Goal: Task Accomplishment & Management: Use online tool/utility

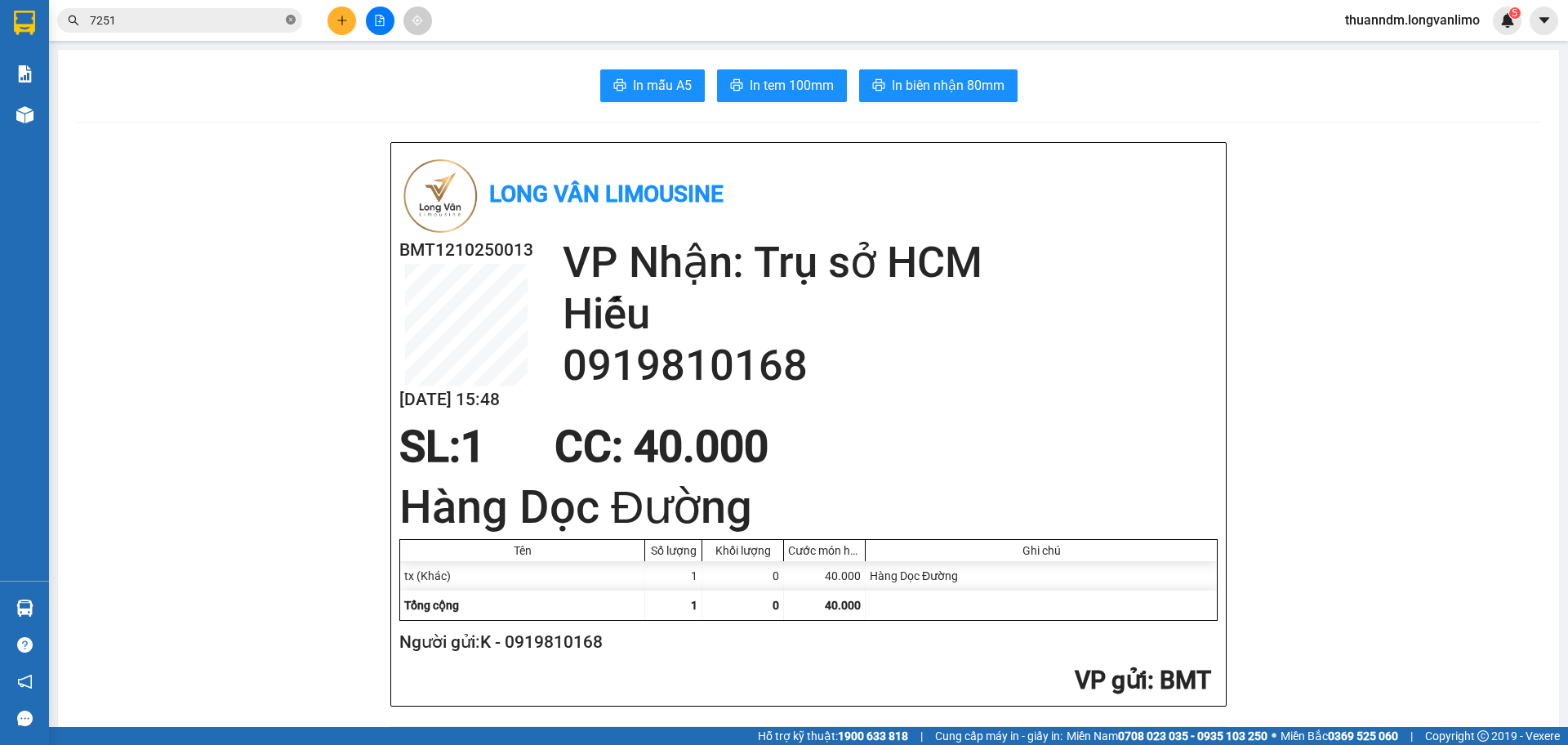
click at [295, 25] on icon "close-circle" at bounding box center [290, 20] width 10 height 10
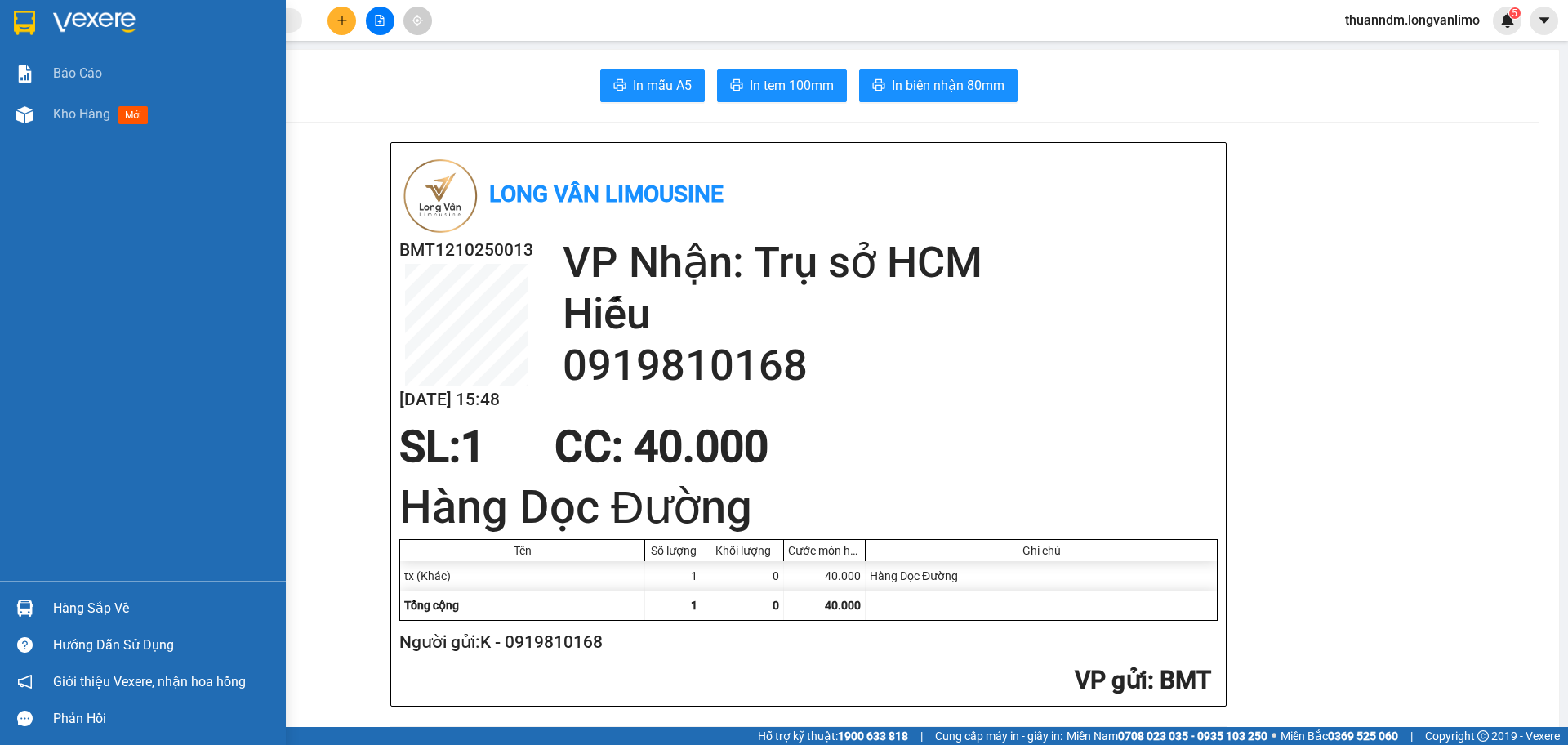
click at [15, 28] on img at bounding box center [25, 23] width 22 height 25
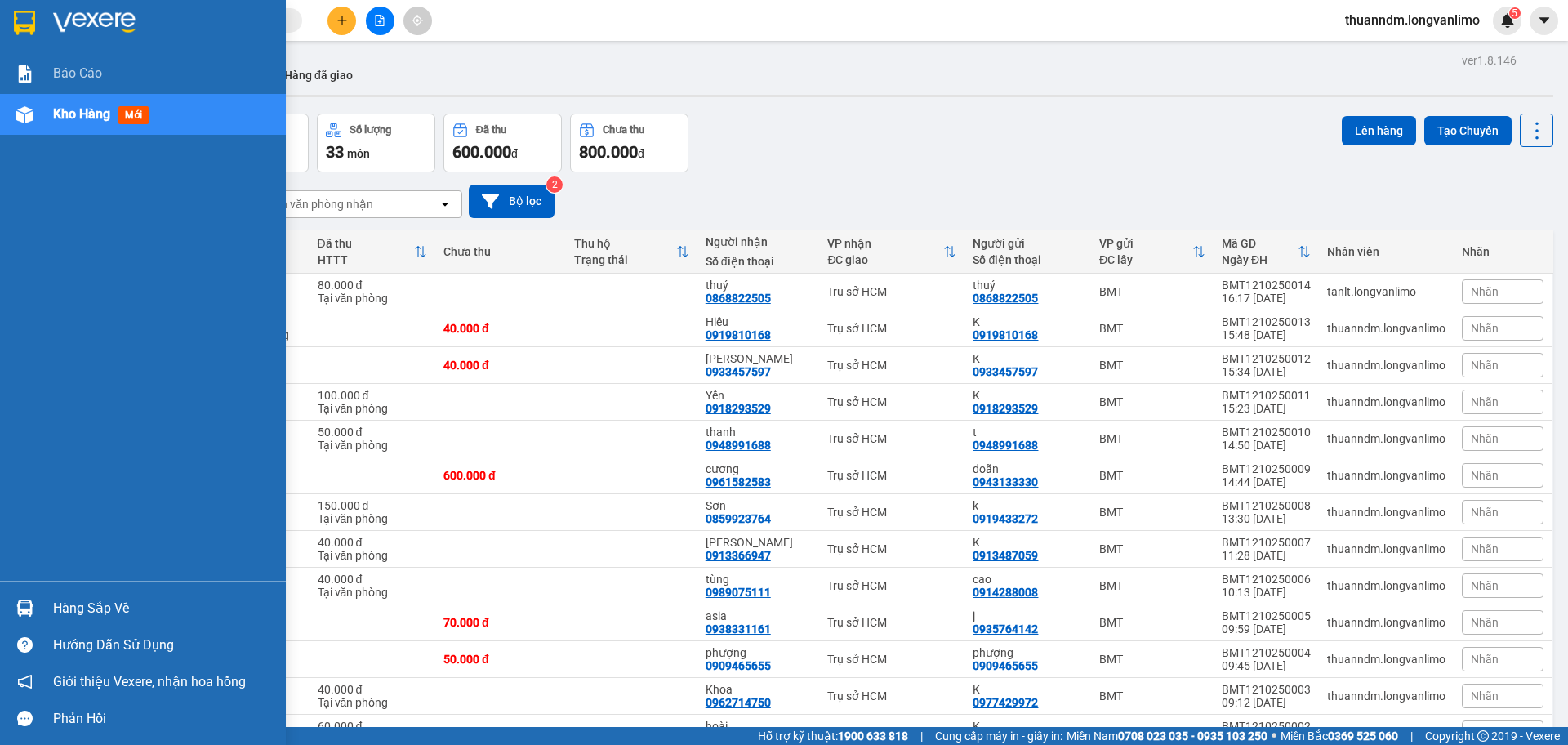
click at [31, 24] on img at bounding box center [25, 23] width 22 height 25
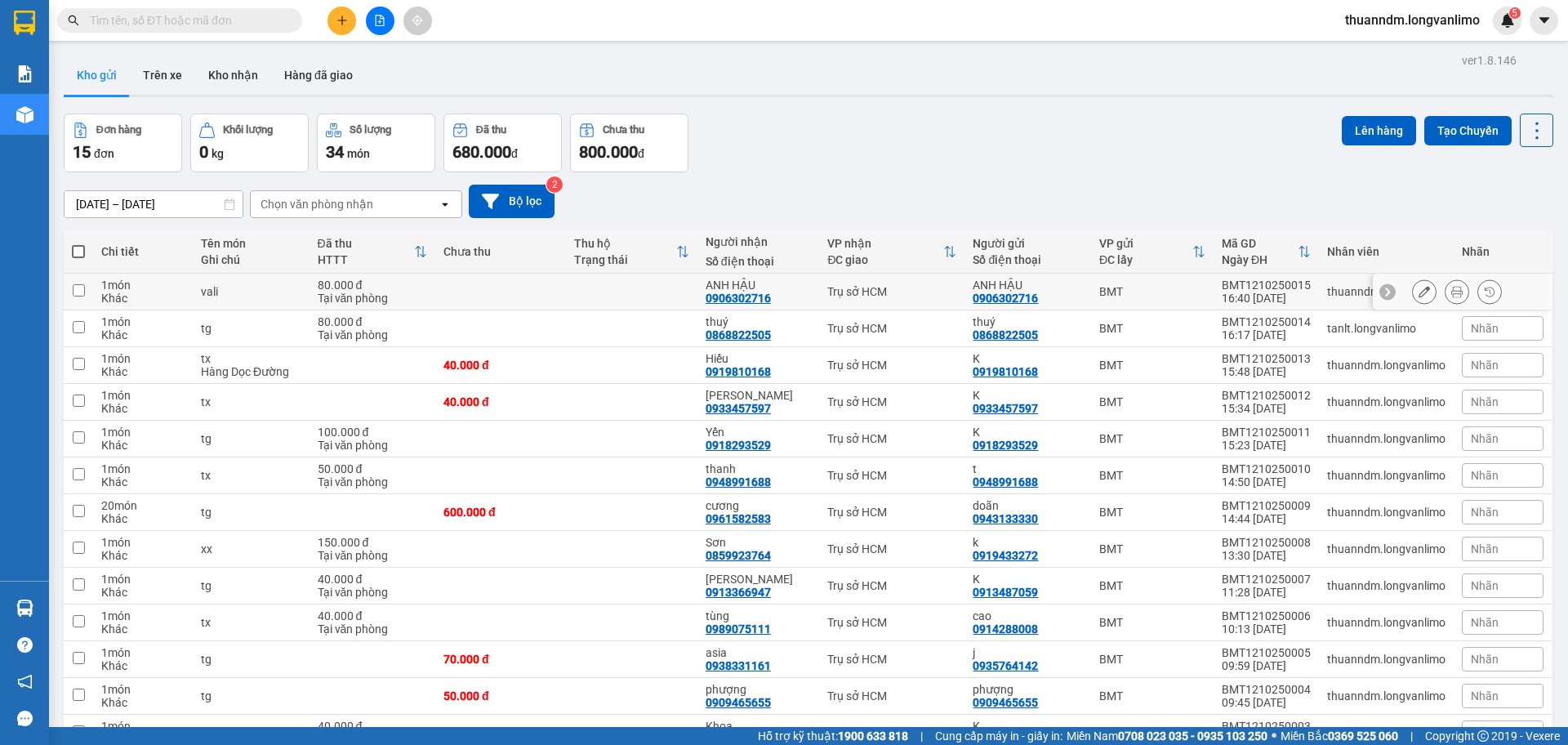
click at [467, 297] on td at bounding box center [501, 292] width 131 height 36
checkbox input "true"
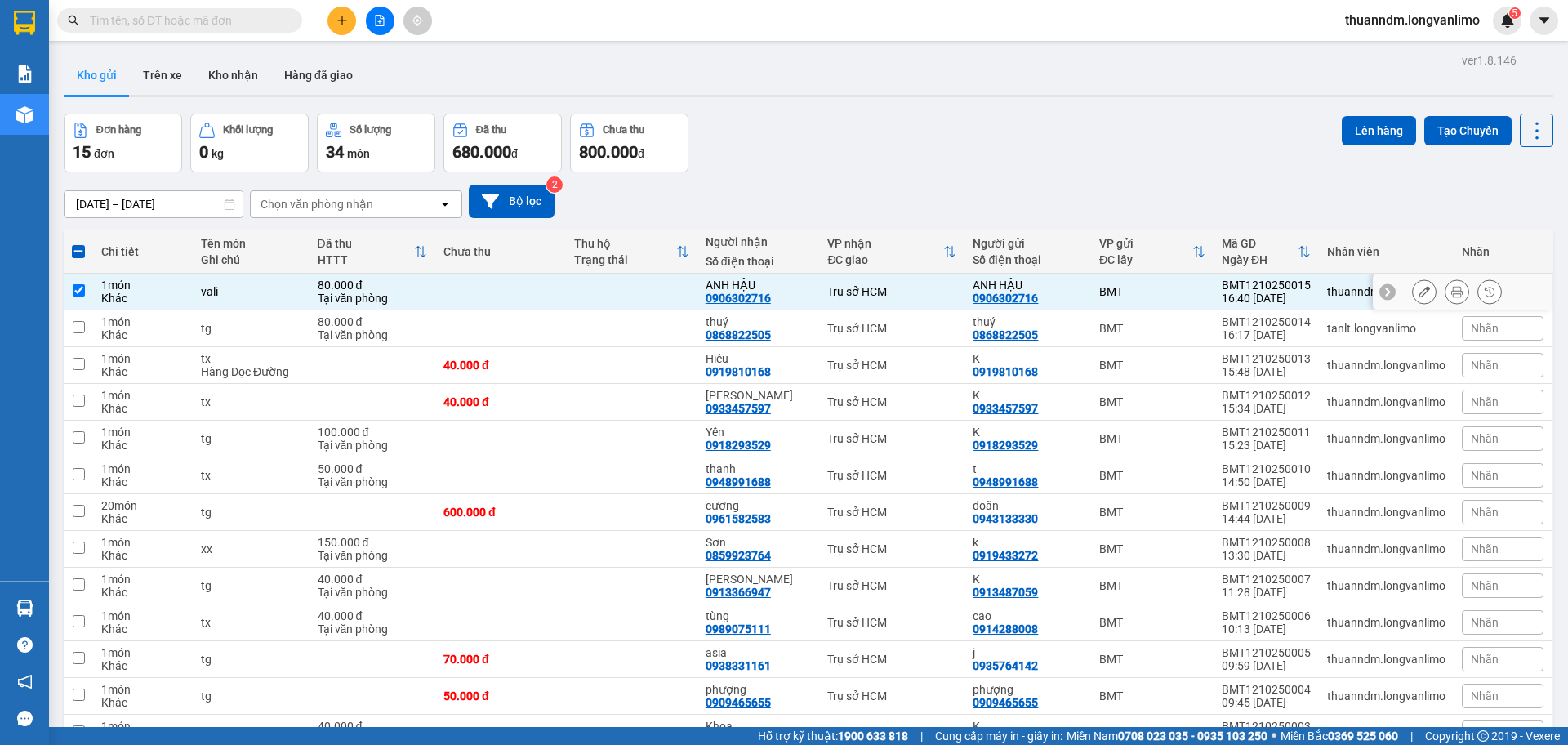
click at [1446, 291] on button at bounding box center [1457, 292] width 23 height 29
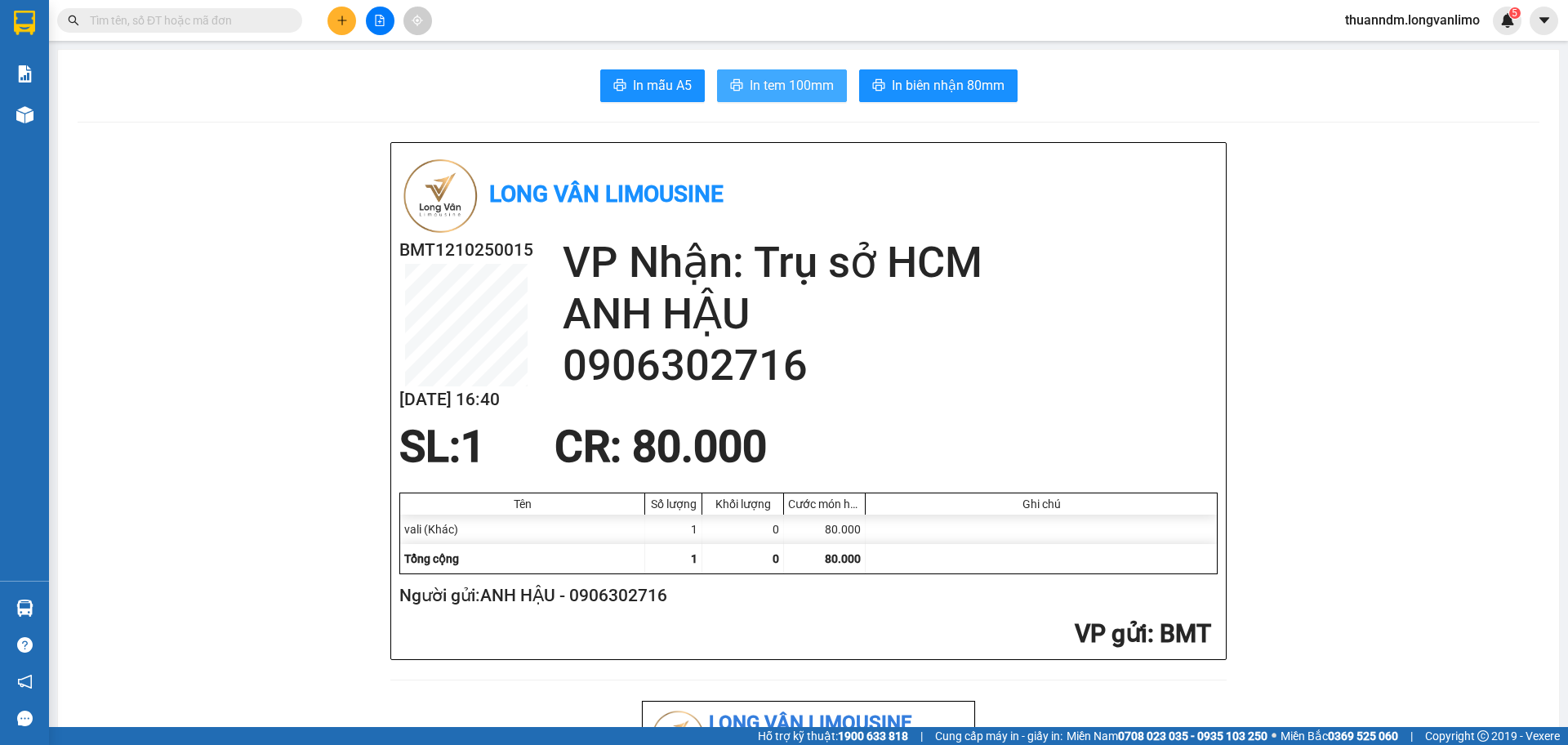
click at [812, 81] on span "In tem 100mm" at bounding box center [792, 85] width 84 height 21
click at [882, 73] on button "In biên nhận 80mm" at bounding box center [937, 85] width 158 height 32
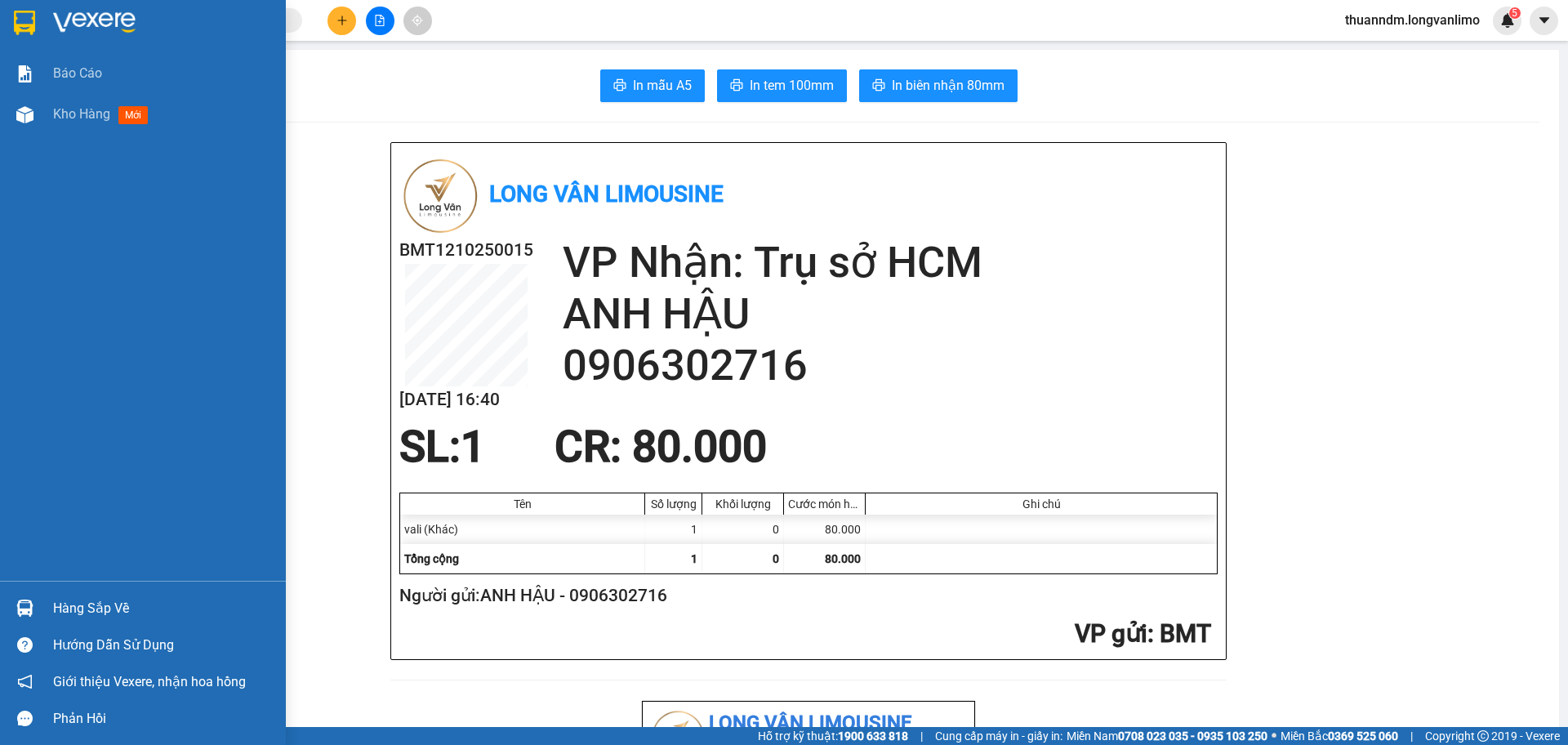
click at [20, 25] on img at bounding box center [25, 23] width 22 height 25
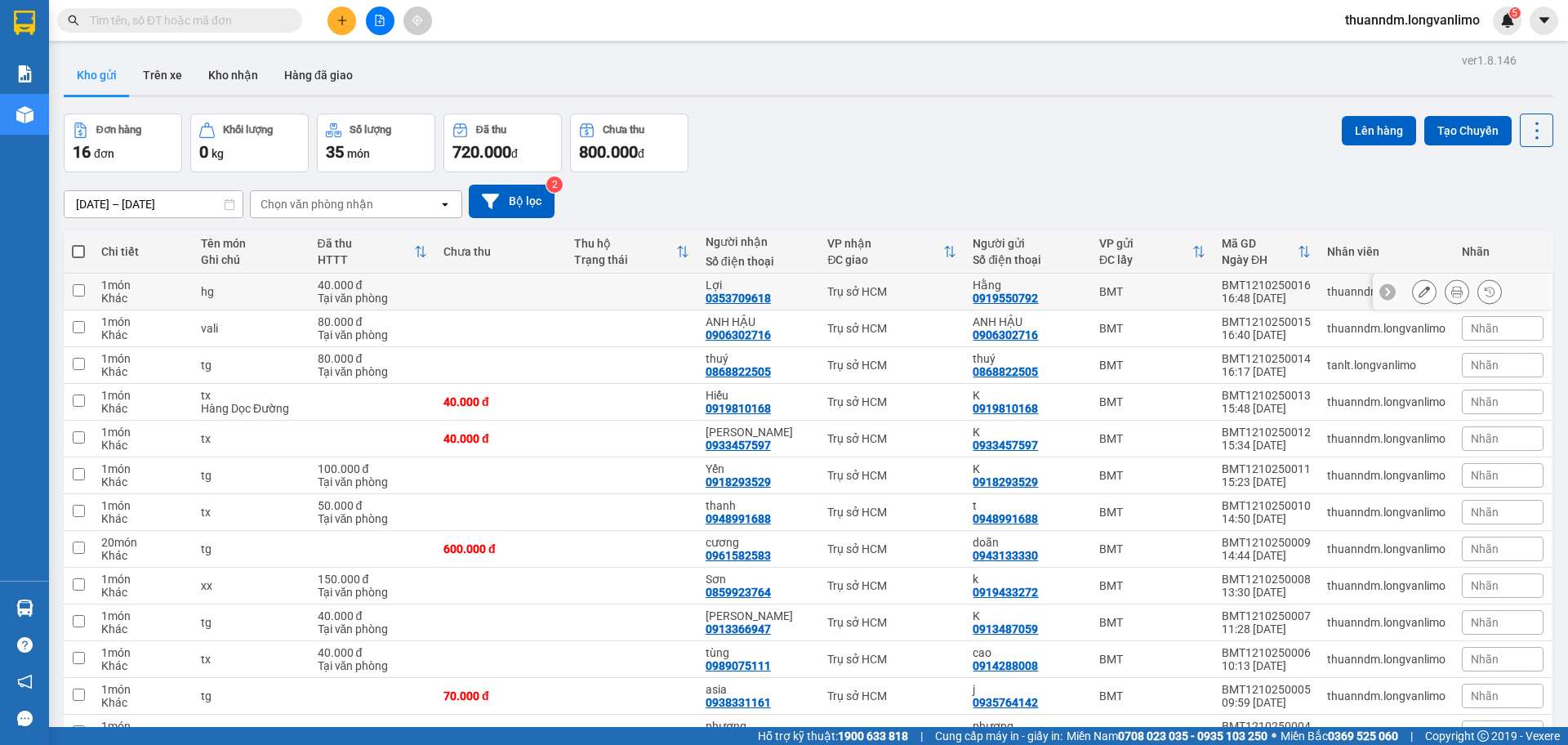
click at [429, 300] on td "40.000 đ Tại văn phòng" at bounding box center [372, 292] width 126 height 36
checkbox input "true"
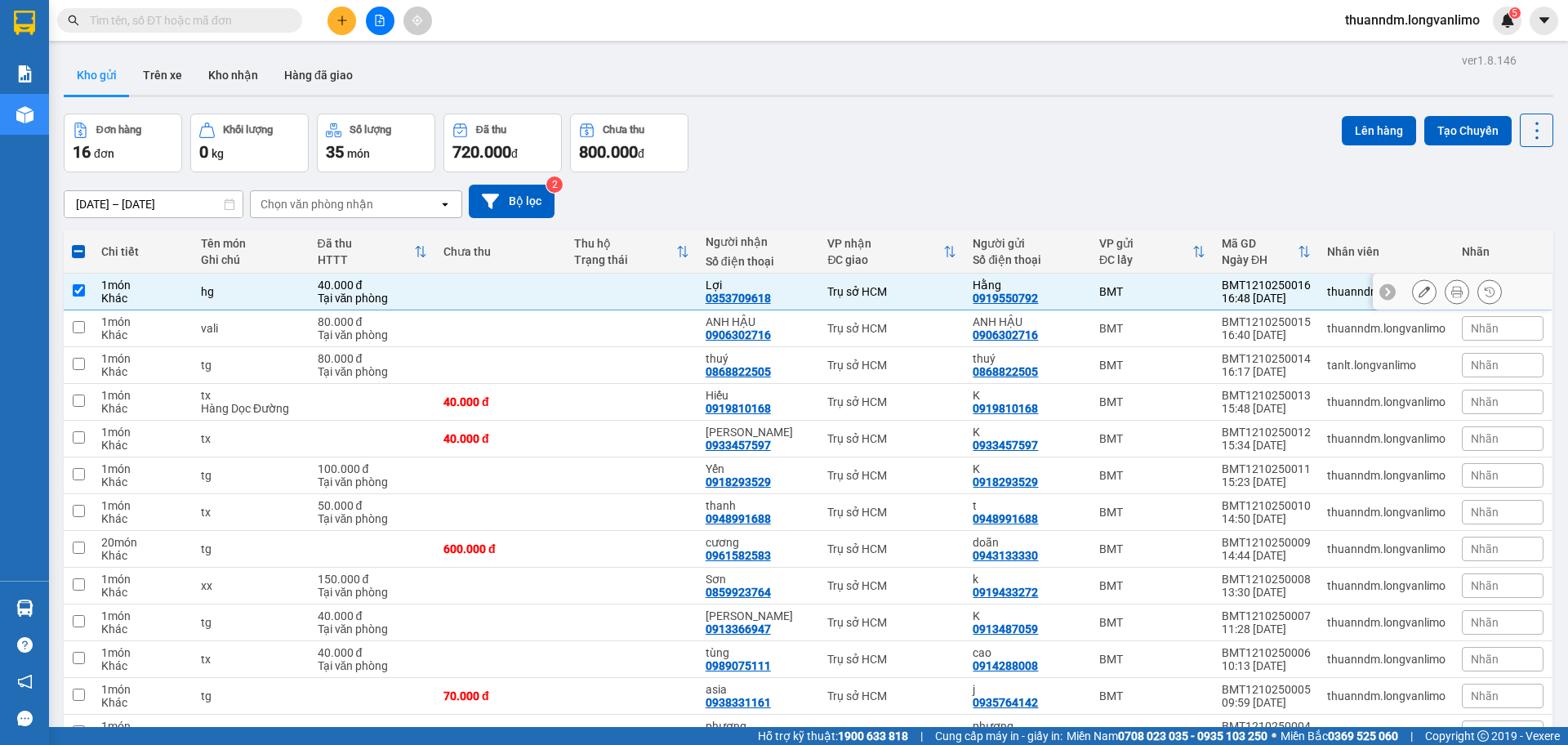
click at [1451, 291] on icon at bounding box center [1457, 291] width 12 height 12
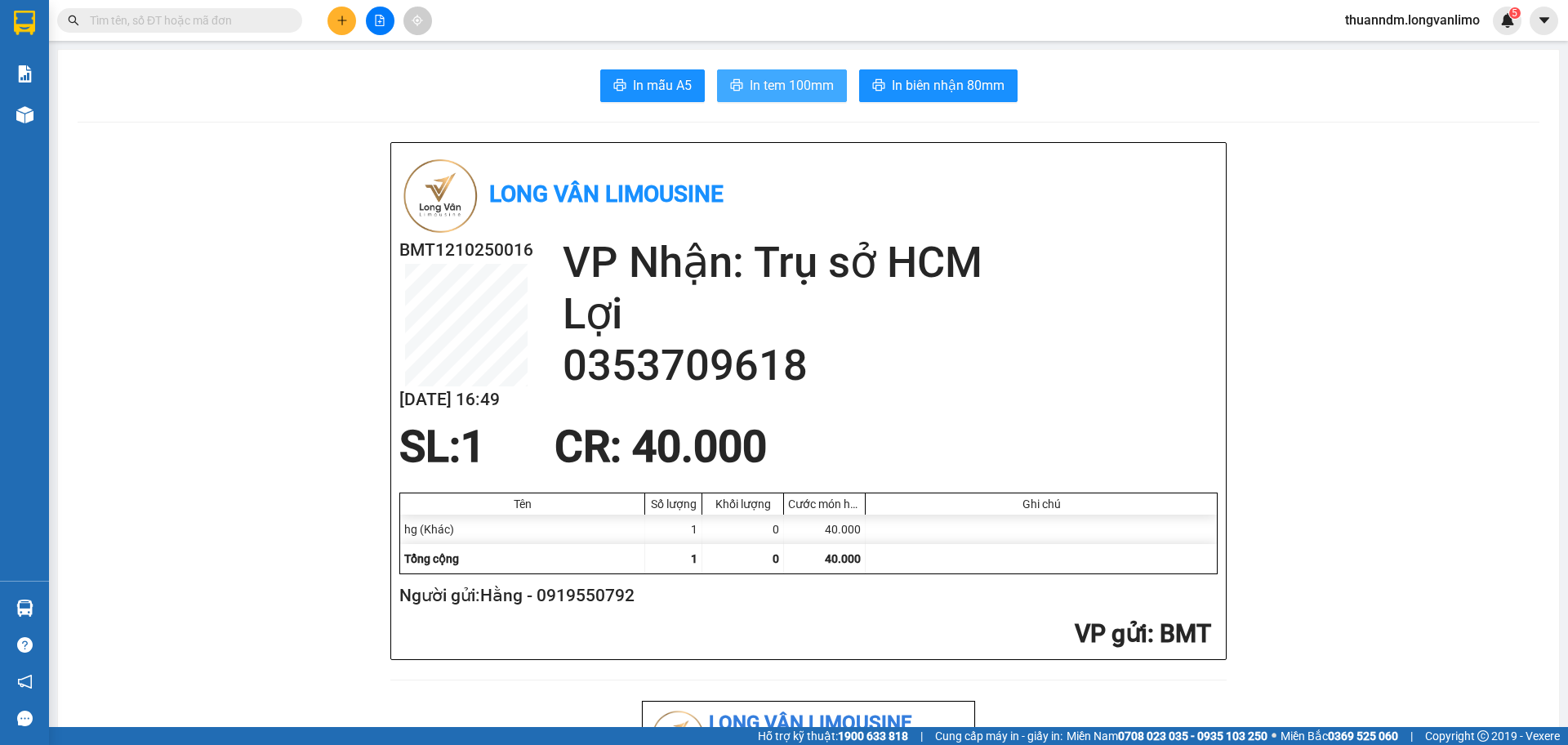
click at [750, 89] on span "In tem 100mm" at bounding box center [792, 85] width 84 height 21
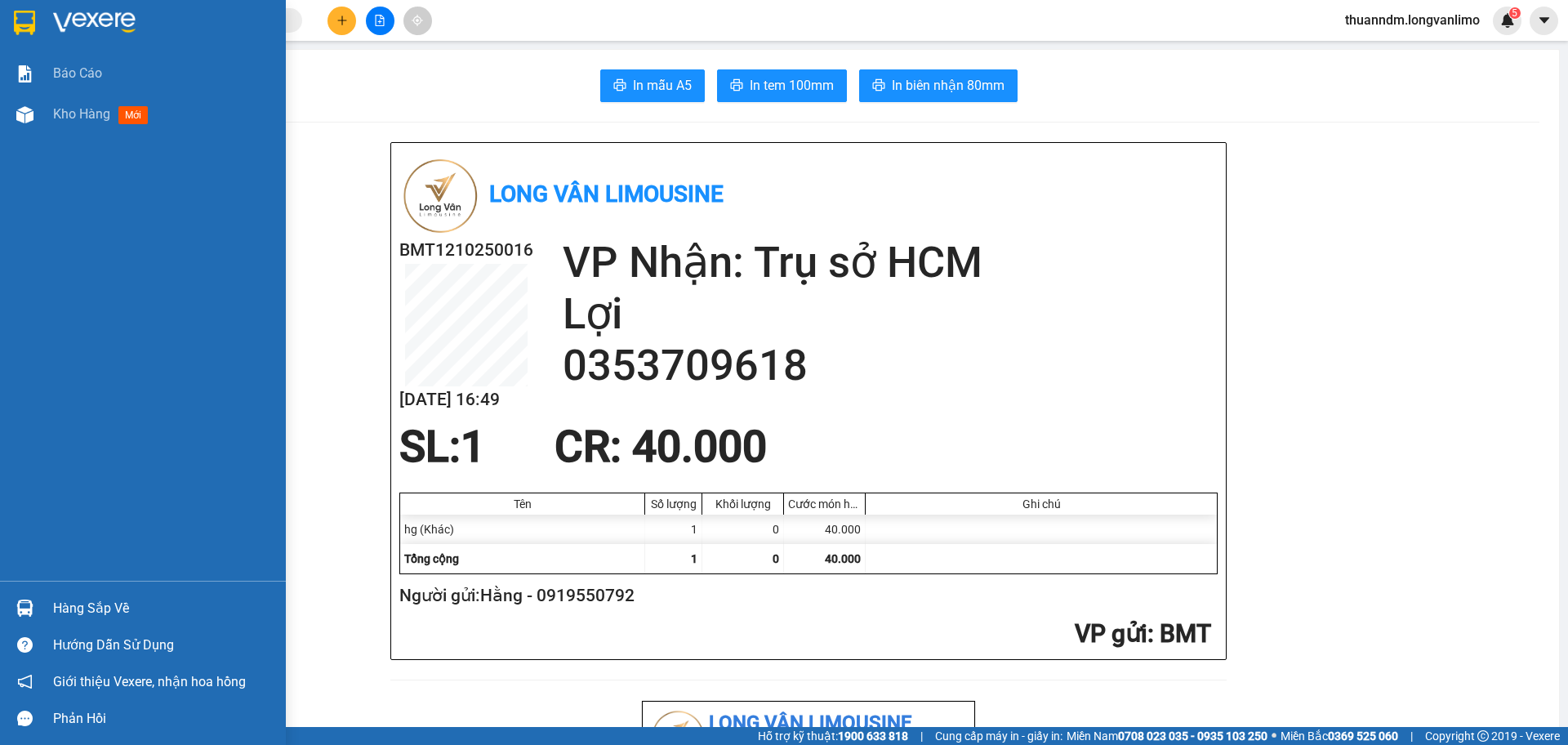
click at [31, 24] on img at bounding box center [25, 23] width 22 height 25
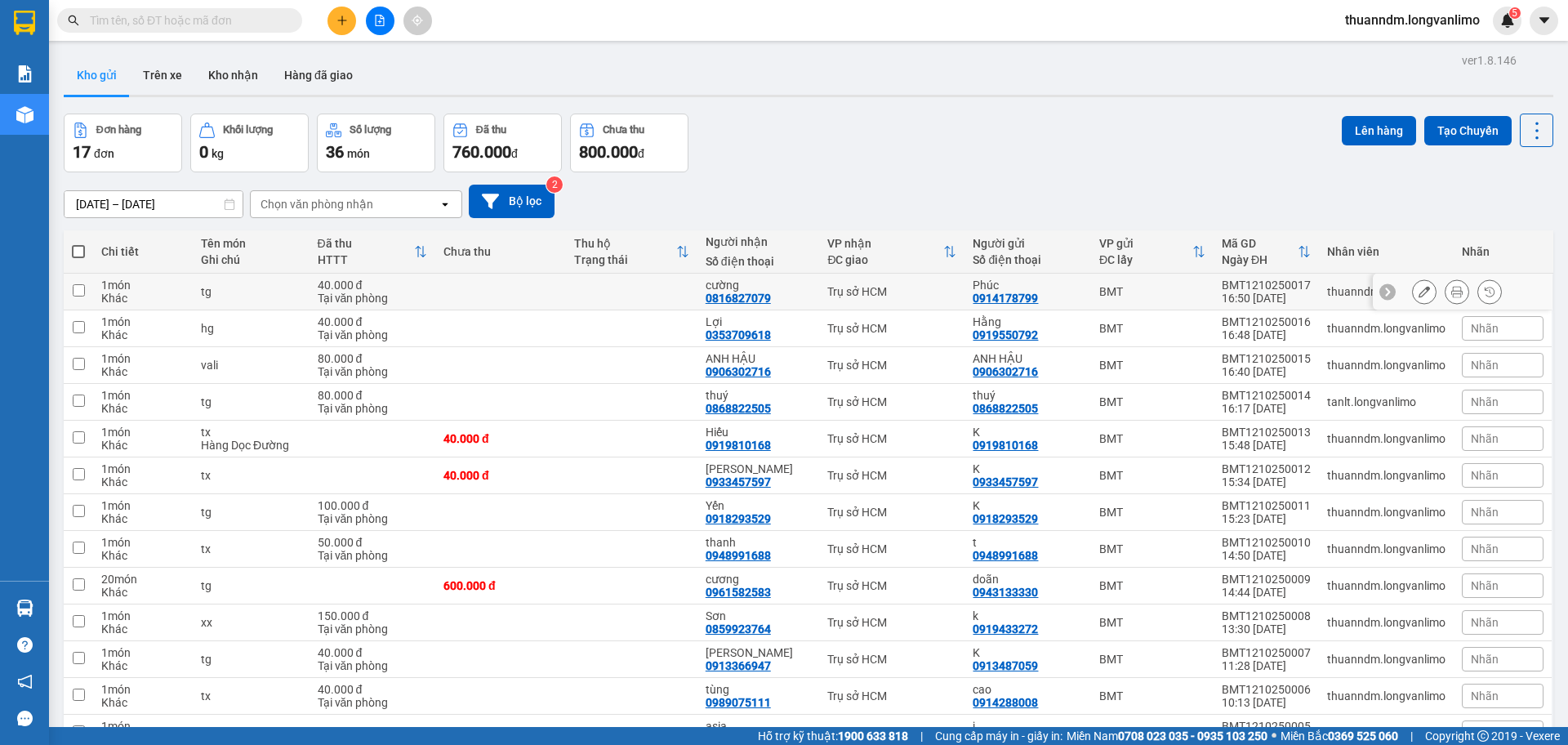
click at [636, 291] on td at bounding box center [631, 292] width 131 height 36
checkbox input "true"
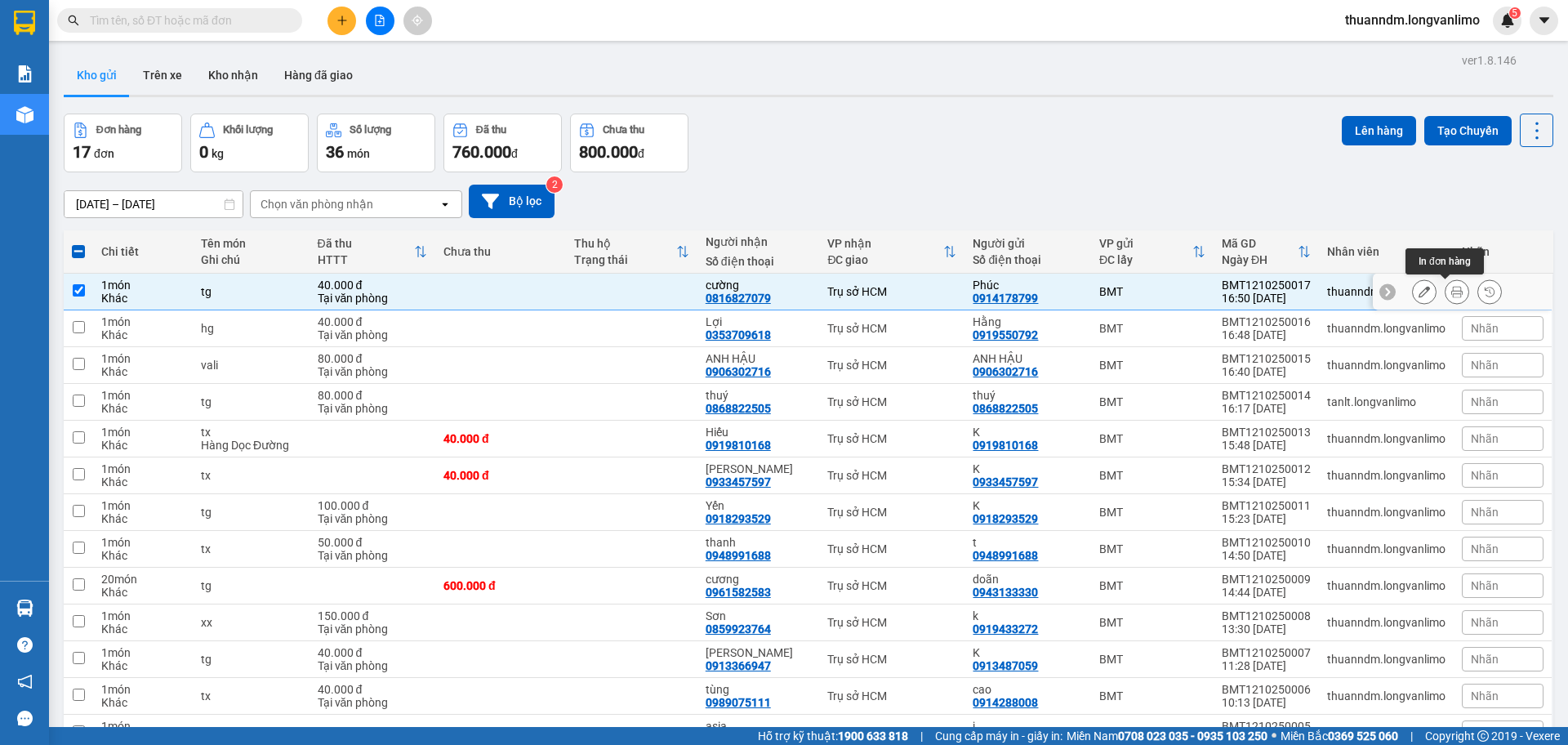
click at [1451, 293] on icon at bounding box center [1457, 291] width 12 height 12
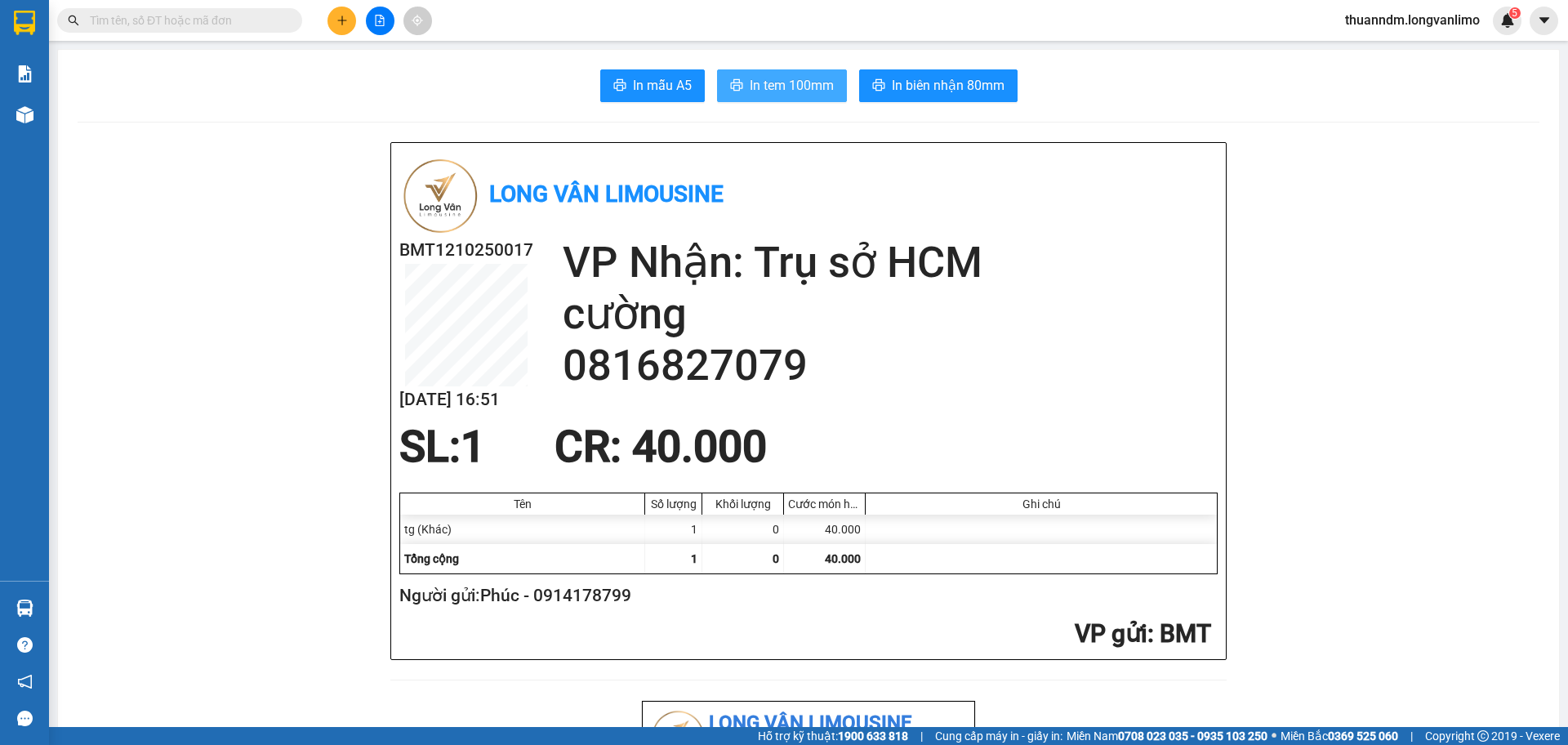
click at [781, 79] on span "In tem 100mm" at bounding box center [792, 85] width 84 height 21
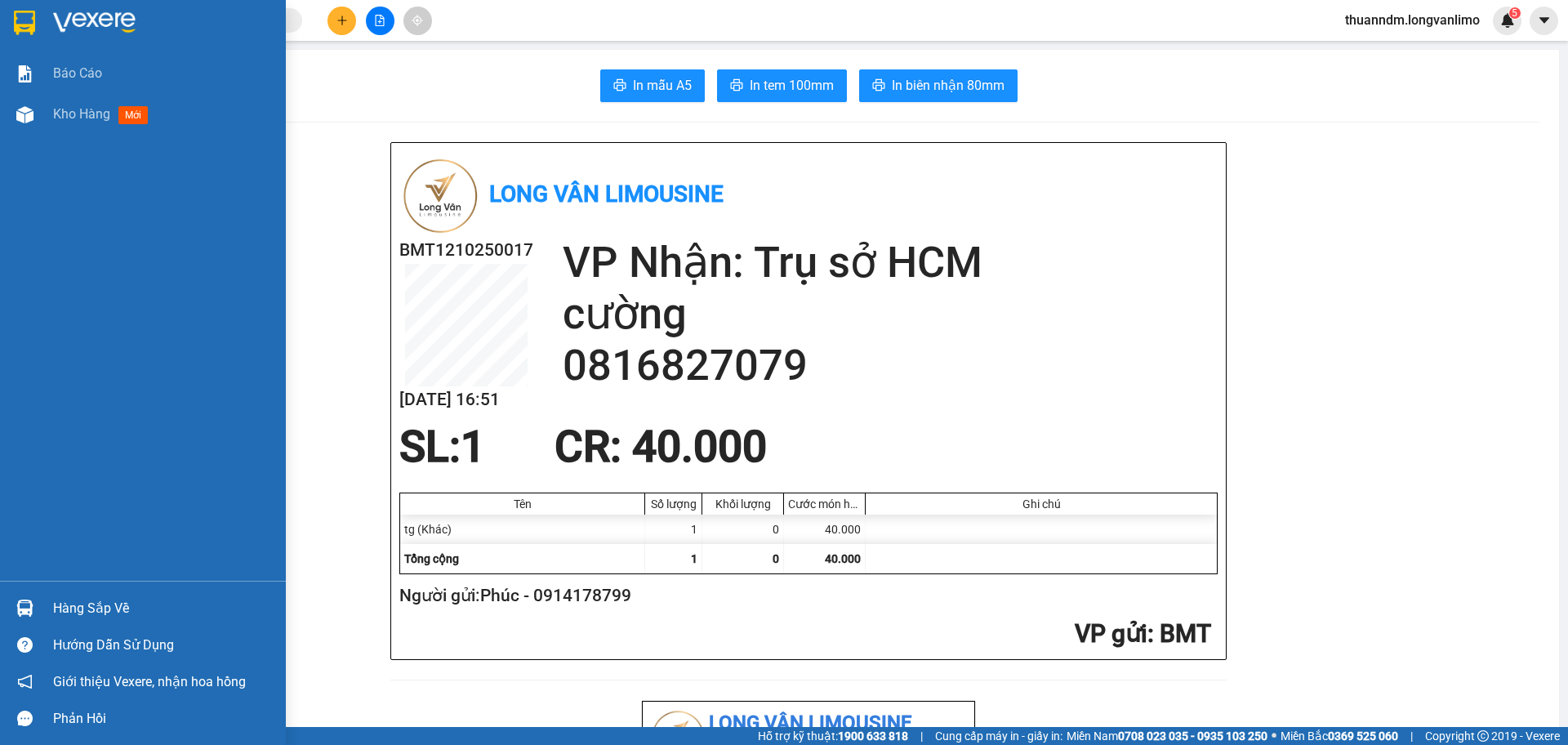
click at [26, 31] on img at bounding box center [25, 23] width 22 height 25
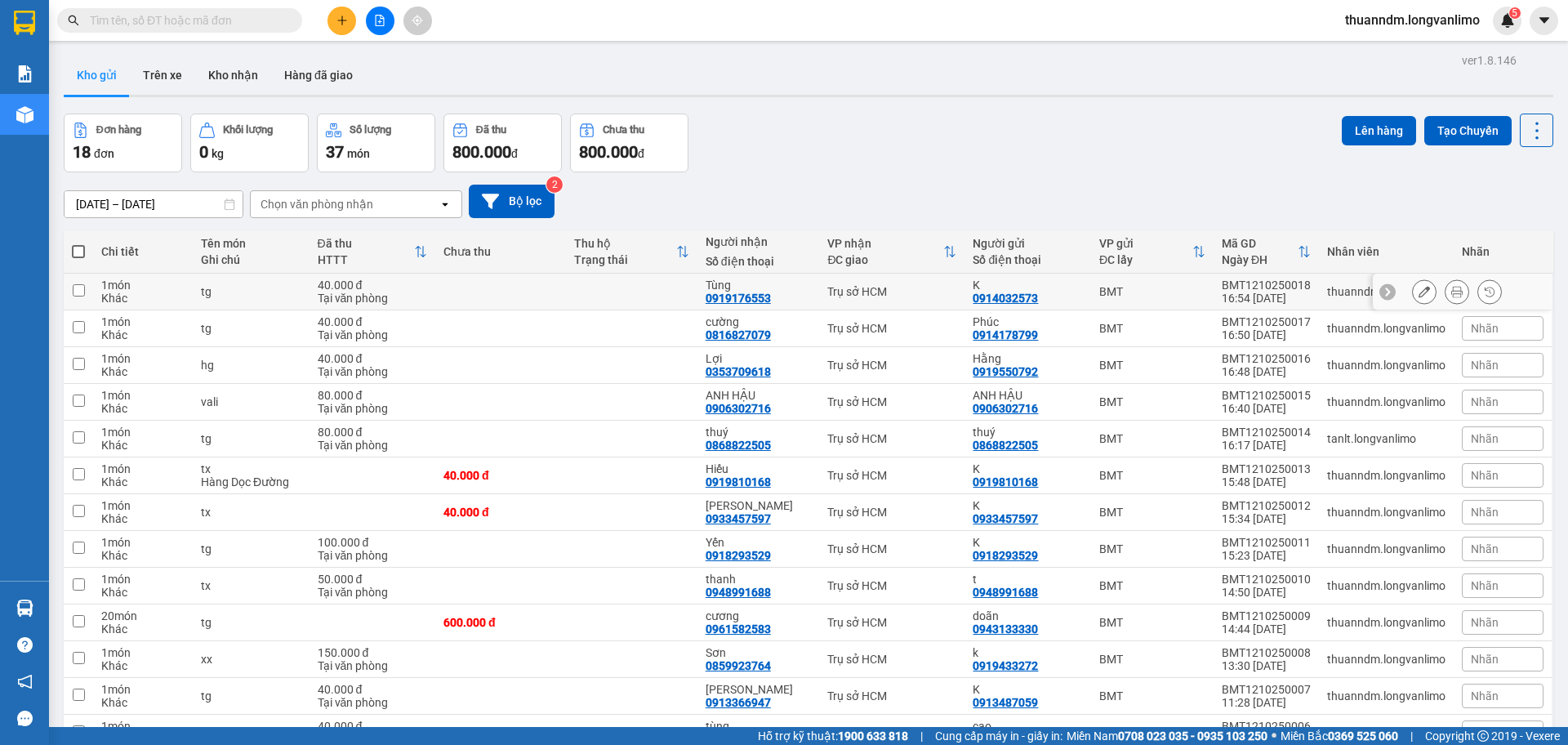
click at [476, 286] on td at bounding box center [501, 292] width 131 height 36
checkbox input "true"
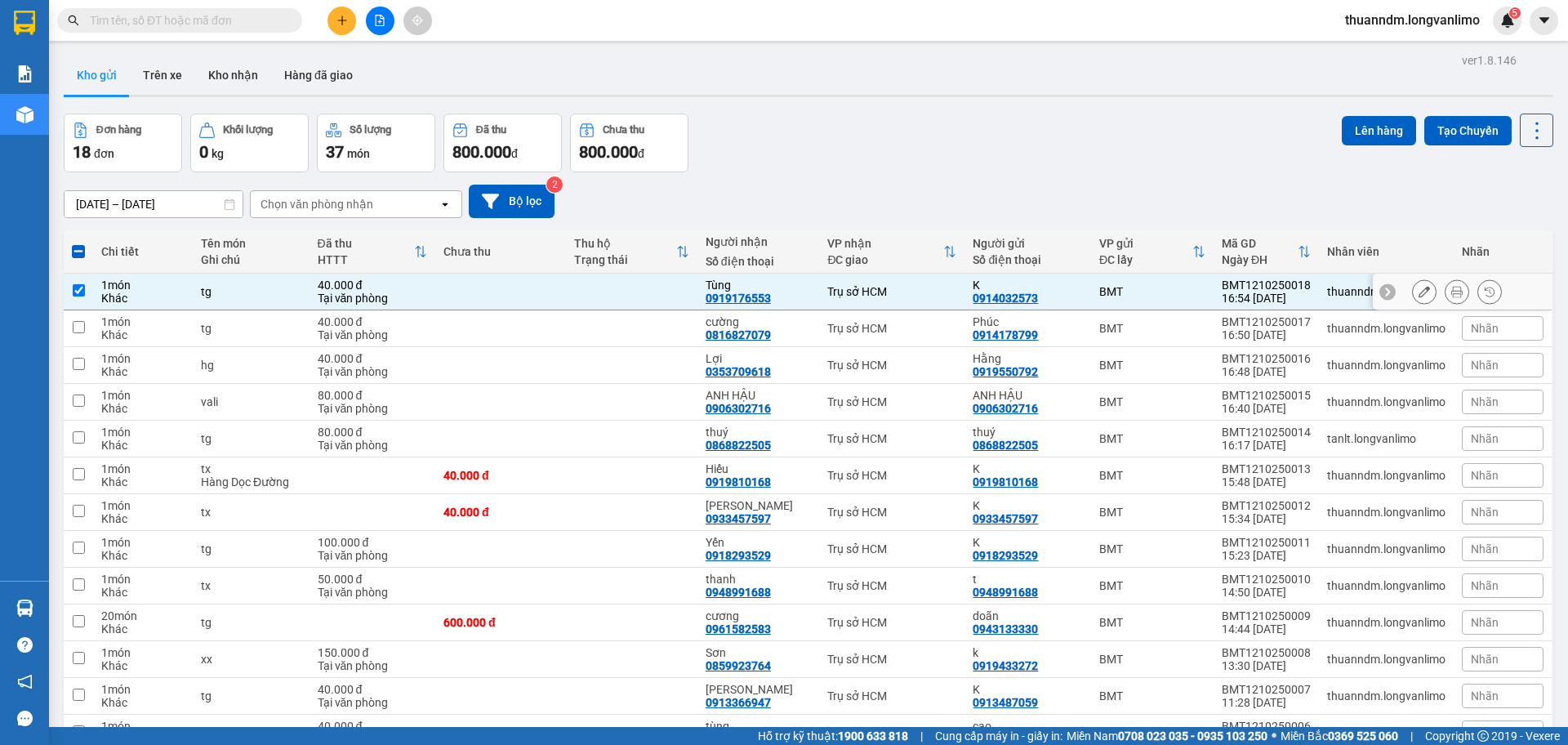
click at [1451, 297] on icon at bounding box center [1457, 291] width 12 height 12
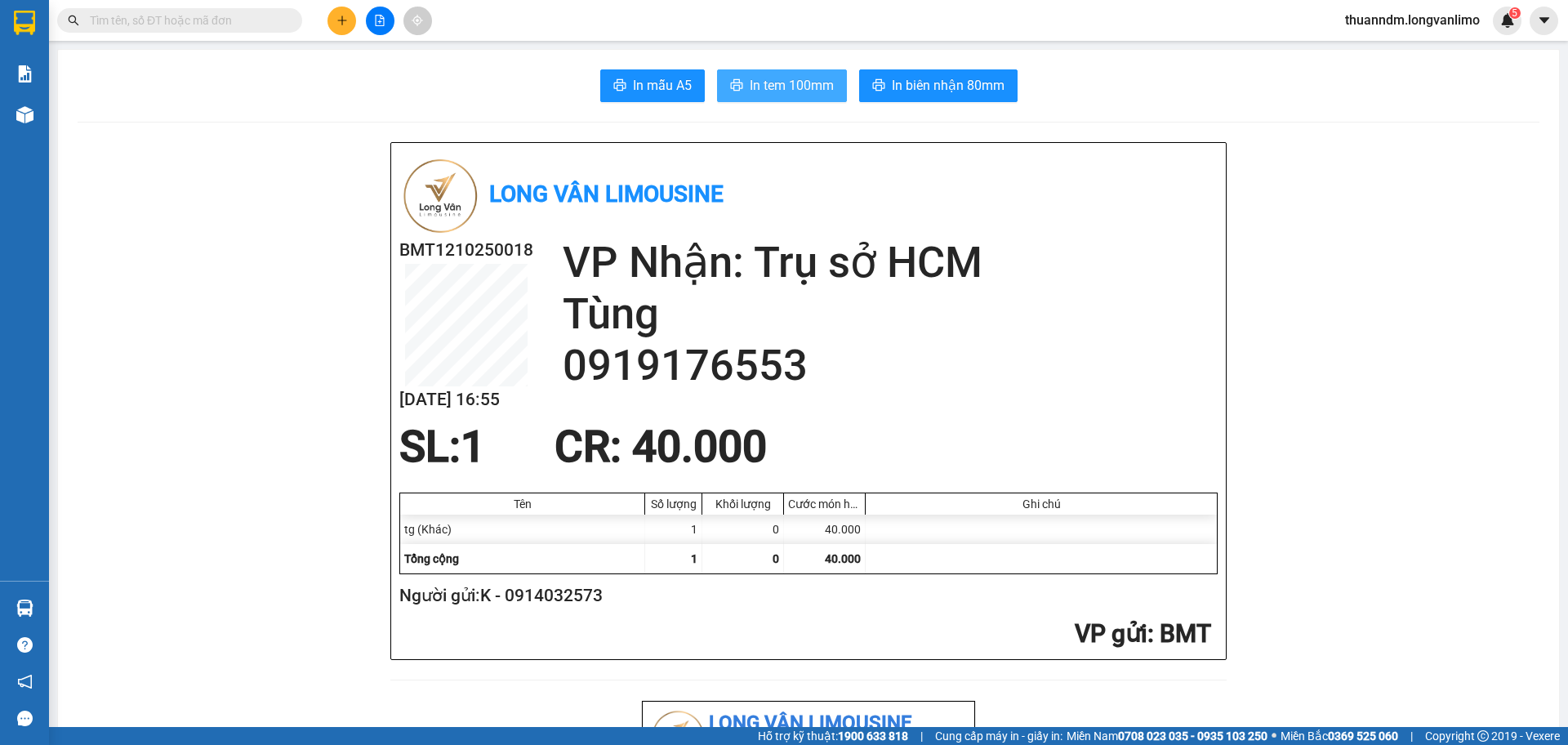
click at [779, 94] on span "In tem 100mm" at bounding box center [792, 85] width 84 height 21
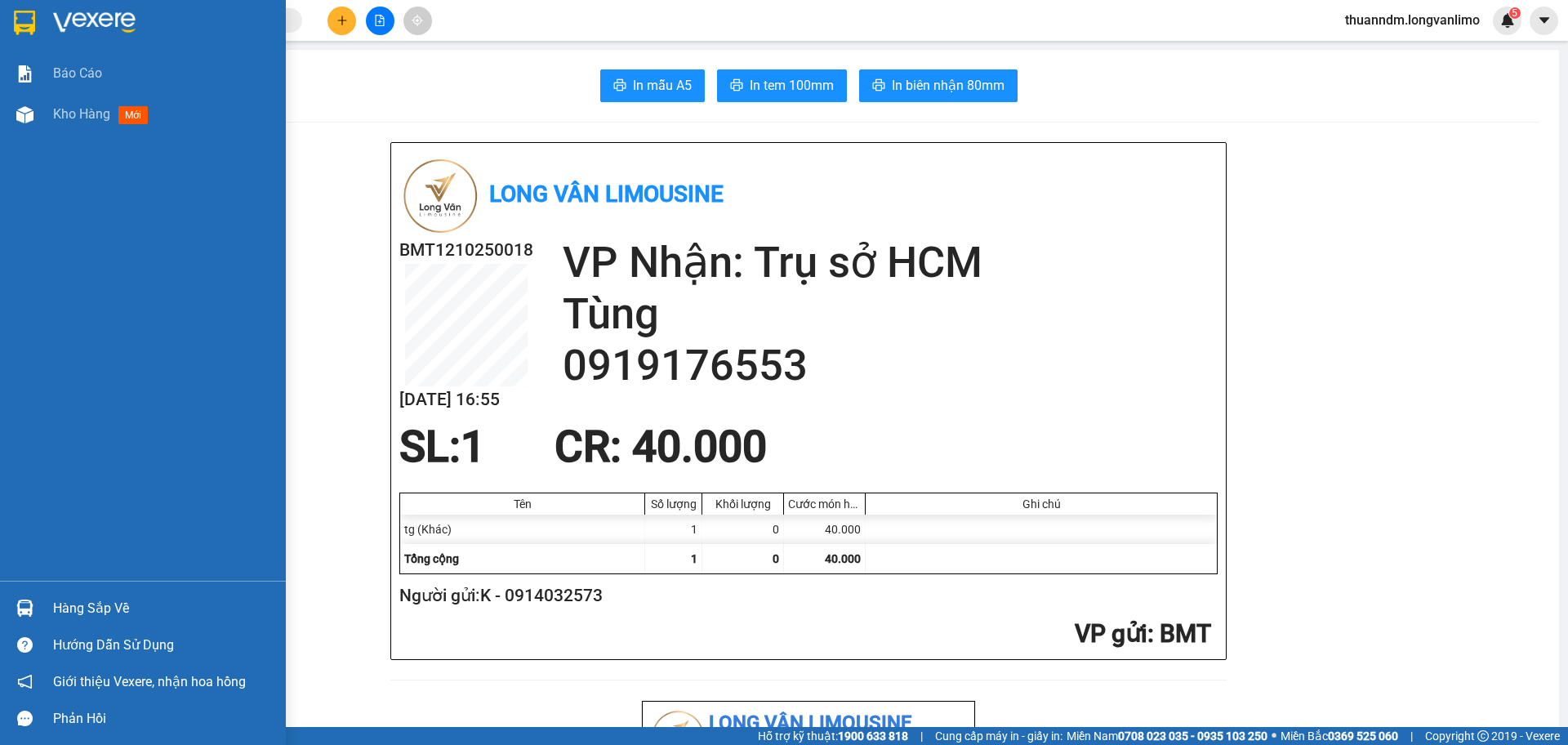
click at [7, 22] on div at bounding box center [142, 26] width 285 height 53
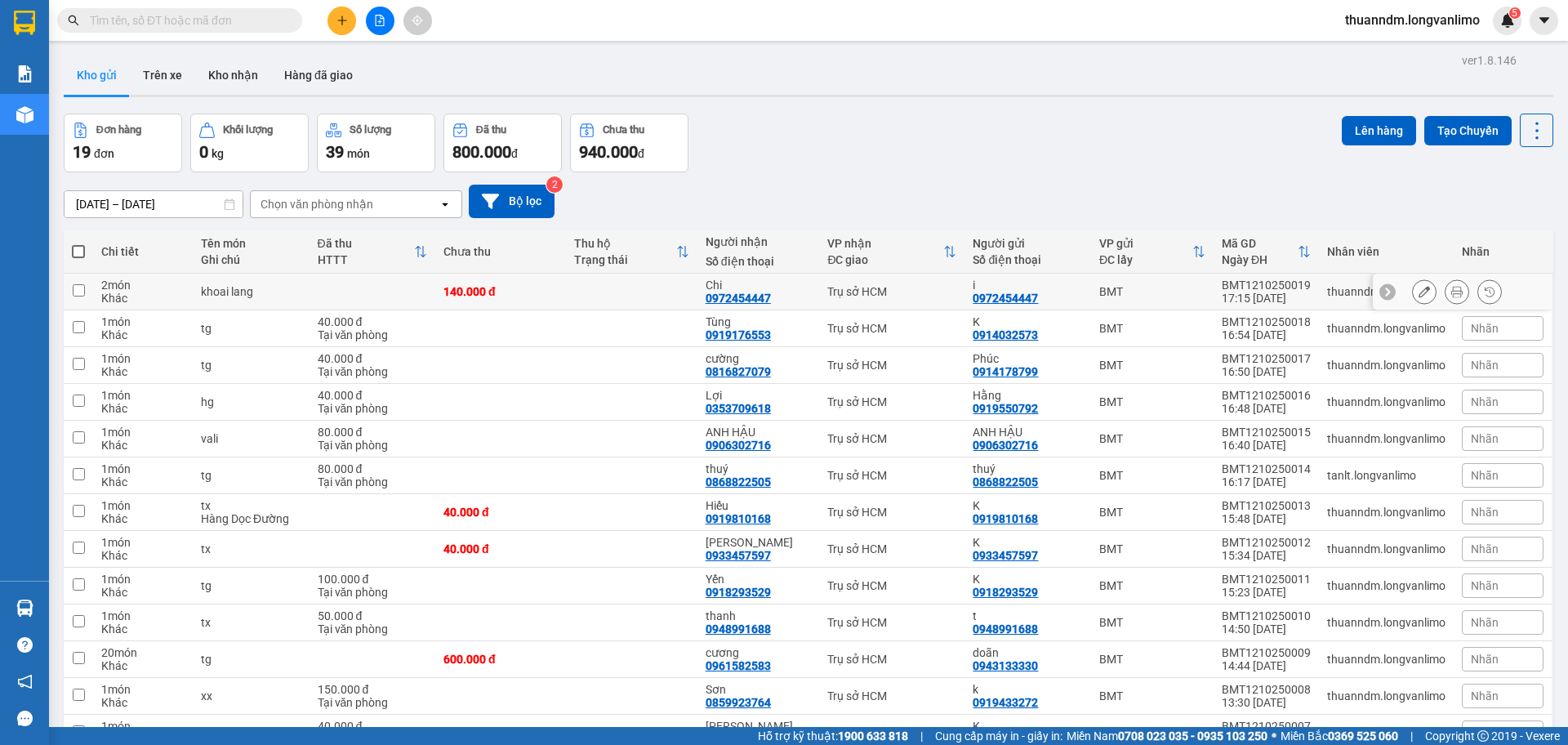
click at [521, 285] on div "140.000 đ" at bounding box center [501, 291] width 114 height 13
checkbox input "true"
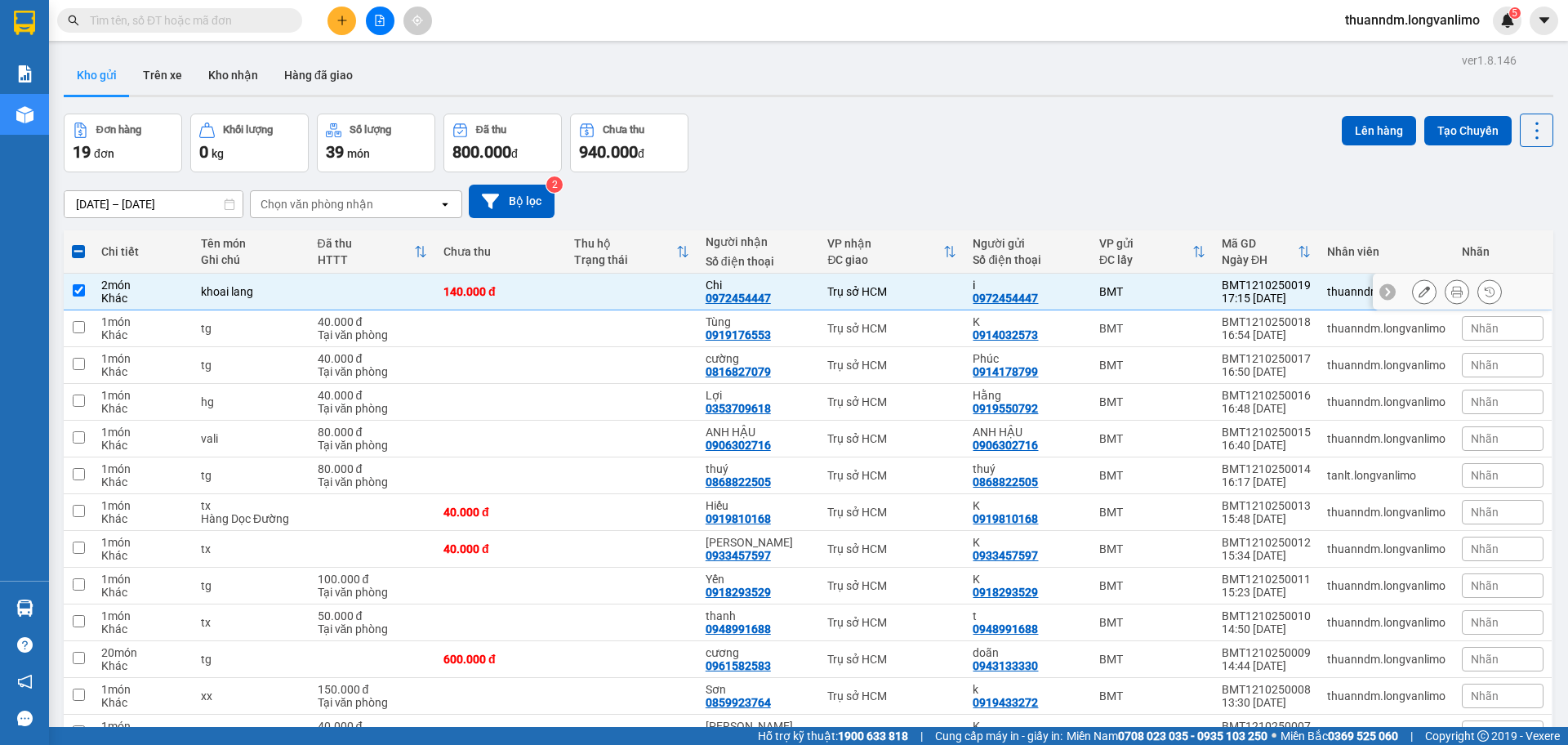
click at [1451, 289] on icon at bounding box center [1457, 291] width 12 height 12
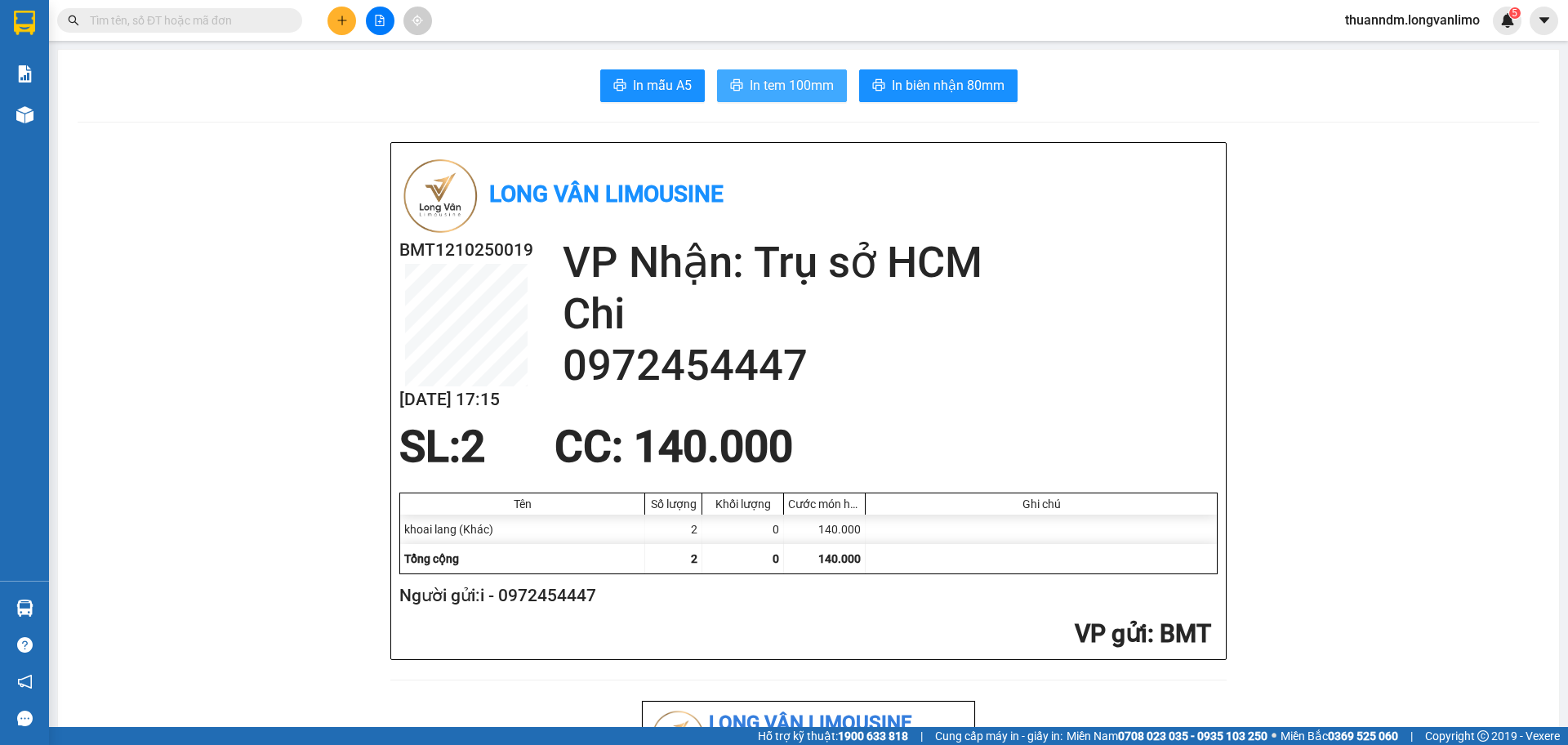
click at [790, 91] on span "In tem 100mm" at bounding box center [792, 85] width 84 height 21
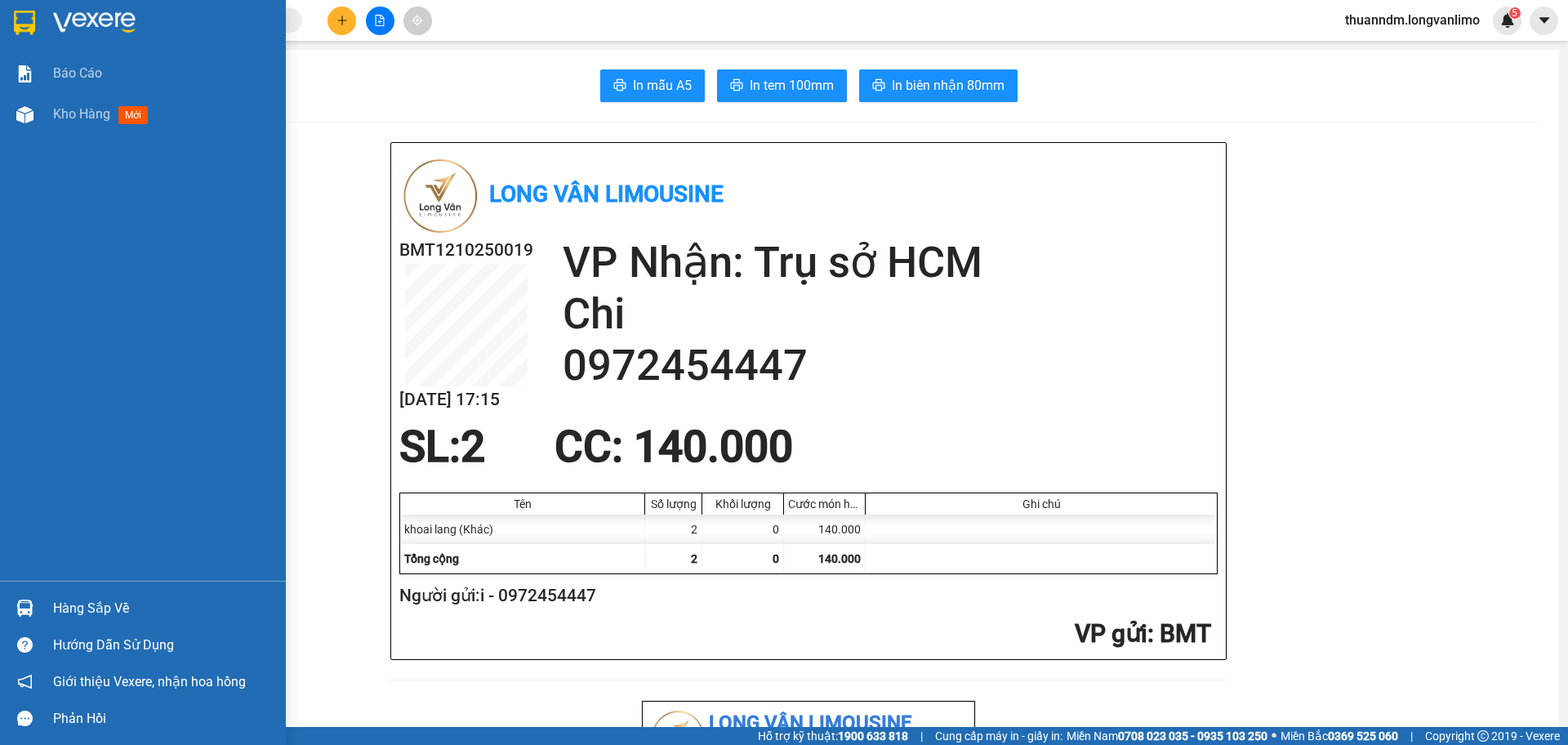
click at [27, 25] on img at bounding box center [25, 23] width 22 height 25
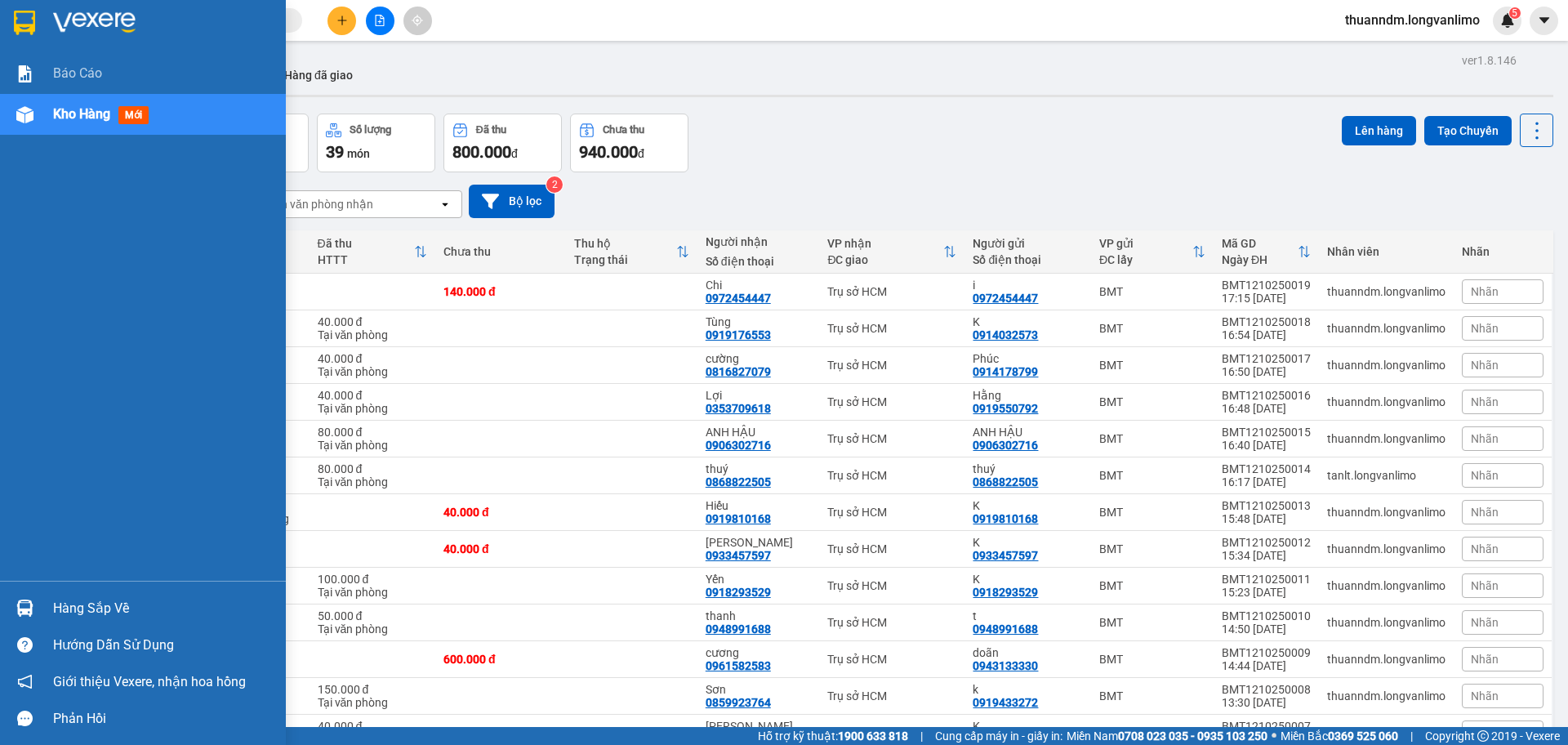
click at [34, 19] on img at bounding box center [25, 23] width 22 height 25
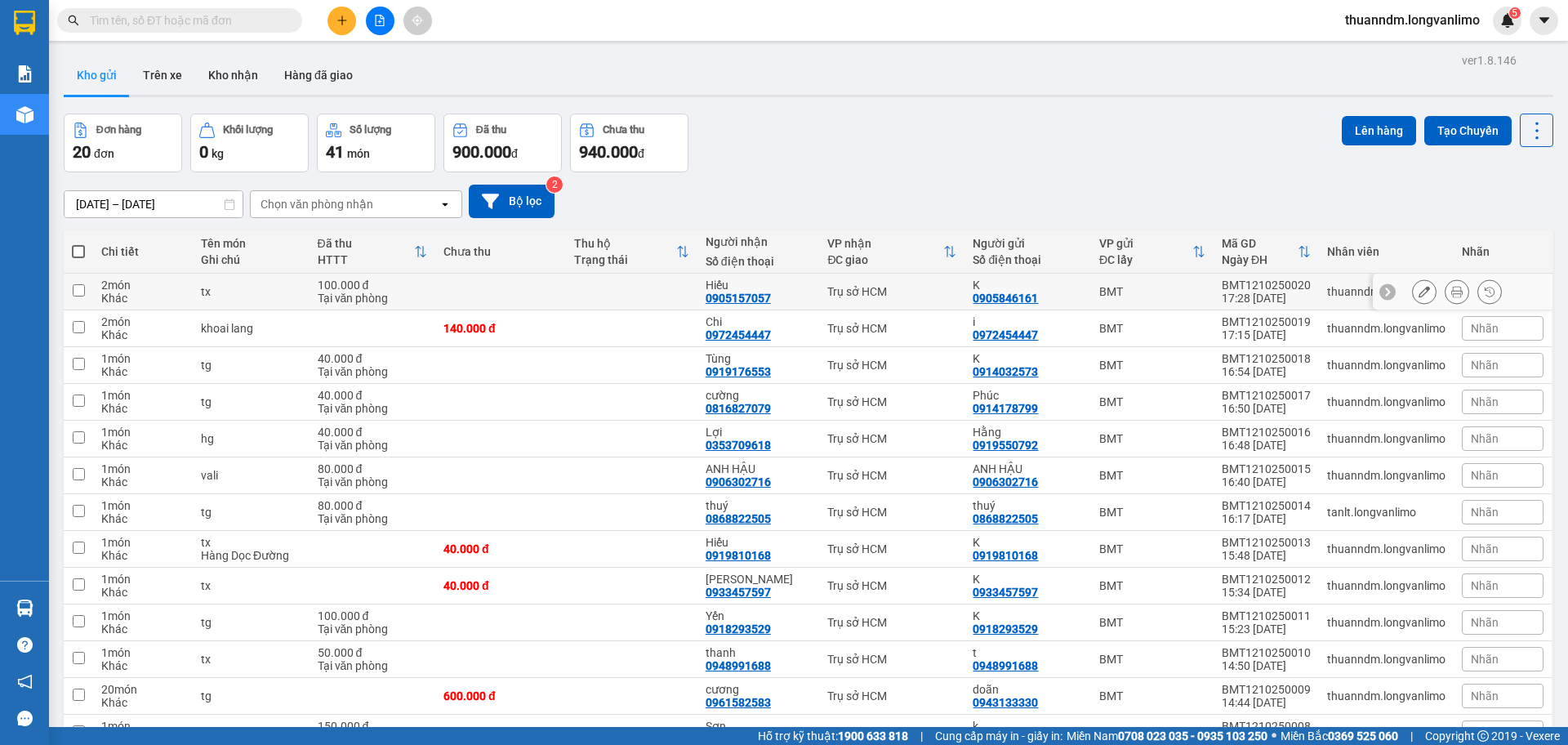
click at [496, 296] on td at bounding box center [501, 292] width 131 height 36
checkbox input "true"
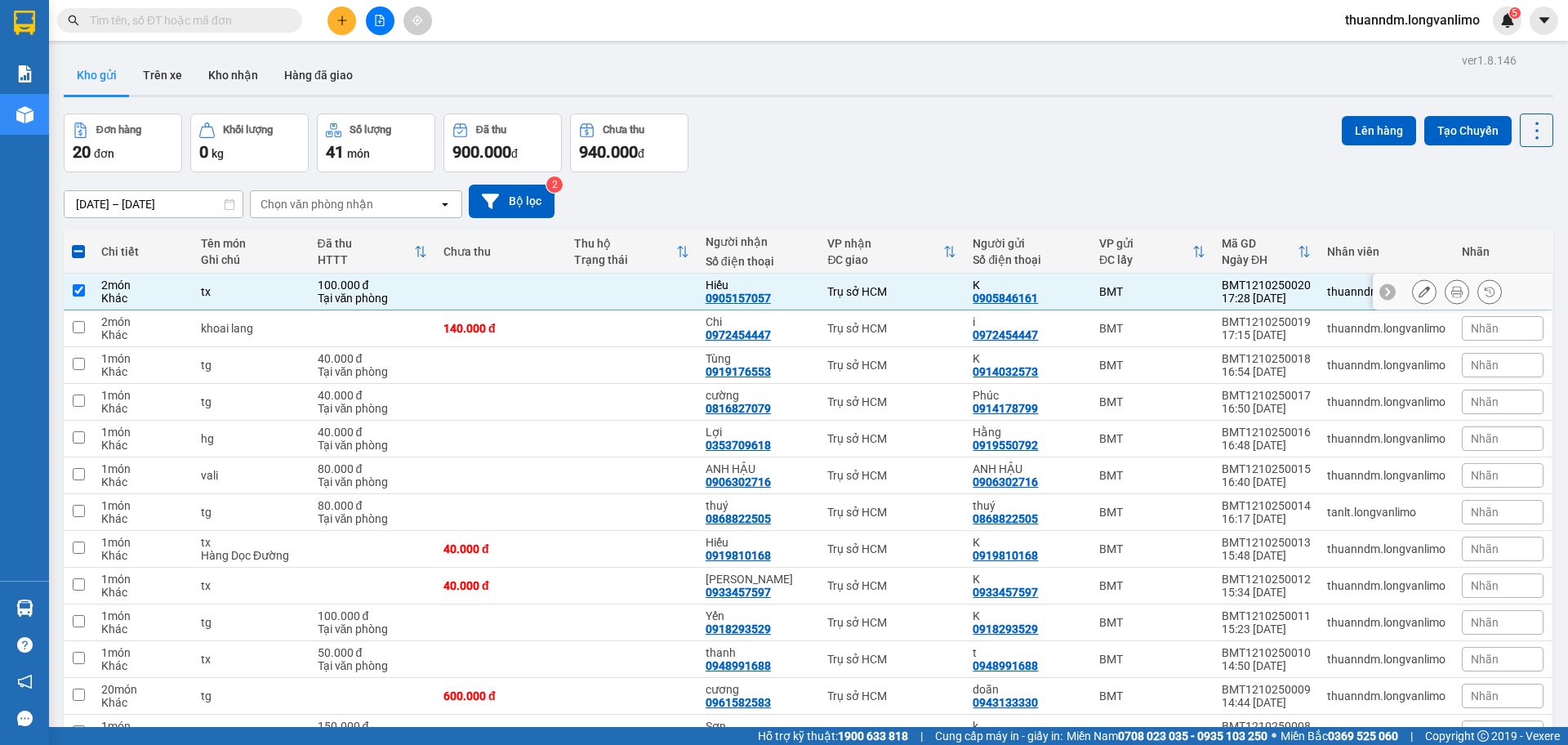
click at [1451, 291] on icon at bounding box center [1457, 291] width 12 height 12
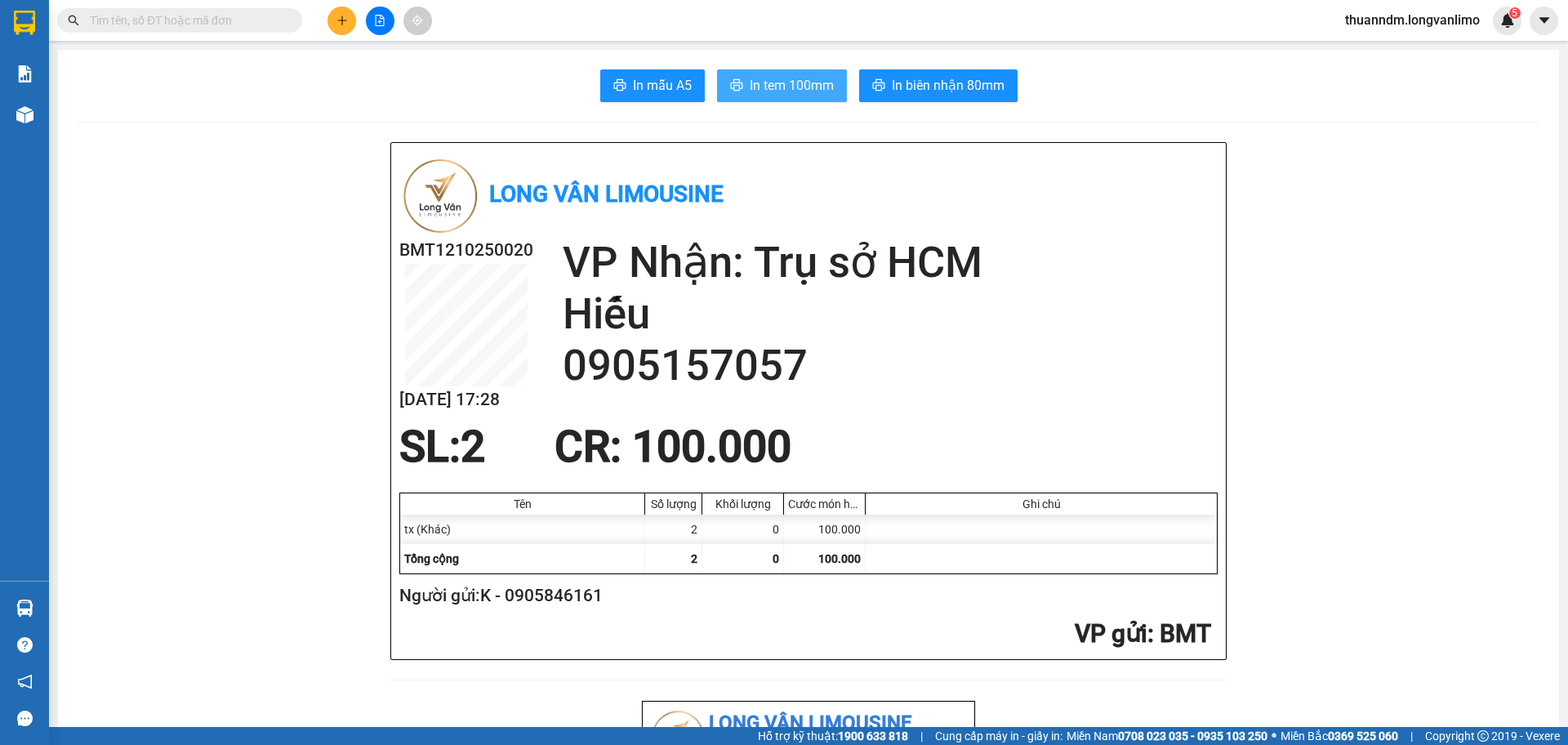
click at [792, 84] on span "In tem 100mm" at bounding box center [792, 85] width 84 height 21
click at [142, 15] on input "text" at bounding box center [186, 21] width 193 height 18
type input "6"
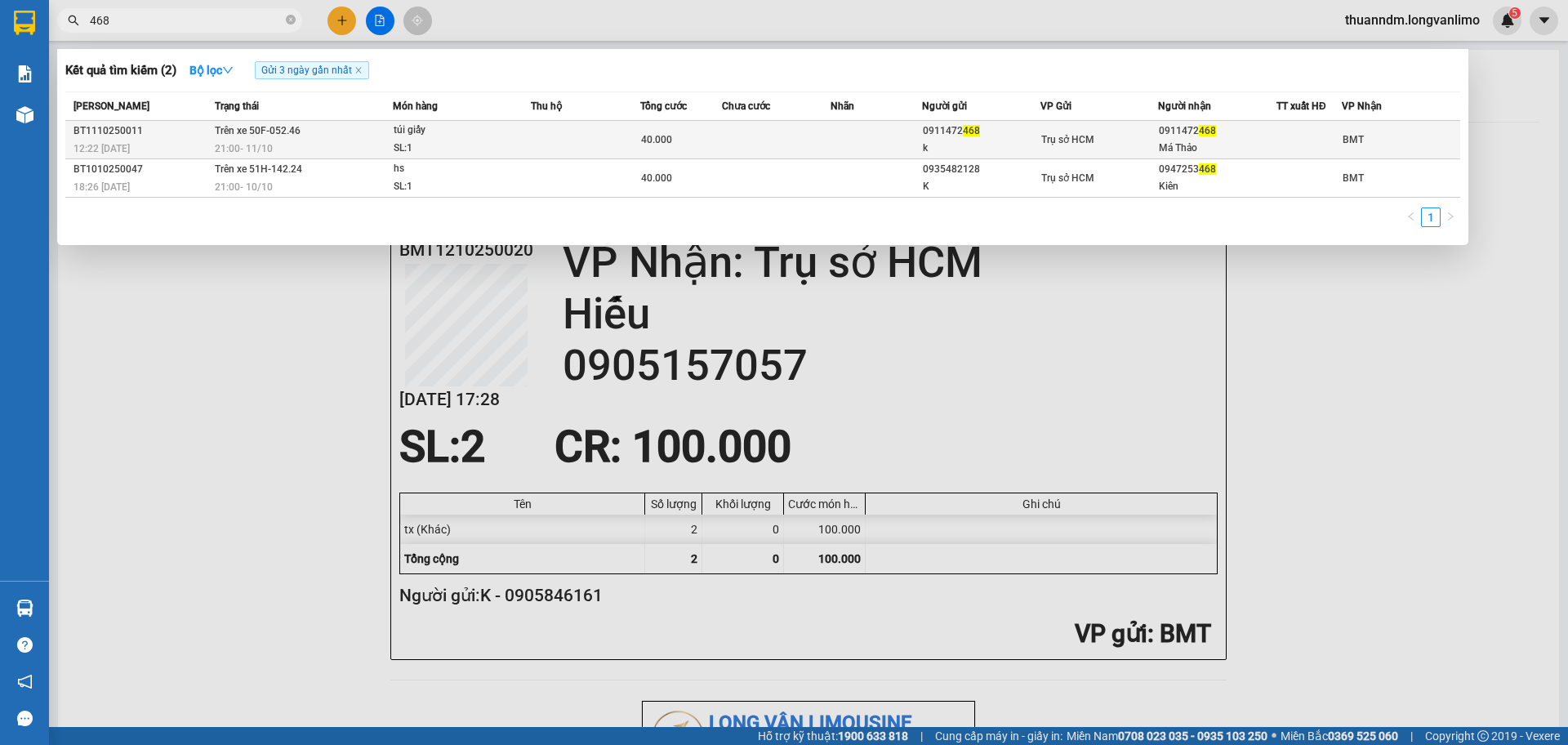
type input "468"
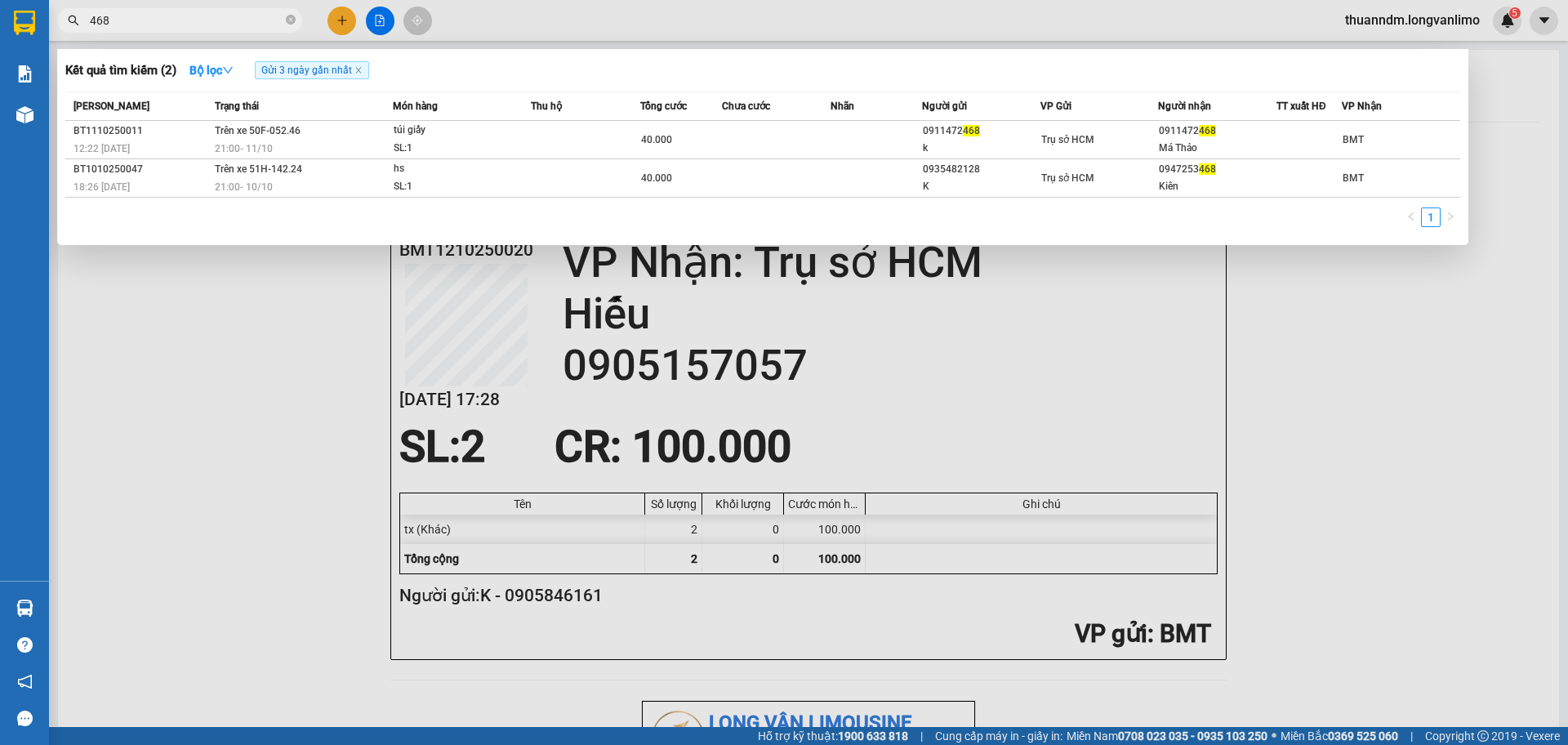
click at [629, 136] on td at bounding box center [586, 140] width 109 height 38
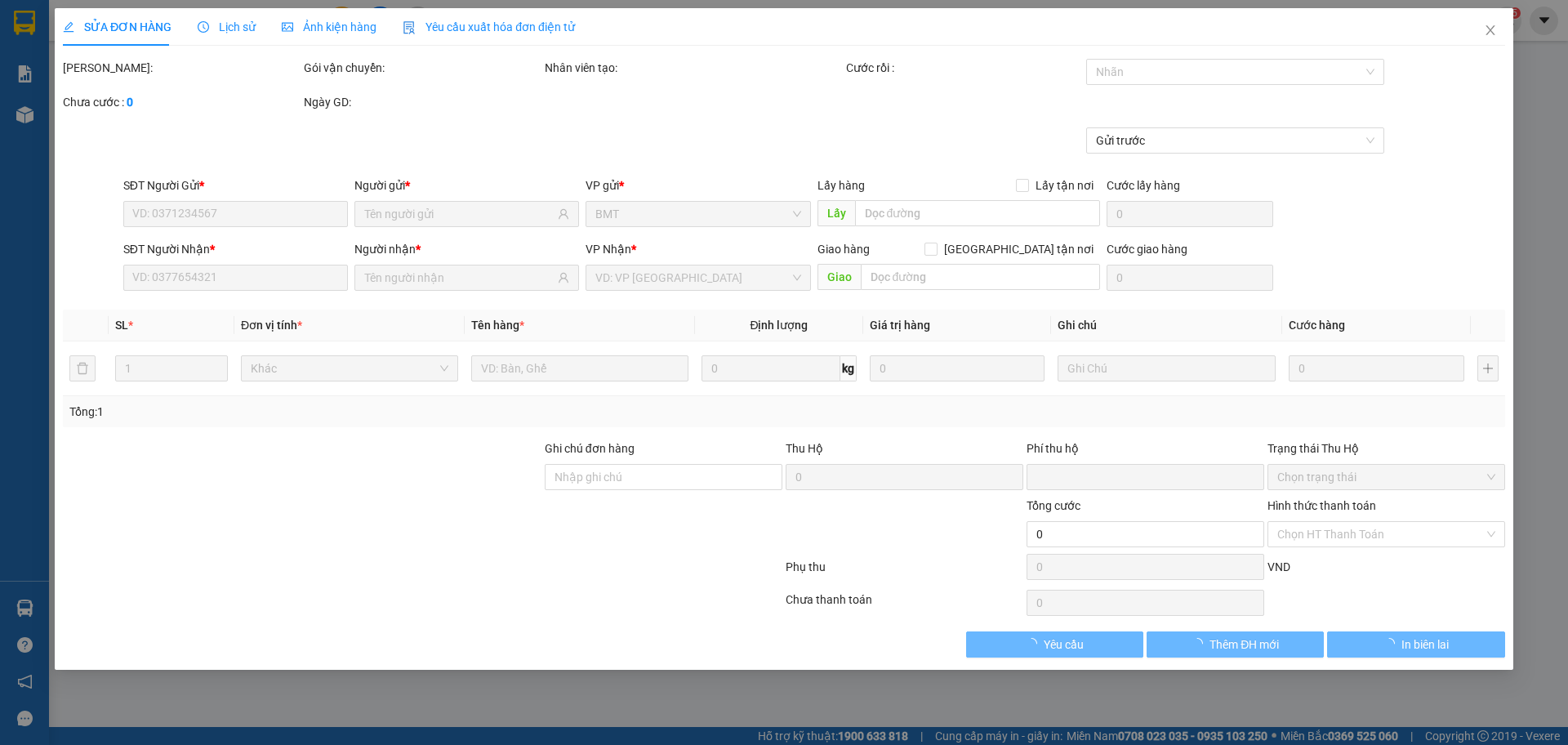
click at [325, 26] on span "Ảnh kiện hàng" at bounding box center [329, 27] width 94 height 13
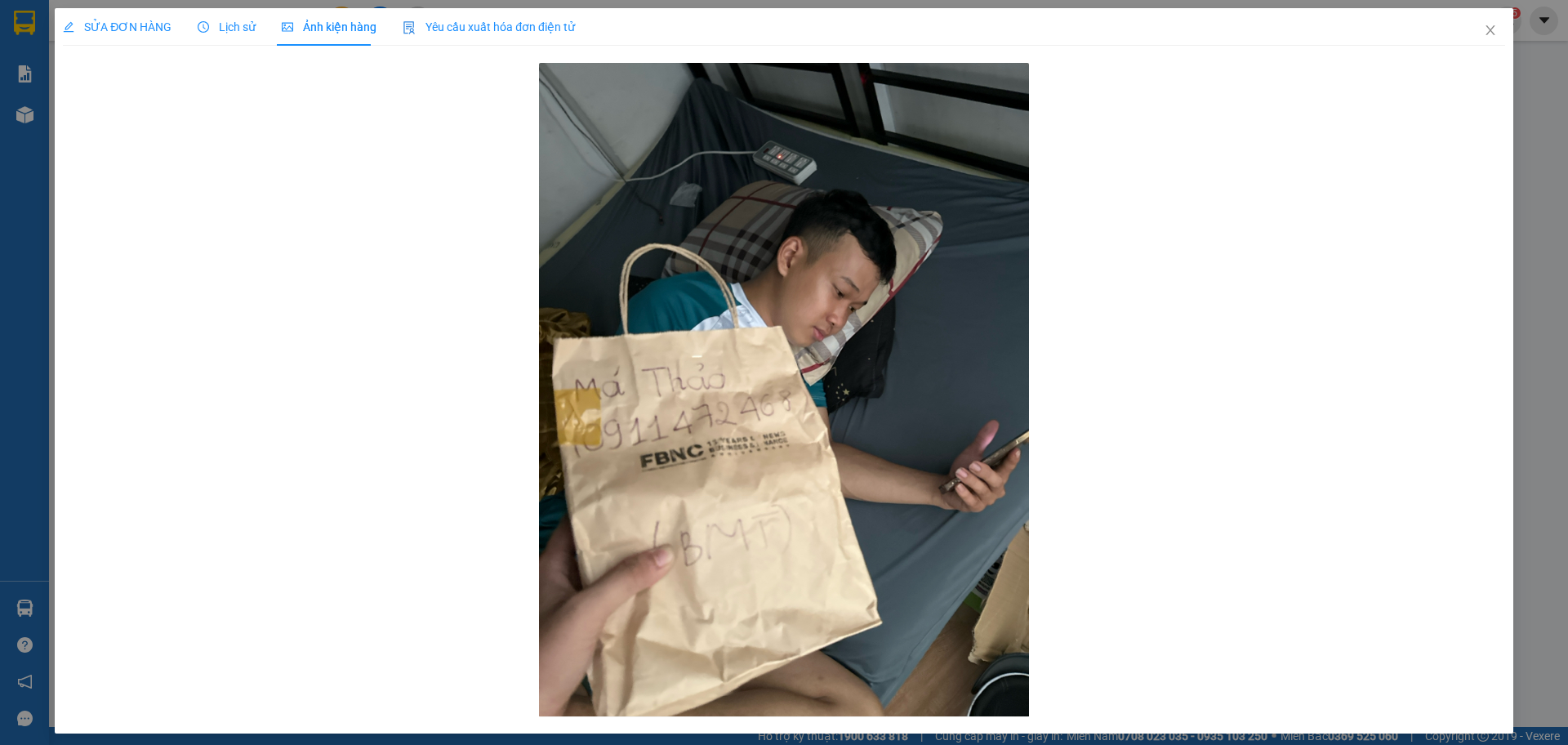
click at [36, 22] on div "SỬA ĐƠN HÀNG Lịch sử Ảnh kiện hàng Yêu cầu xuất hóa đơn điện tử Total Paid Fee …" at bounding box center [784, 372] width 1568 height 745
click at [1486, 22] on span "Close" at bounding box center [1490, 31] width 46 height 46
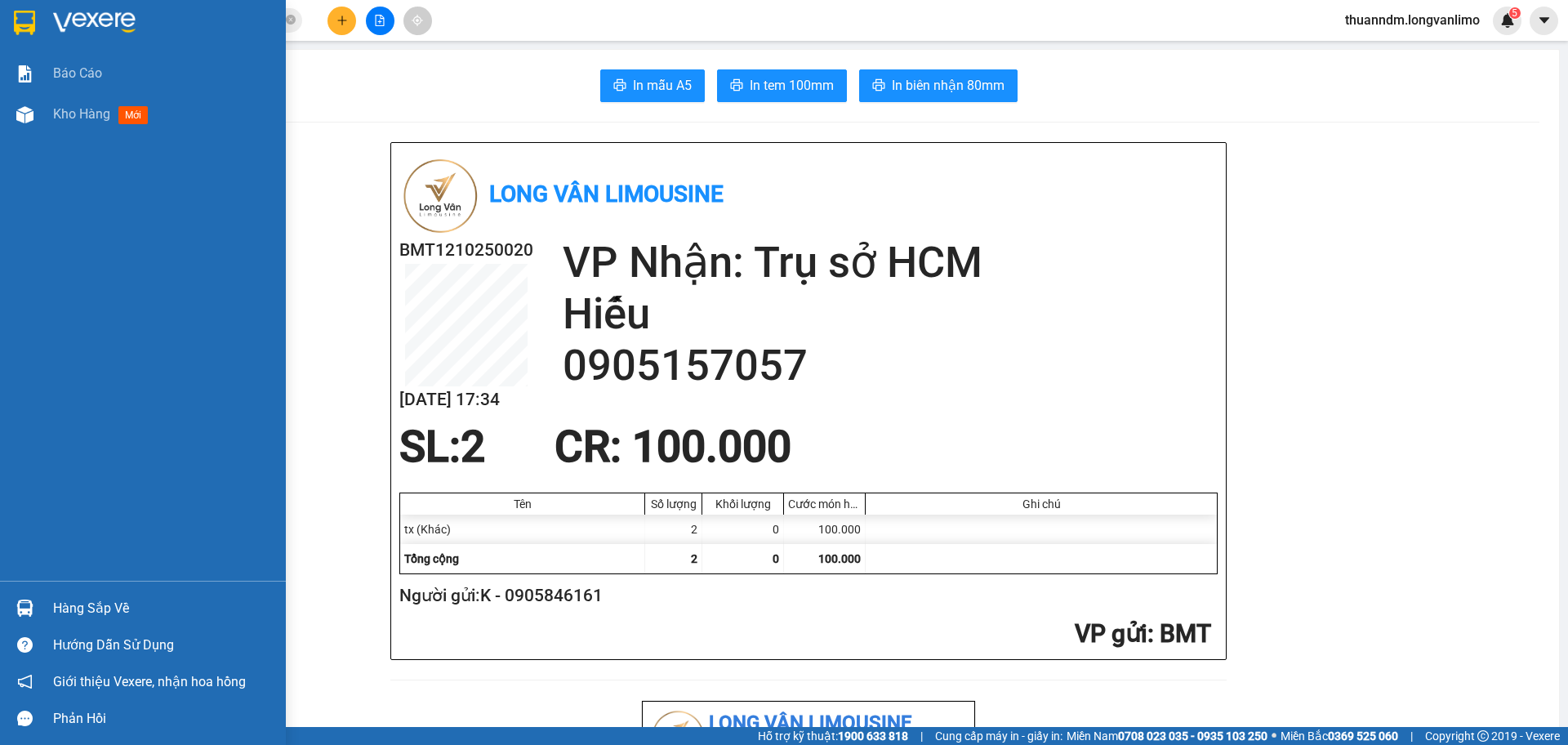
click at [30, 28] on img at bounding box center [25, 23] width 22 height 25
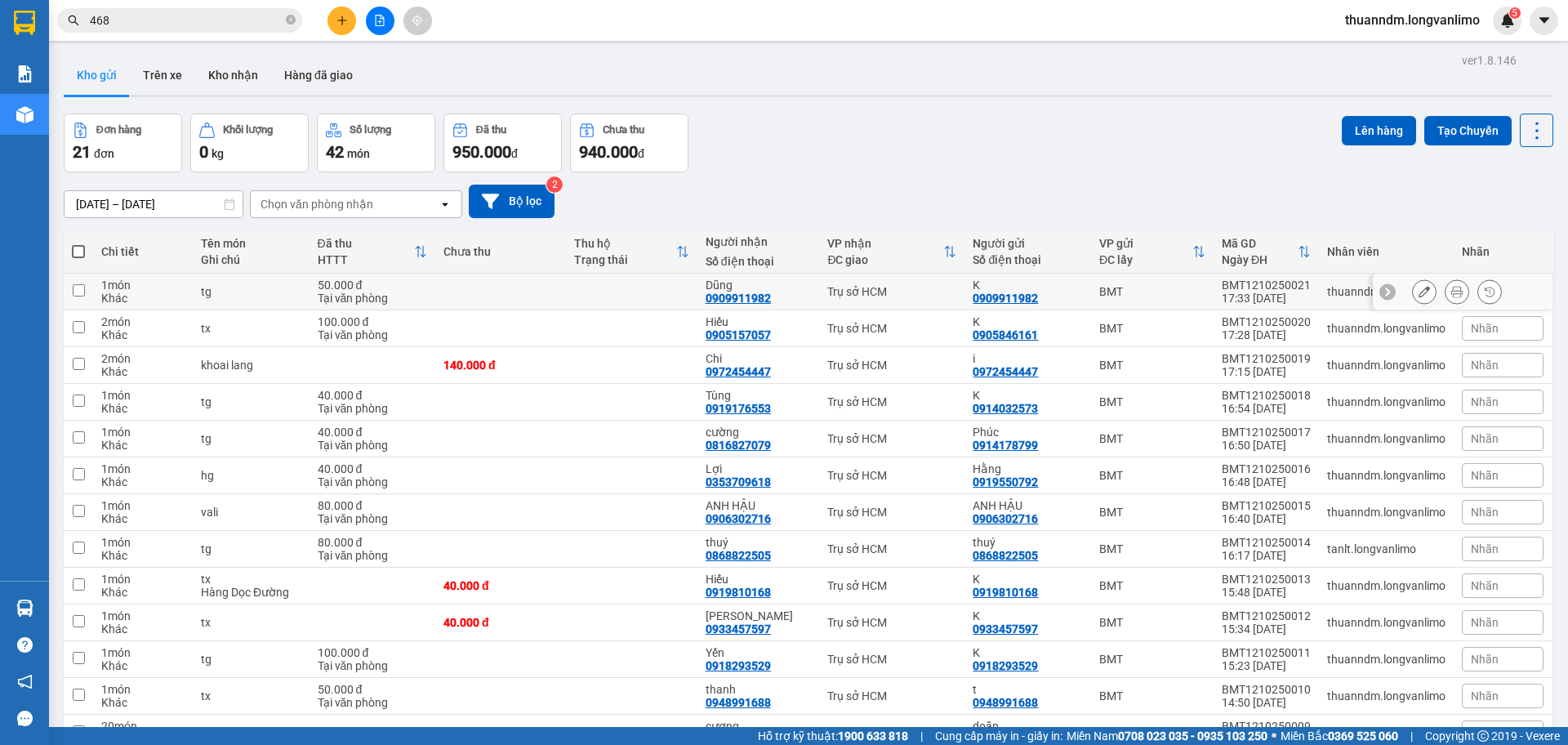
click at [502, 282] on td at bounding box center [501, 292] width 131 height 36
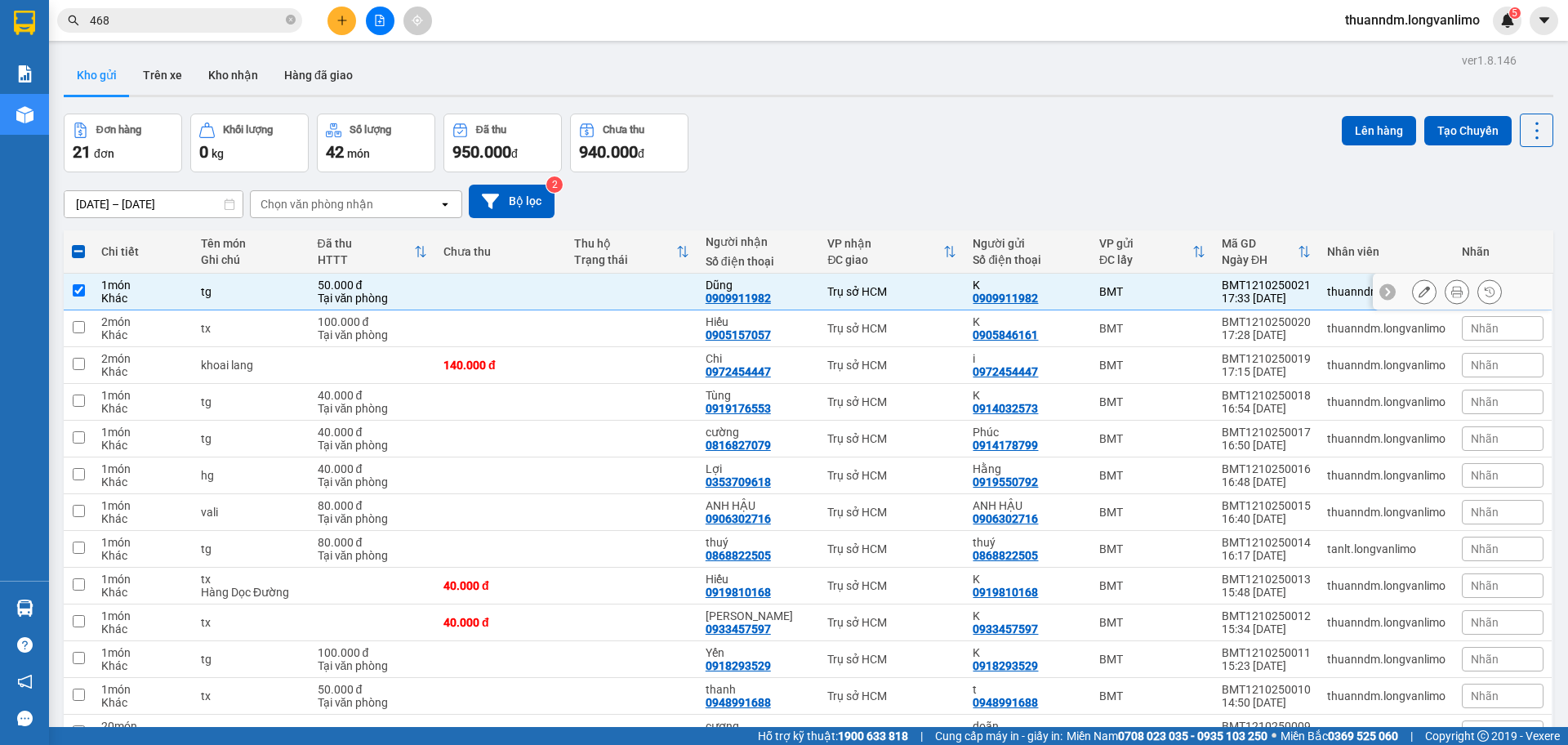
click at [1451, 291] on icon at bounding box center [1457, 291] width 12 height 12
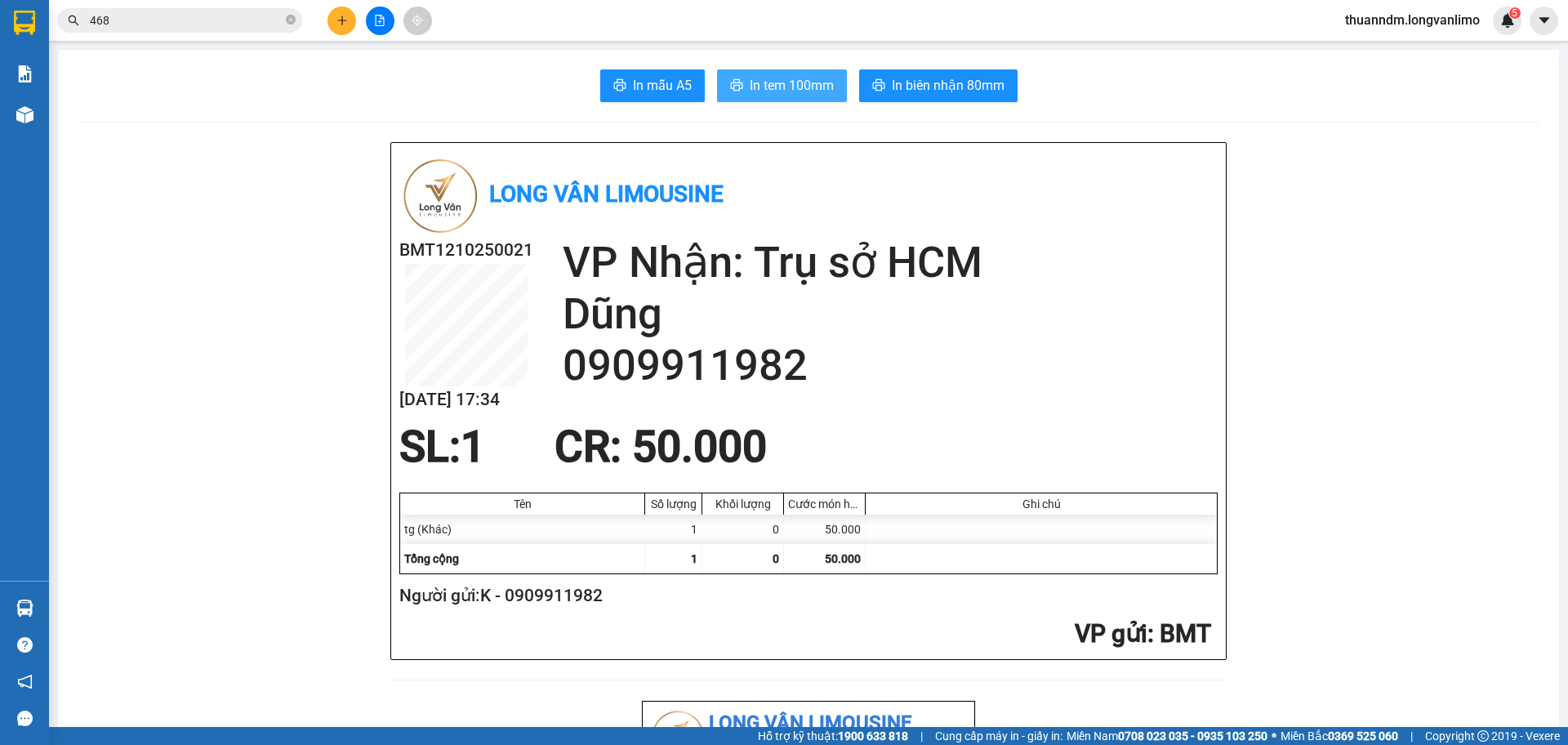
click at [794, 84] on span "In tem 100mm" at bounding box center [792, 85] width 84 height 21
click at [29, 16] on img at bounding box center [25, 23] width 22 height 25
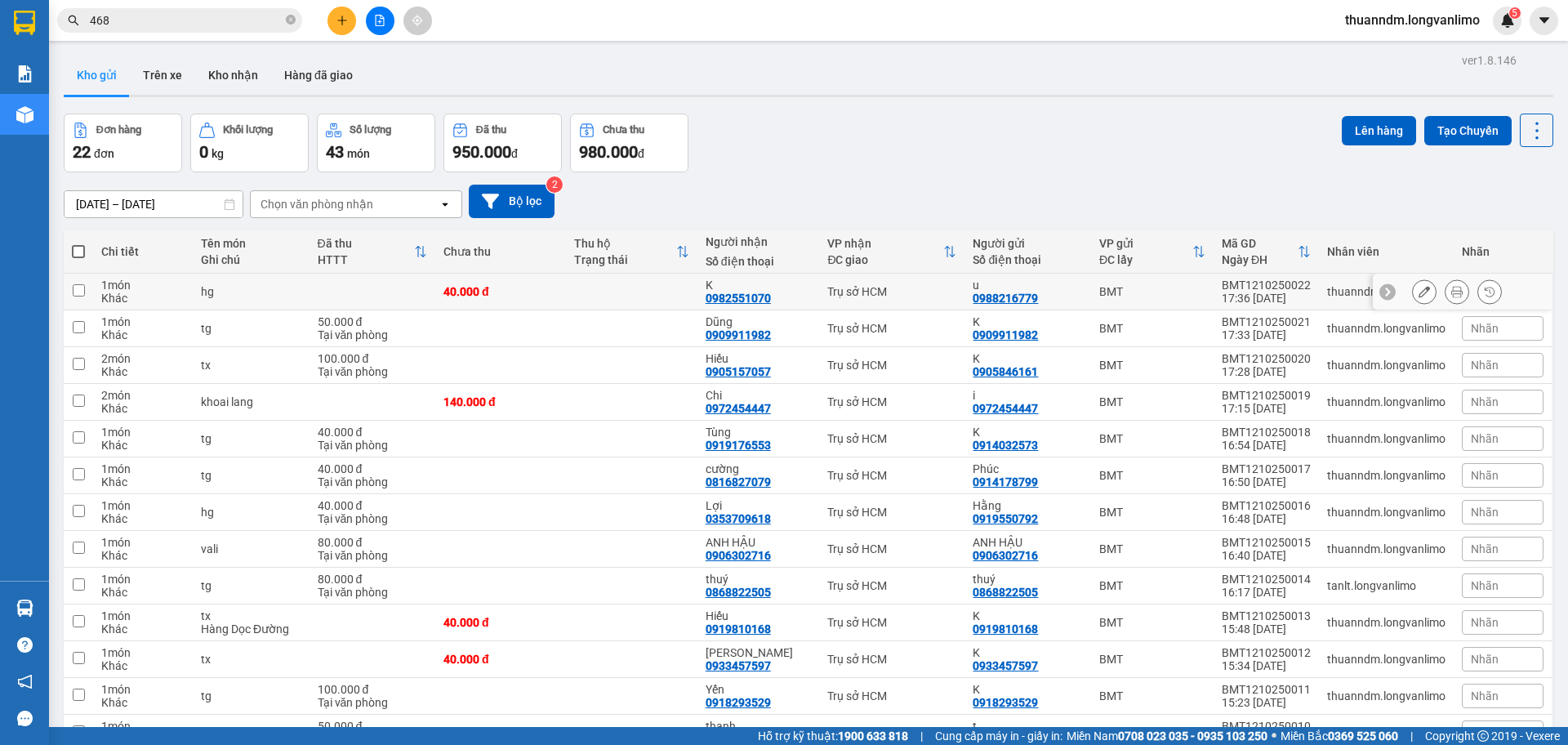
click at [618, 296] on td at bounding box center [631, 292] width 131 height 36
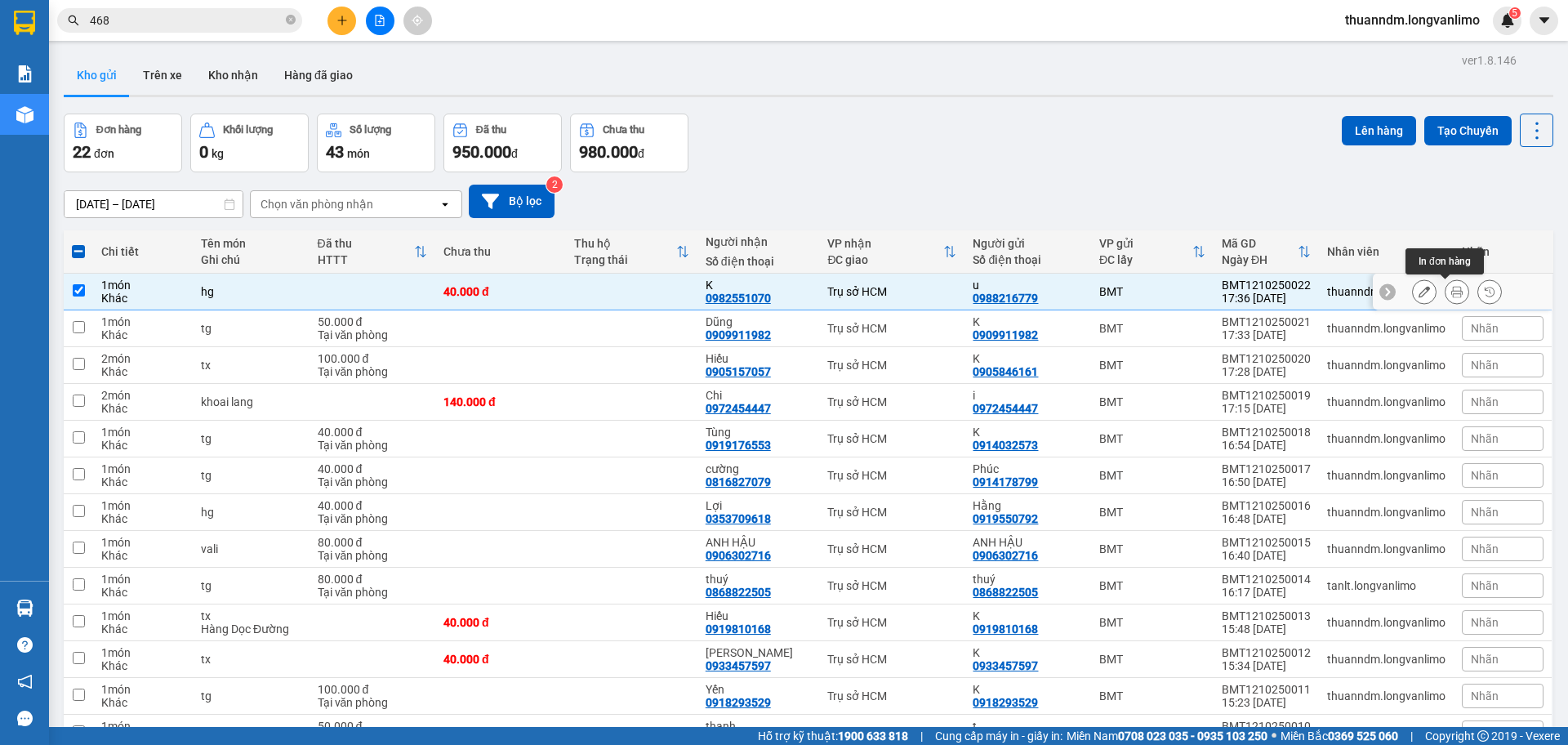
click at [1455, 287] on button at bounding box center [1457, 292] width 23 height 29
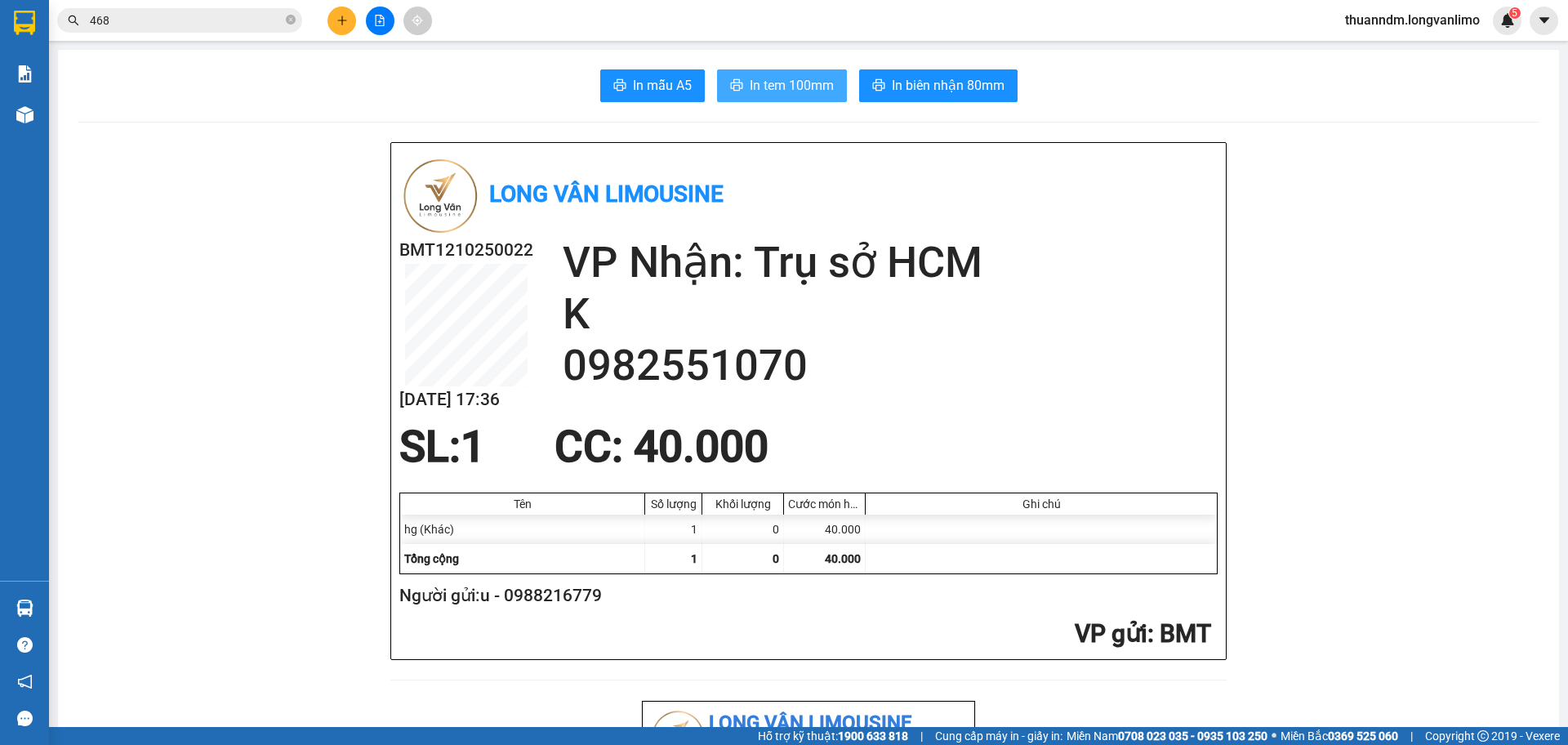
click at [808, 74] on button "In tem 100mm" at bounding box center [782, 85] width 130 height 32
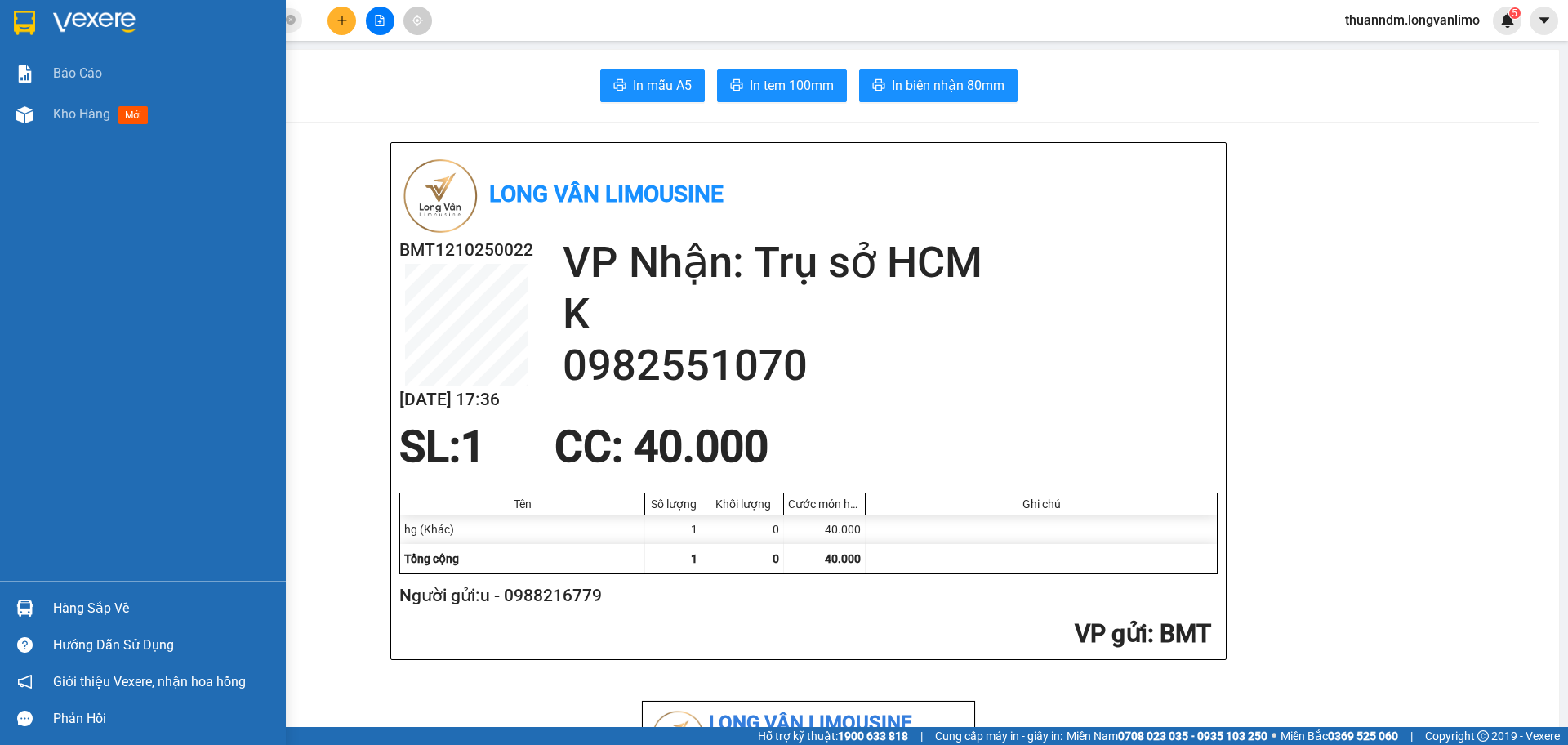
click at [41, 24] on div at bounding box center [142, 26] width 285 height 53
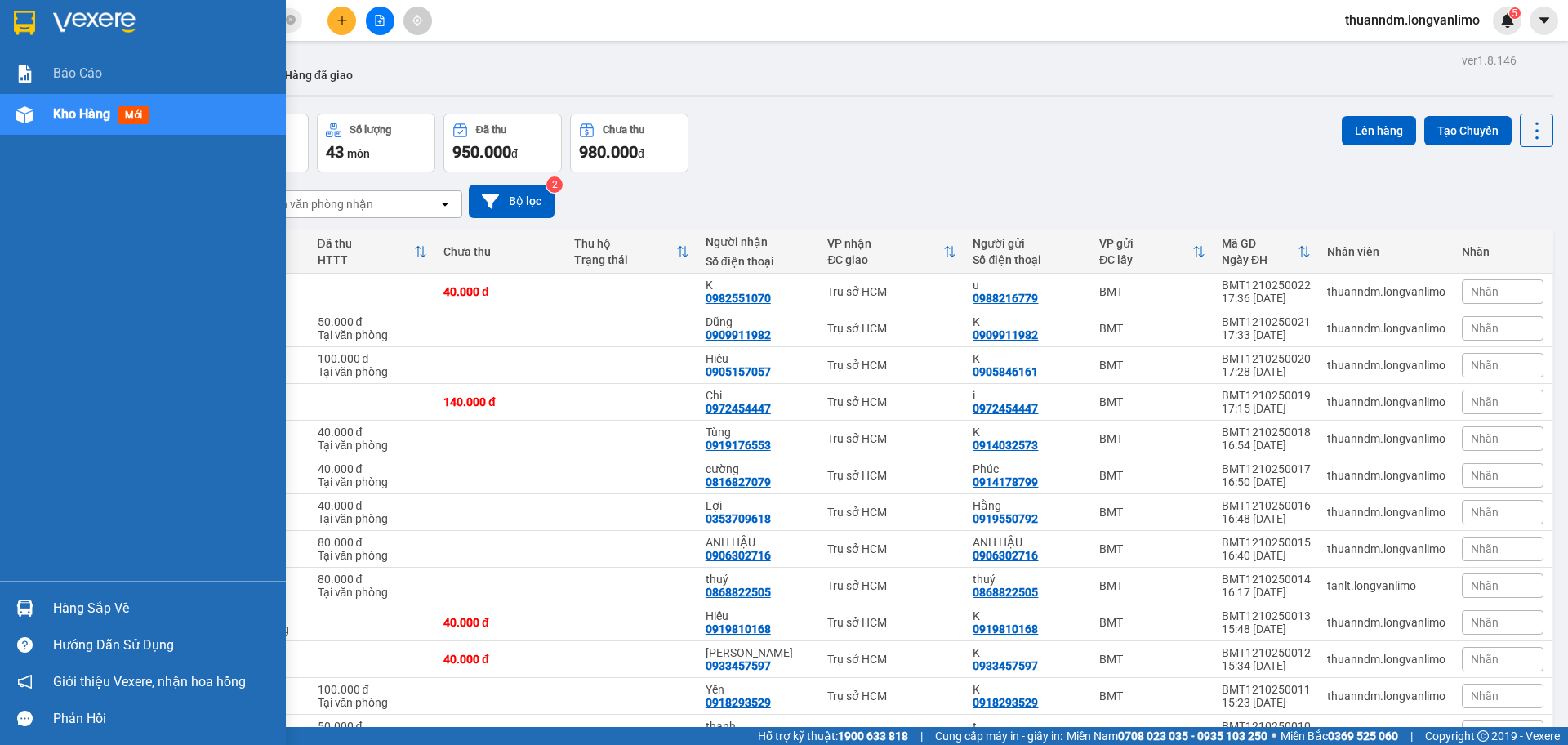
click at [27, 18] on img at bounding box center [25, 23] width 22 height 25
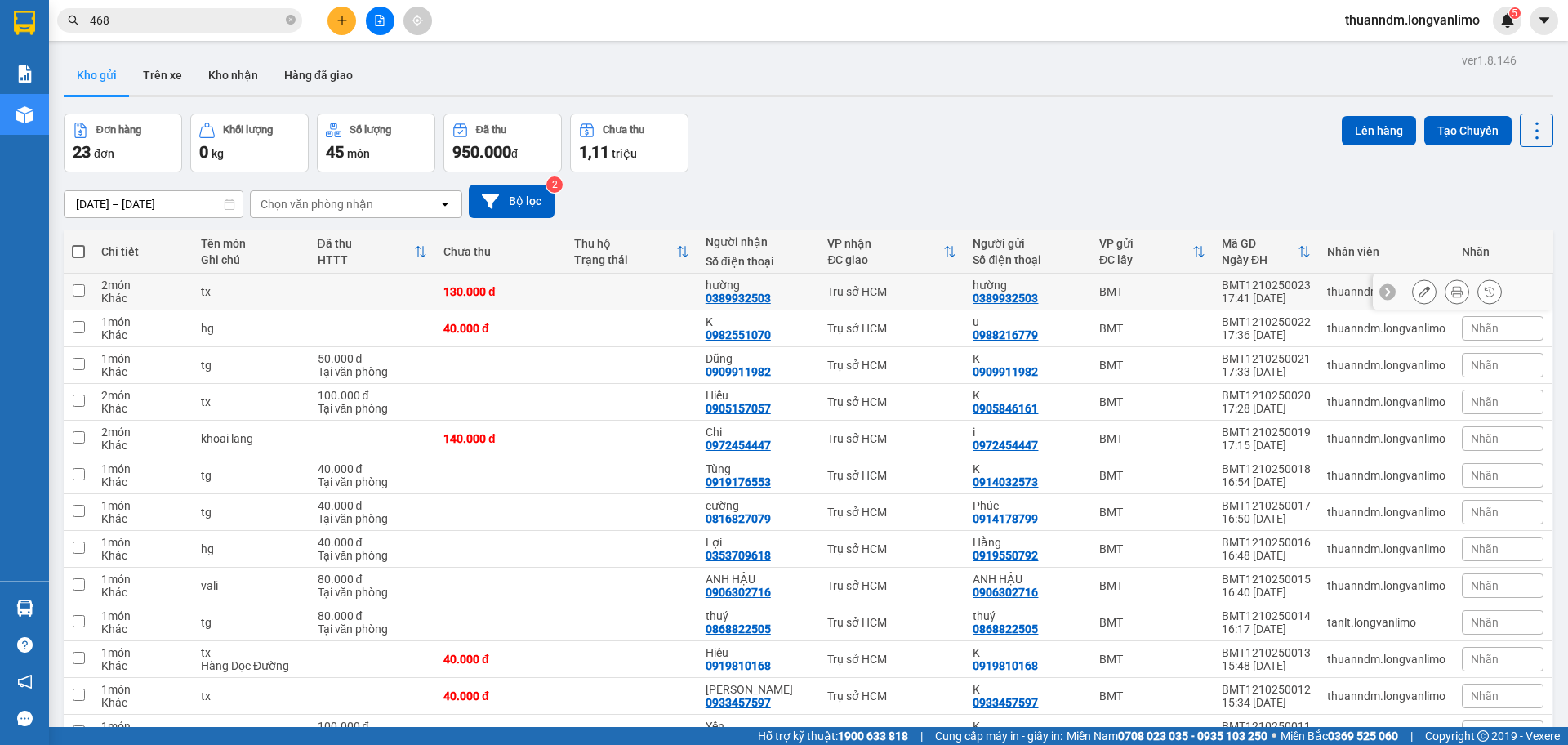
click at [491, 285] on div "130.000 đ" at bounding box center [501, 291] width 114 height 13
checkbox input "true"
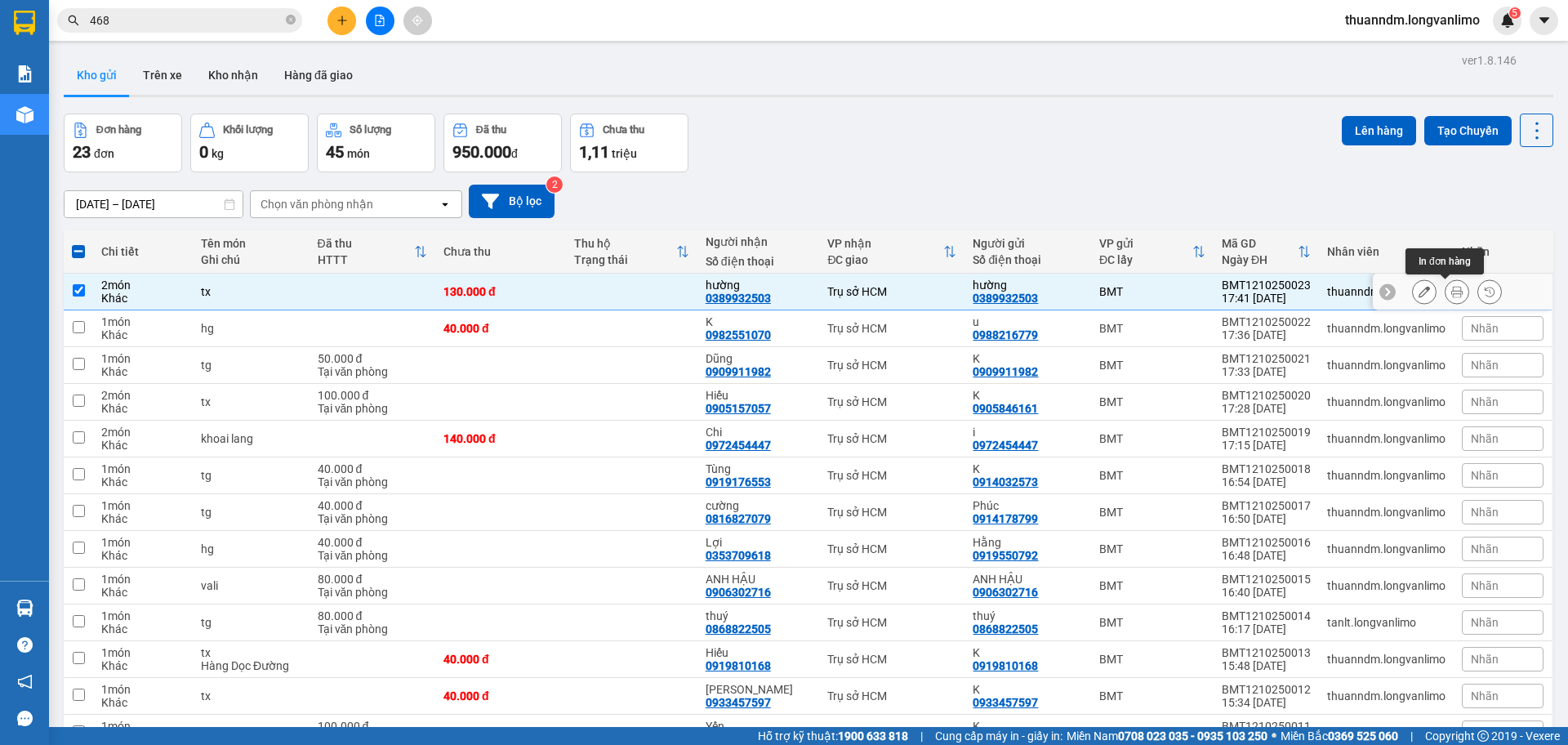
click at [1429, 286] on div at bounding box center [1456, 292] width 90 height 25
click at [1446, 282] on button at bounding box center [1457, 292] width 23 height 29
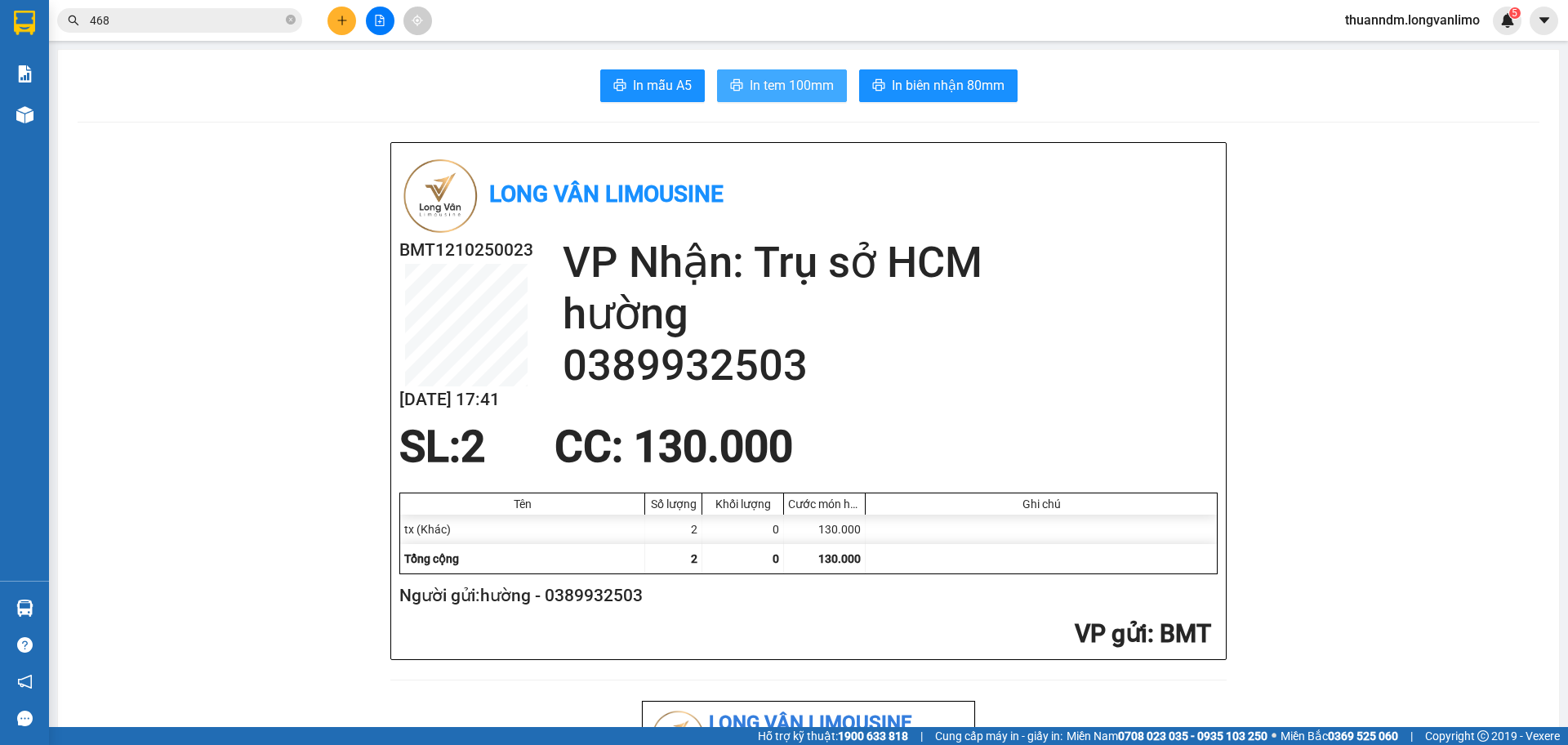
click at [772, 94] on span "In tem 100mm" at bounding box center [792, 85] width 84 height 21
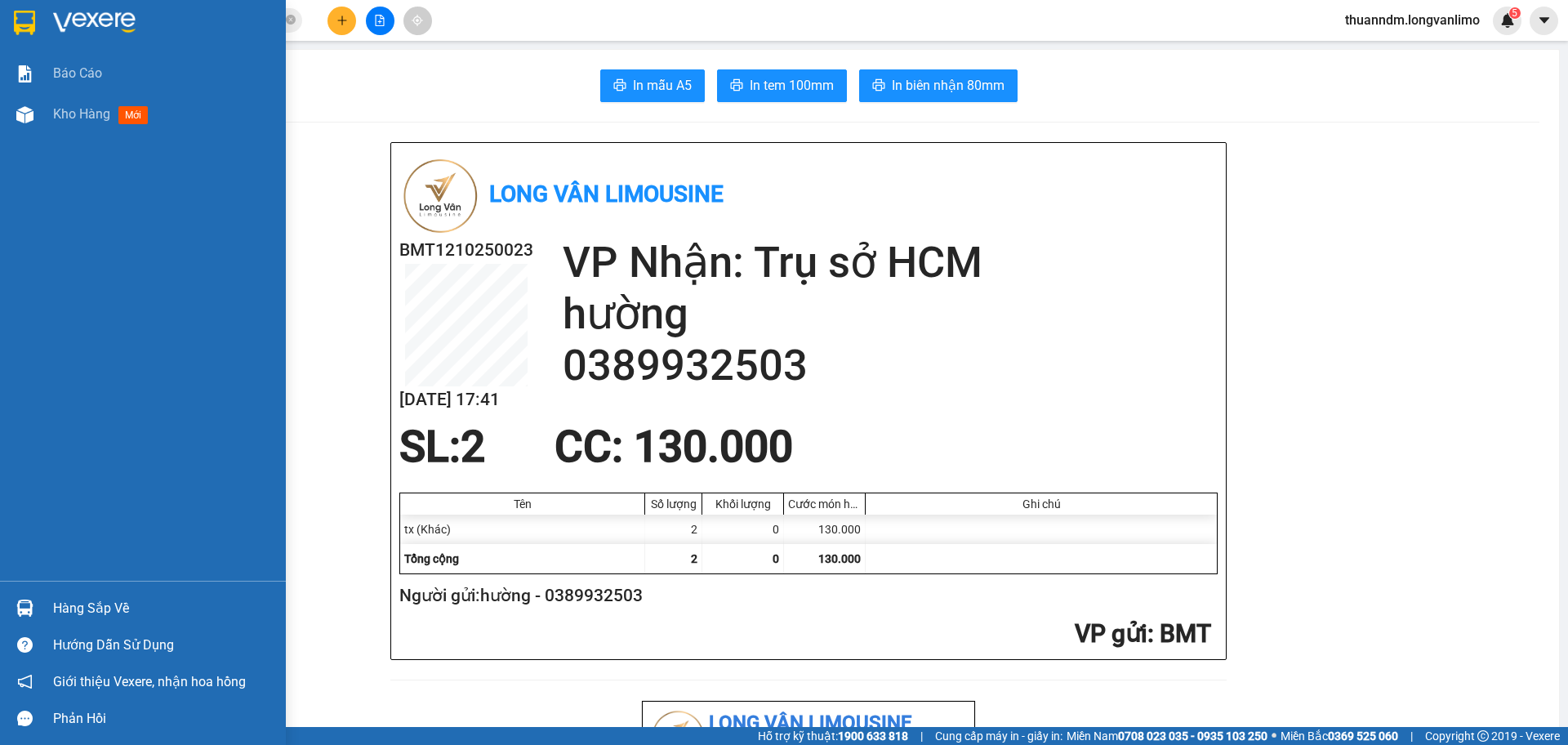
click at [31, 23] on img at bounding box center [25, 23] width 22 height 25
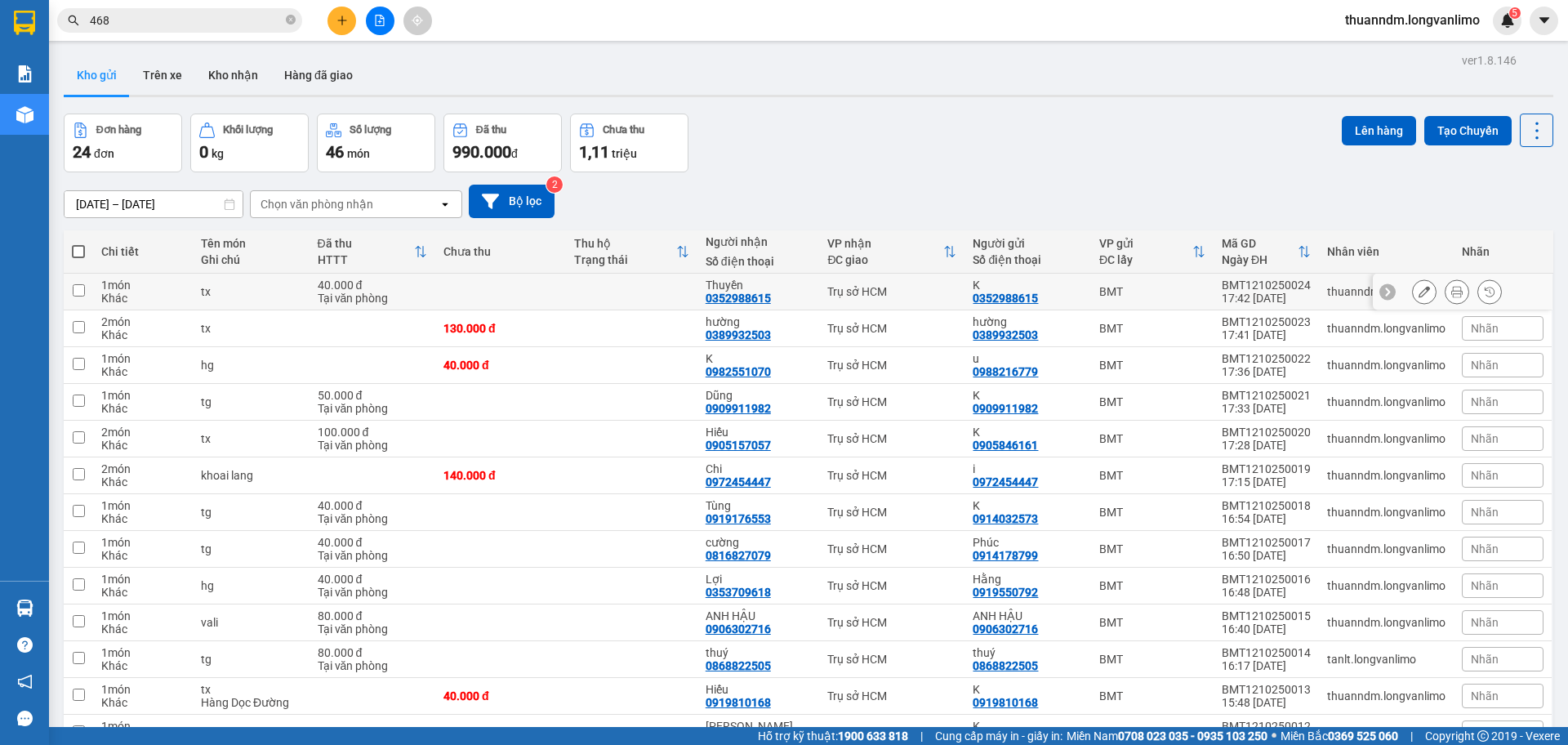
click at [333, 276] on td "40.000 đ Tại văn phòng" at bounding box center [372, 292] width 126 height 36
checkbox input "true"
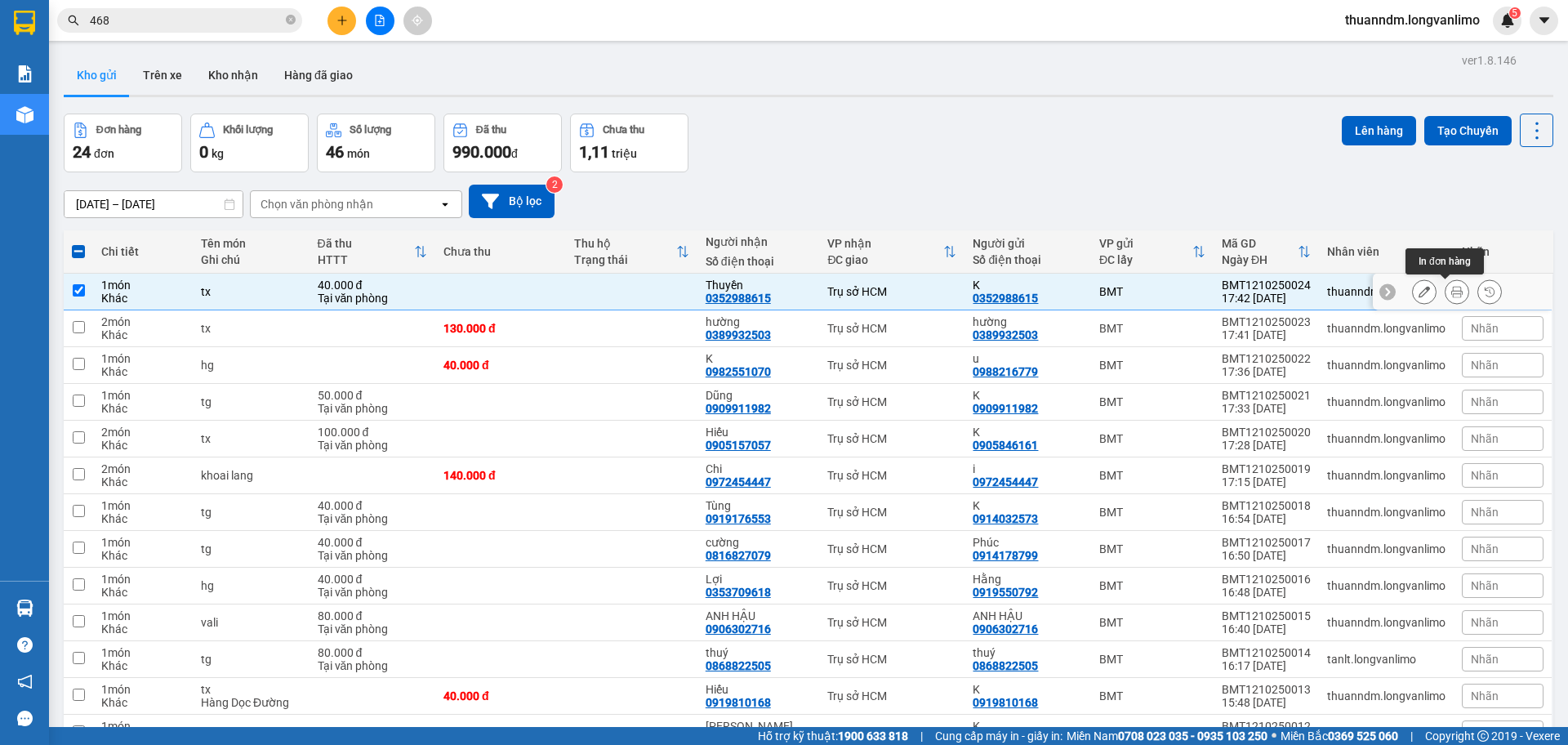
click at [1446, 290] on button at bounding box center [1457, 292] width 23 height 29
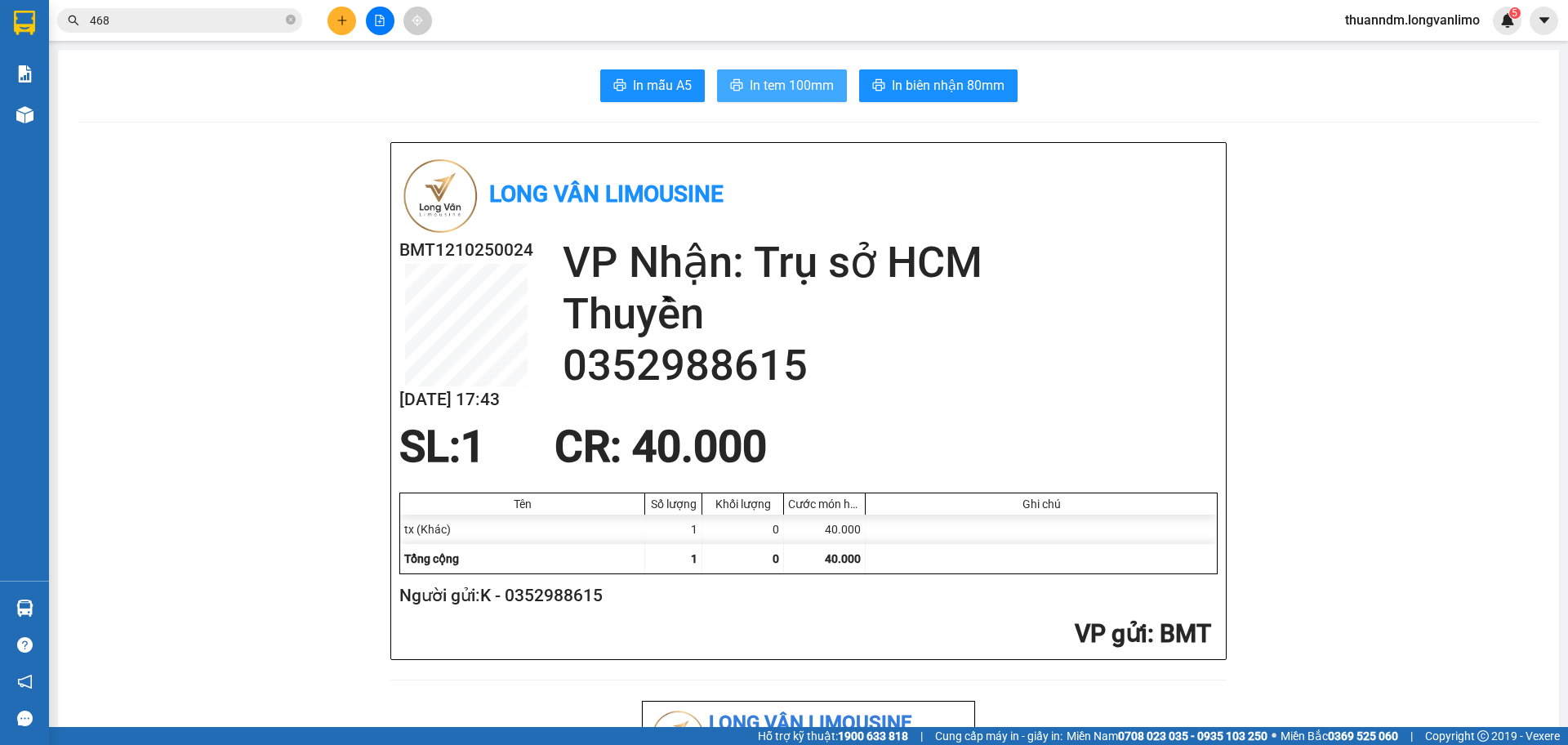
click at [798, 91] on span "In tem 100mm" at bounding box center [792, 85] width 84 height 21
click at [872, 73] on button "In biên nhận 80mm" at bounding box center [937, 85] width 158 height 32
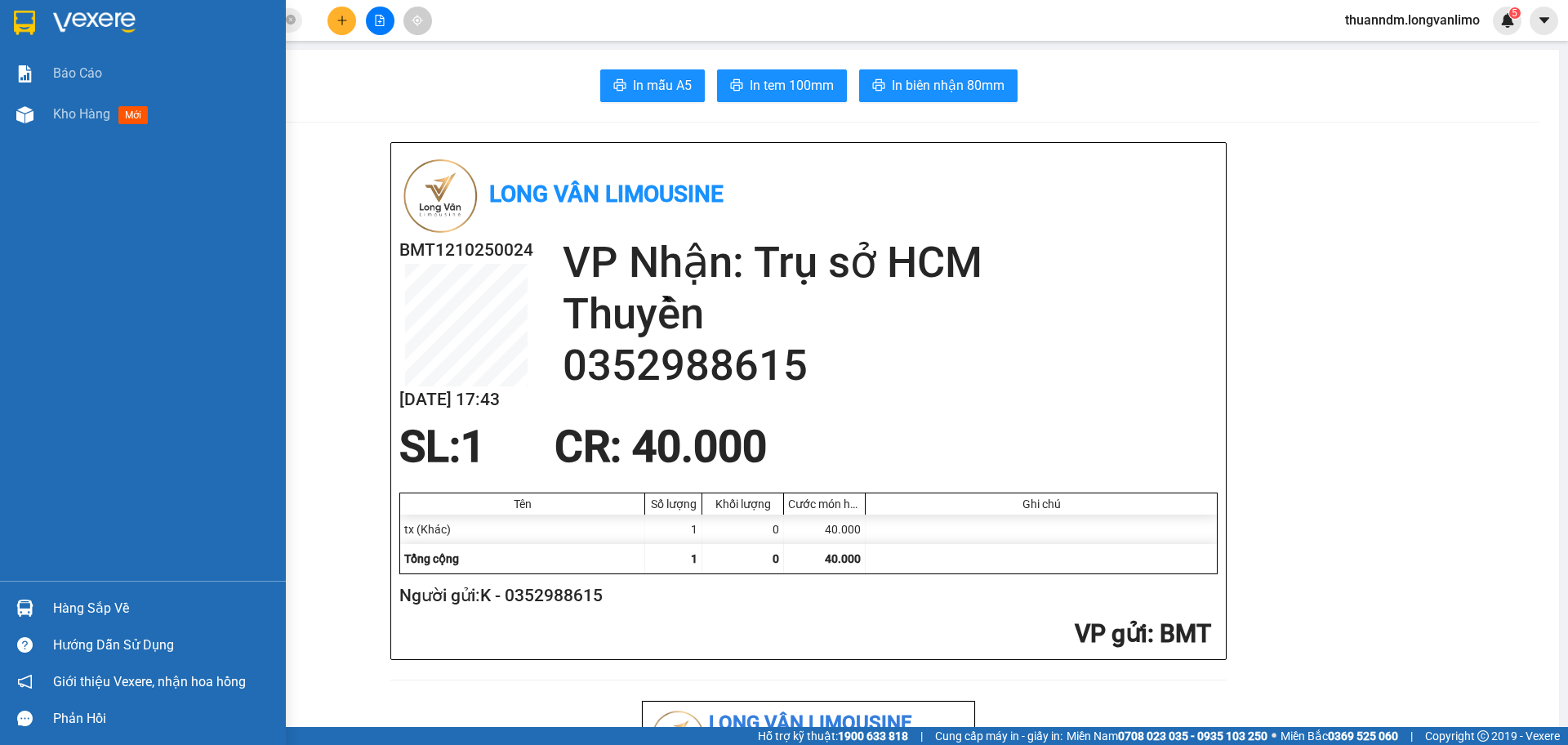
click at [26, 28] on img at bounding box center [25, 23] width 22 height 25
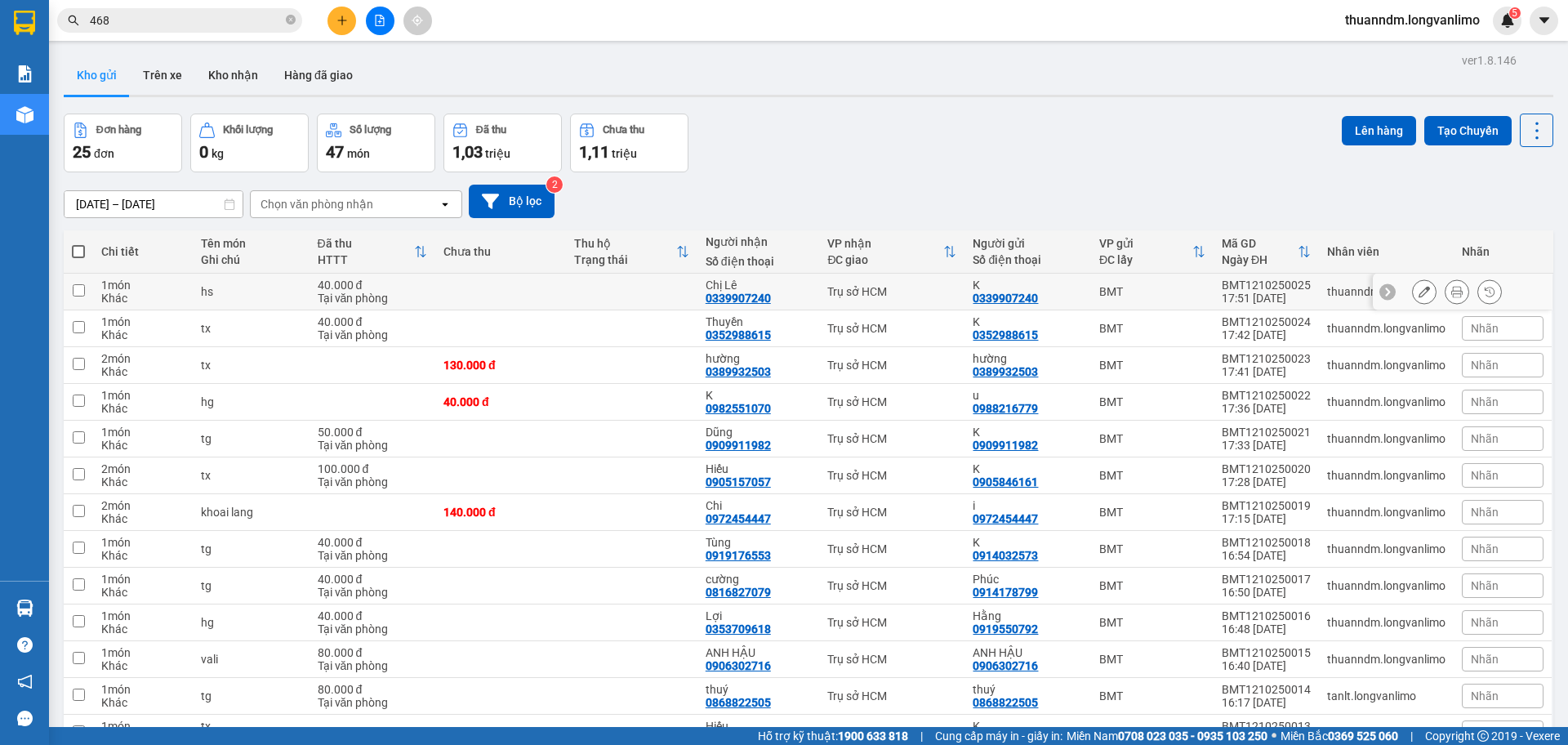
click at [507, 290] on td at bounding box center [501, 292] width 131 height 36
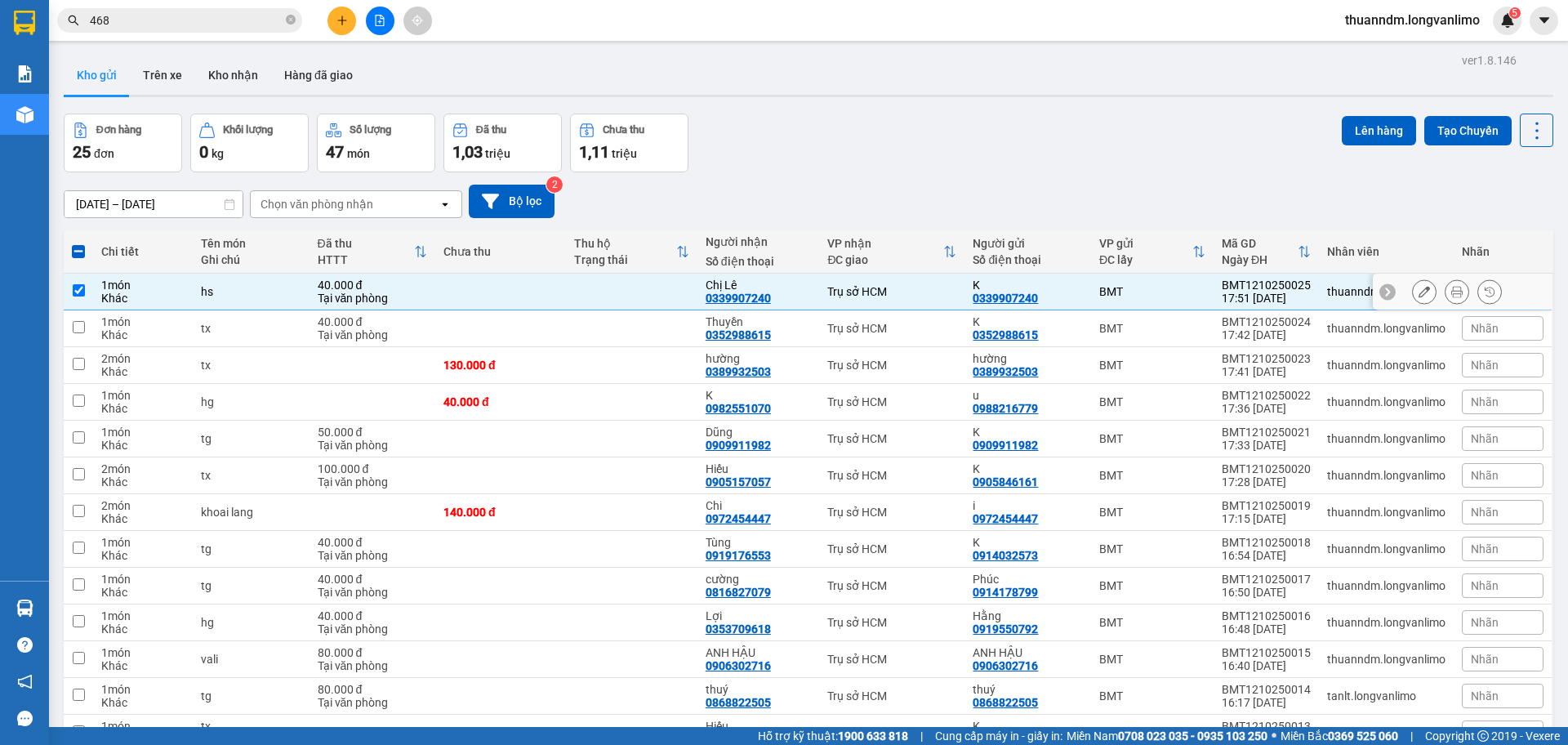
click at [1451, 289] on icon at bounding box center [1457, 291] width 12 height 12
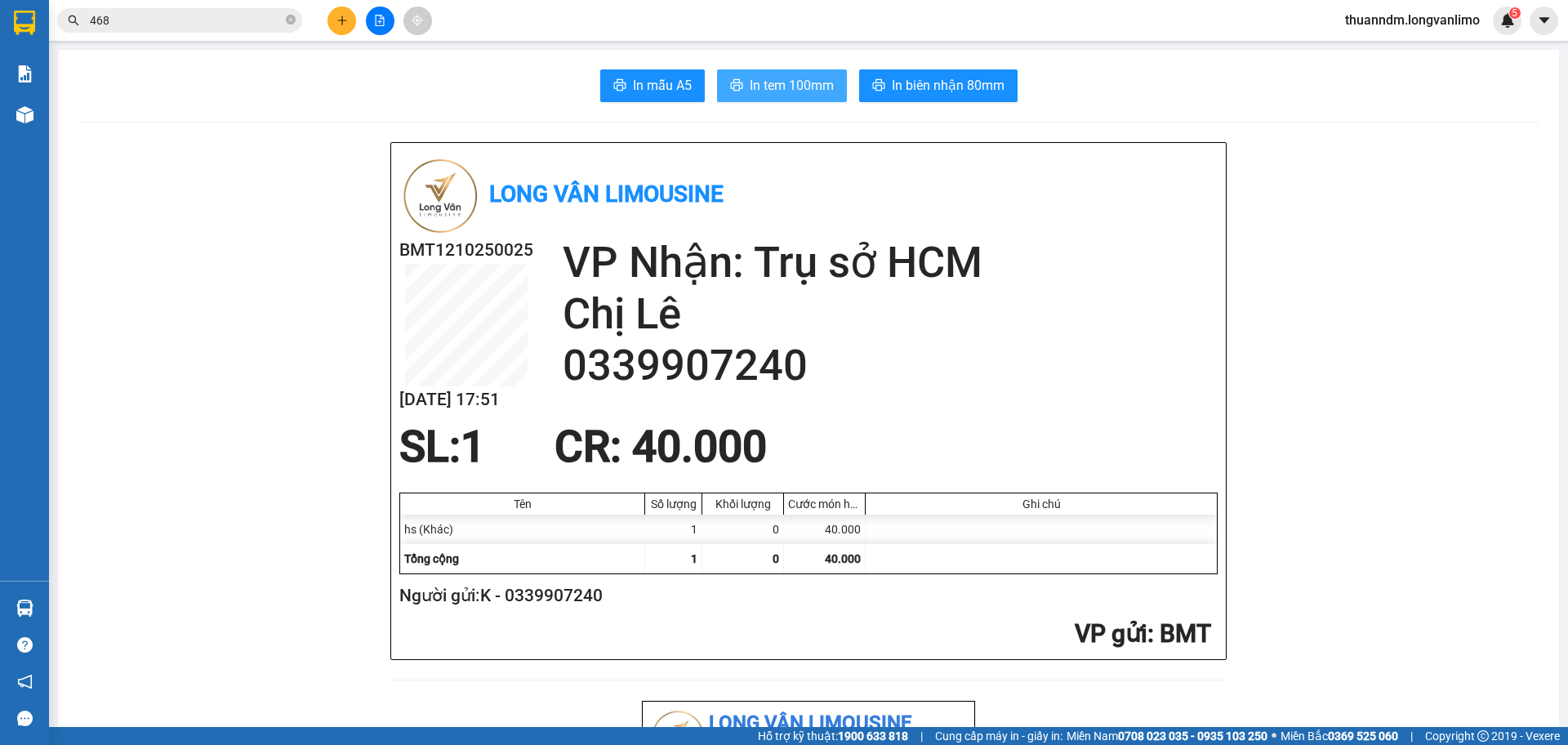
click at [784, 91] on span "In tem 100mm" at bounding box center [792, 85] width 84 height 21
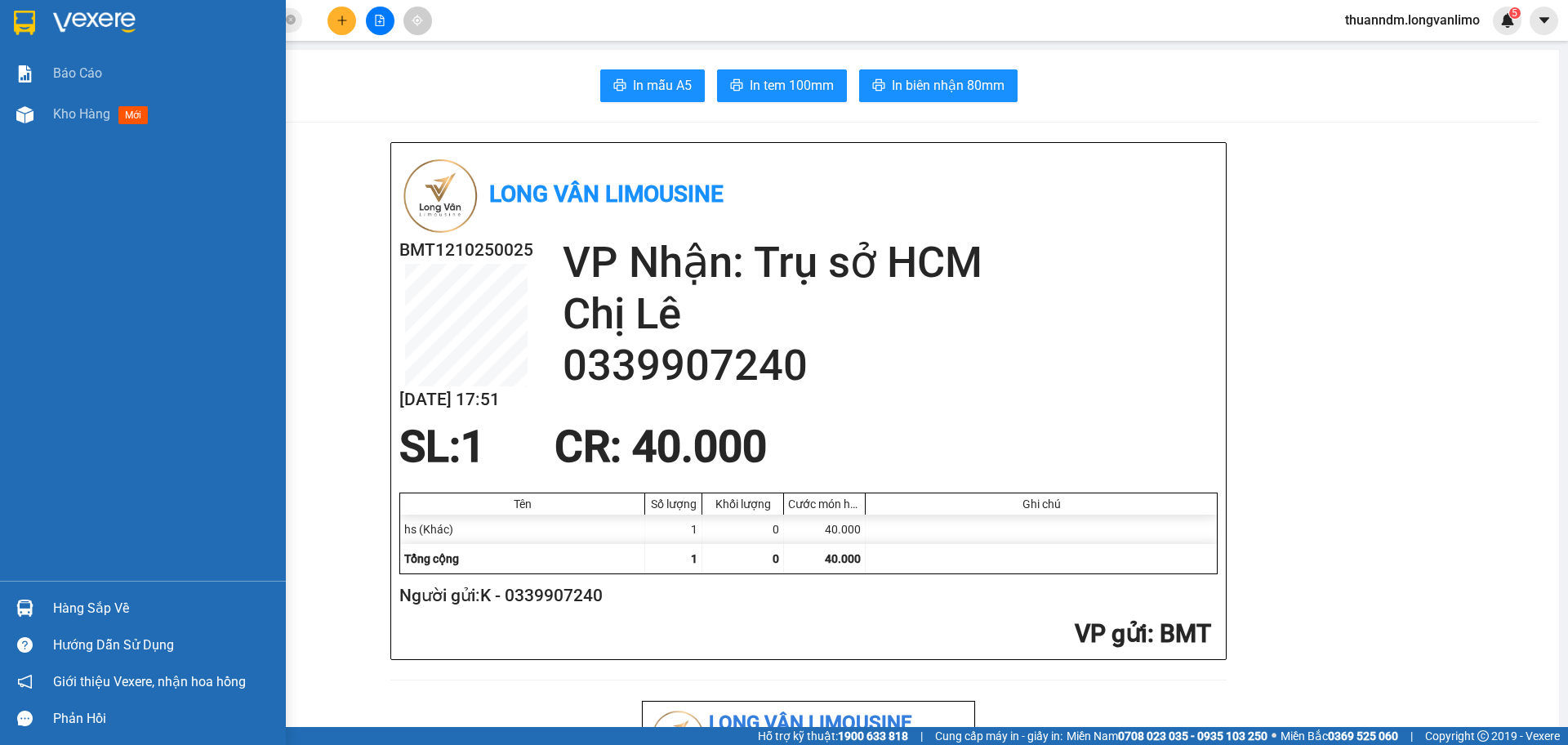
click at [17, 15] on img at bounding box center [25, 23] width 22 height 25
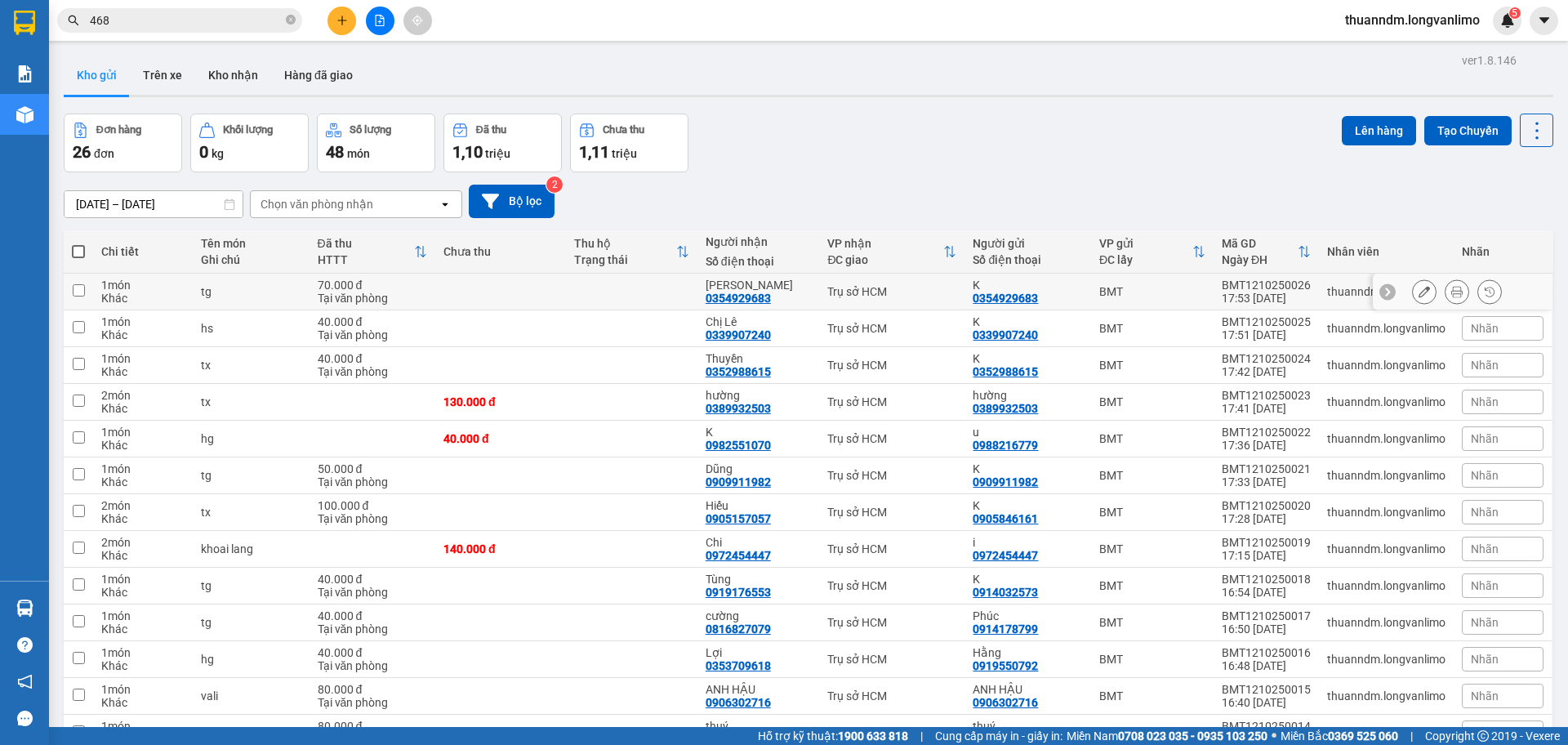
click at [413, 292] on div "Tại văn phòng" at bounding box center [372, 298] width 109 height 13
checkbox input "true"
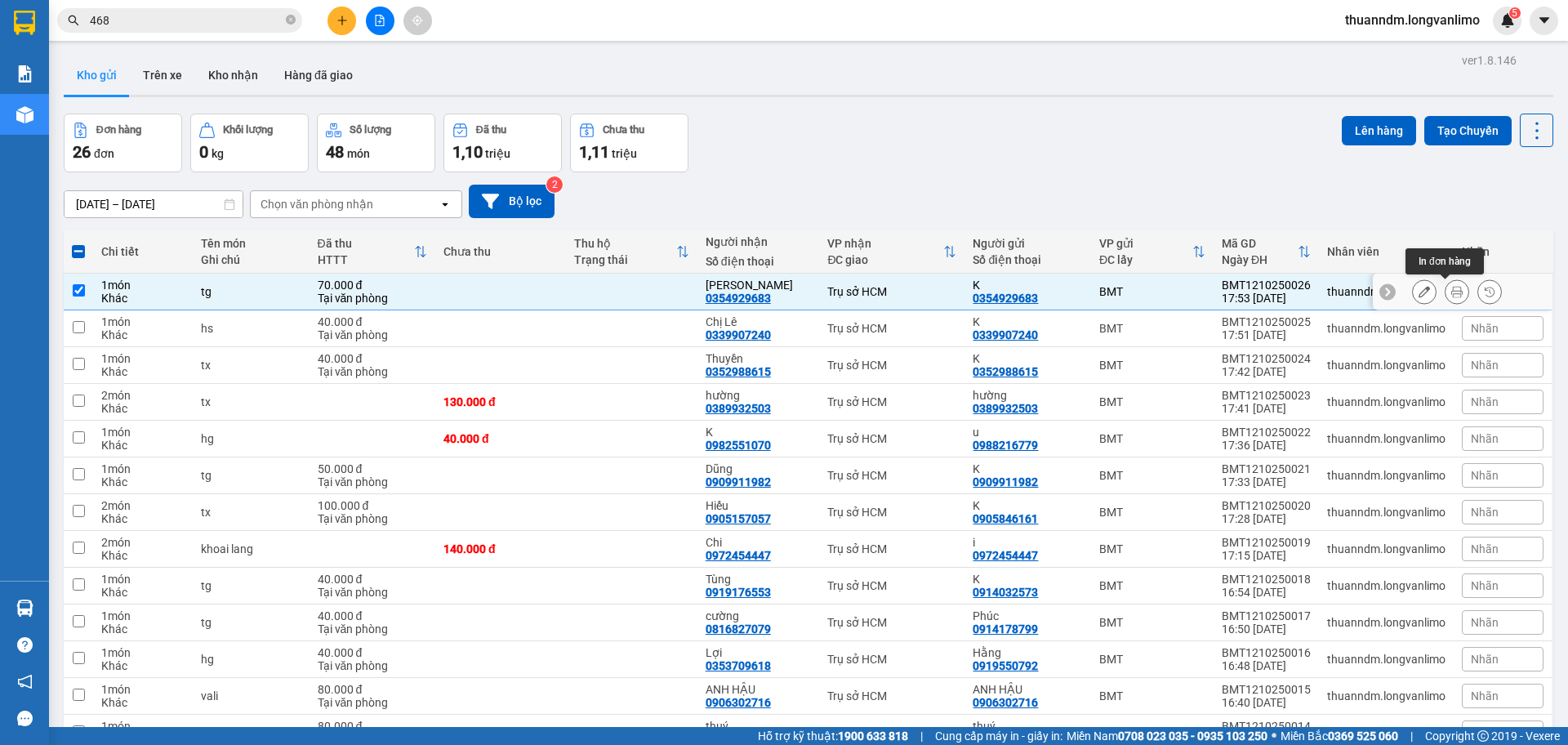
click at [1451, 288] on icon at bounding box center [1457, 291] width 12 height 12
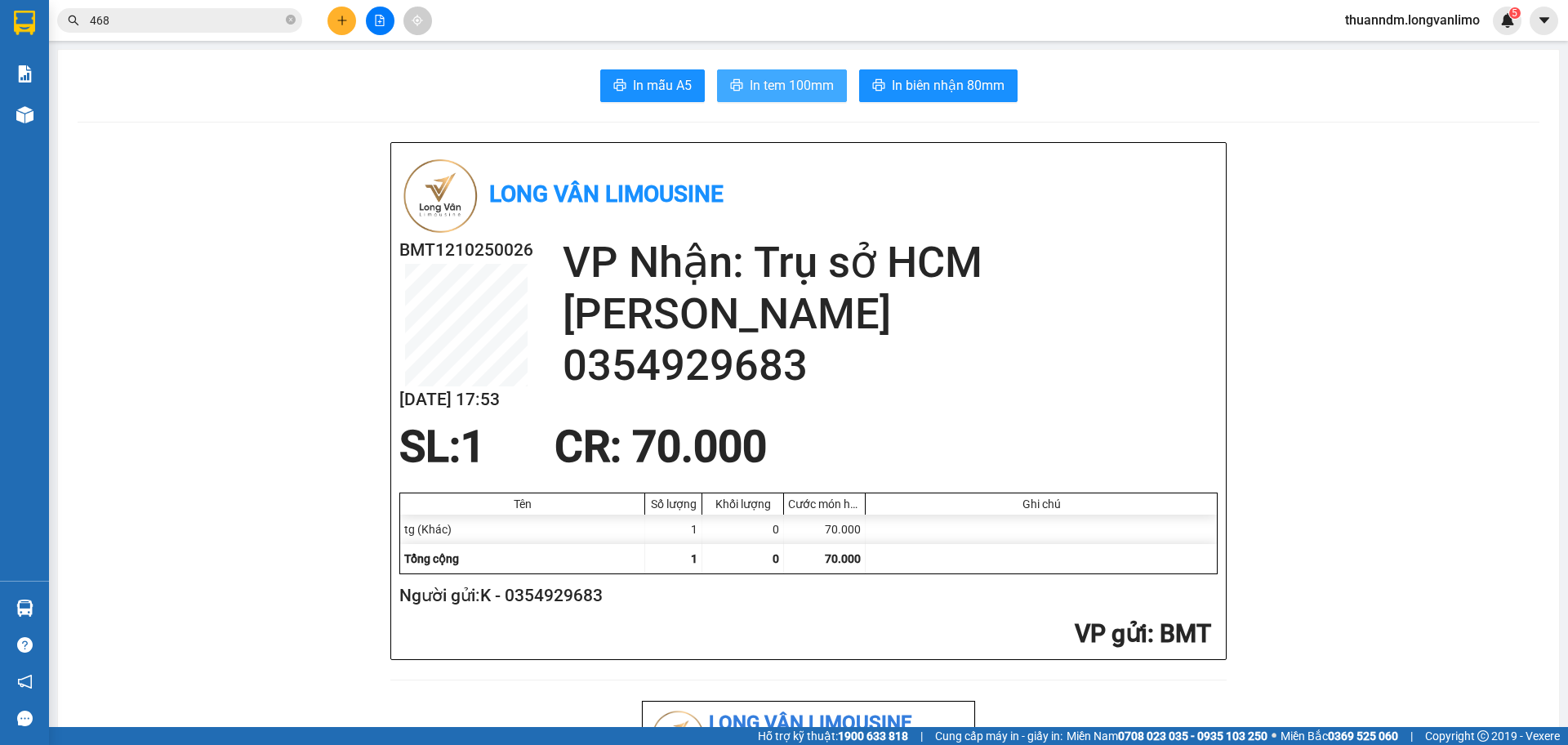
click at [809, 93] on span "In tem 100mm" at bounding box center [792, 85] width 84 height 21
click at [500, 49] on main "In mẫu A5 In tem 100mm In biên nhận 80mm Long Vân Limousine BMT1210250026 12/10…" at bounding box center [784, 363] width 1568 height 727
click at [232, 24] on input "468" at bounding box center [186, 21] width 193 height 18
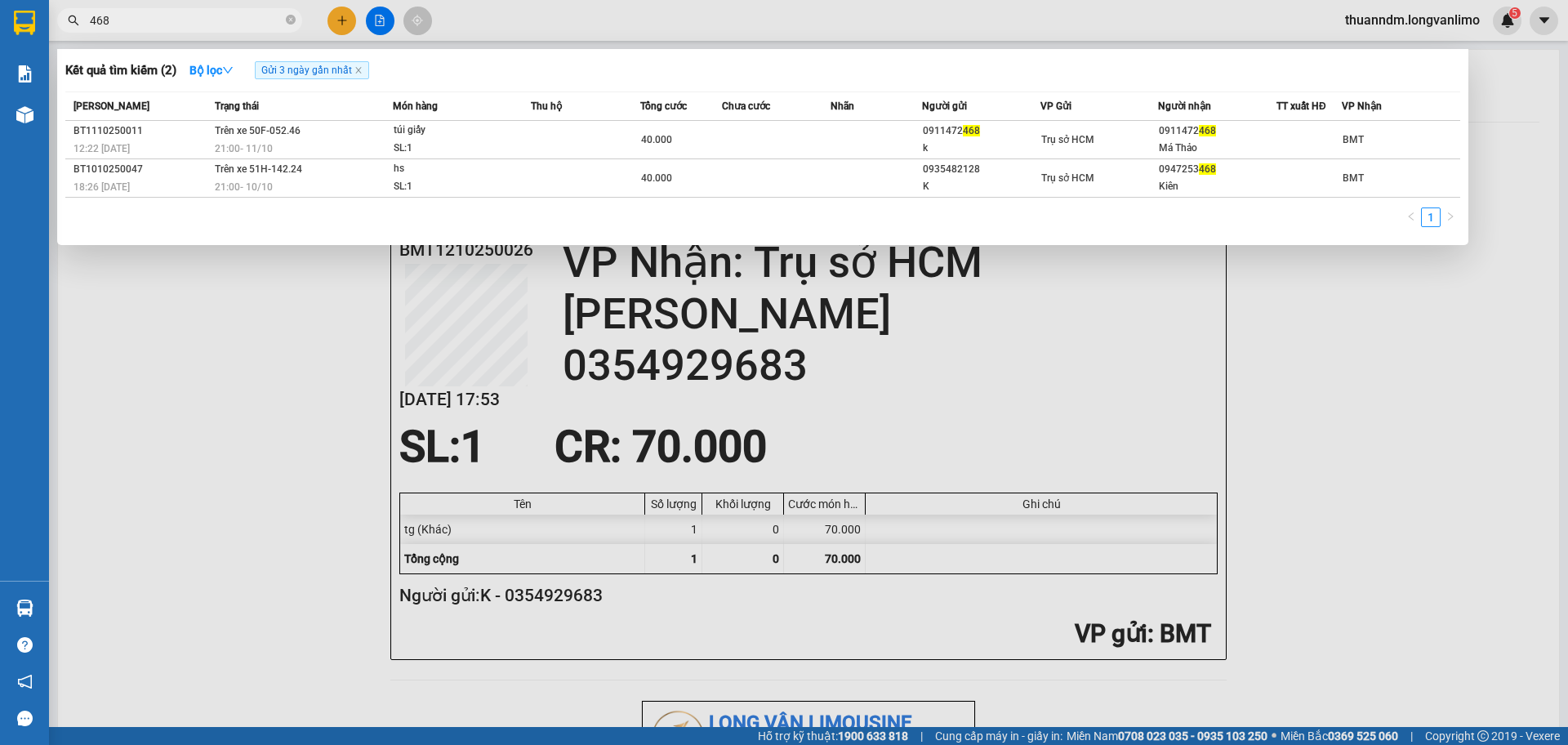
click at [232, 24] on input "468" at bounding box center [186, 21] width 193 height 18
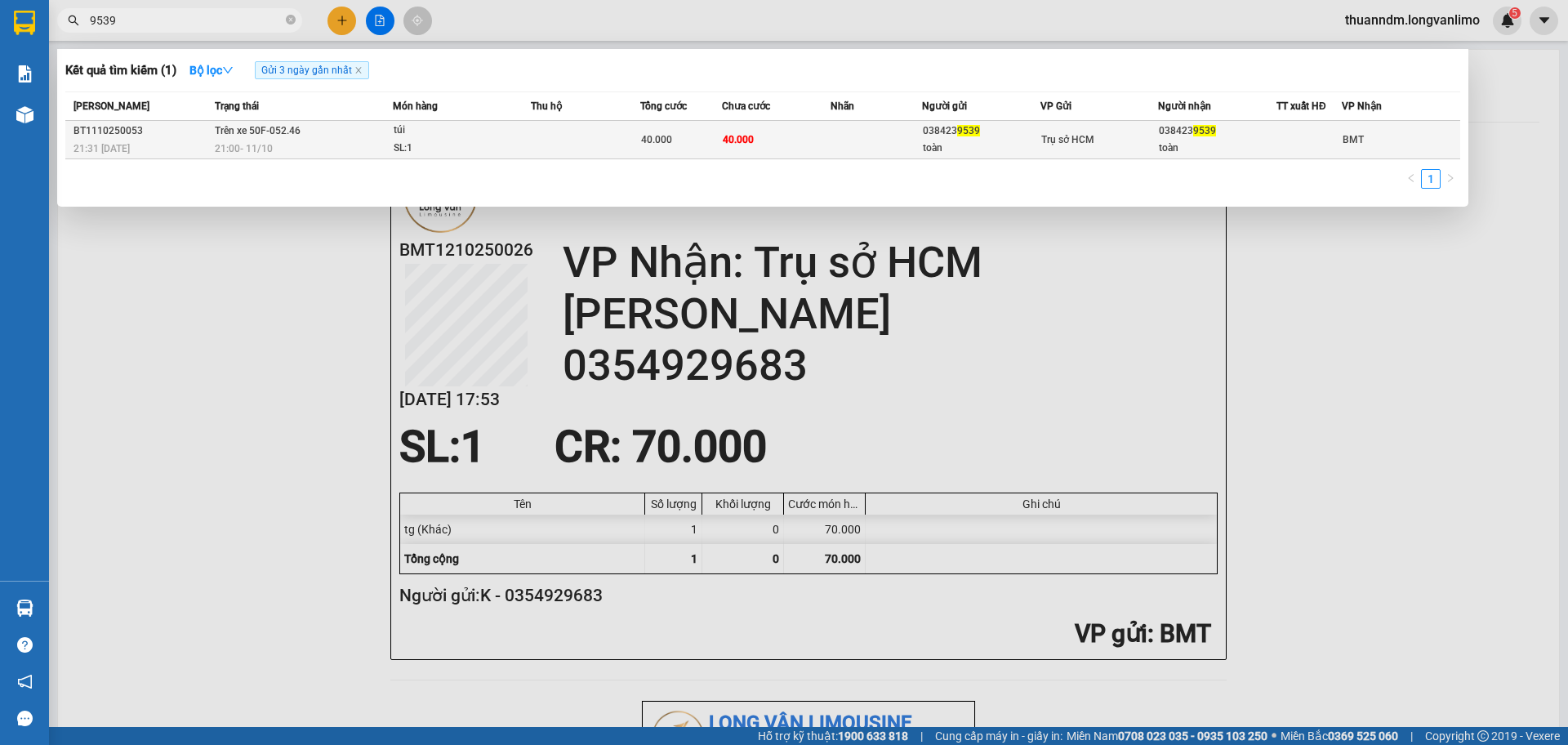
type input "9539"
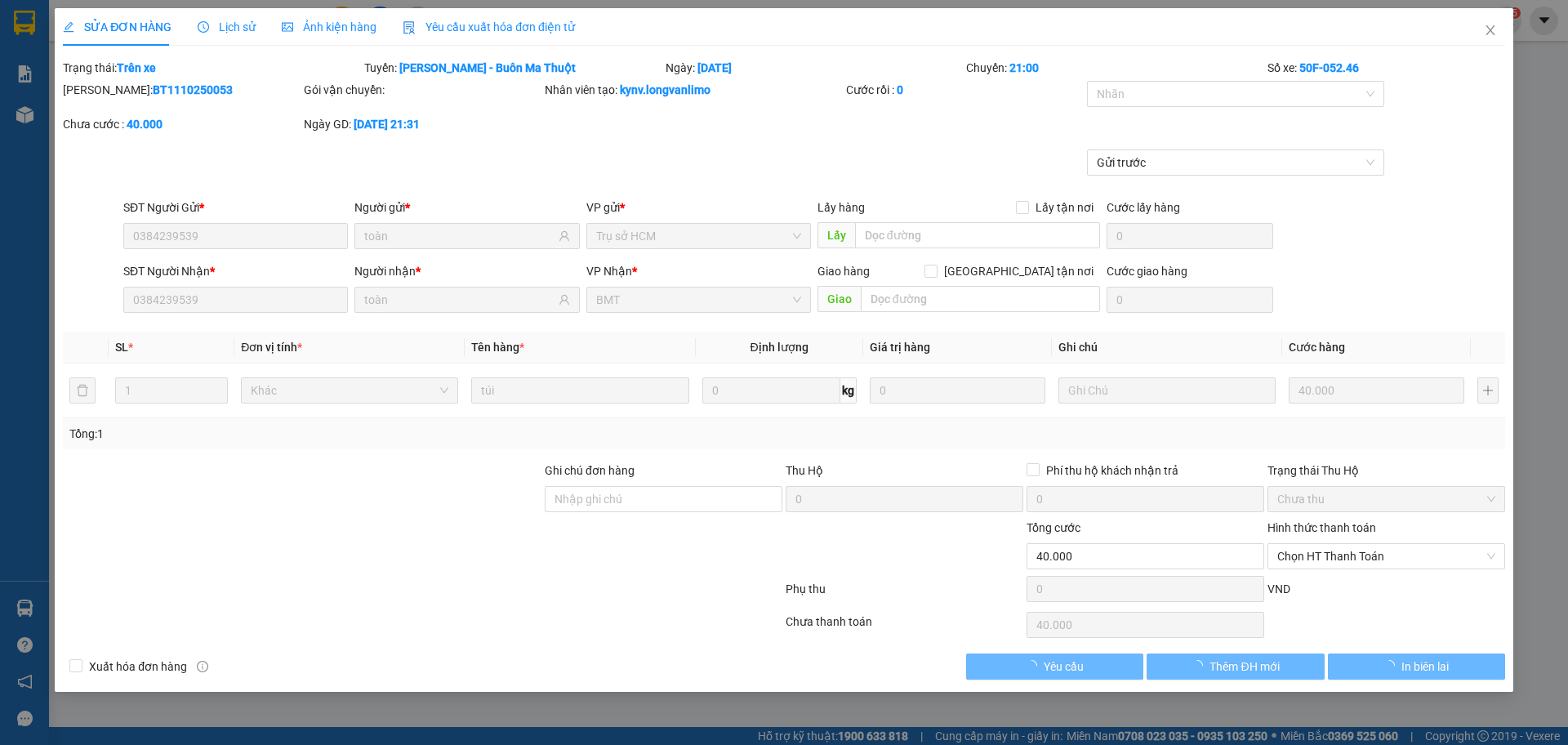
click at [353, 25] on span "Ảnh kiện hàng" at bounding box center [329, 27] width 94 height 13
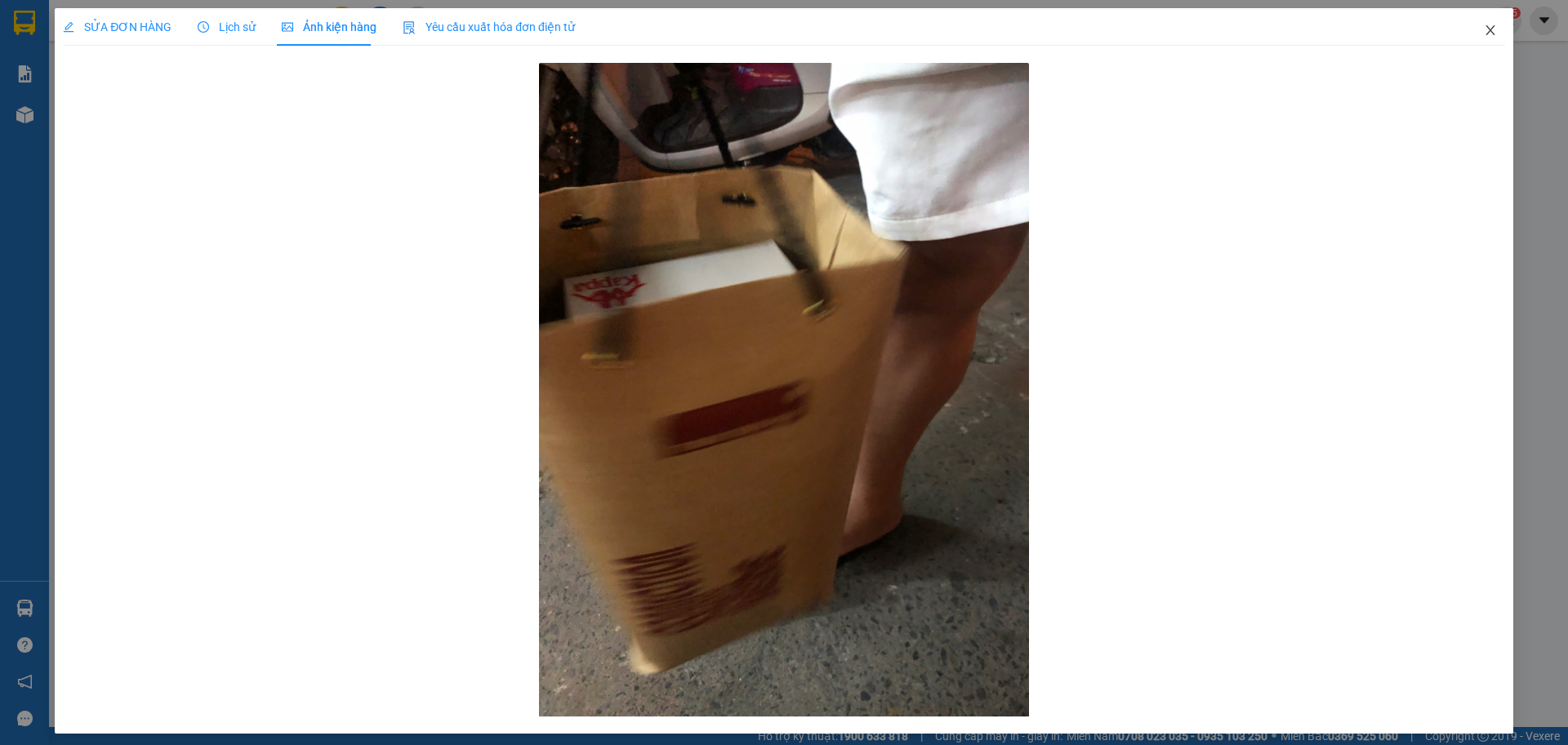
click at [1484, 29] on icon "close" at bounding box center [1490, 31] width 13 height 13
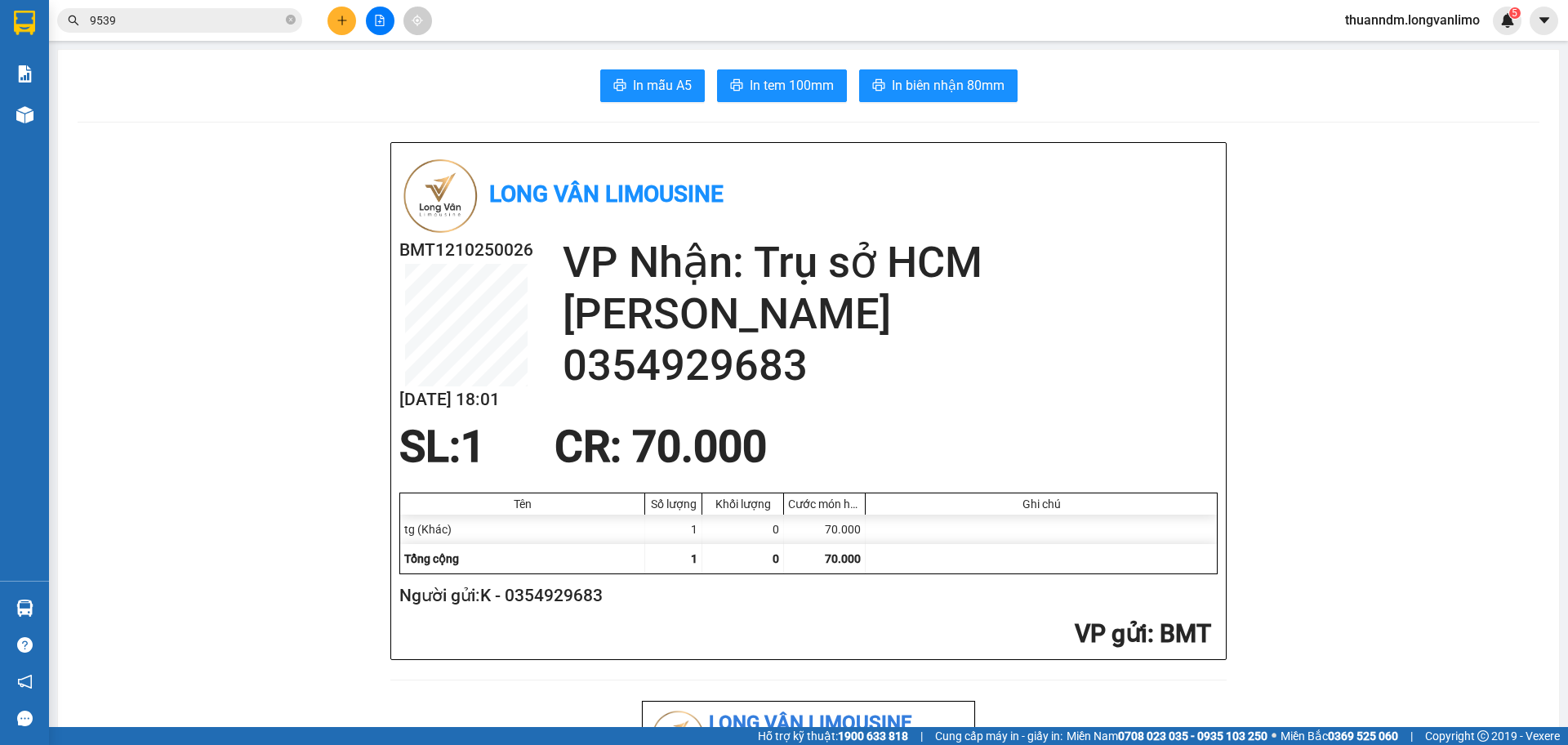
click at [236, 23] on input "9539" at bounding box center [186, 21] width 193 height 18
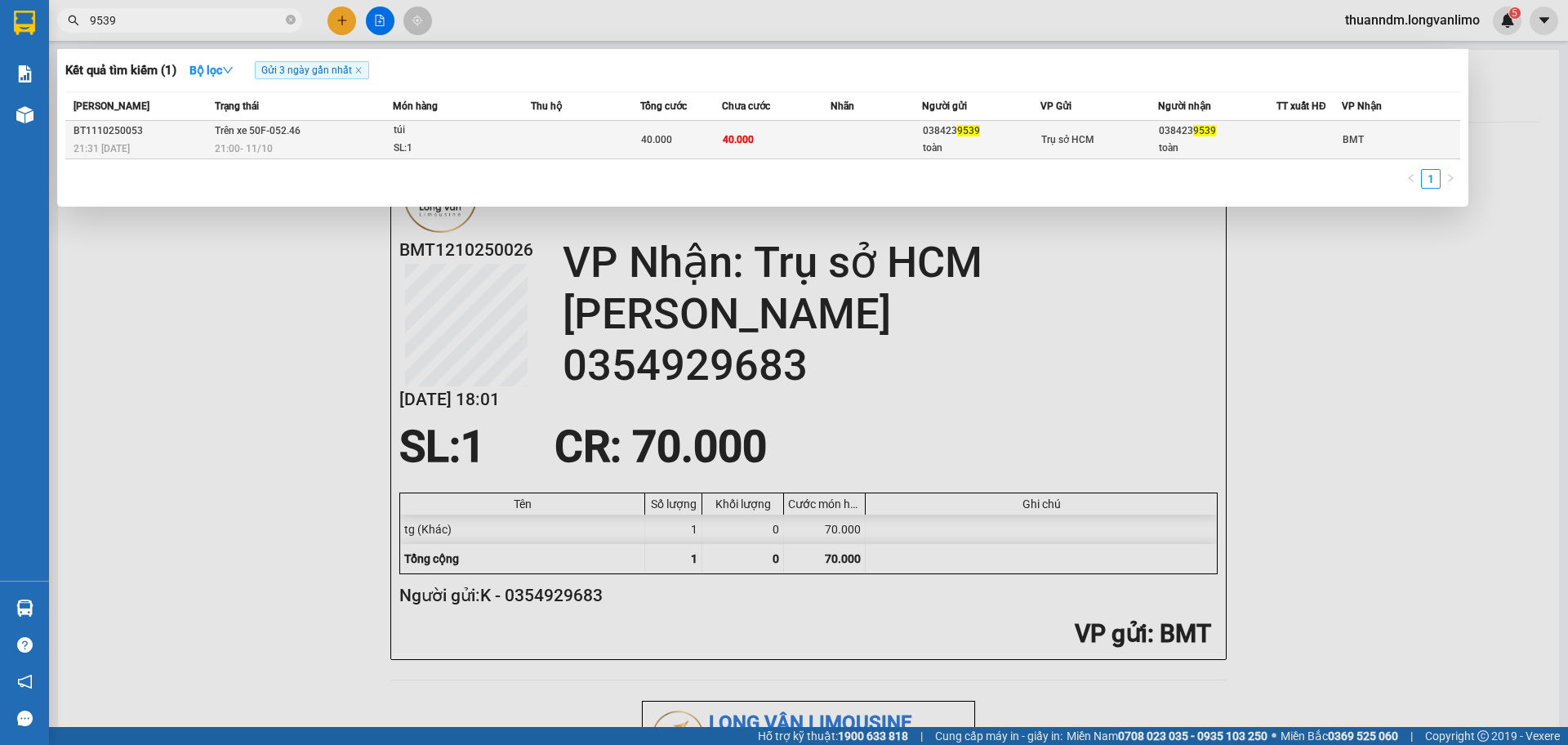
click at [563, 133] on td at bounding box center [586, 140] width 109 height 38
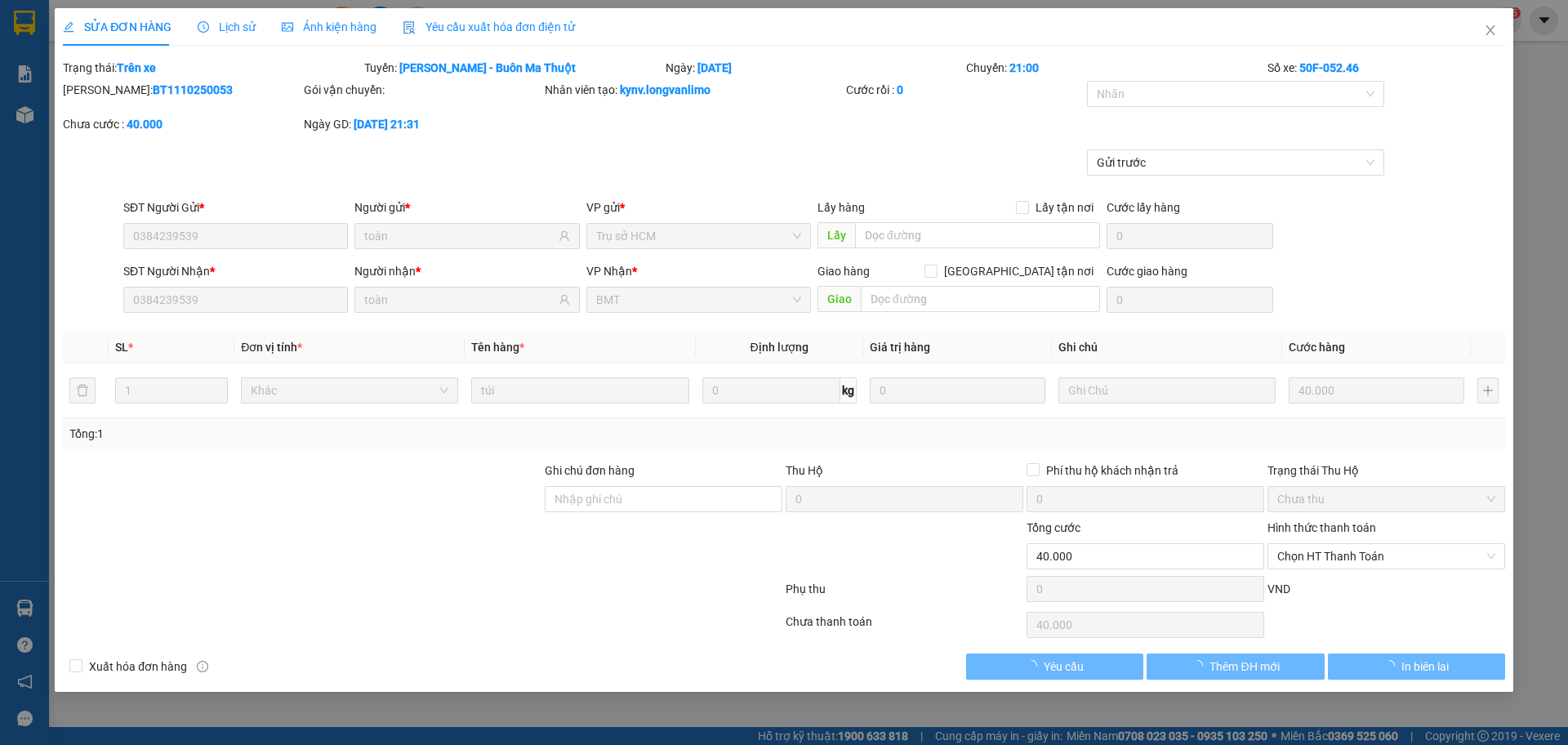
click at [343, 31] on span "Ảnh kiện hàng" at bounding box center [329, 27] width 94 height 13
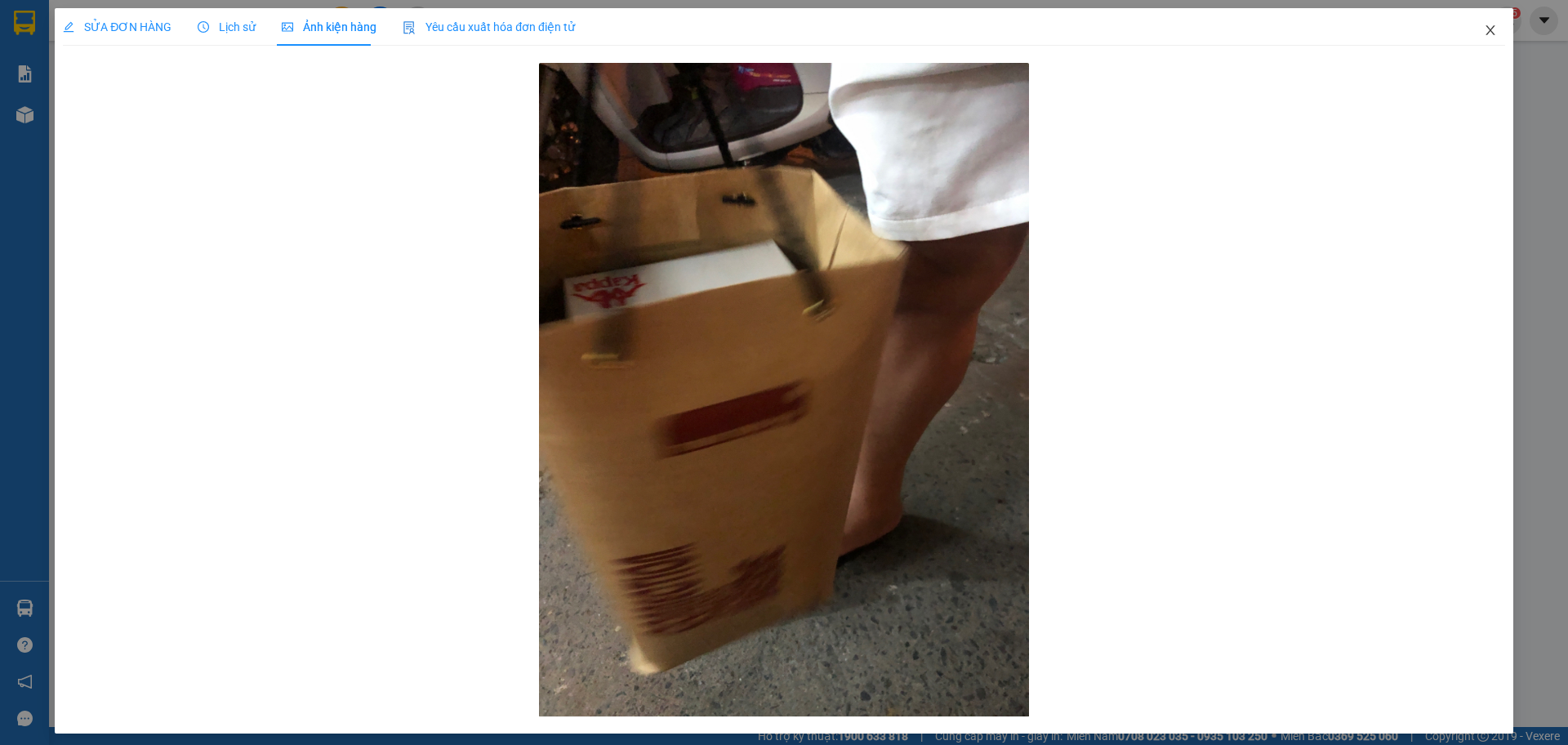
click at [1484, 29] on icon "close" at bounding box center [1490, 31] width 13 height 13
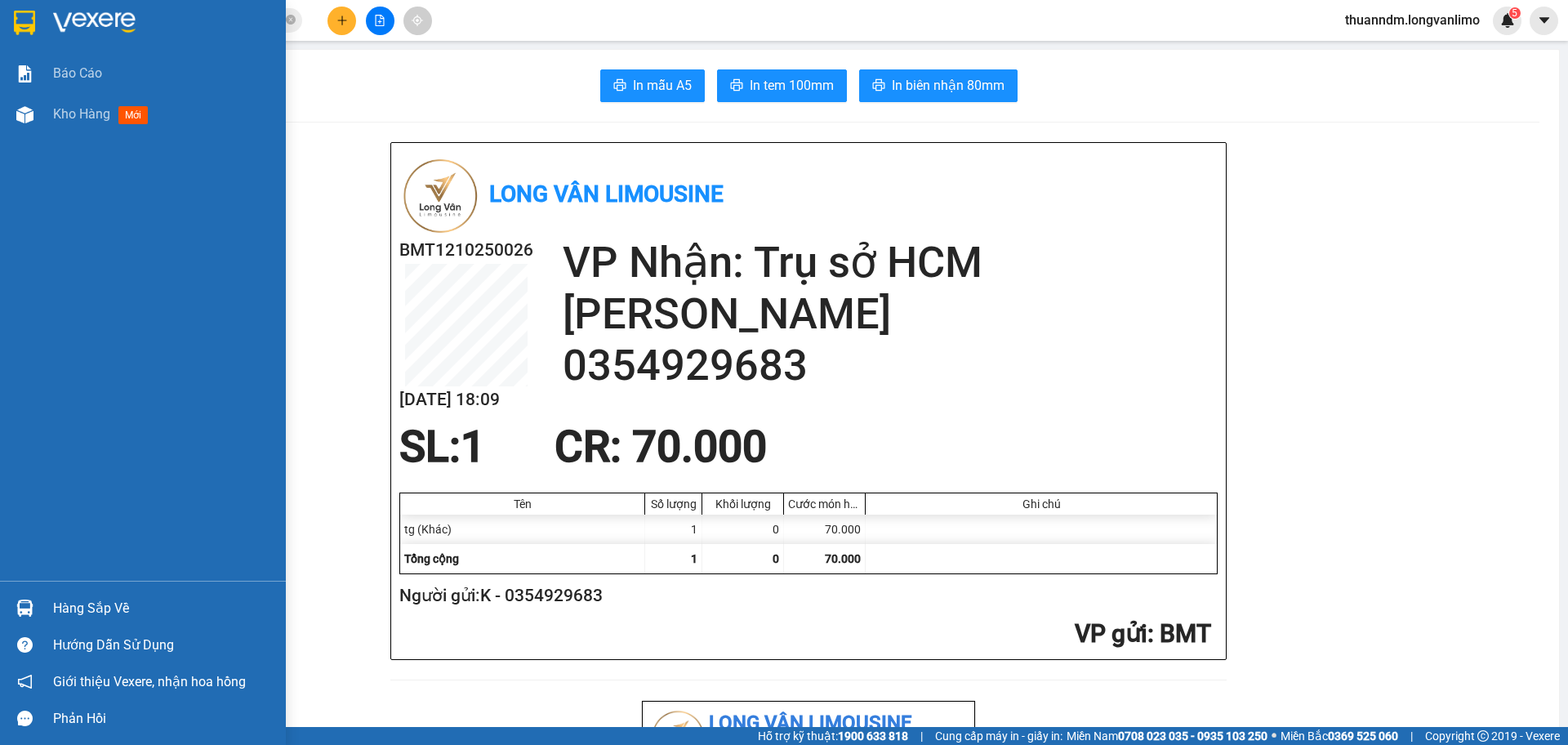
click at [47, 12] on div at bounding box center [142, 26] width 285 height 53
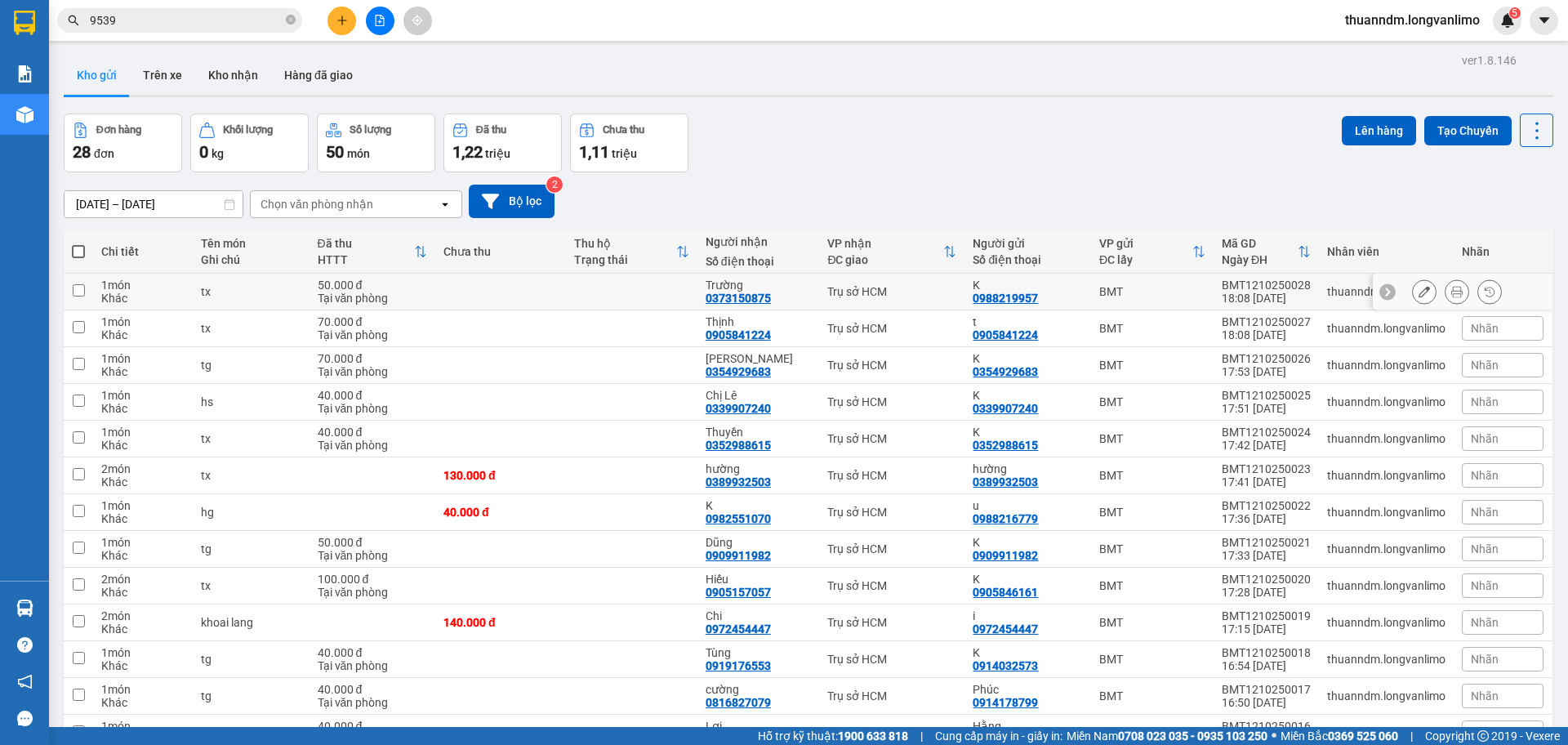
click at [381, 291] on div "Tại văn phòng" at bounding box center [372, 298] width 109 height 13
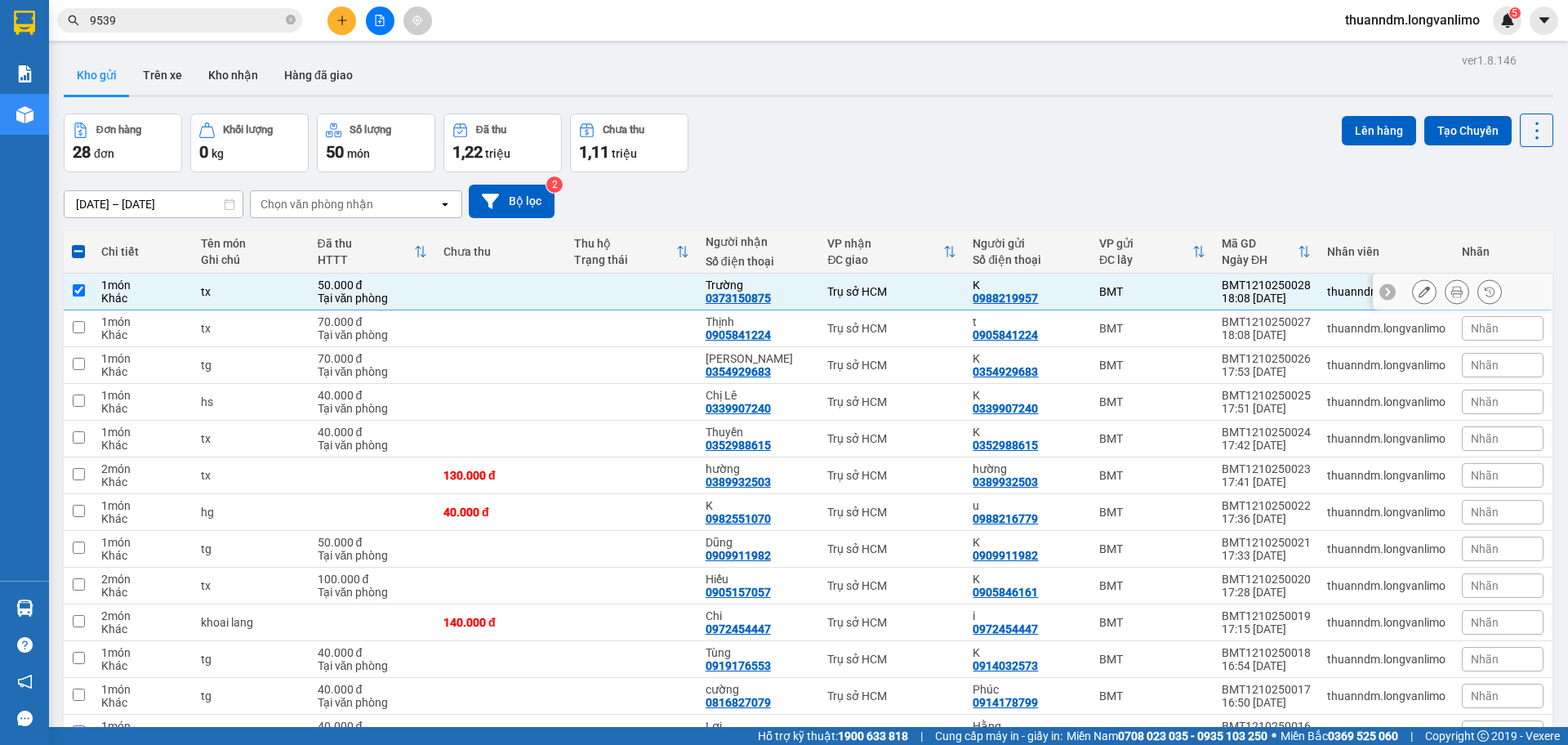
click at [1451, 289] on icon at bounding box center [1457, 291] width 12 height 12
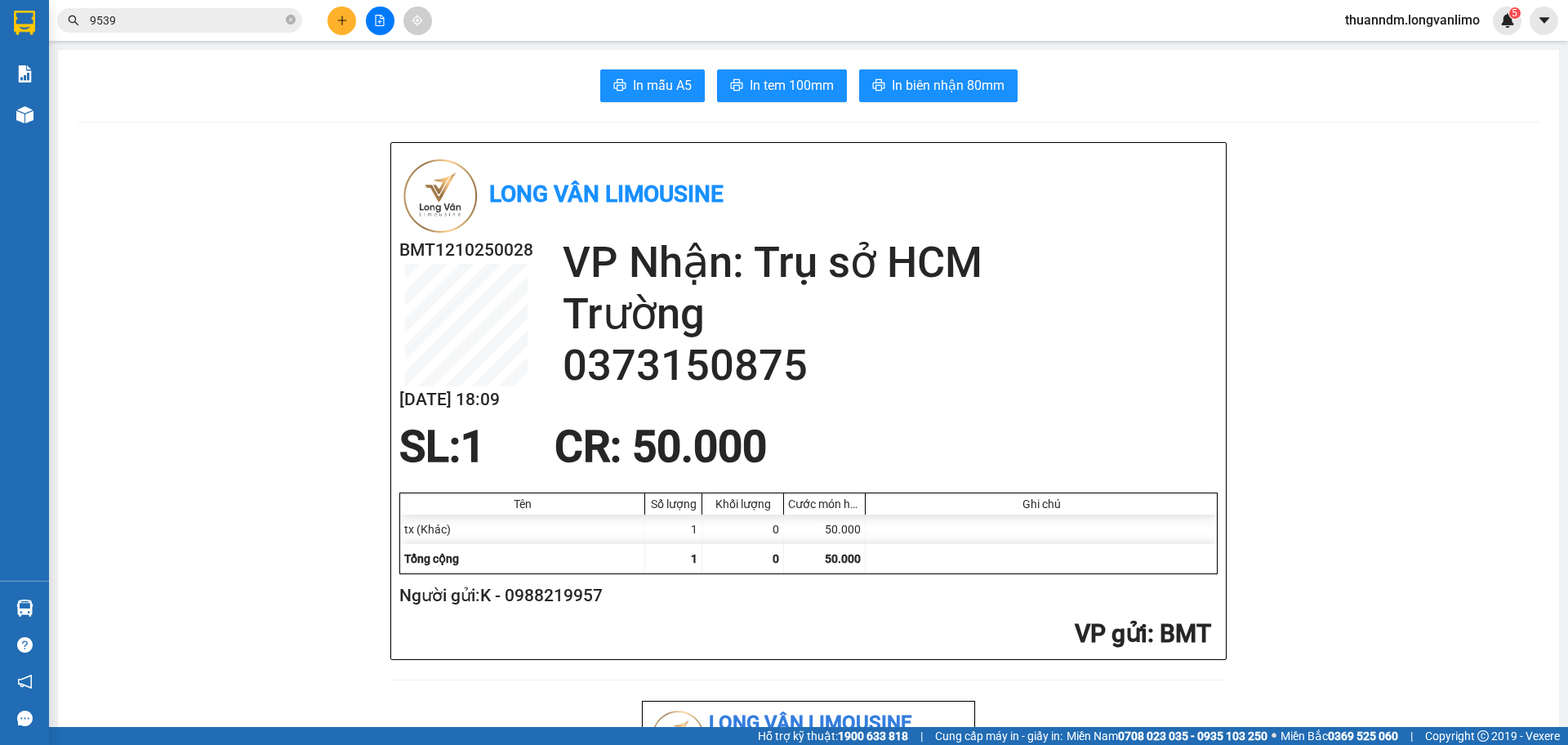
click at [915, 79] on span "In biên nhận 80mm" at bounding box center [948, 85] width 113 height 21
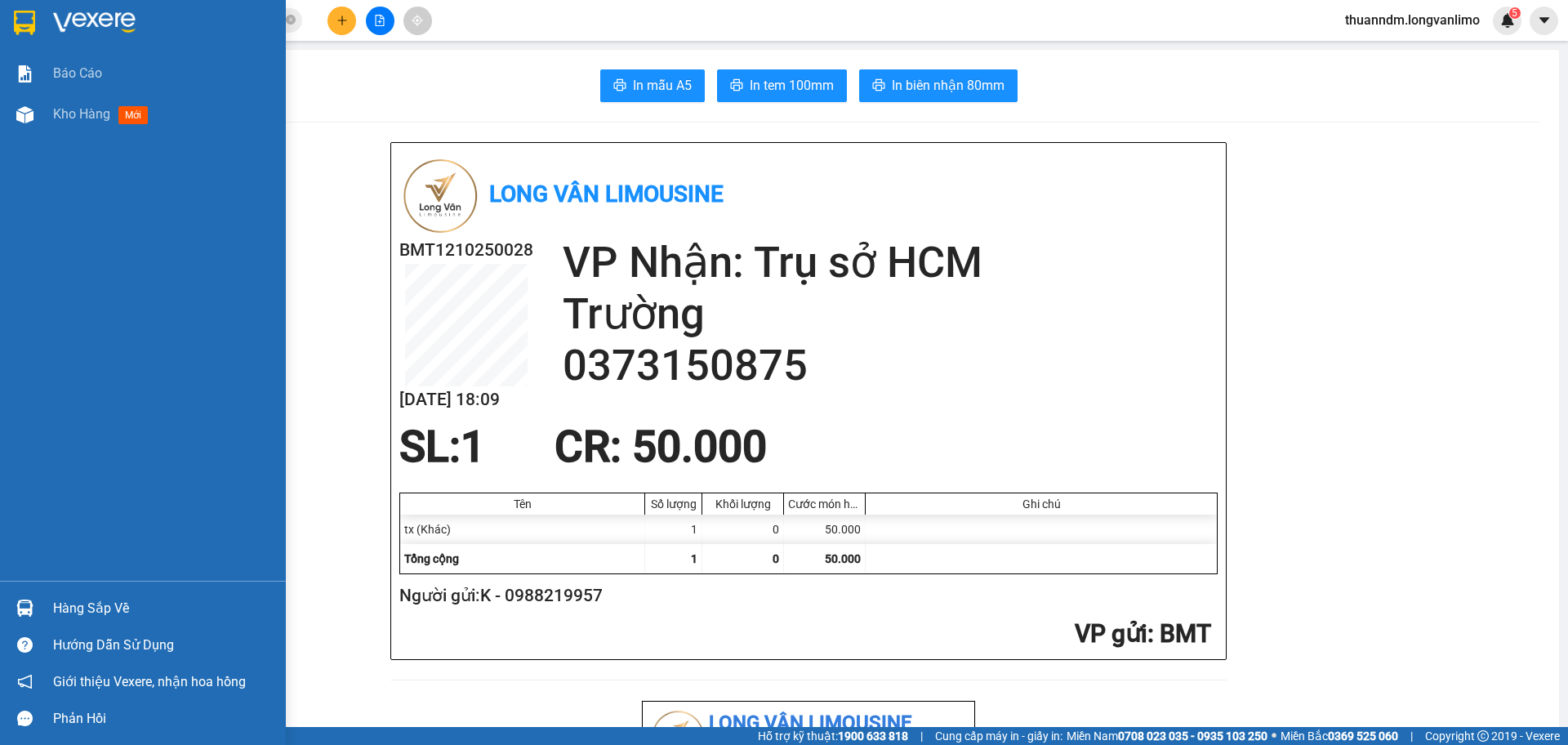
click at [38, 22] on div at bounding box center [25, 22] width 29 height 29
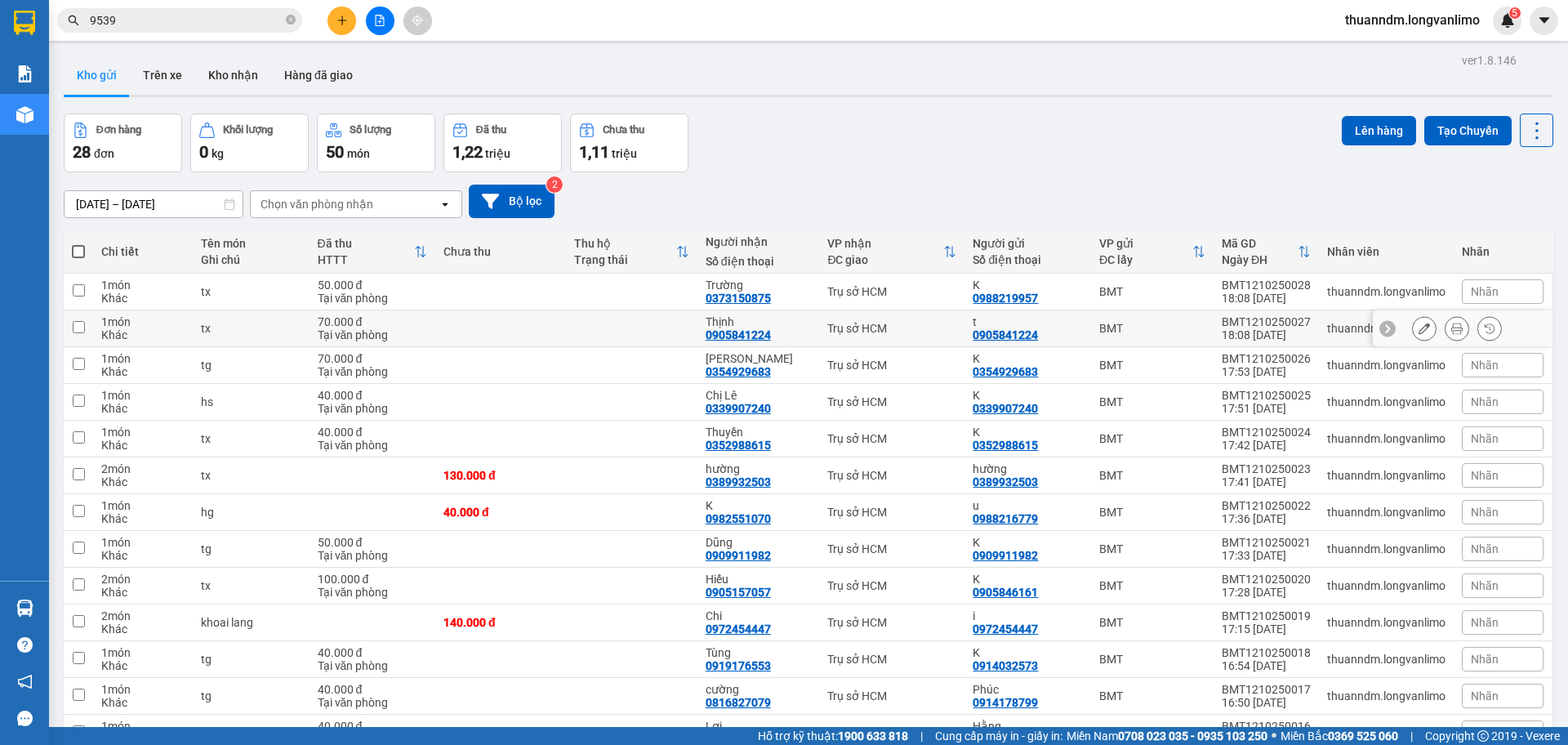
click at [459, 331] on td at bounding box center [501, 329] width 131 height 36
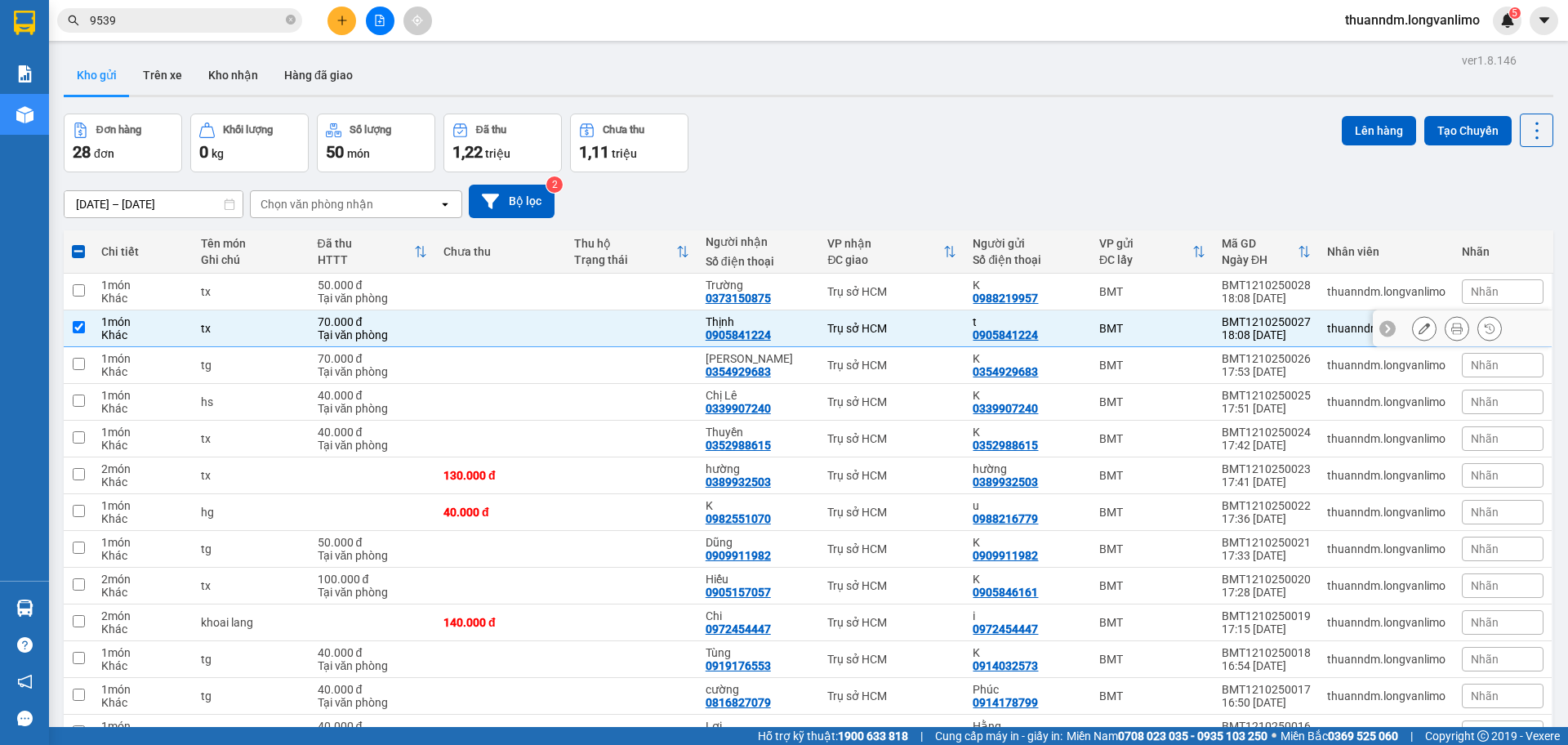
click at [1446, 331] on button at bounding box center [1457, 329] width 23 height 29
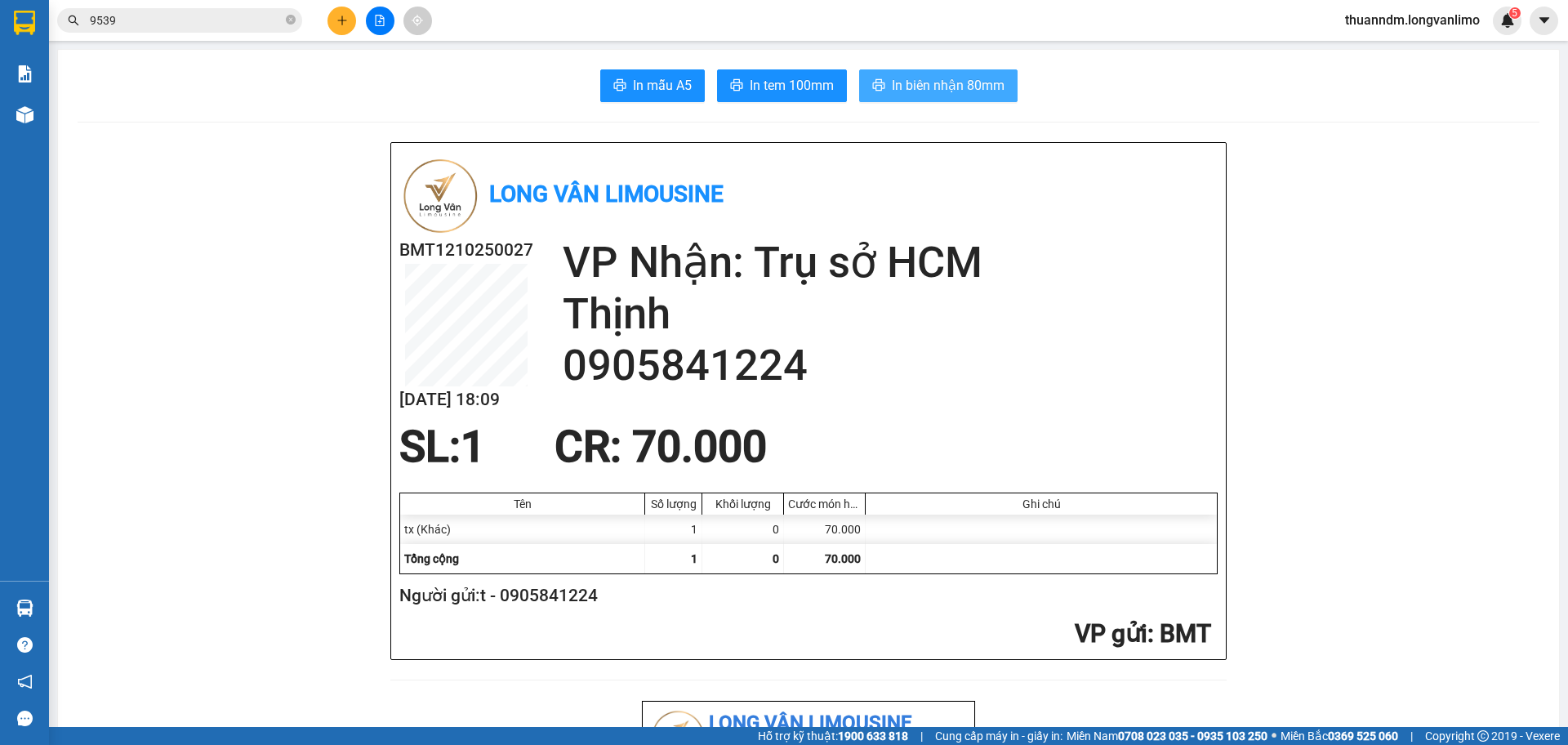
click at [919, 85] on span "In biên nhận 80mm" at bounding box center [948, 85] width 113 height 21
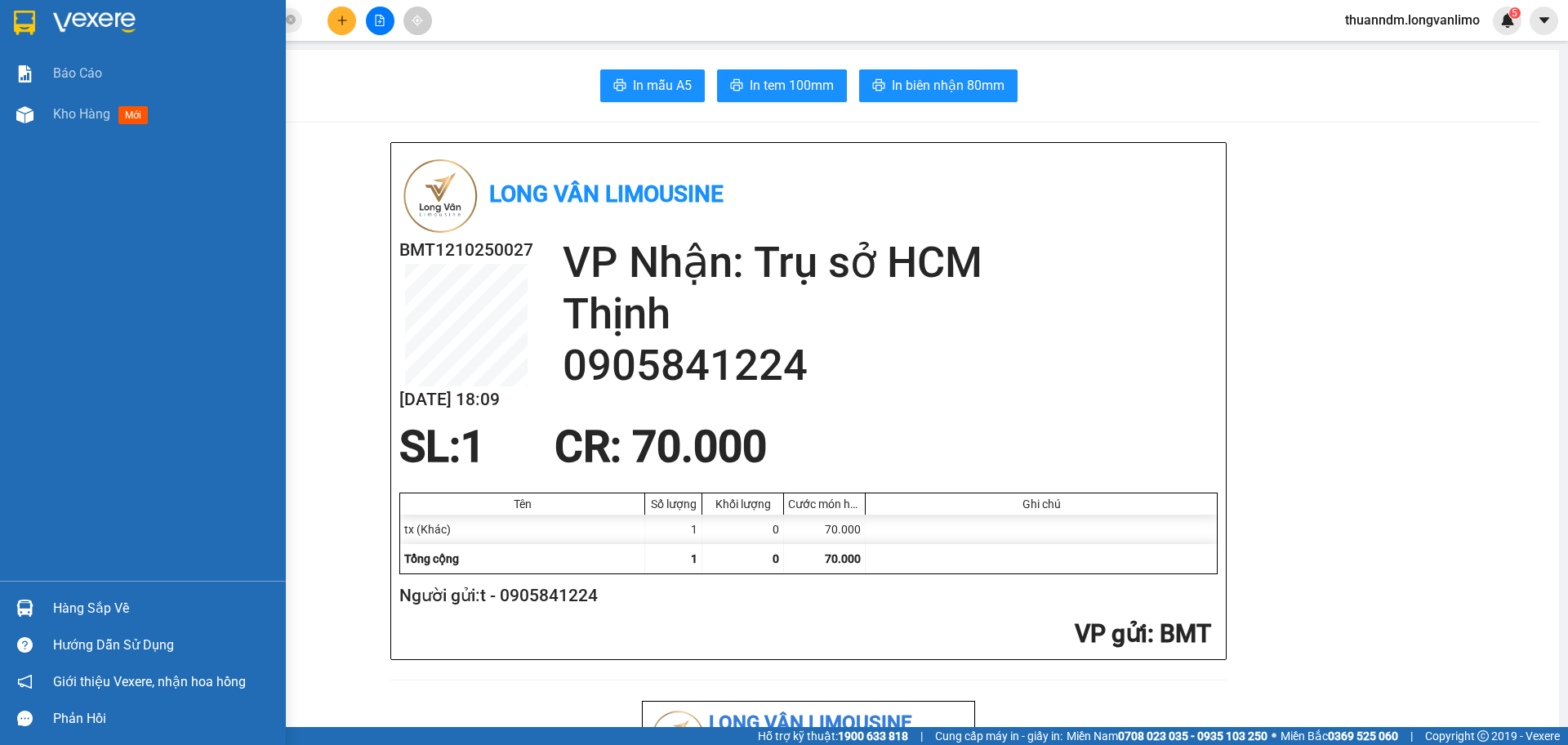
click at [22, 17] on img at bounding box center [25, 23] width 22 height 25
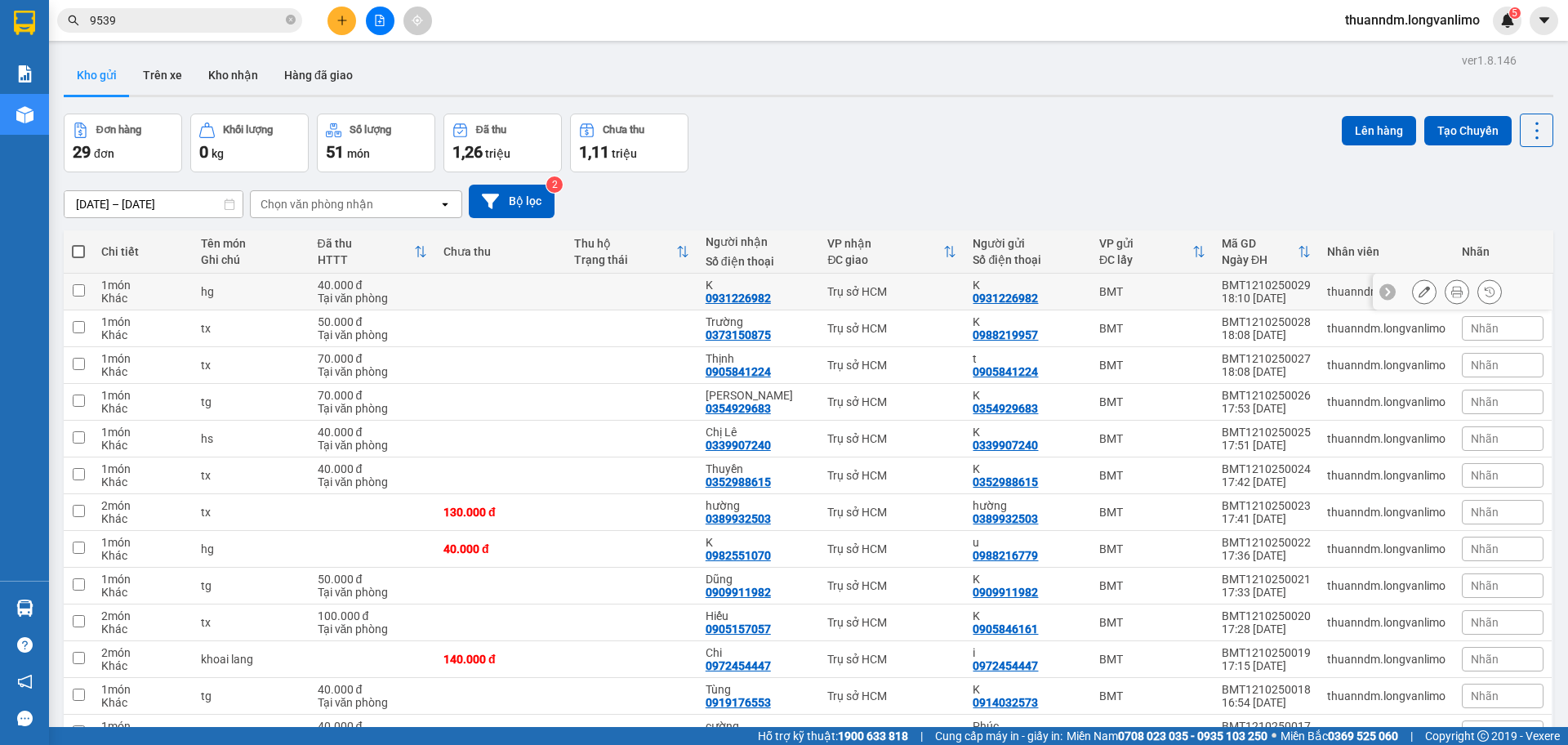
click at [493, 281] on td at bounding box center [501, 292] width 131 height 36
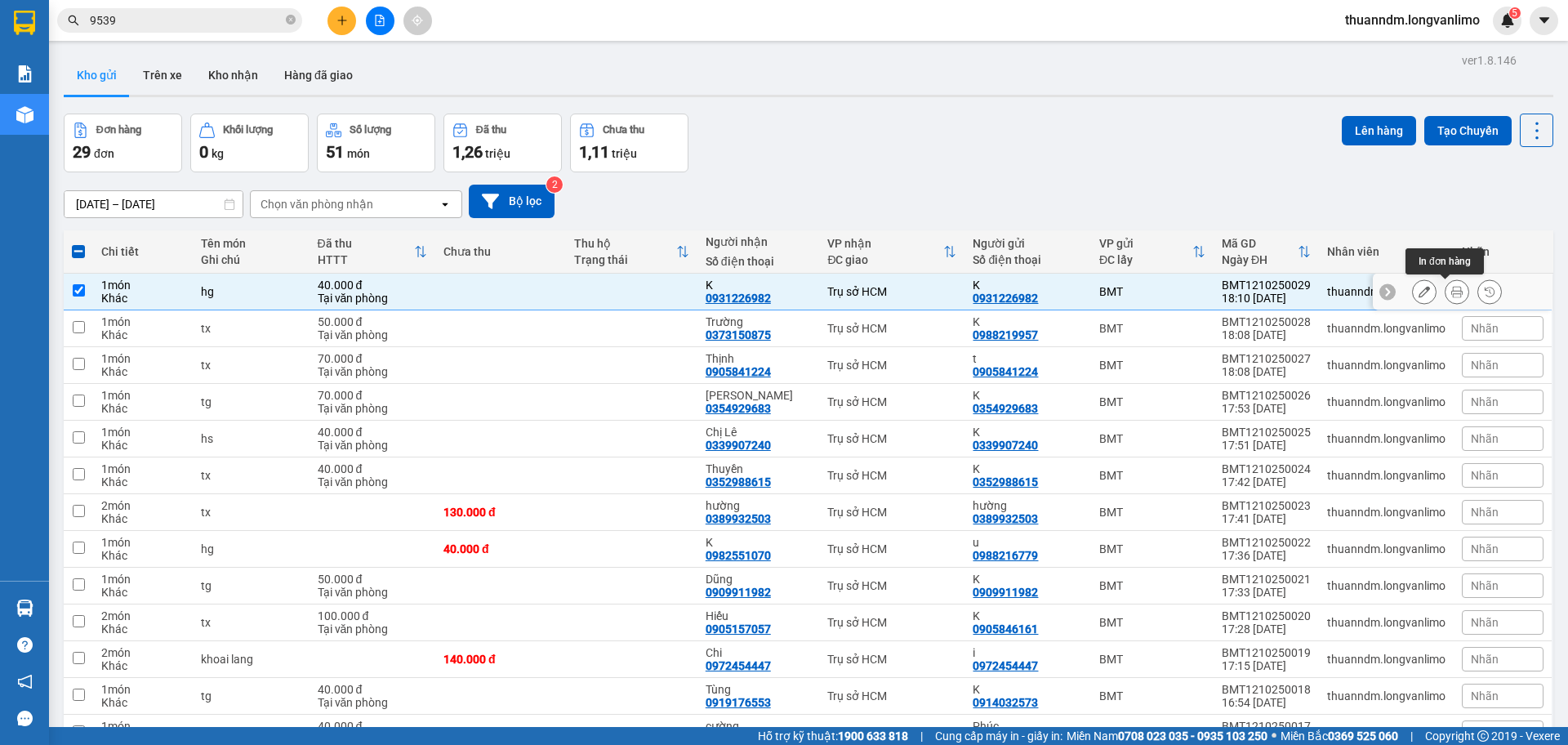
click at [1446, 291] on button at bounding box center [1457, 292] width 23 height 29
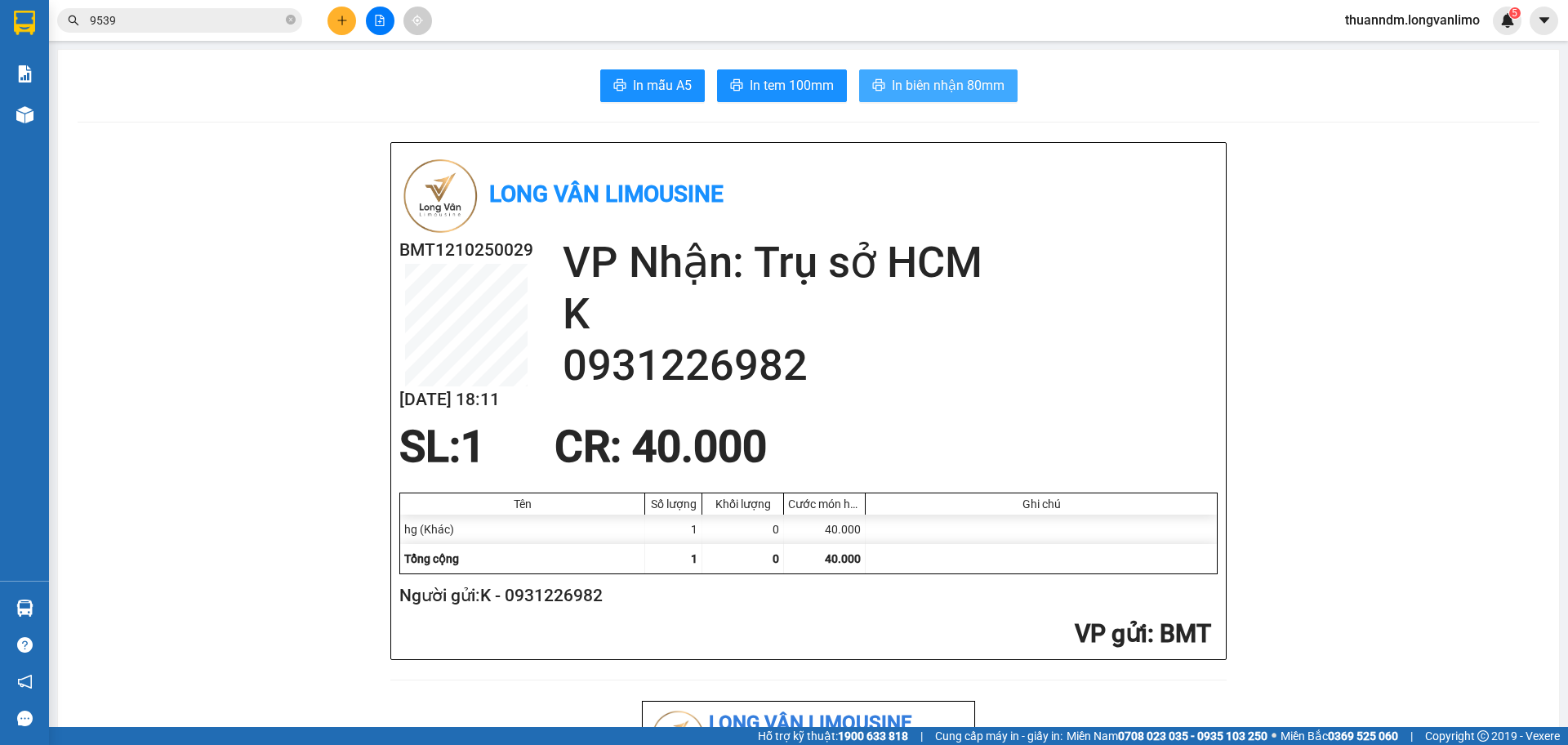
click at [924, 74] on button "In biên nhận 80mm" at bounding box center [937, 85] width 158 height 32
click at [755, 79] on span "In tem 100mm" at bounding box center [792, 85] width 84 height 21
click at [782, 79] on span "In tem 100mm" at bounding box center [792, 85] width 84 height 21
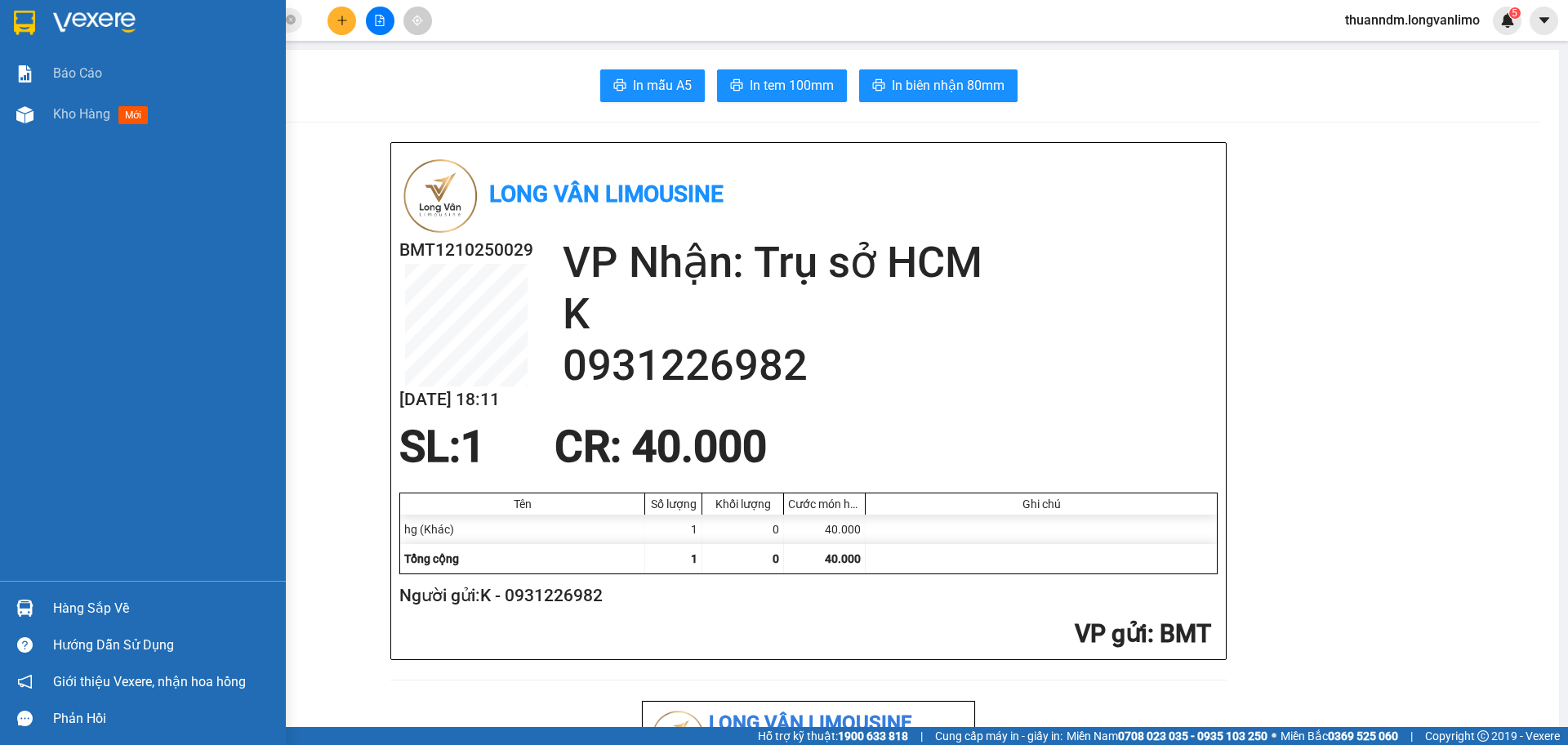
click at [36, 14] on div at bounding box center [25, 22] width 29 height 29
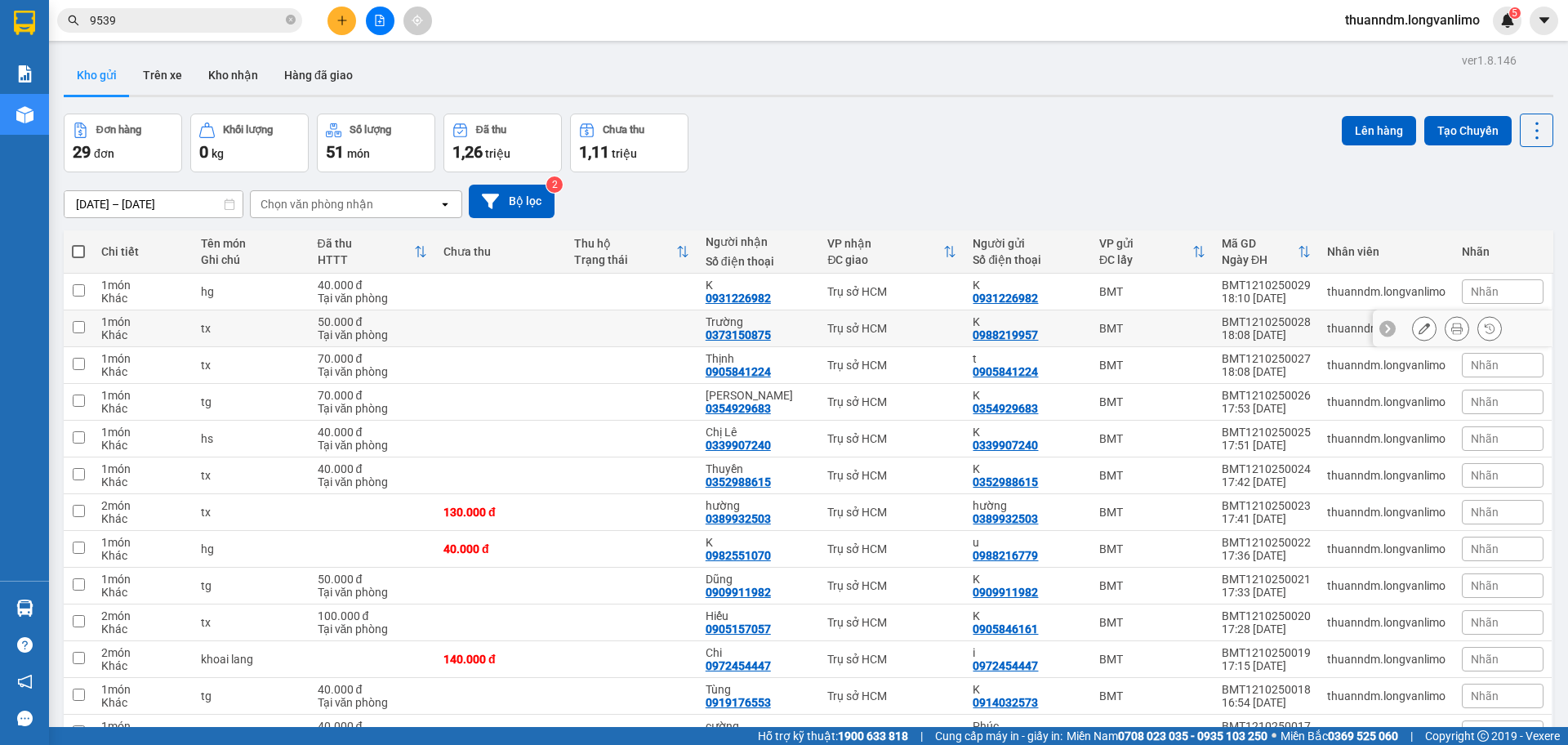
click at [439, 332] on td at bounding box center [501, 329] width 131 height 36
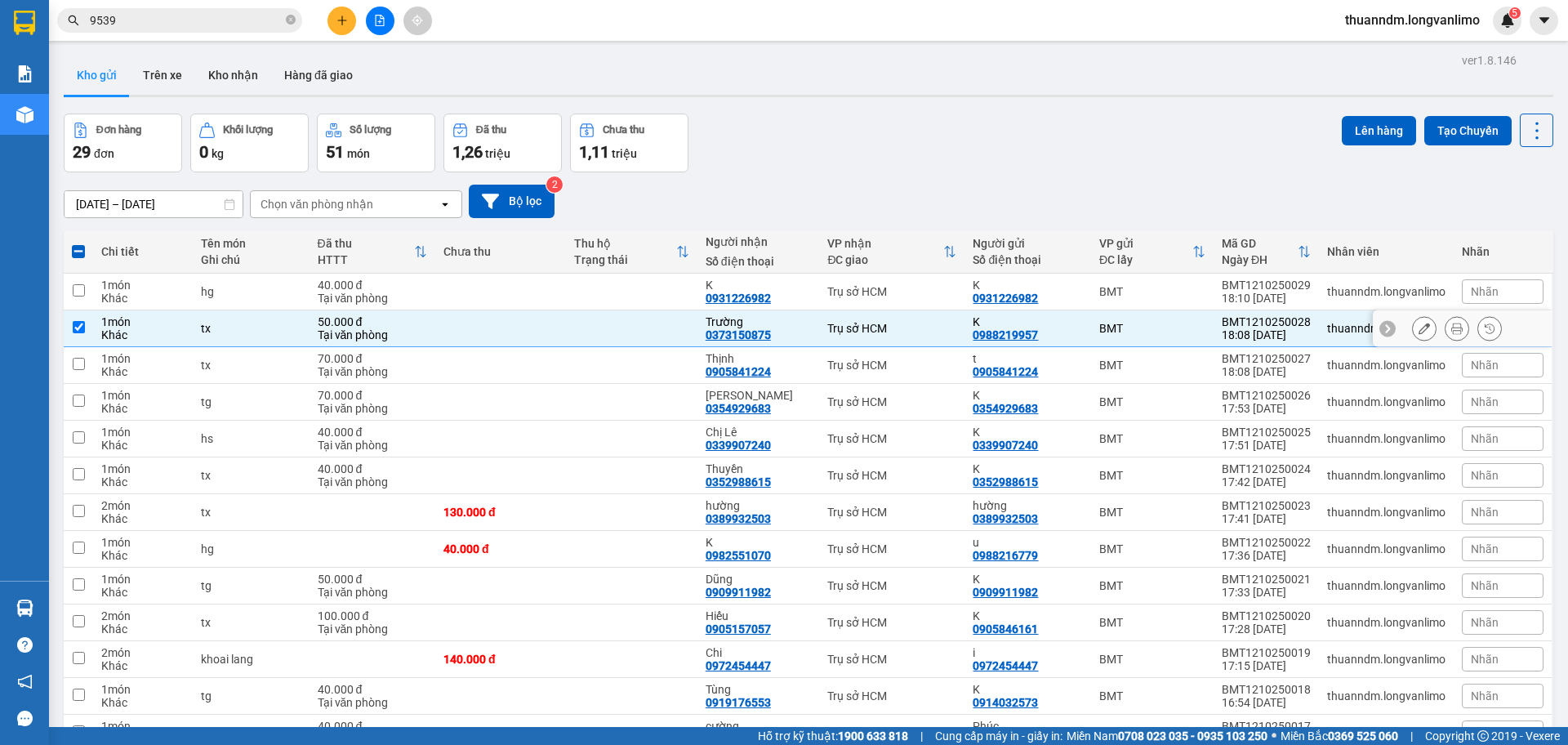
click at [1446, 336] on button at bounding box center [1457, 329] width 23 height 29
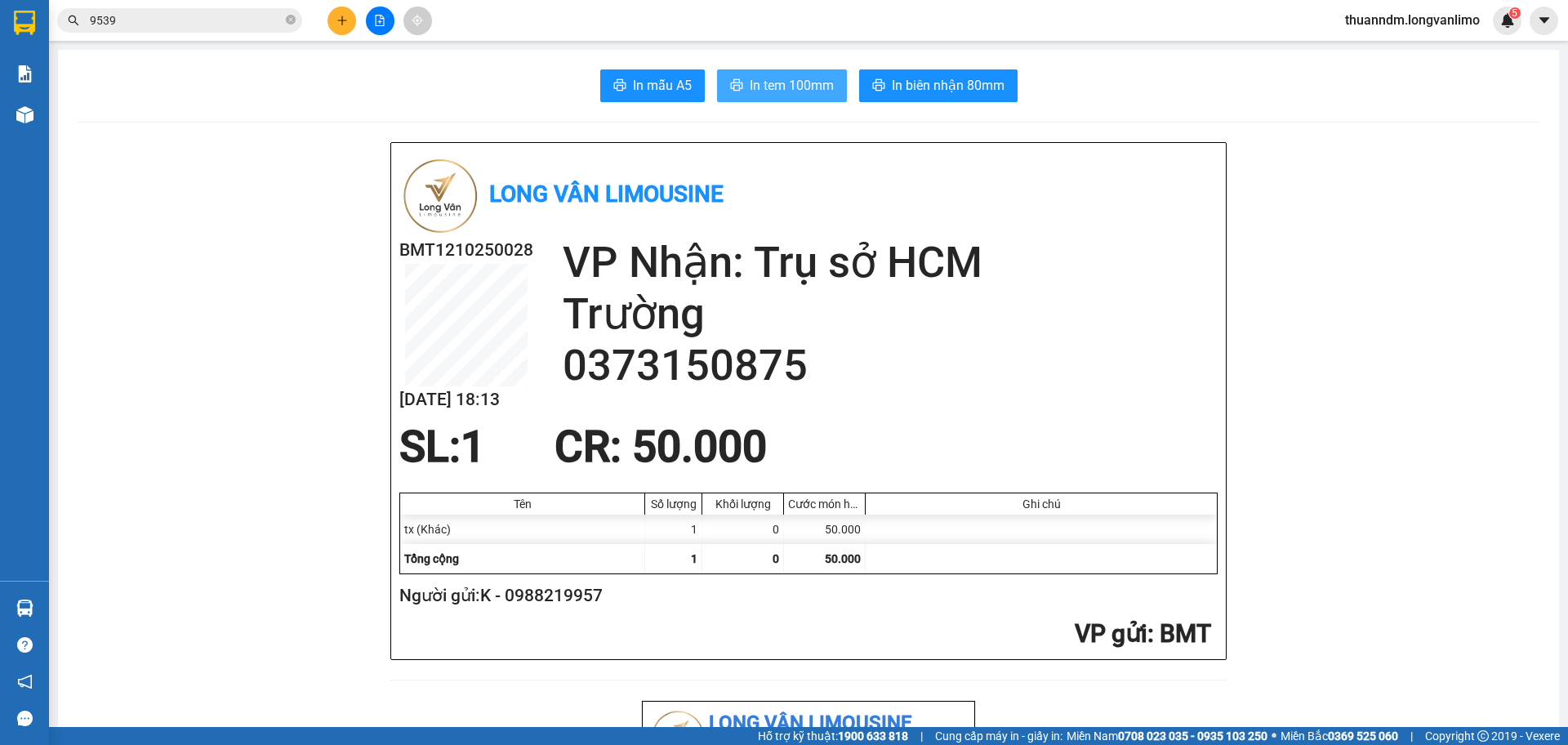
click at [785, 82] on span "In tem 100mm" at bounding box center [792, 85] width 84 height 21
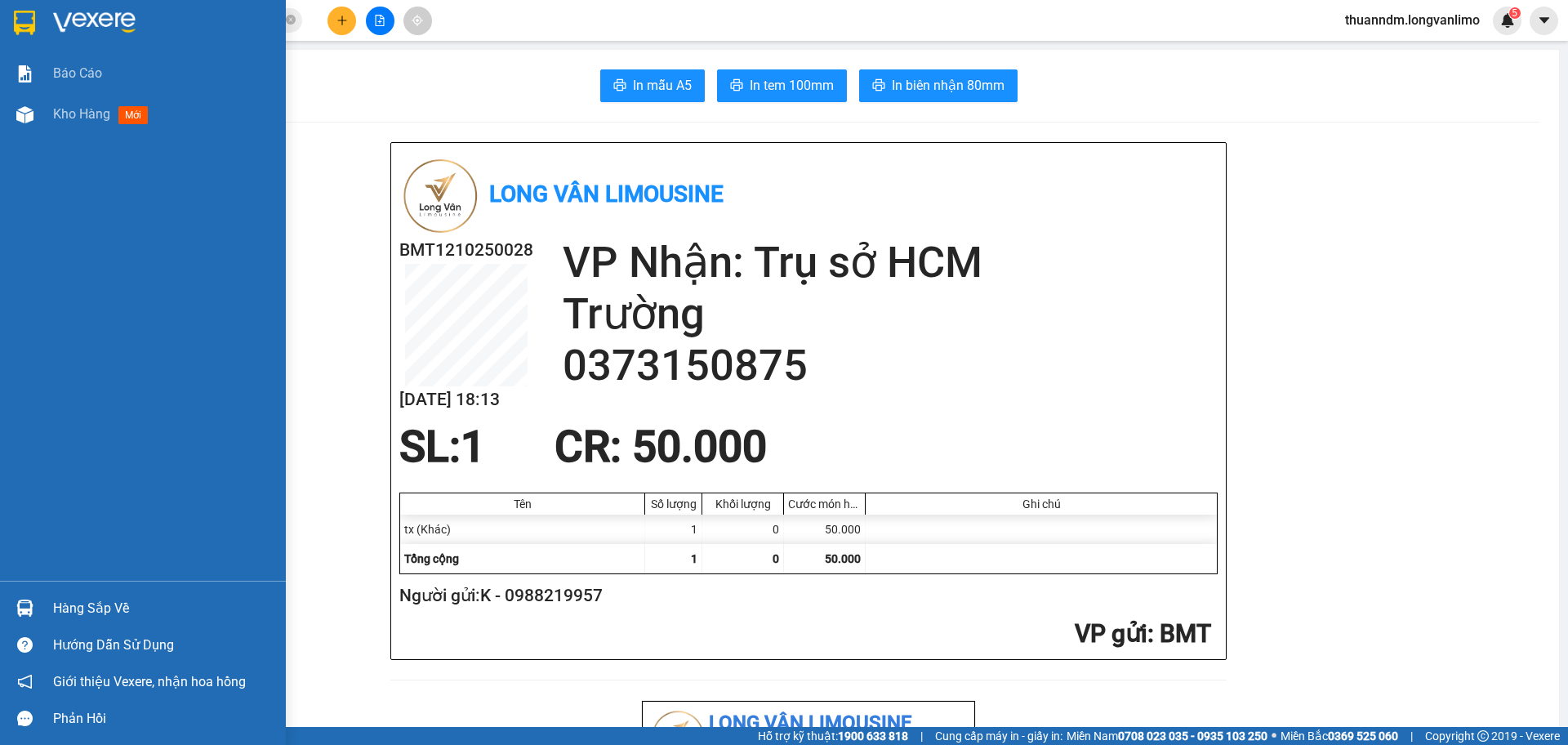
click at [22, 26] on img at bounding box center [25, 23] width 22 height 25
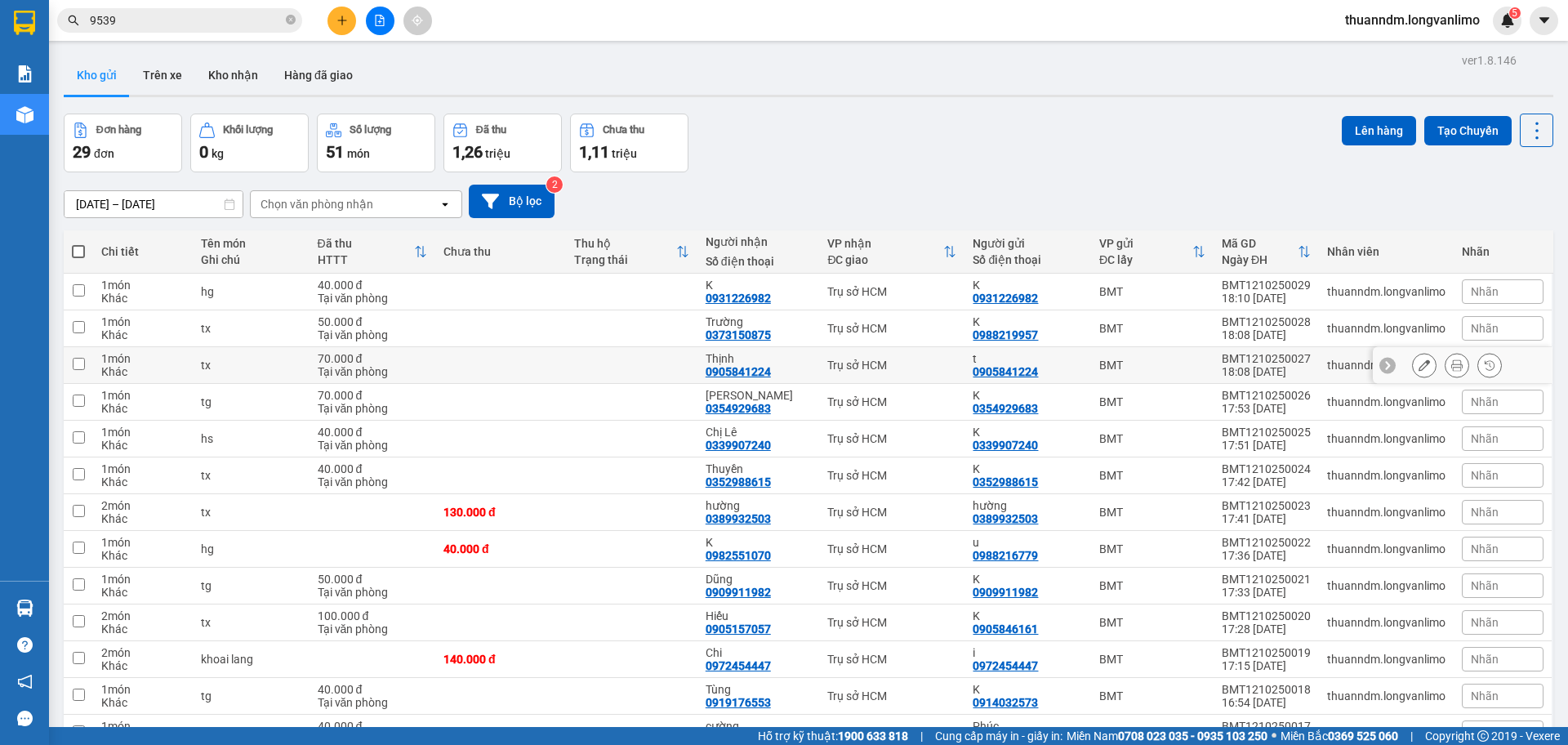
click at [498, 376] on td at bounding box center [501, 365] width 131 height 36
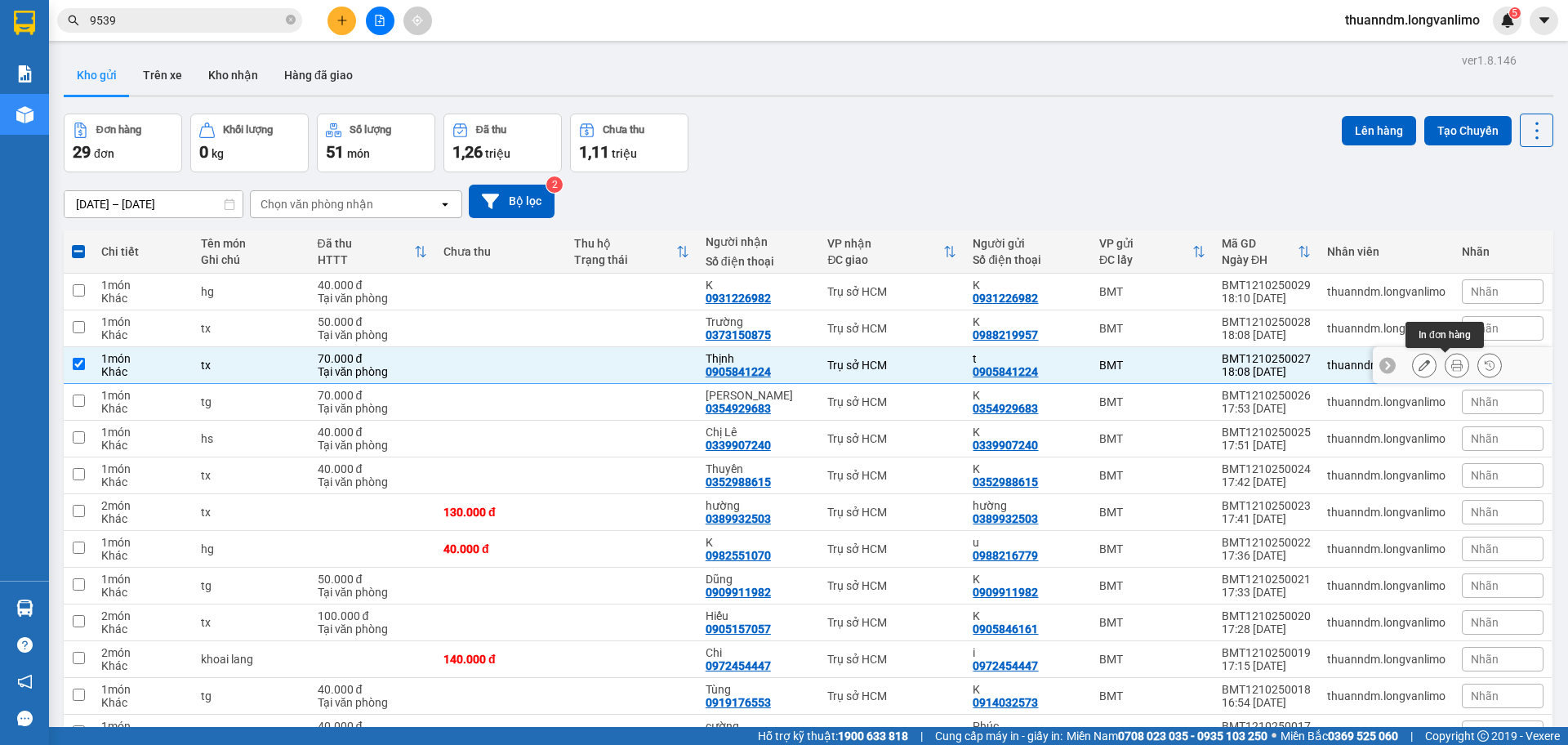
click at [1446, 358] on button at bounding box center [1457, 365] width 23 height 29
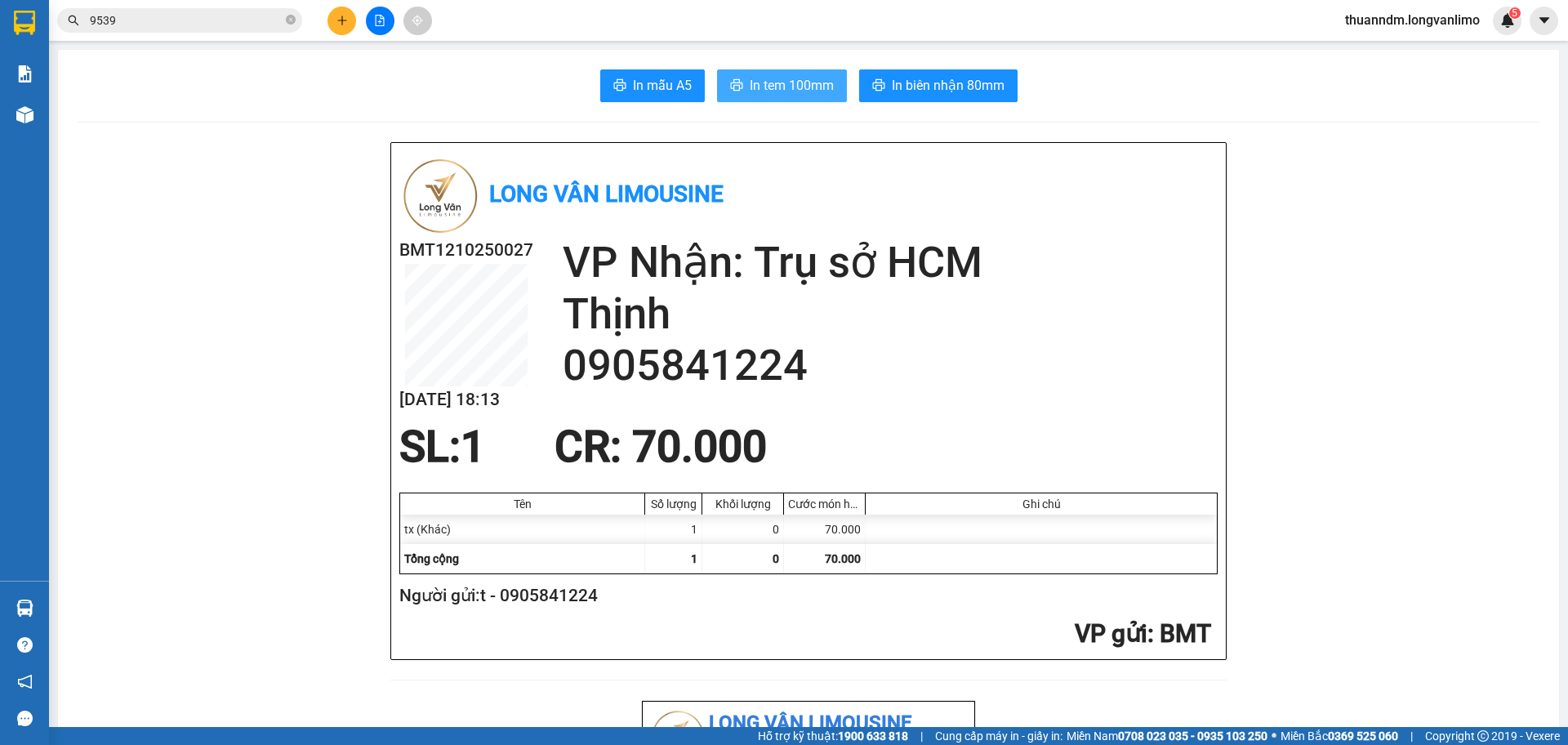
click at [750, 87] on span "In tem 100mm" at bounding box center [792, 85] width 84 height 21
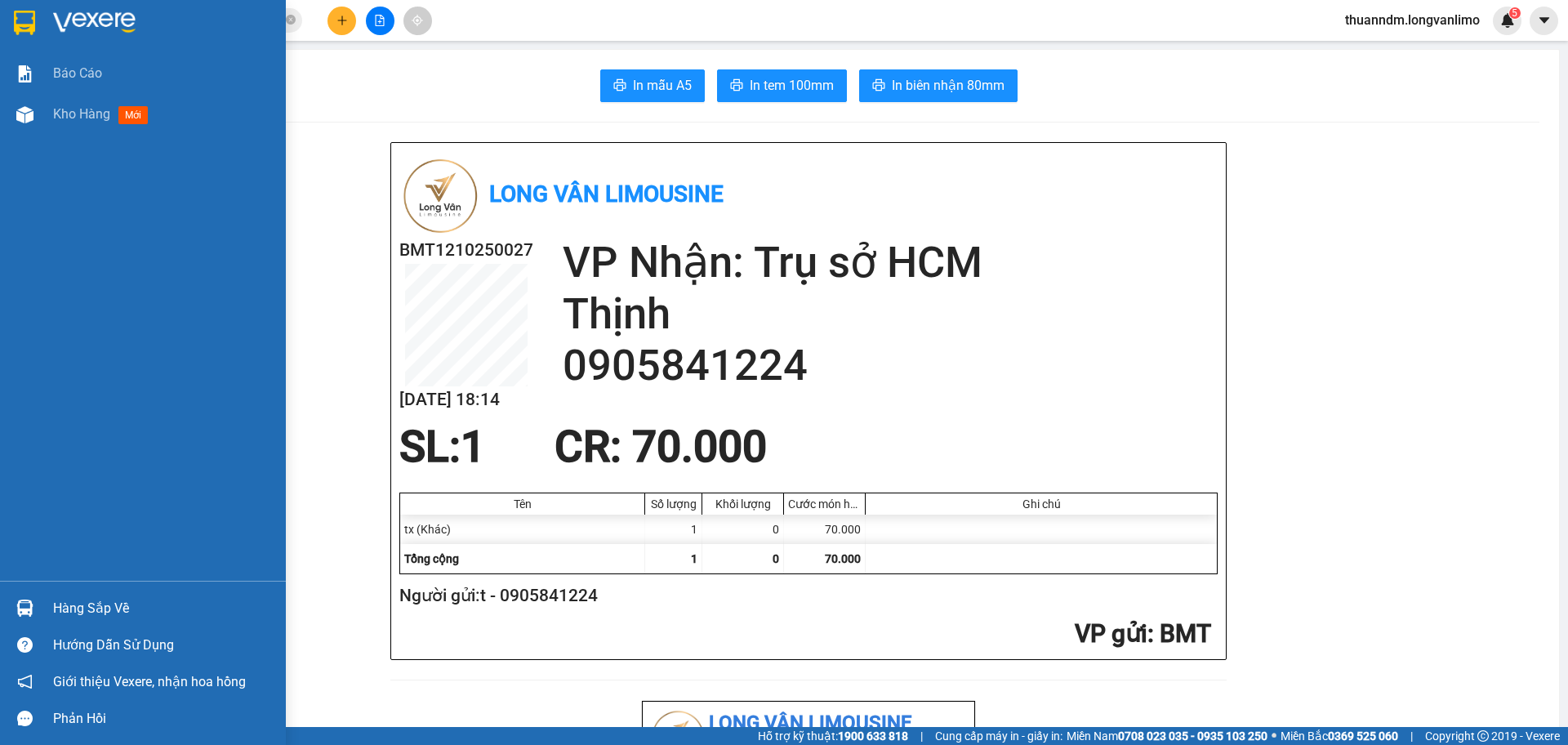
click at [32, 22] on img at bounding box center [25, 23] width 22 height 25
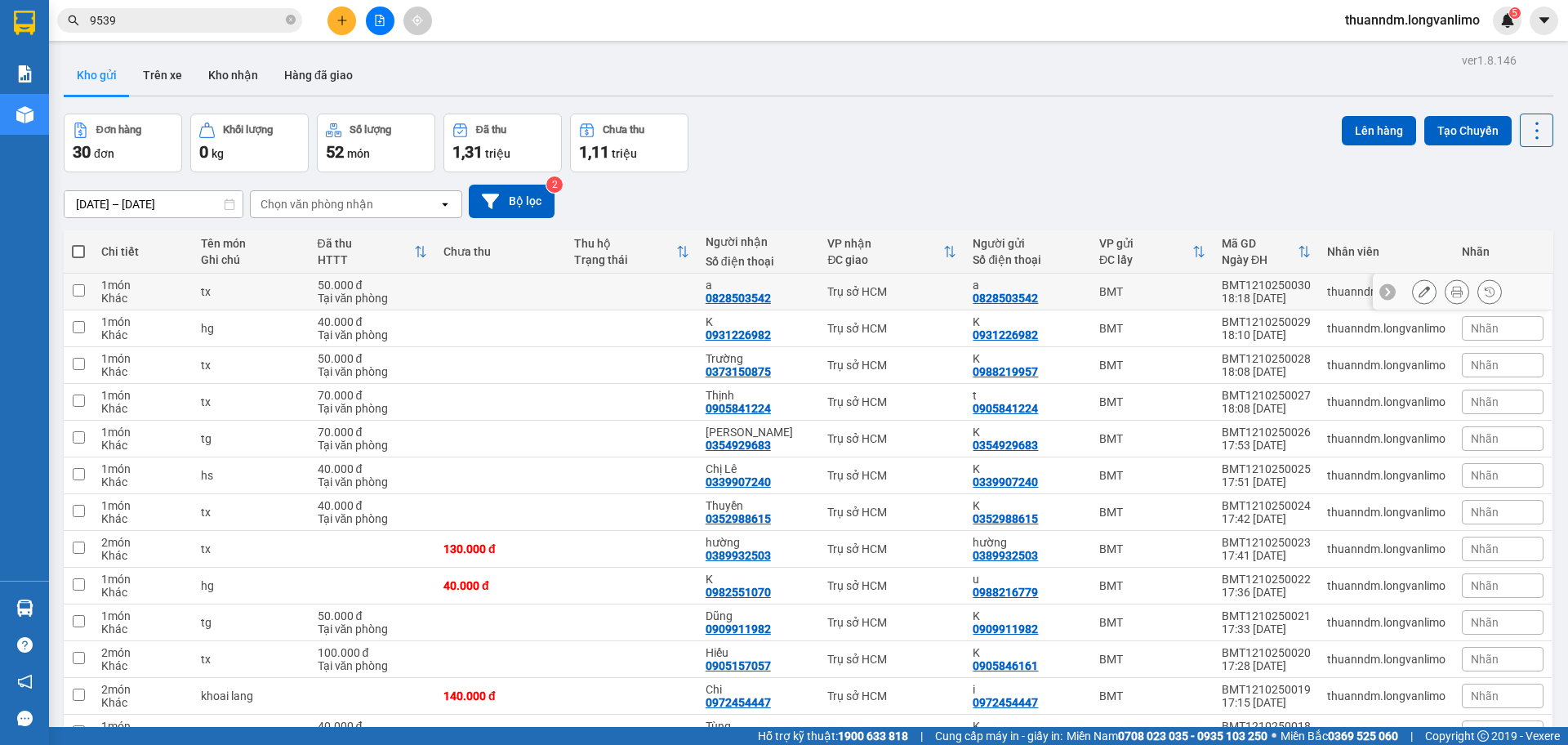
click at [504, 295] on td at bounding box center [501, 292] width 131 height 36
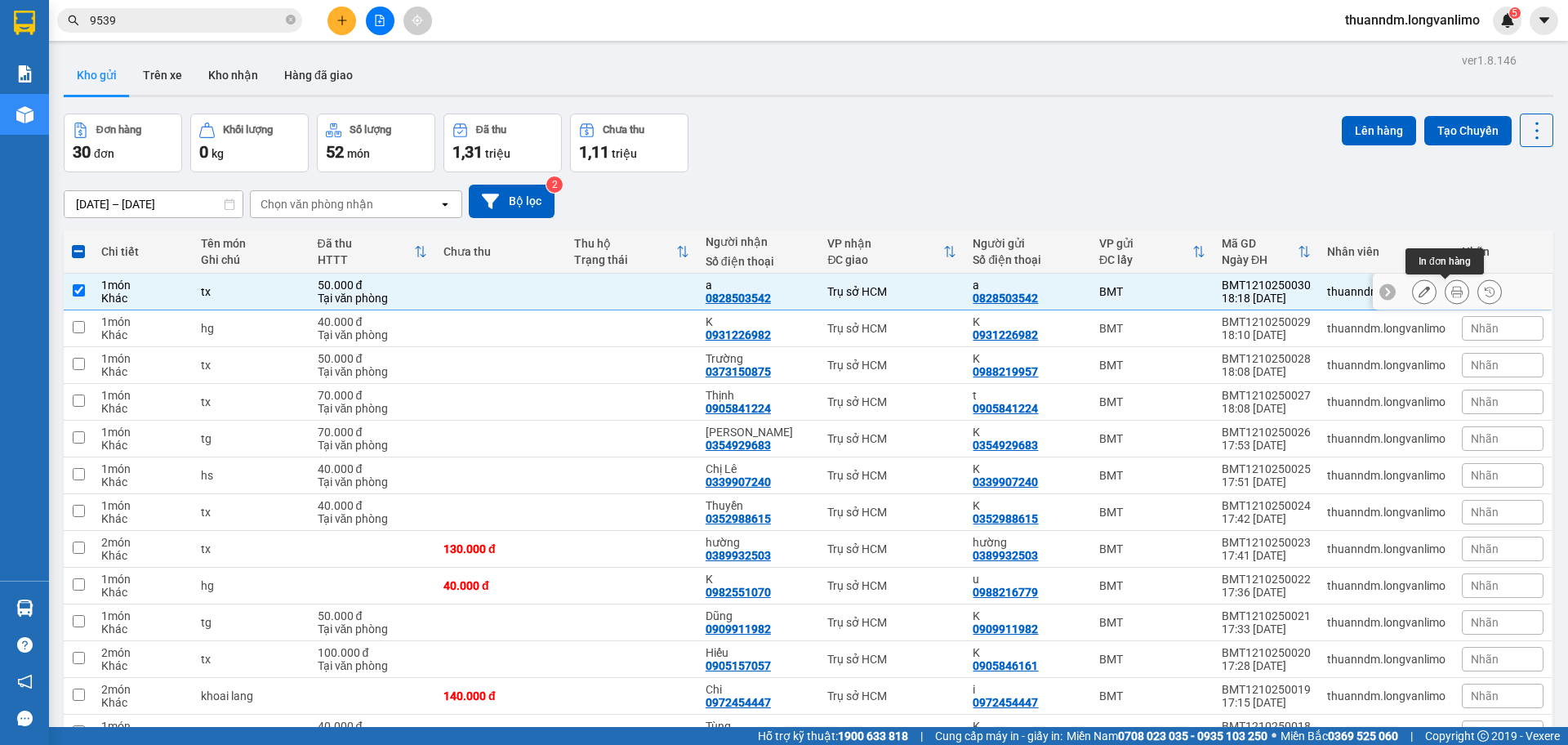
click at [1451, 291] on icon at bounding box center [1457, 291] width 12 height 12
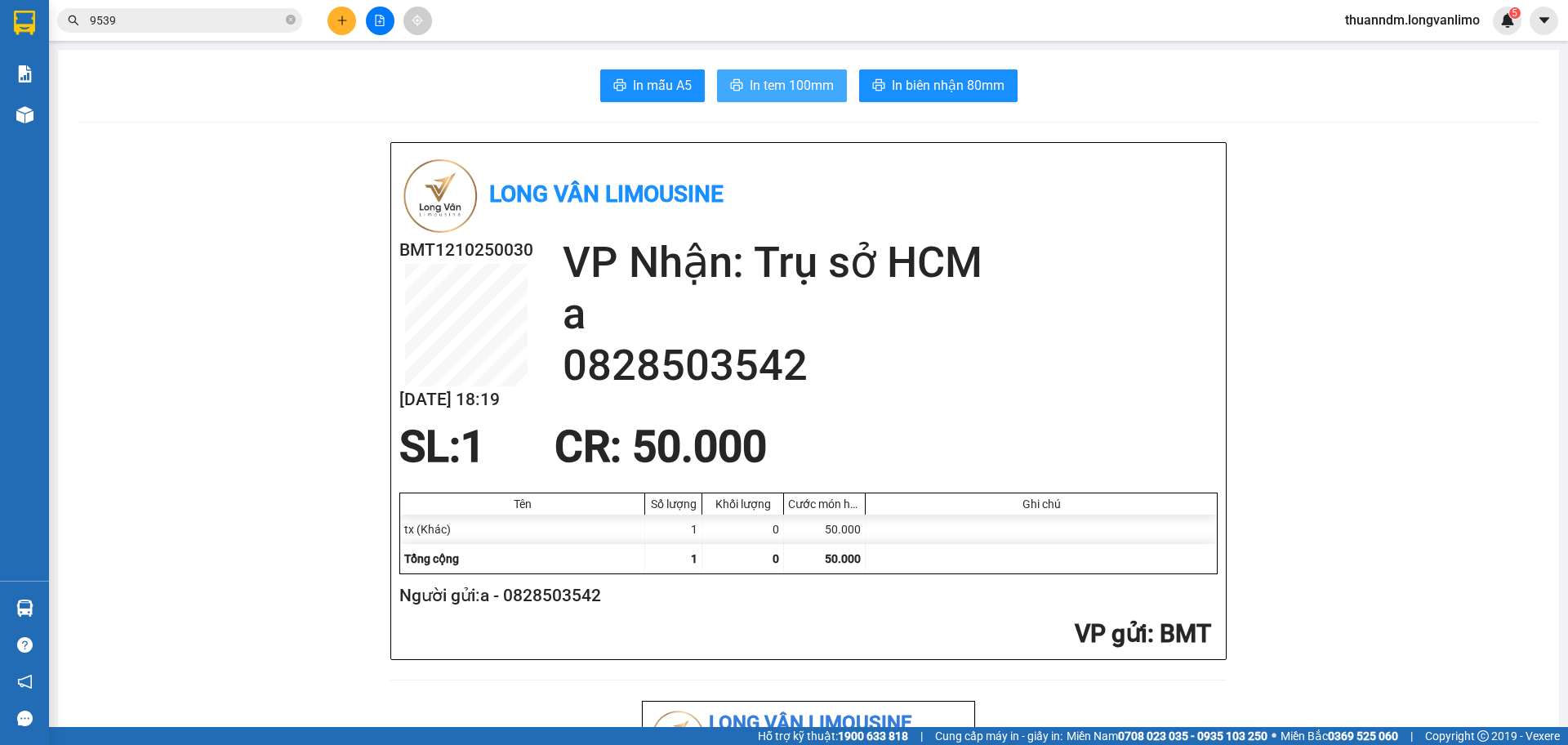
click at [798, 93] on span "In tem 100mm" at bounding box center [792, 85] width 84 height 21
click at [920, 89] on span "In biên nhận 80mm" at bounding box center [948, 85] width 113 height 21
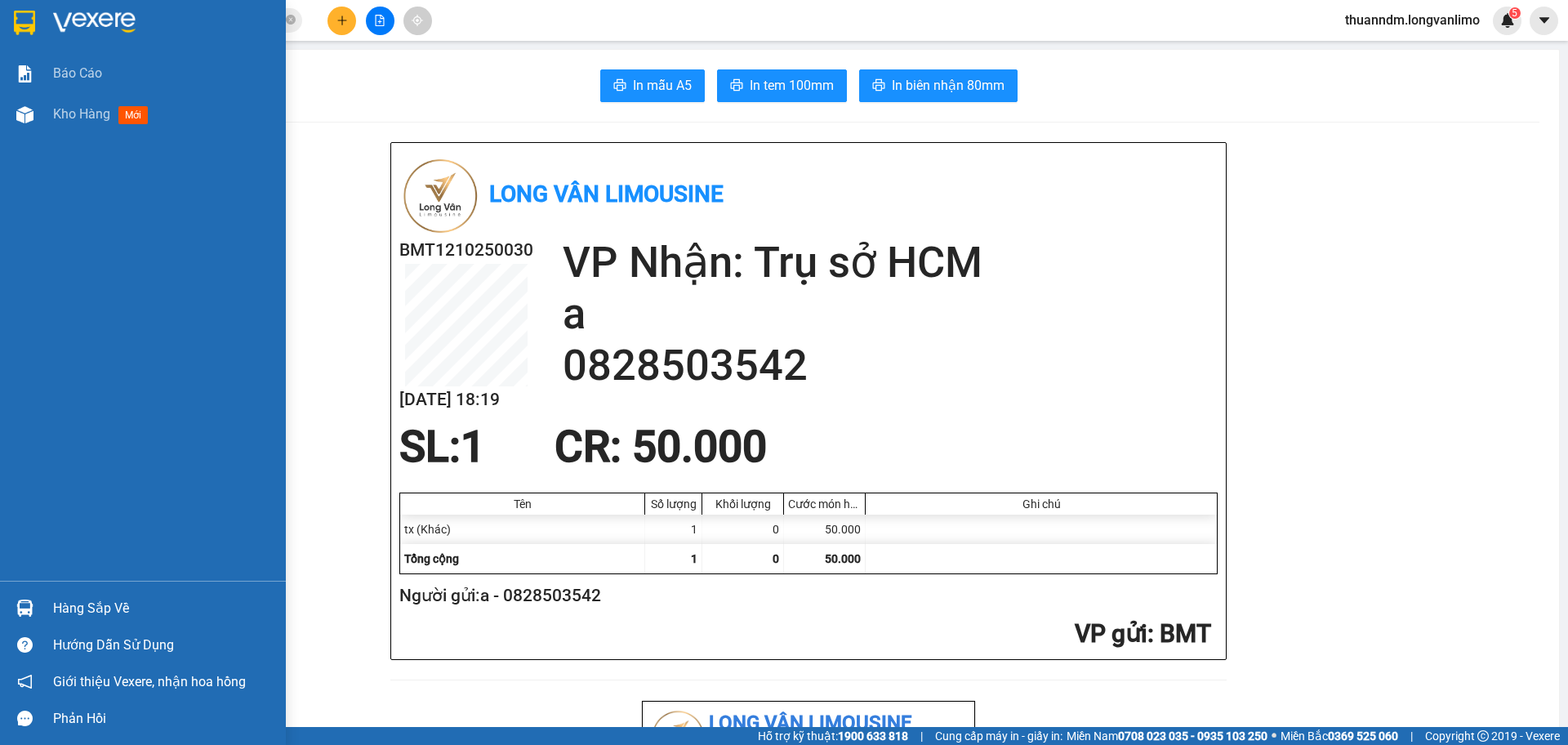
click at [30, 21] on img at bounding box center [25, 23] width 22 height 25
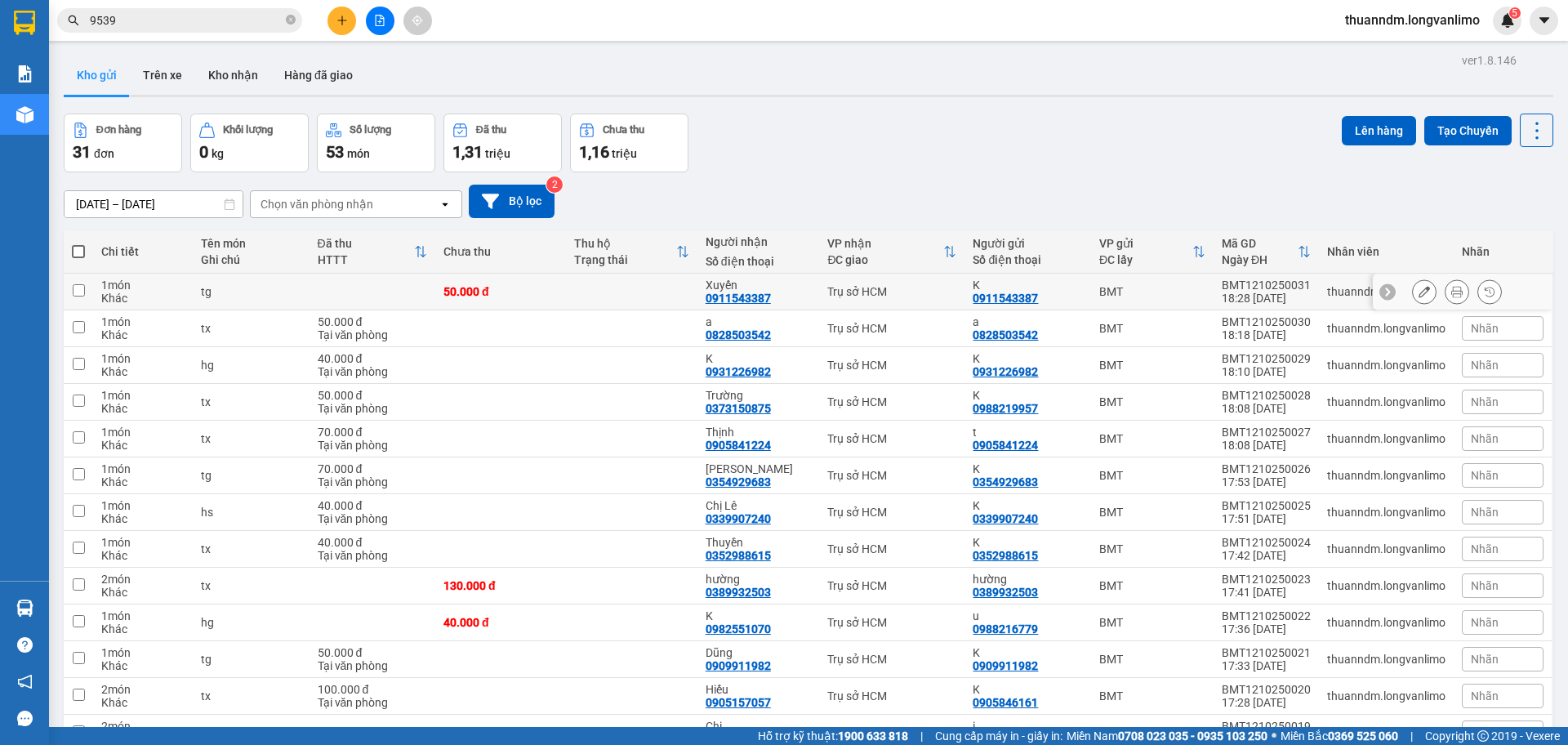
click at [493, 286] on div "50.000 đ" at bounding box center [501, 291] width 114 height 13
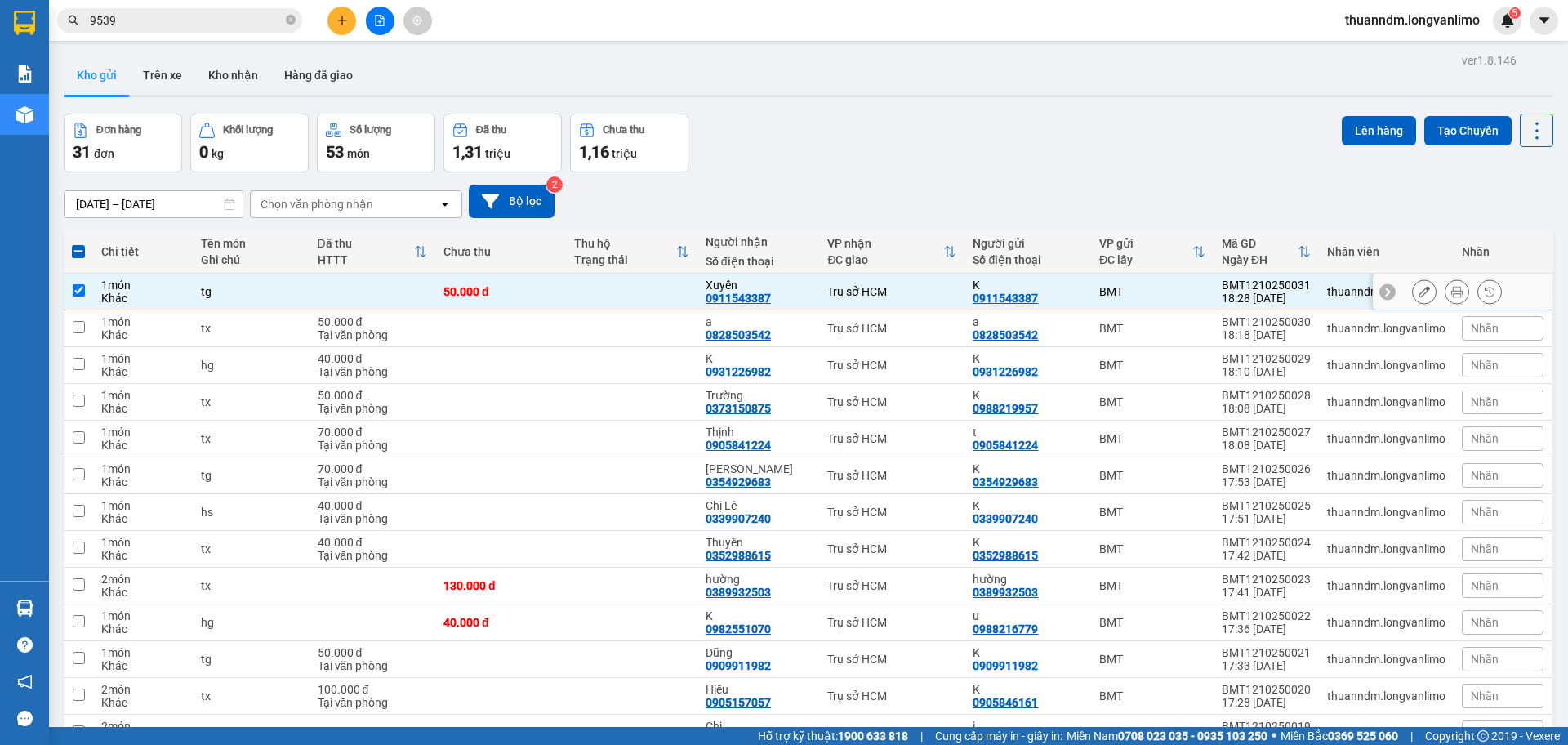
click at [1451, 295] on icon at bounding box center [1457, 291] width 12 height 12
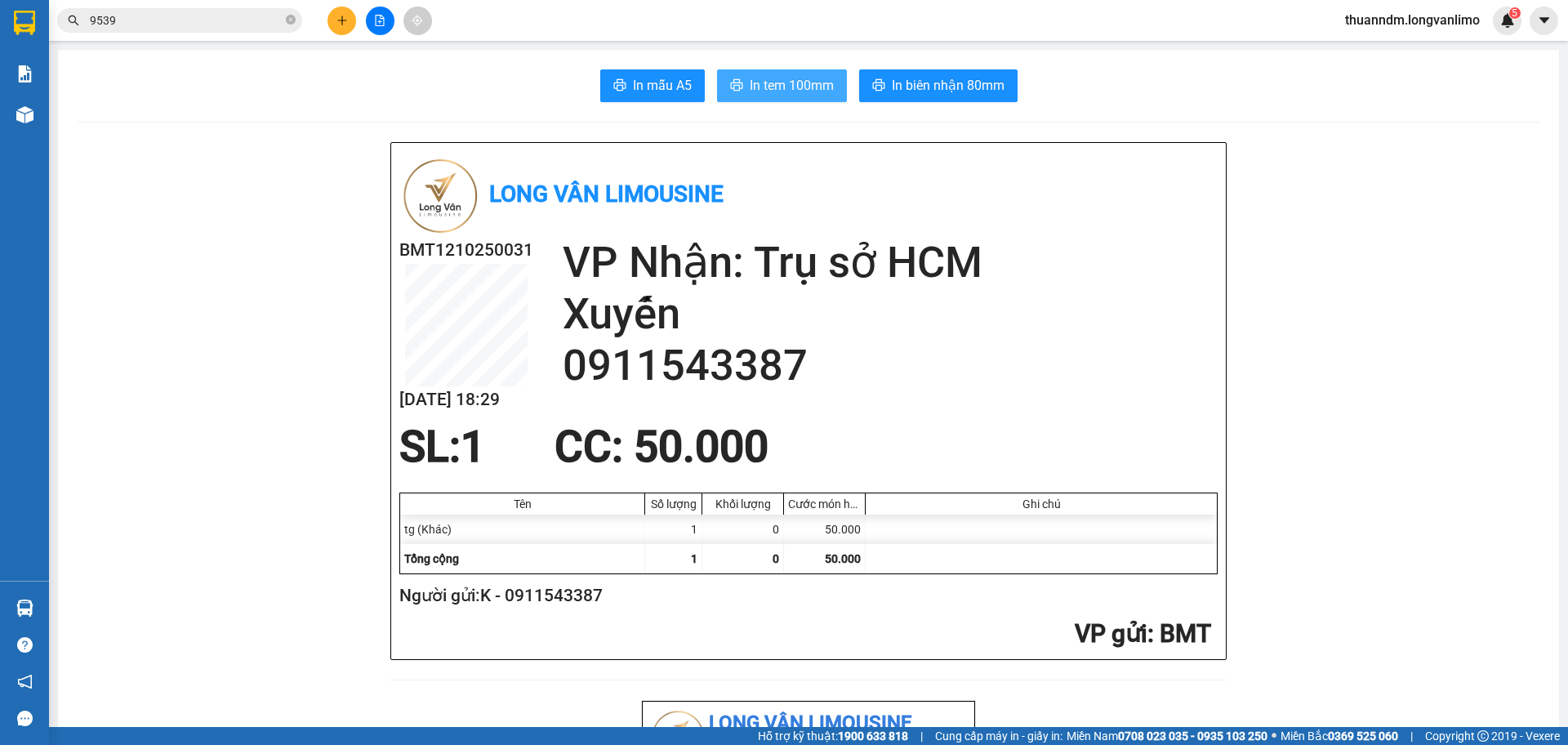
click at [803, 90] on span "In tem 100mm" at bounding box center [792, 85] width 84 height 21
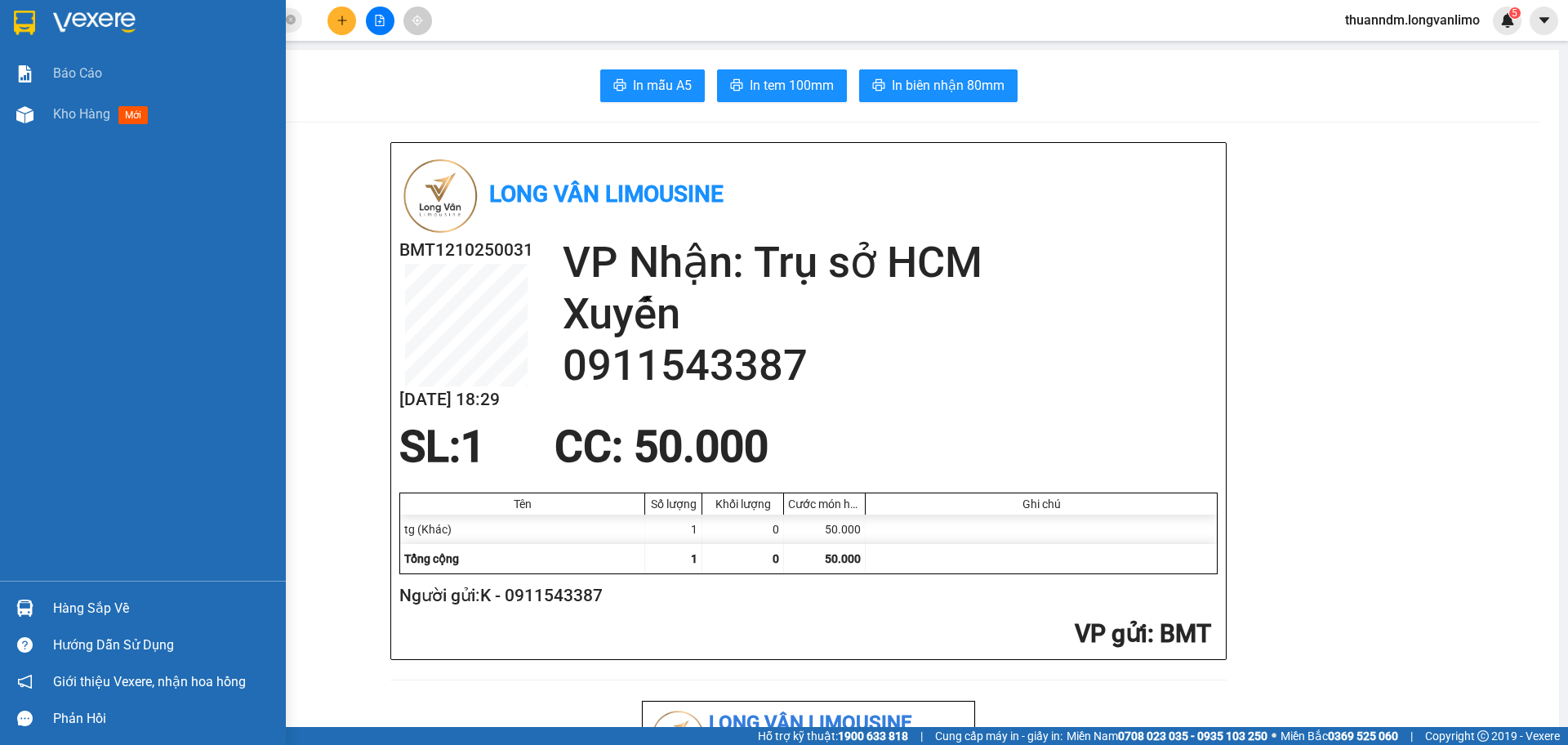
click at [22, 25] on img at bounding box center [25, 23] width 22 height 25
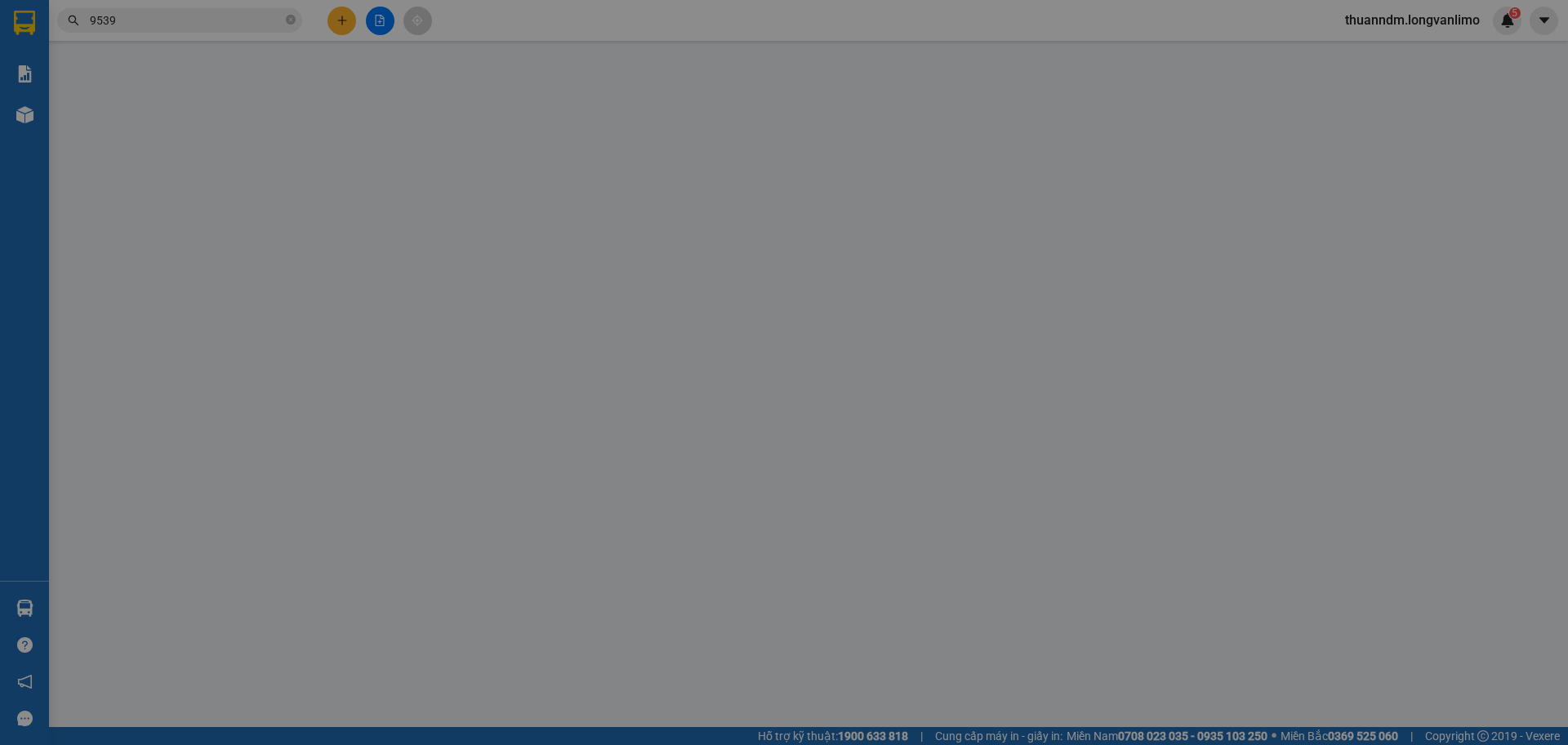
type input "0868822505"
type input "0"
type input "80.000"
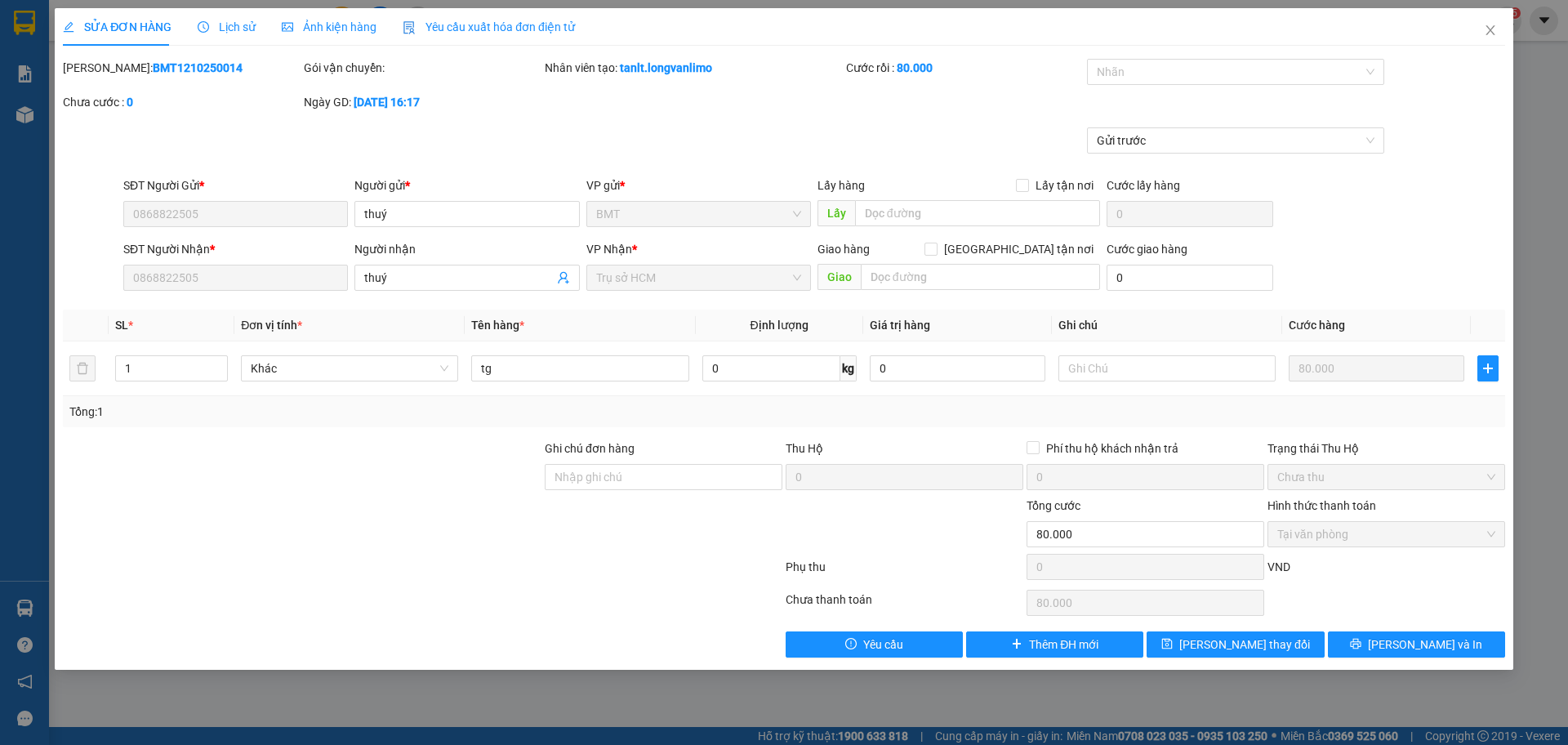
click at [165, 68] on b "BMT1210250014" at bounding box center [198, 68] width 90 height 13
click at [1488, 22] on span "Close" at bounding box center [1490, 31] width 46 height 46
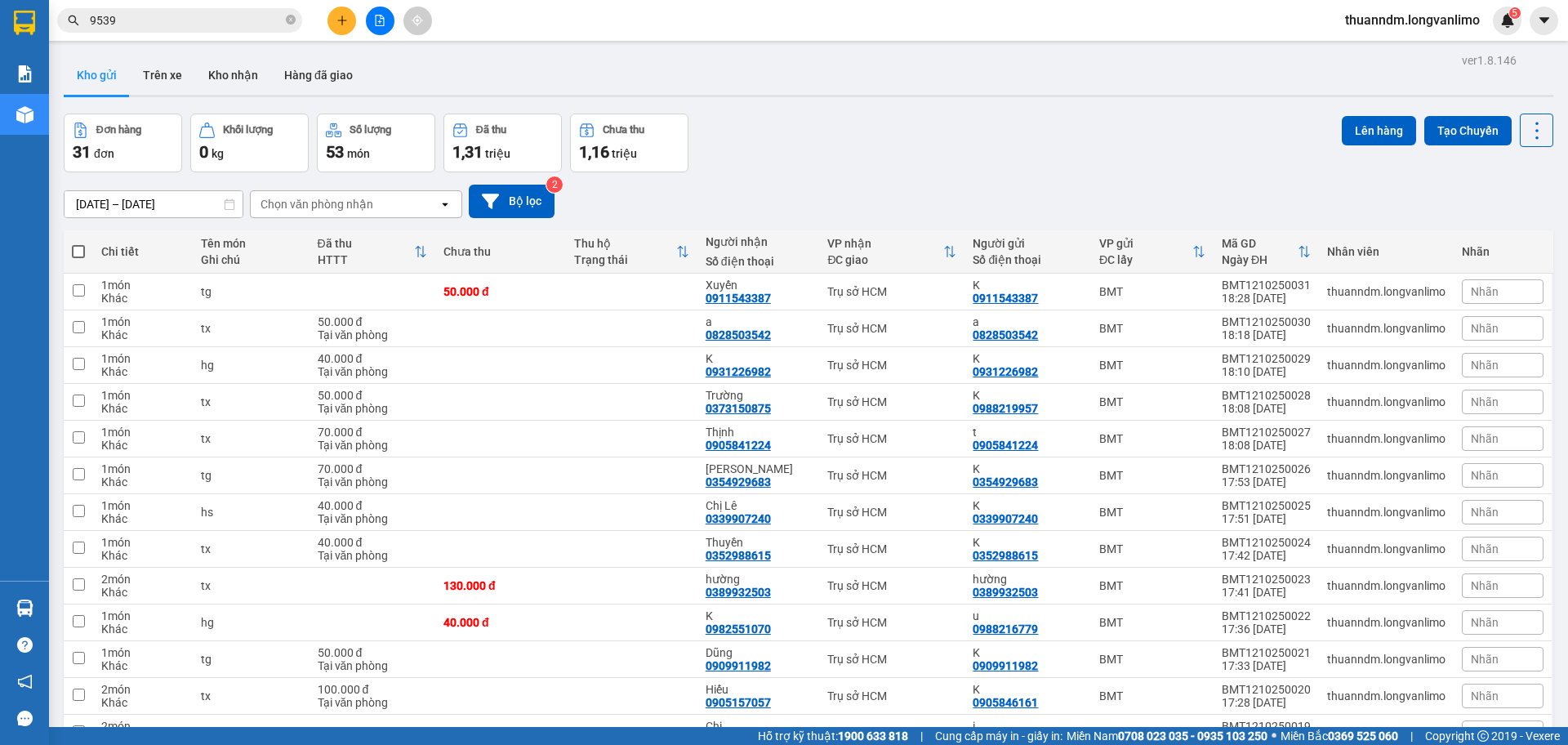
checkbox input "true"
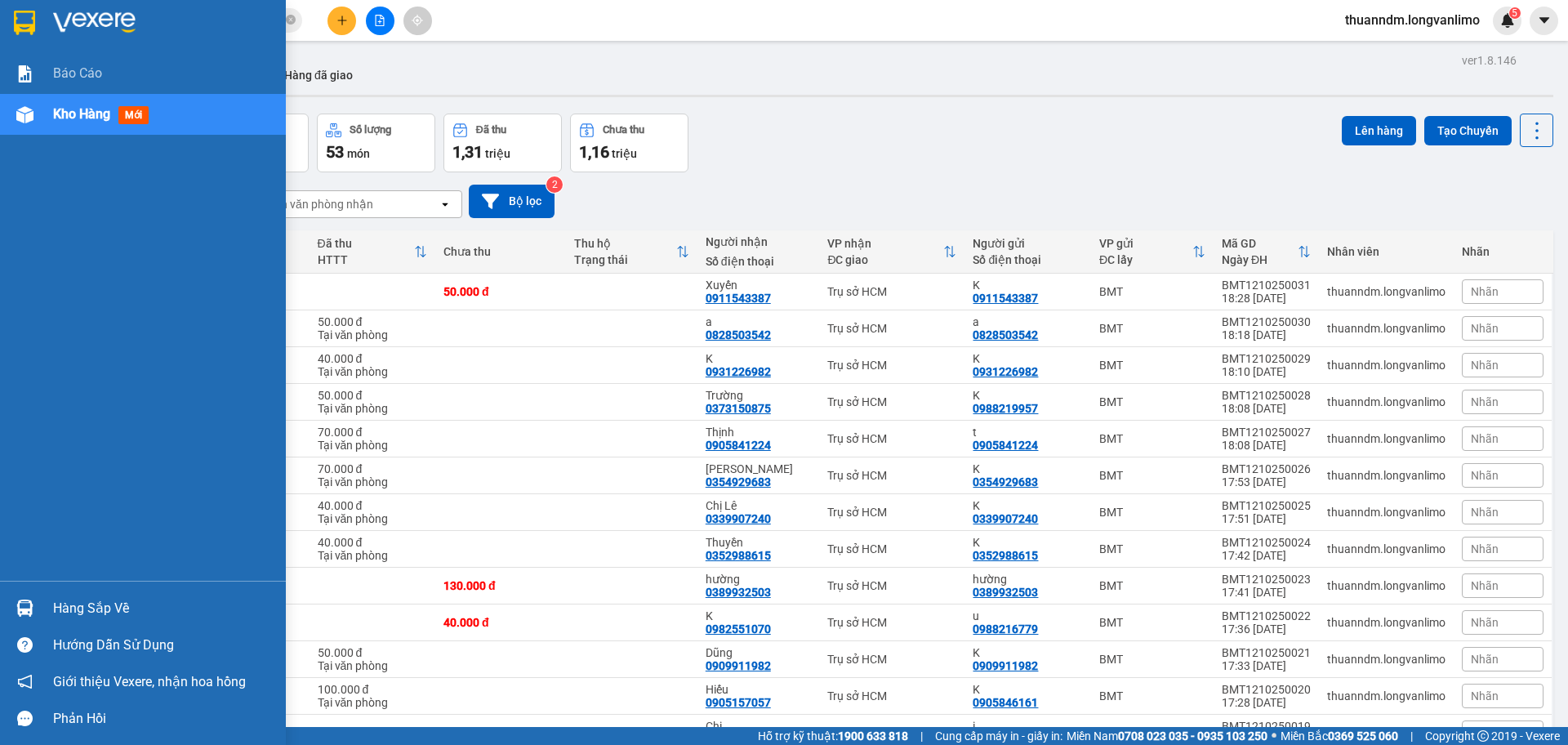
click at [22, 24] on img at bounding box center [25, 23] width 22 height 25
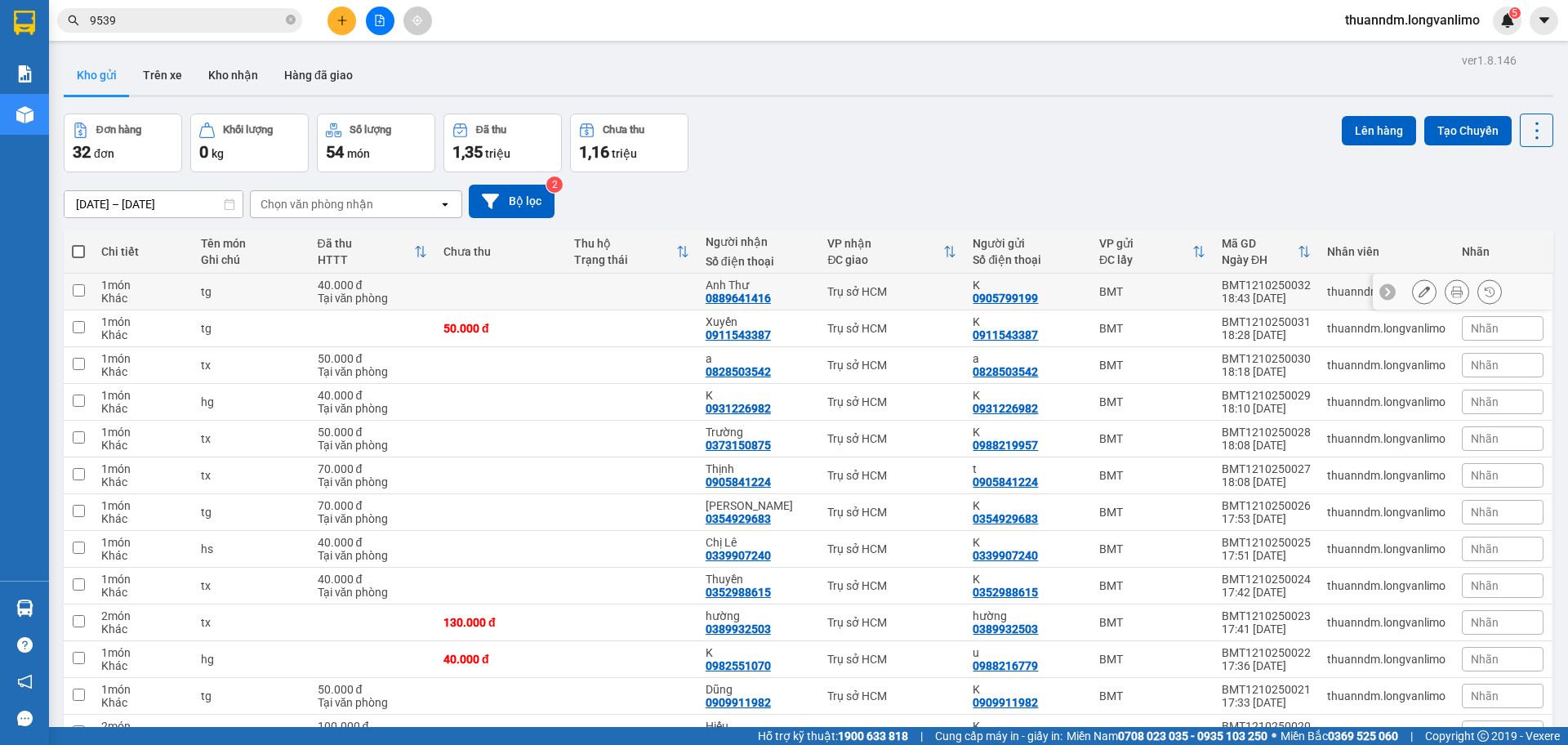
click at [539, 292] on td at bounding box center [501, 292] width 131 height 36
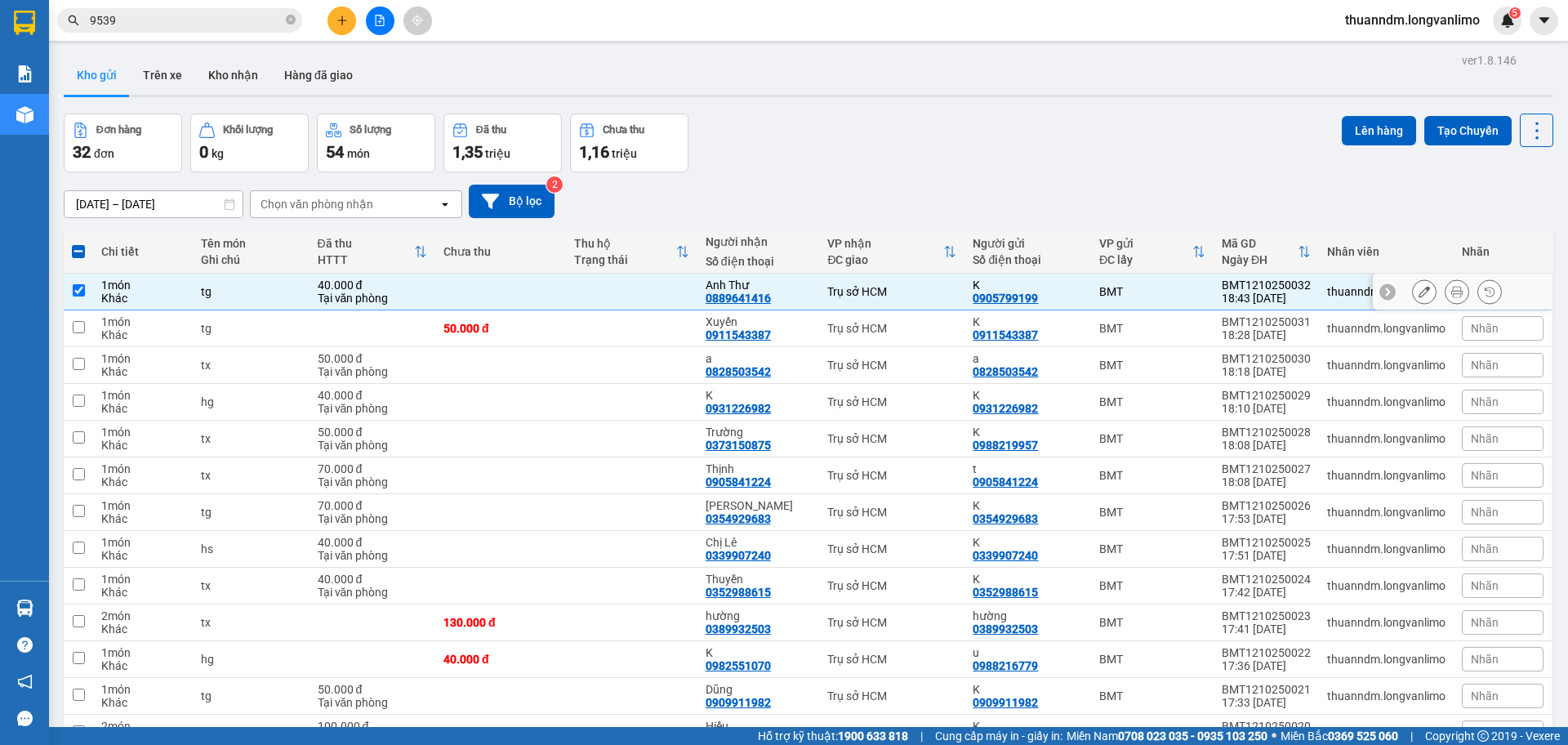
click at [1452, 293] on button at bounding box center [1457, 292] width 23 height 29
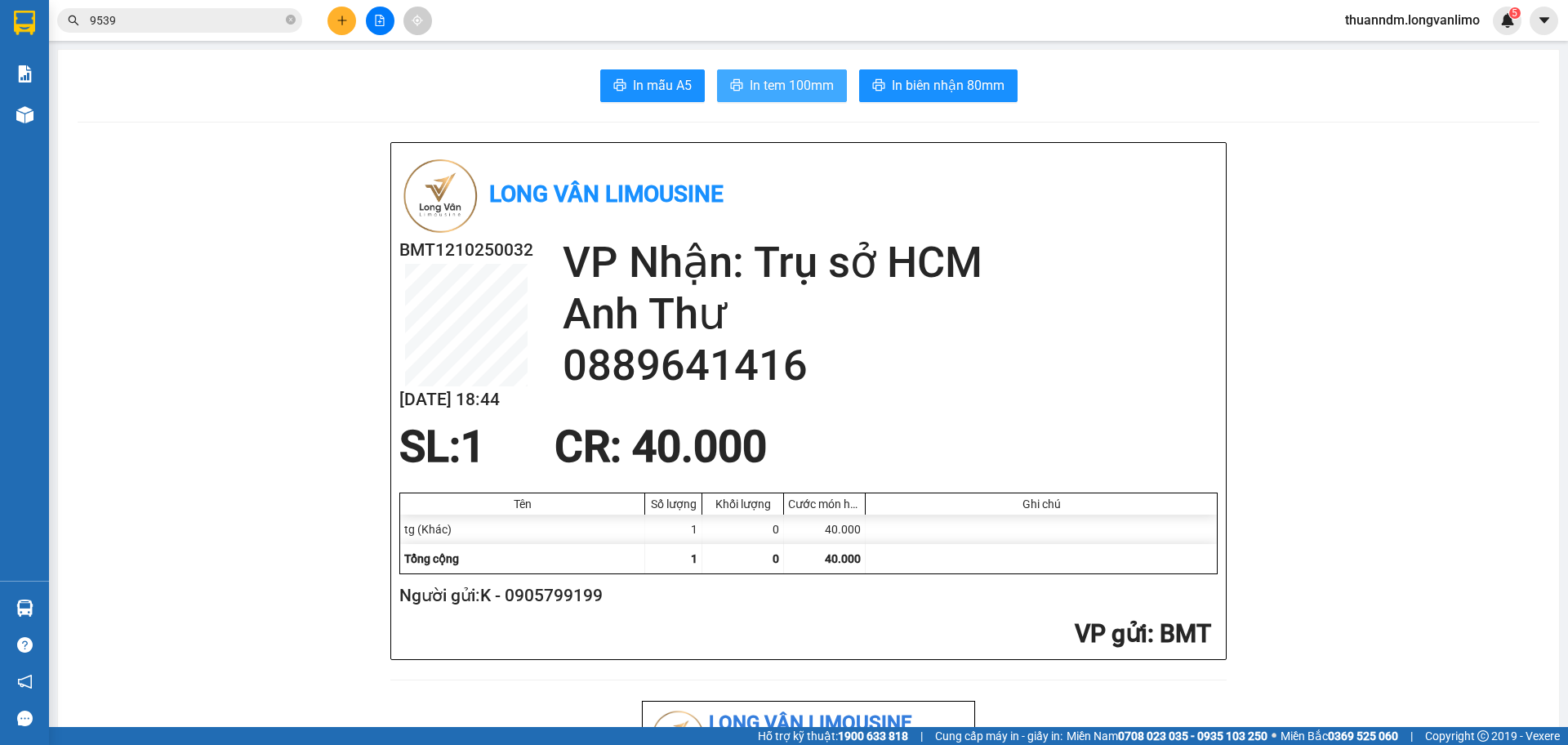
click at [768, 95] on span "In tem 100mm" at bounding box center [792, 85] width 84 height 21
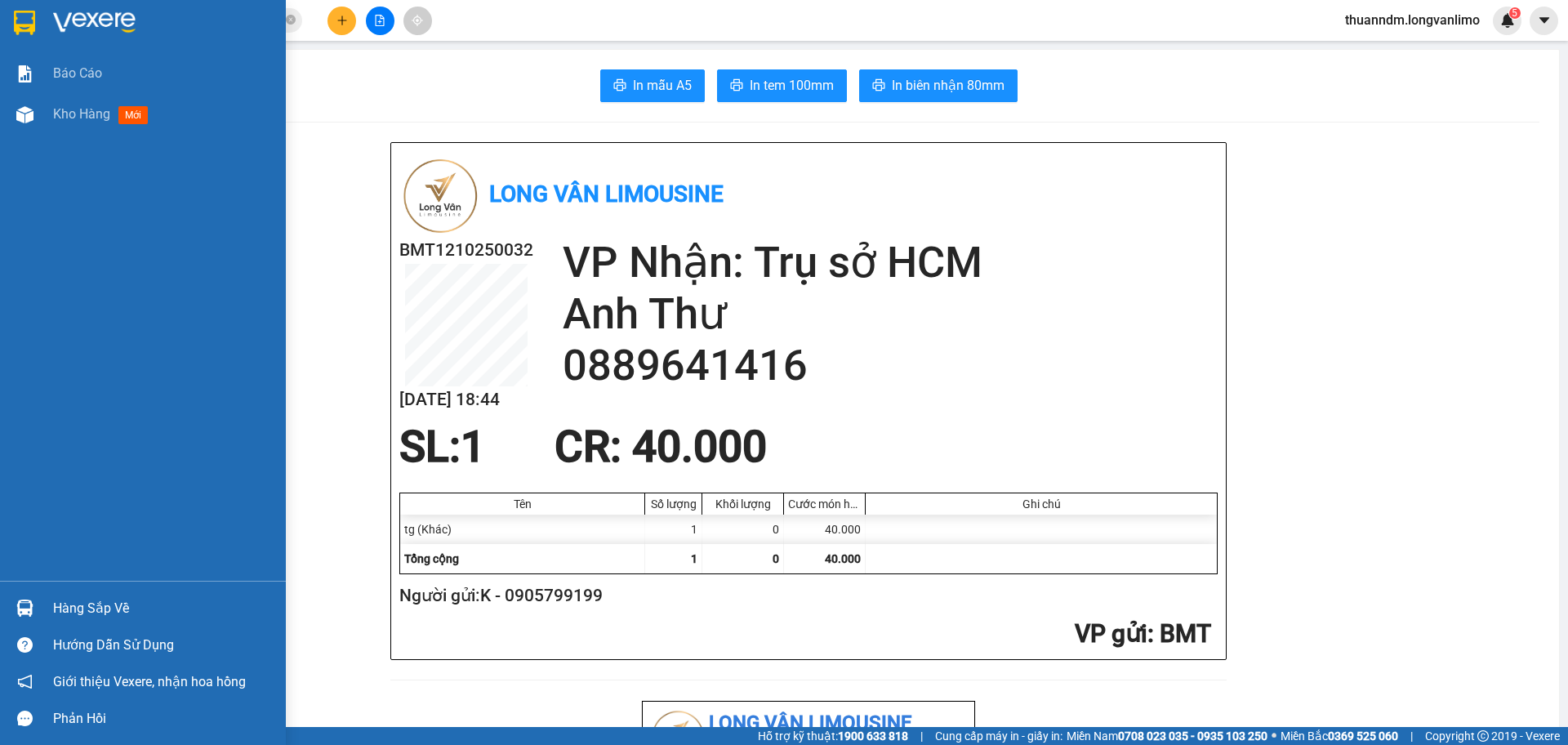
click at [26, 26] on img at bounding box center [25, 23] width 22 height 25
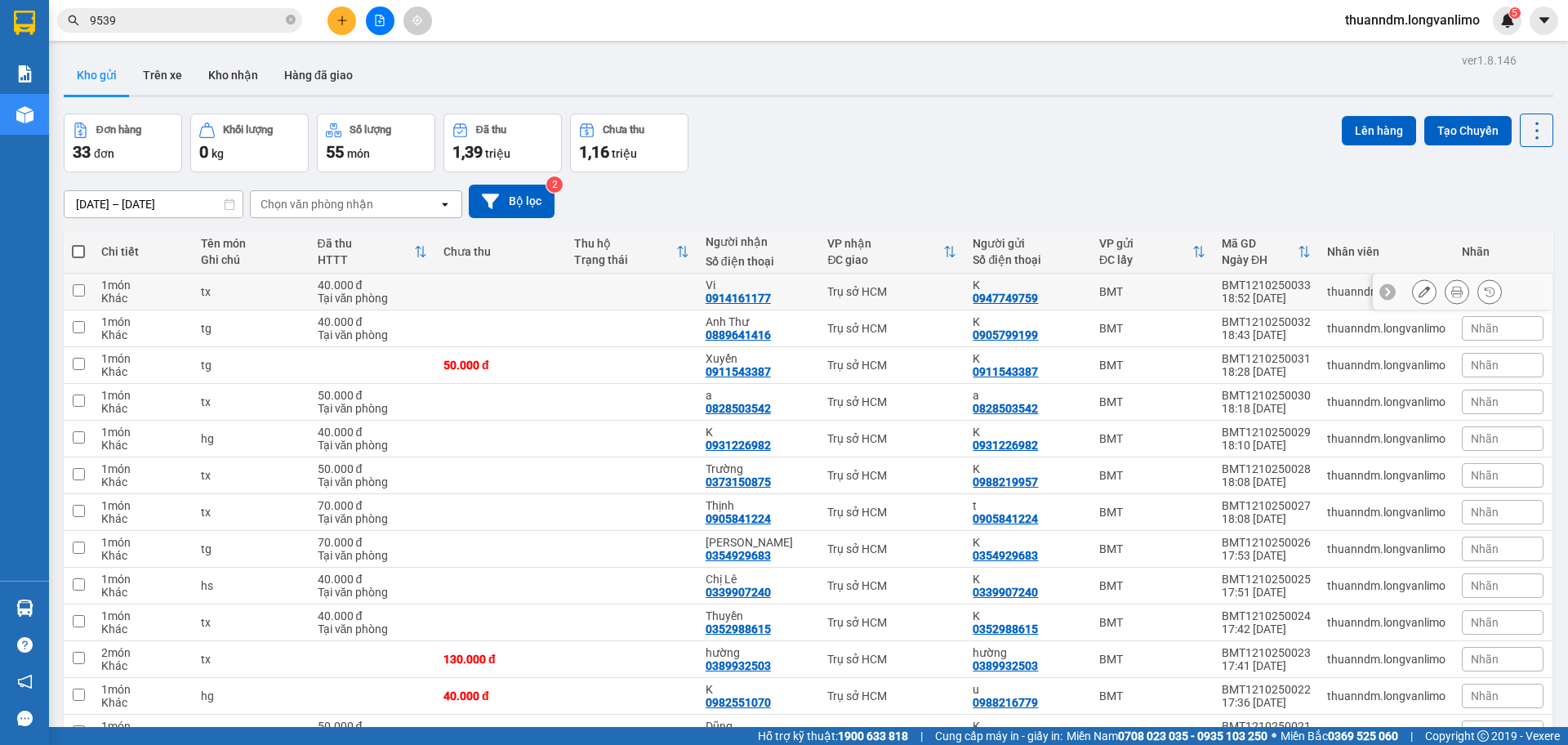
click at [557, 299] on td at bounding box center [501, 292] width 131 height 36
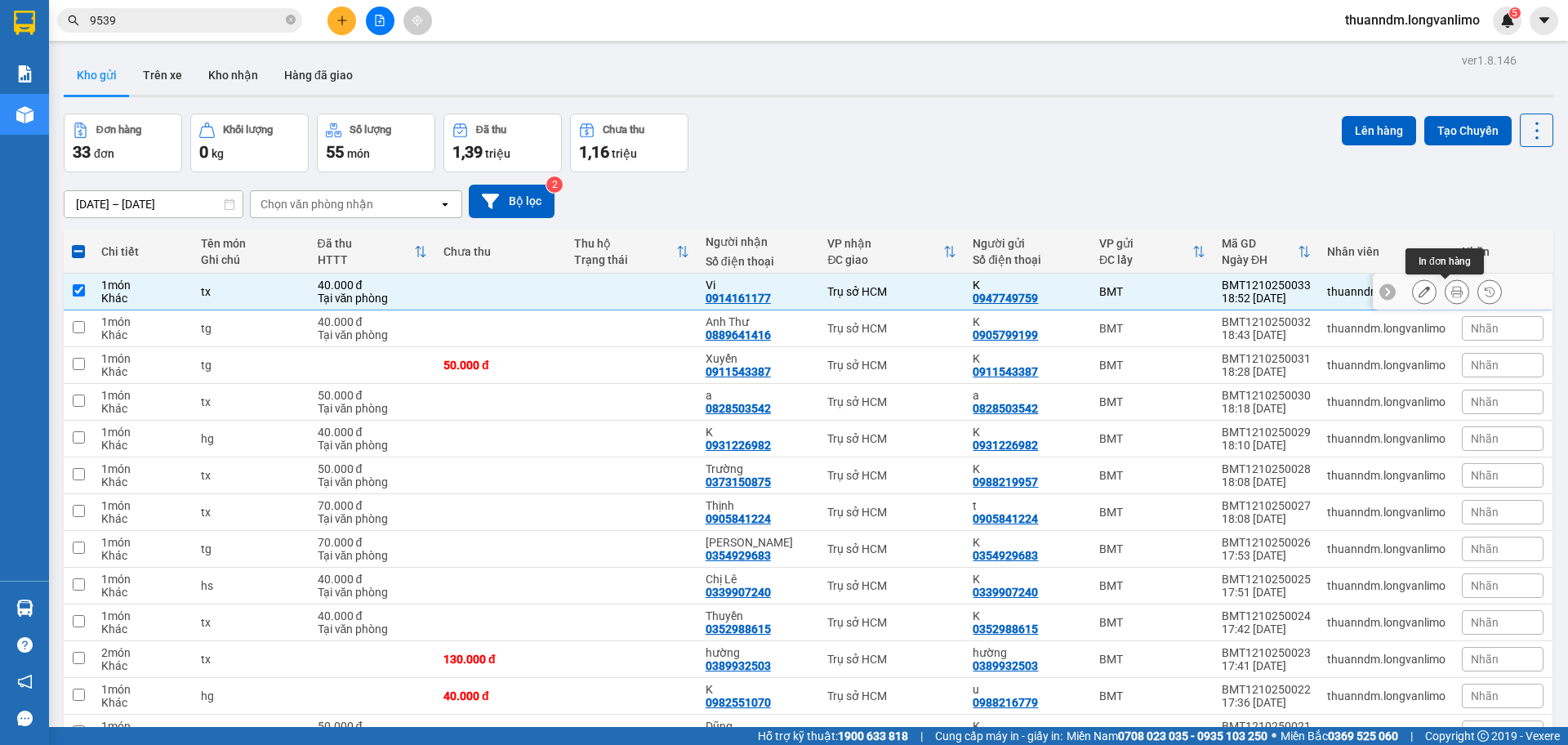
click at [1451, 291] on icon at bounding box center [1457, 291] width 12 height 12
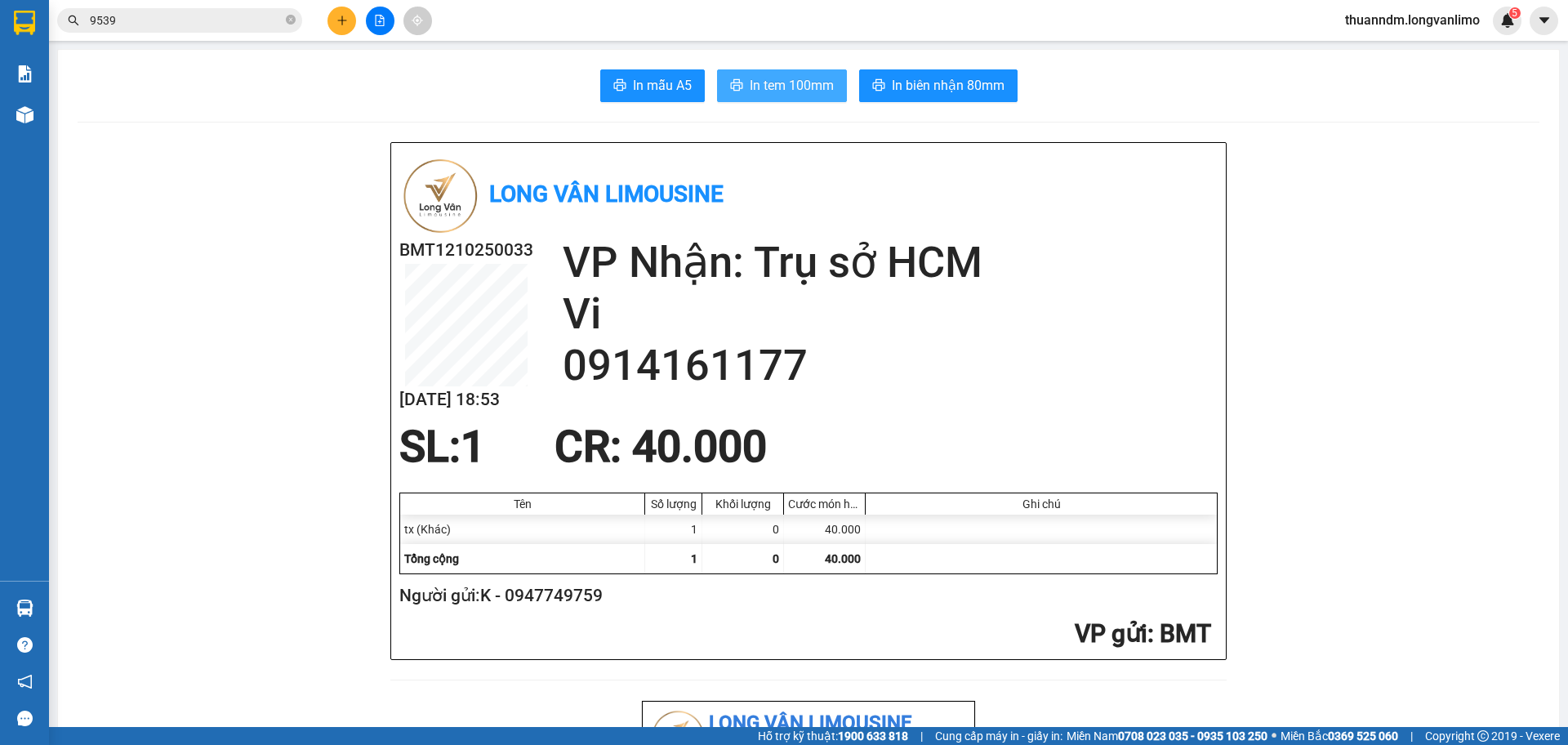
click at [749, 74] on button "In tem 100mm" at bounding box center [782, 85] width 130 height 32
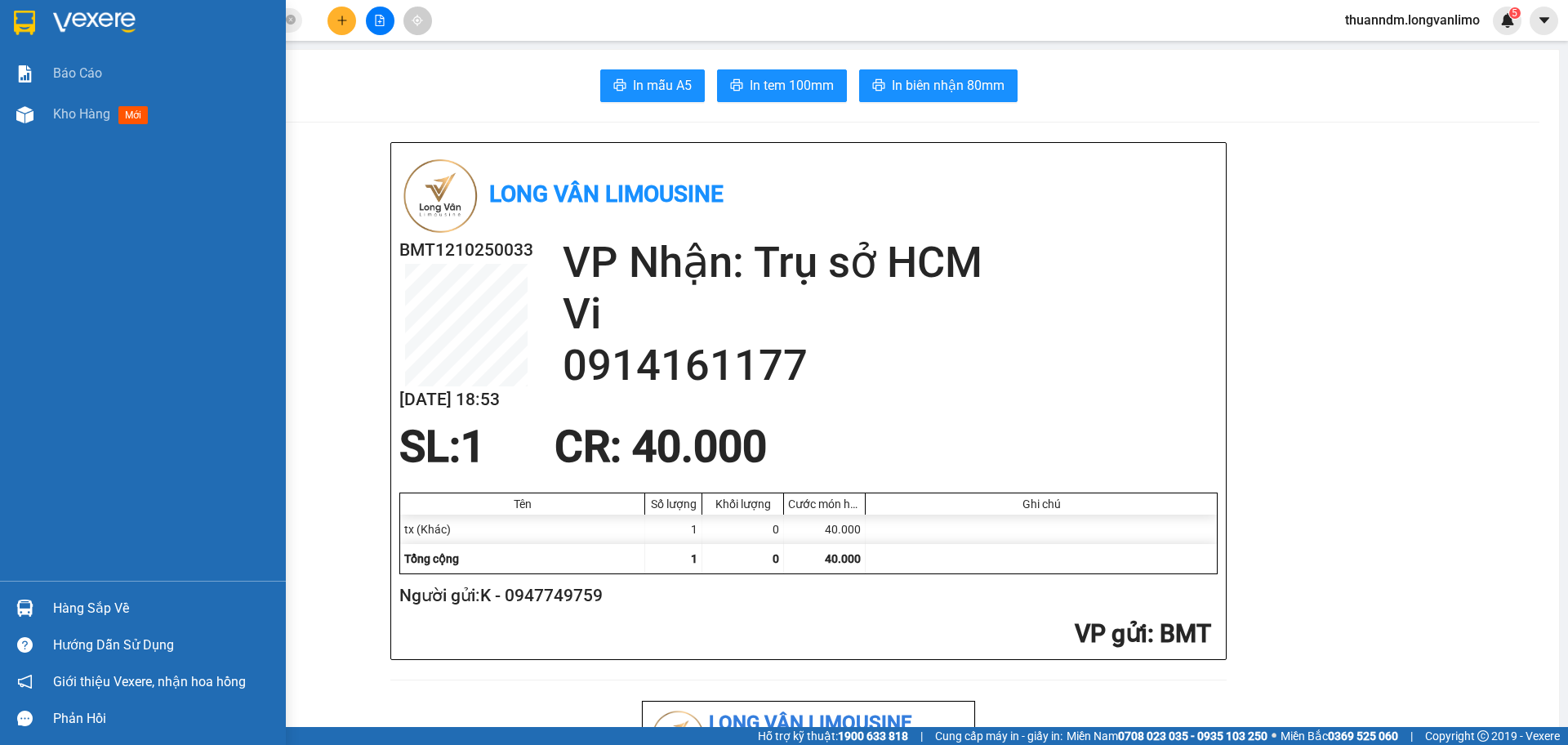
click at [33, 27] on img at bounding box center [25, 23] width 22 height 25
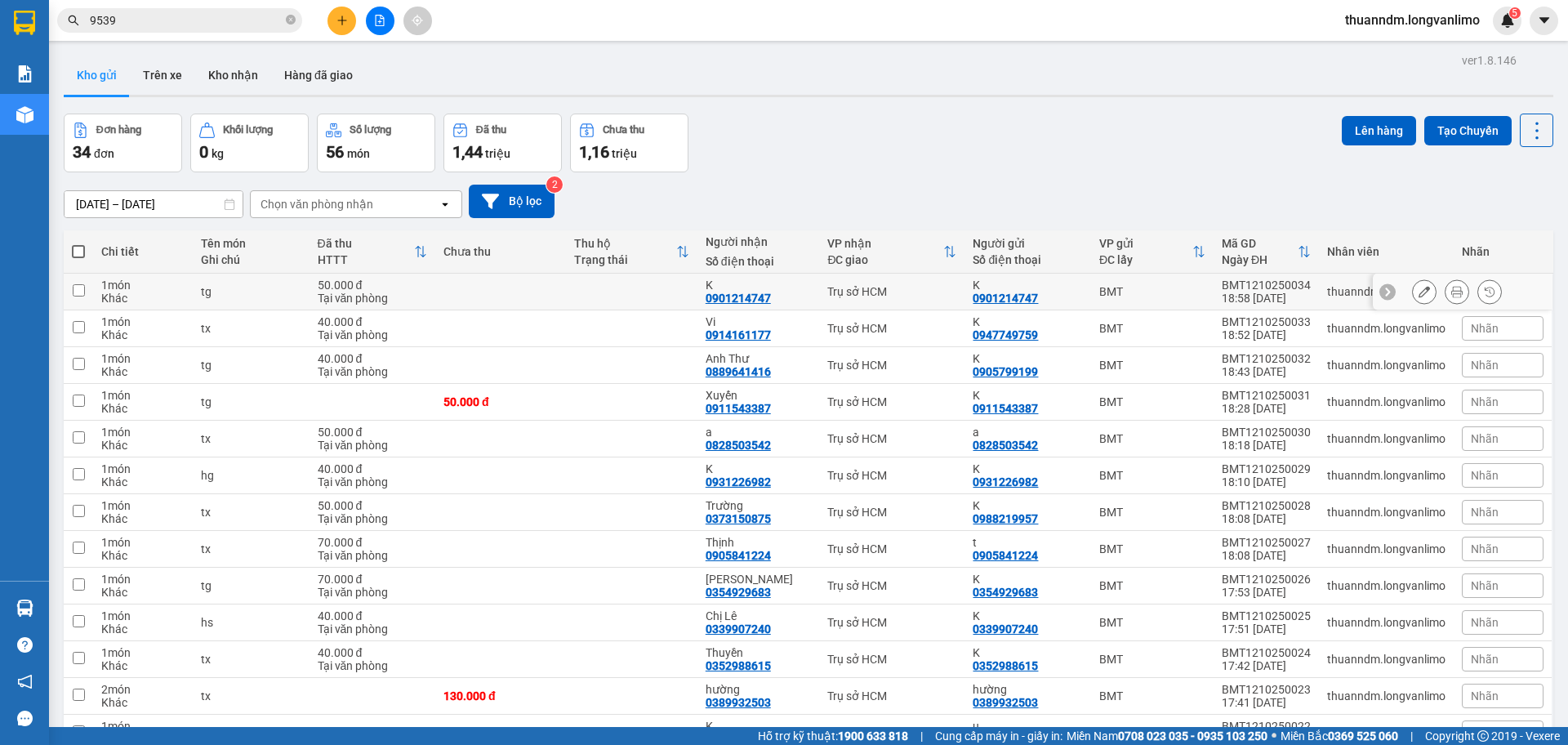
click at [602, 287] on td at bounding box center [631, 292] width 131 height 36
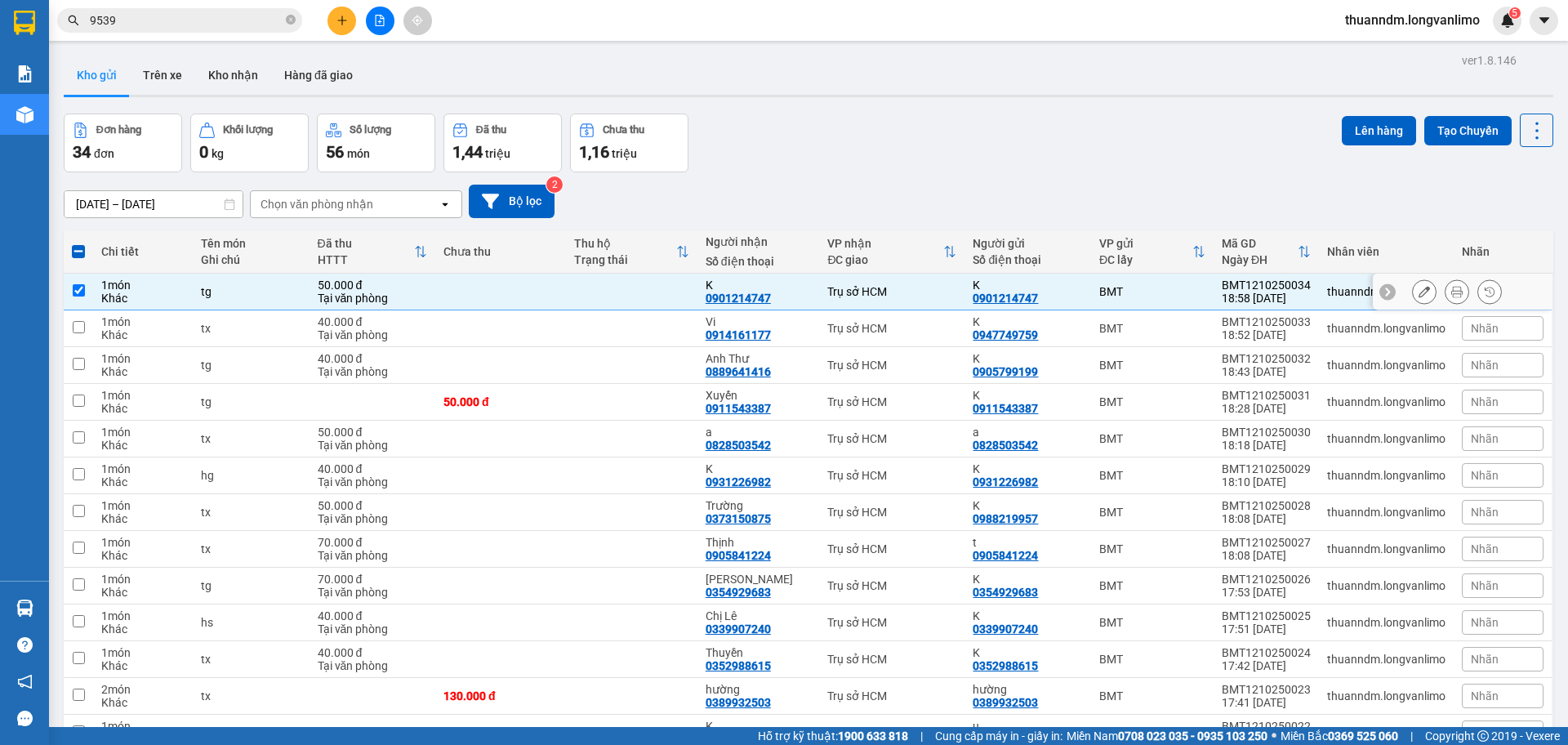
click at [1446, 292] on button at bounding box center [1457, 292] width 23 height 29
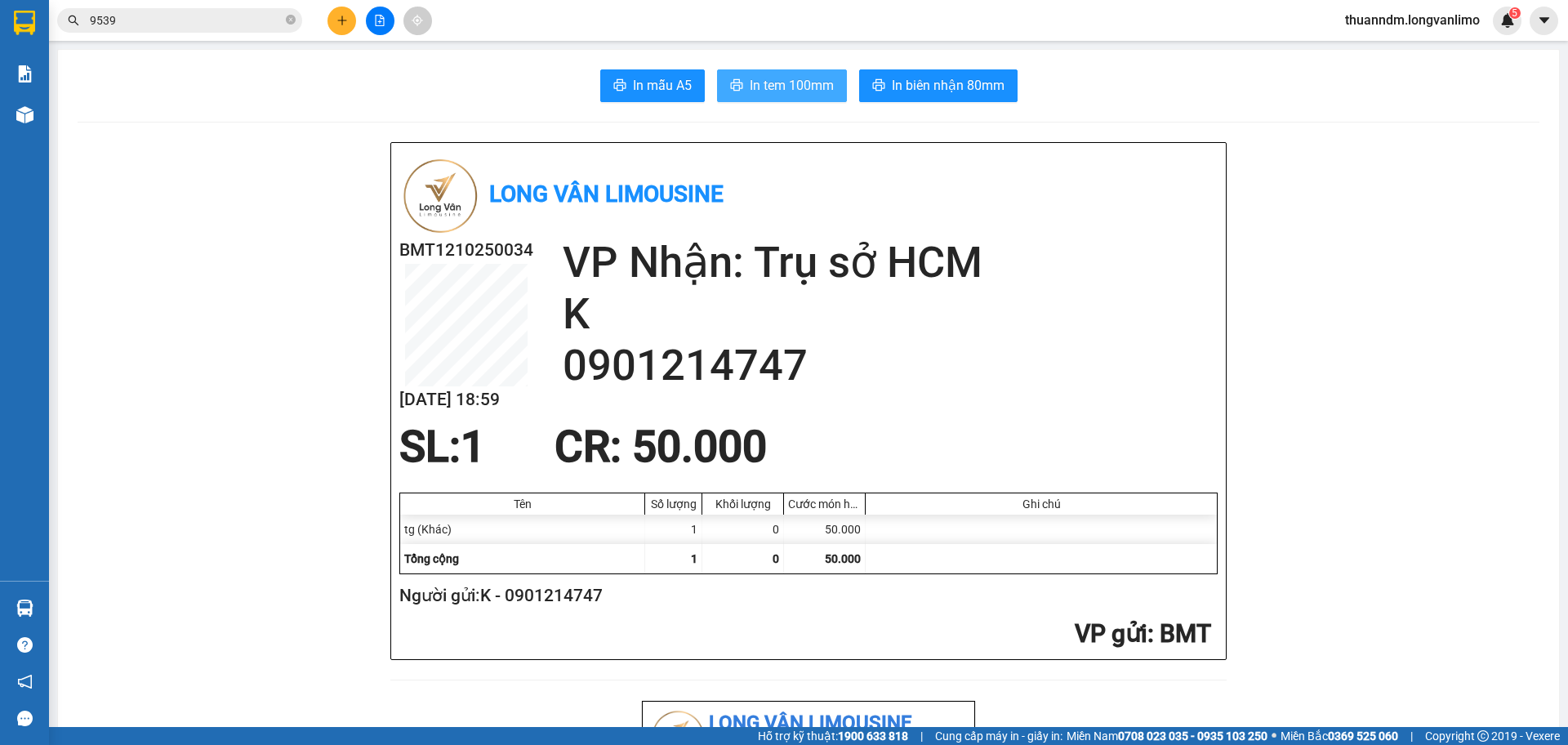
click at [782, 82] on span "In tem 100mm" at bounding box center [792, 85] width 84 height 21
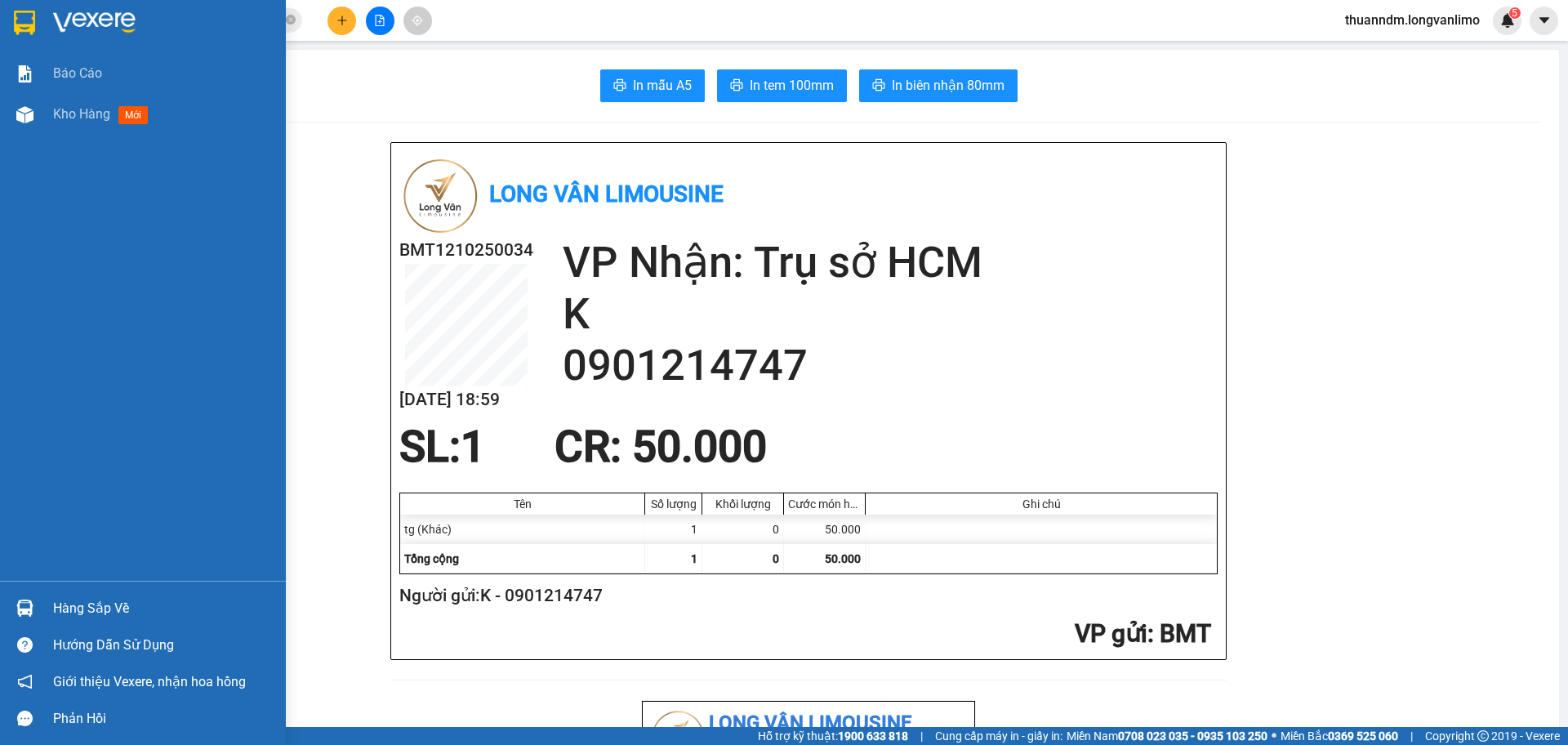
click at [33, 32] on img at bounding box center [25, 23] width 22 height 25
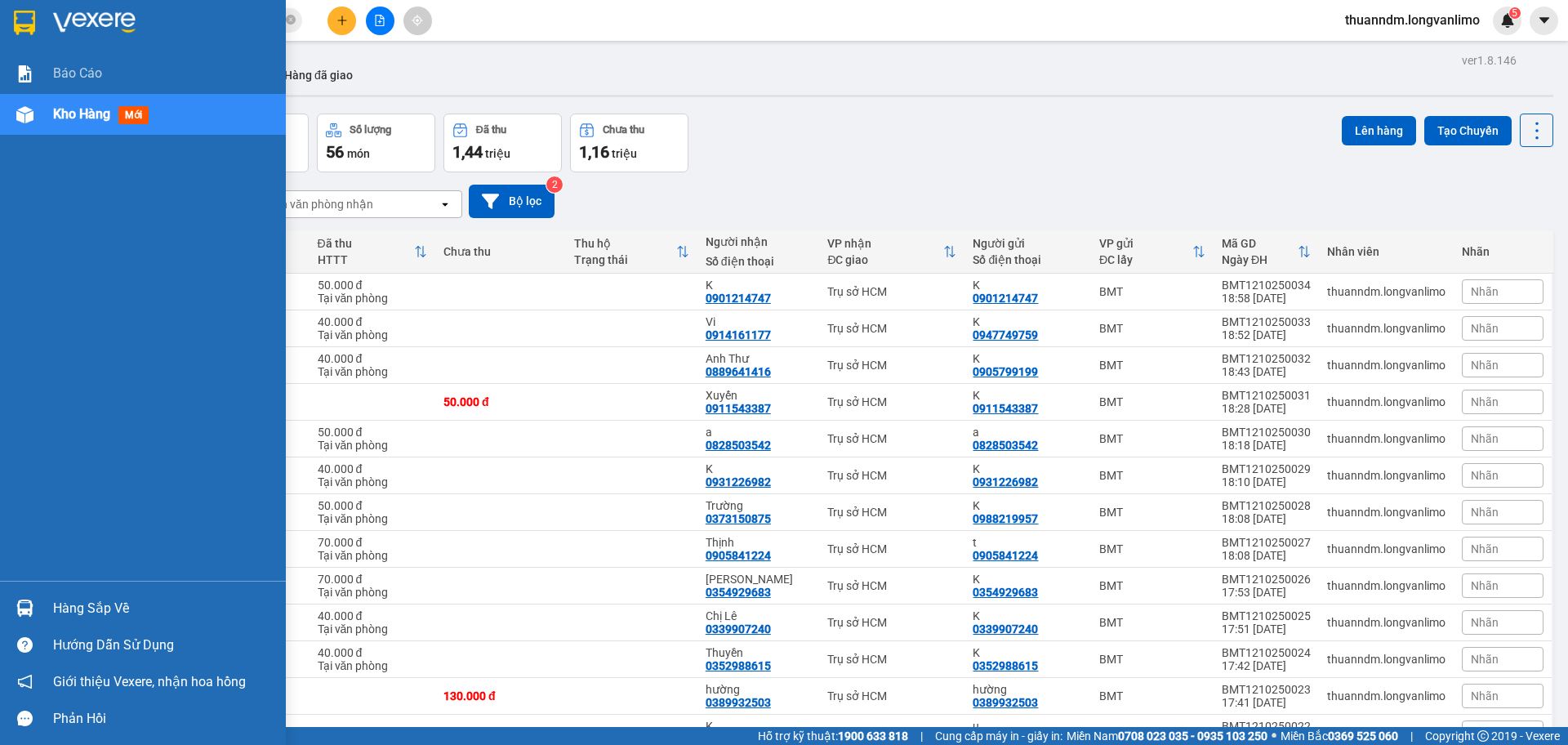
click at [28, 29] on img at bounding box center [25, 23] width 22 height 25
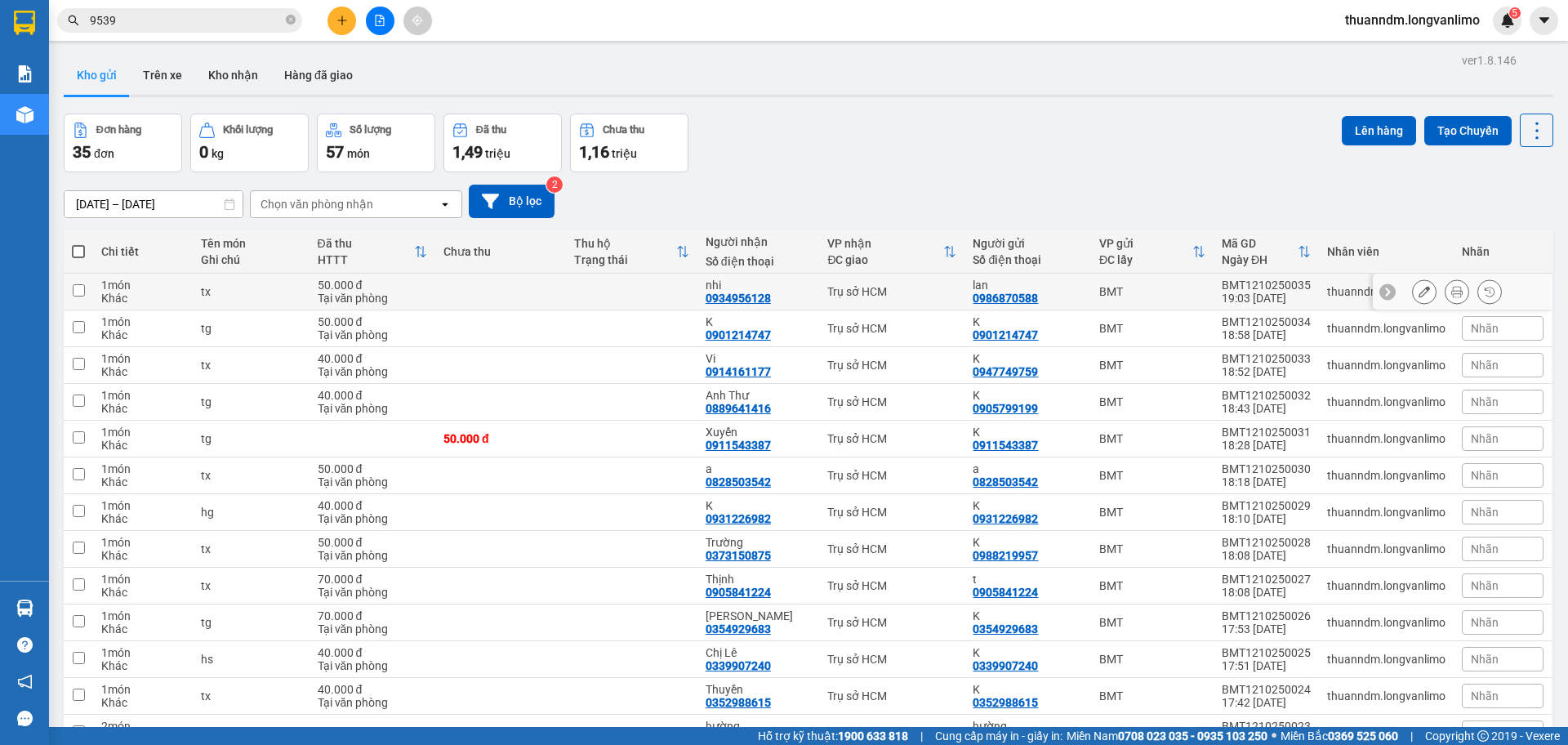
click at [612, 286] on td at bounding box center [631, 292] width 131 height 36
checkbox input "true"
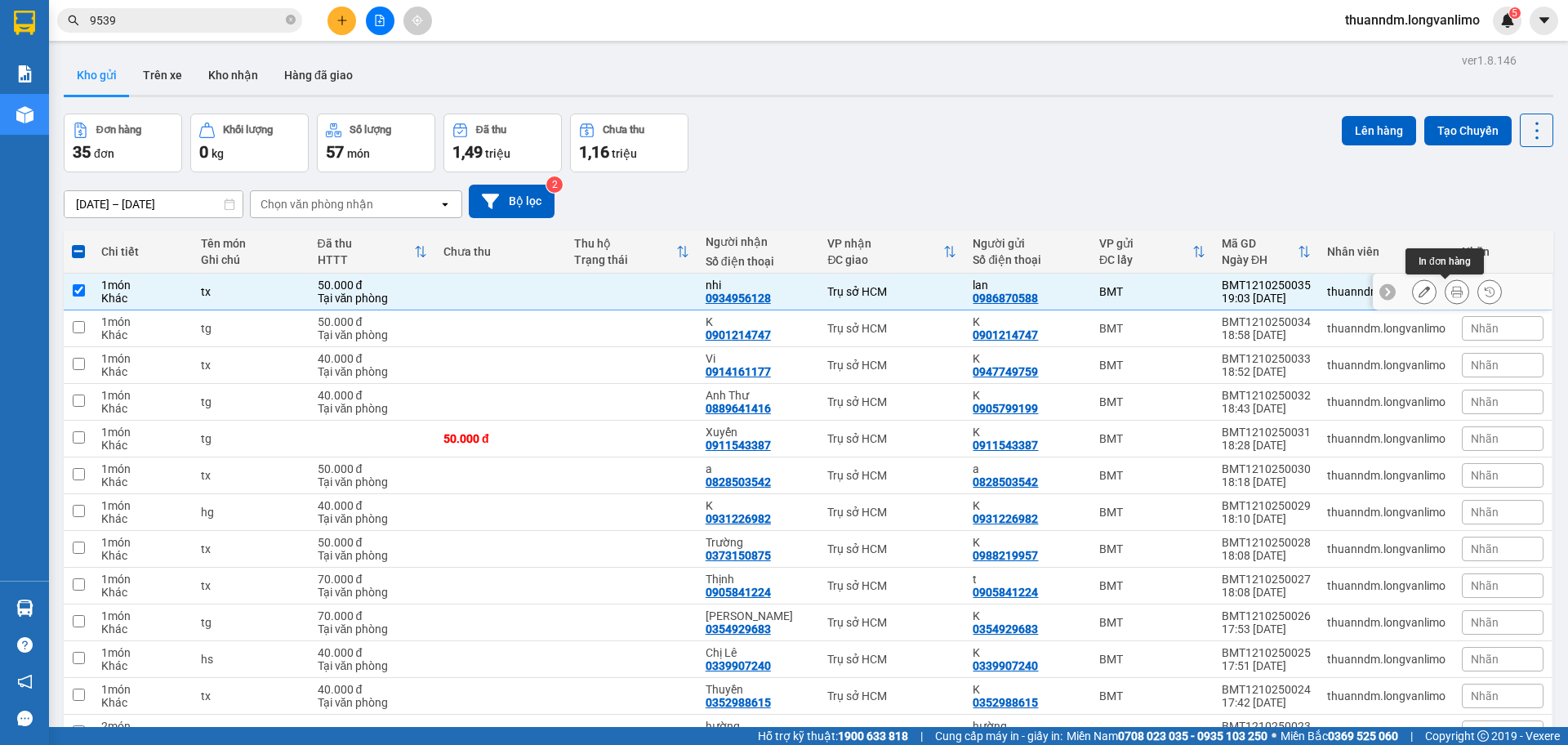
click at [1452, 295] on button at bounding box center [1457, 292] width 23 height 29
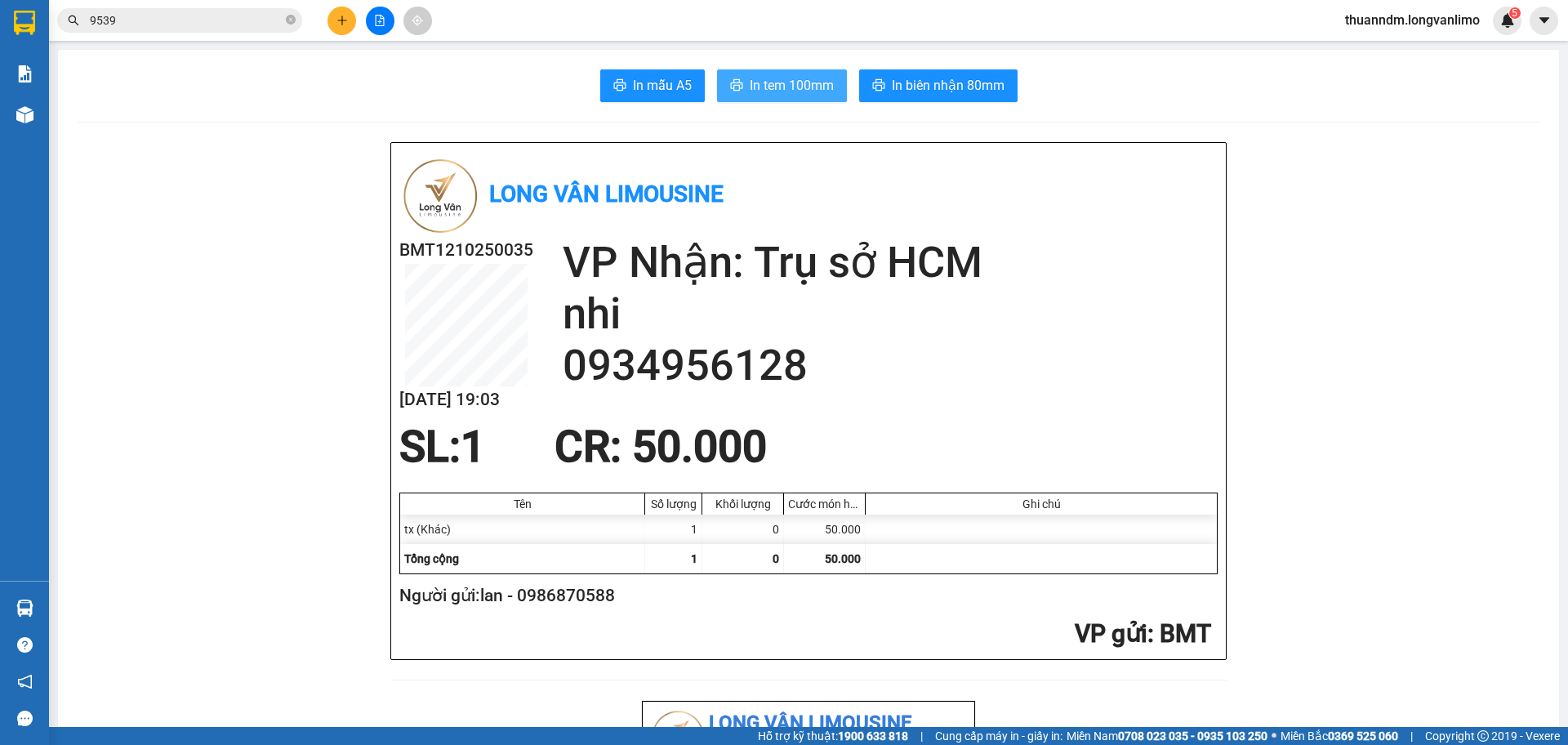
click at [791, 78] on span "In tem 100mm" at bounding box center [792, 85] width 84 height 21
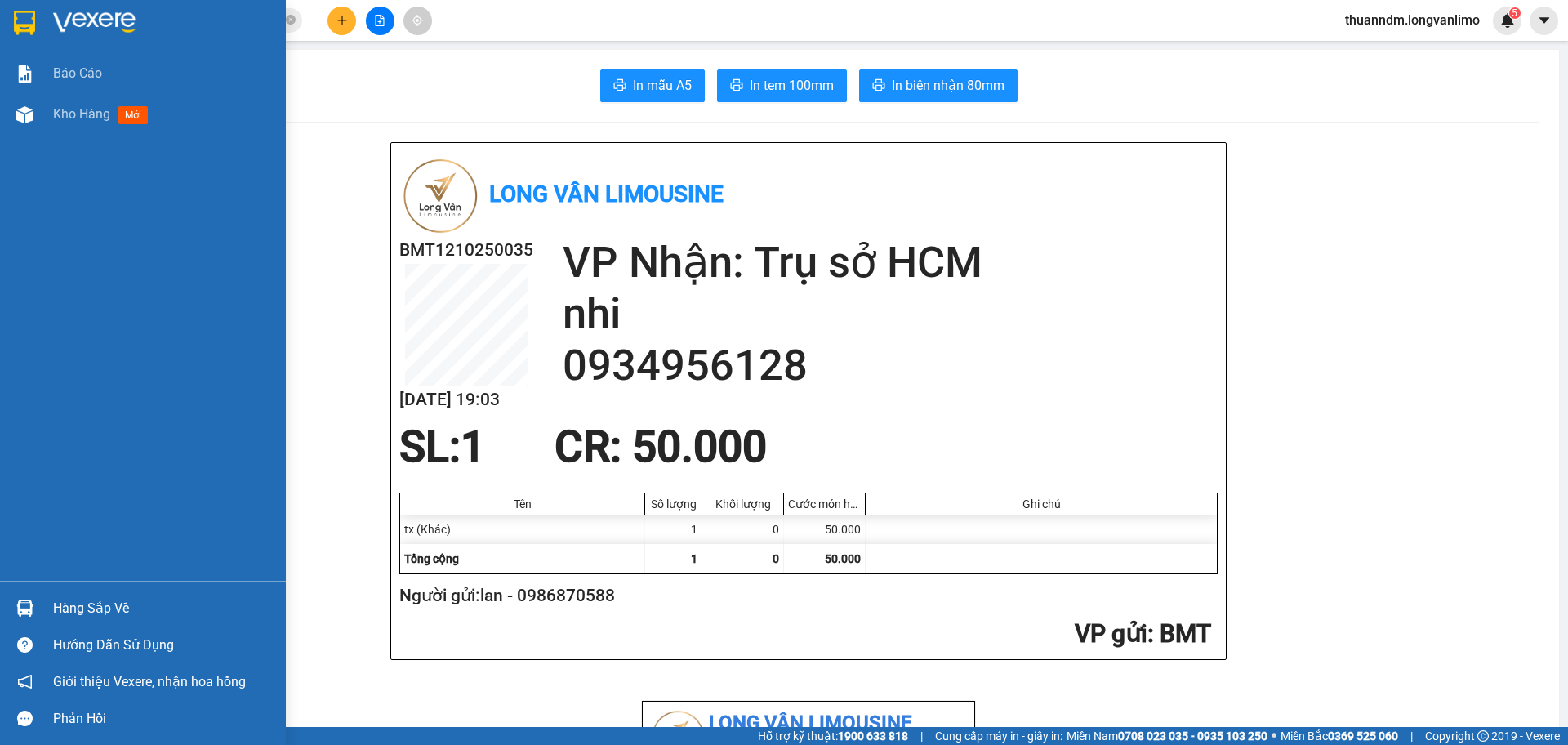
click at [18, 31] on img at bounding box center [25, 23] width 22 height 25
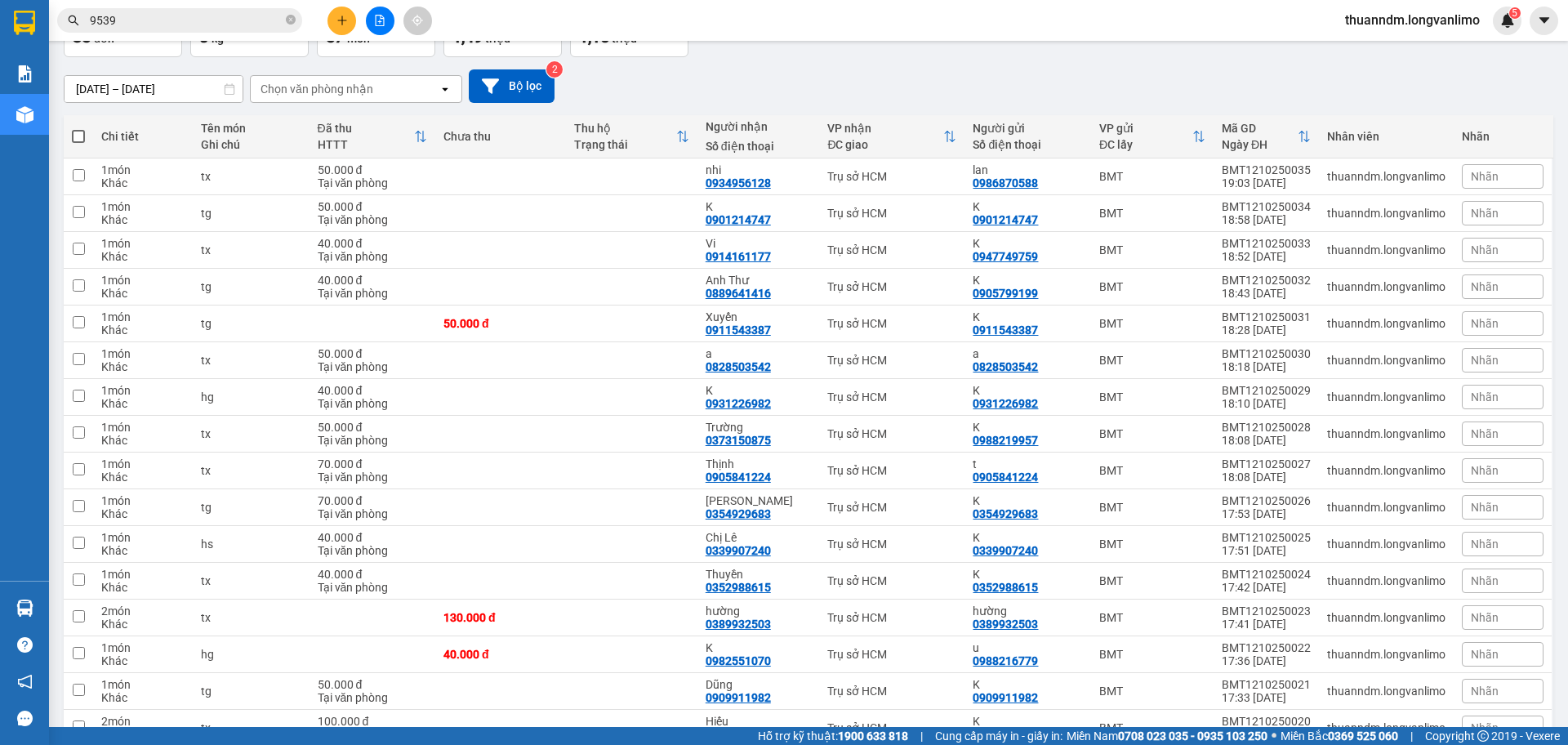
scroll to position [82, 0]
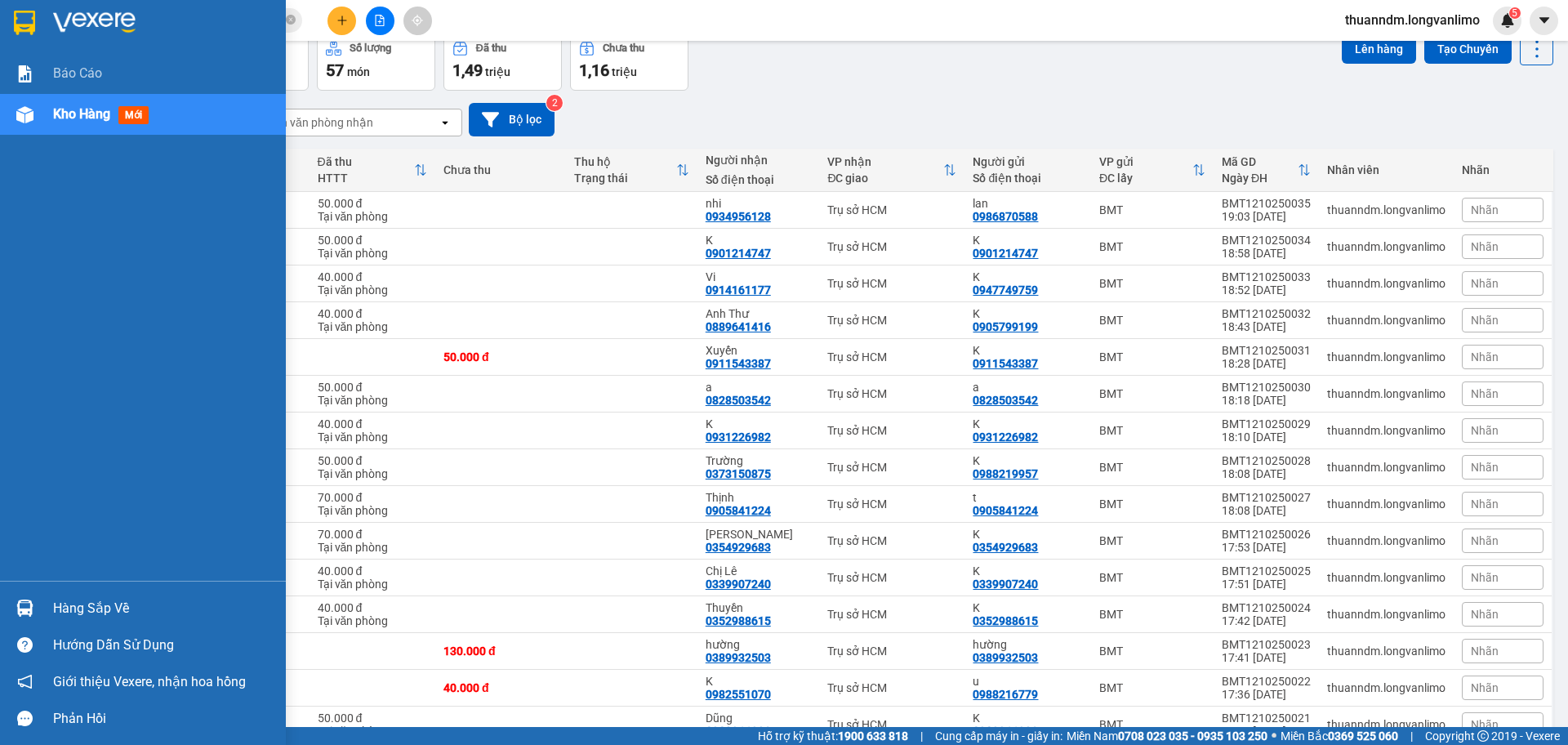
click at [24, 24] on img at bounding box center [25, 23] width 22 height 25
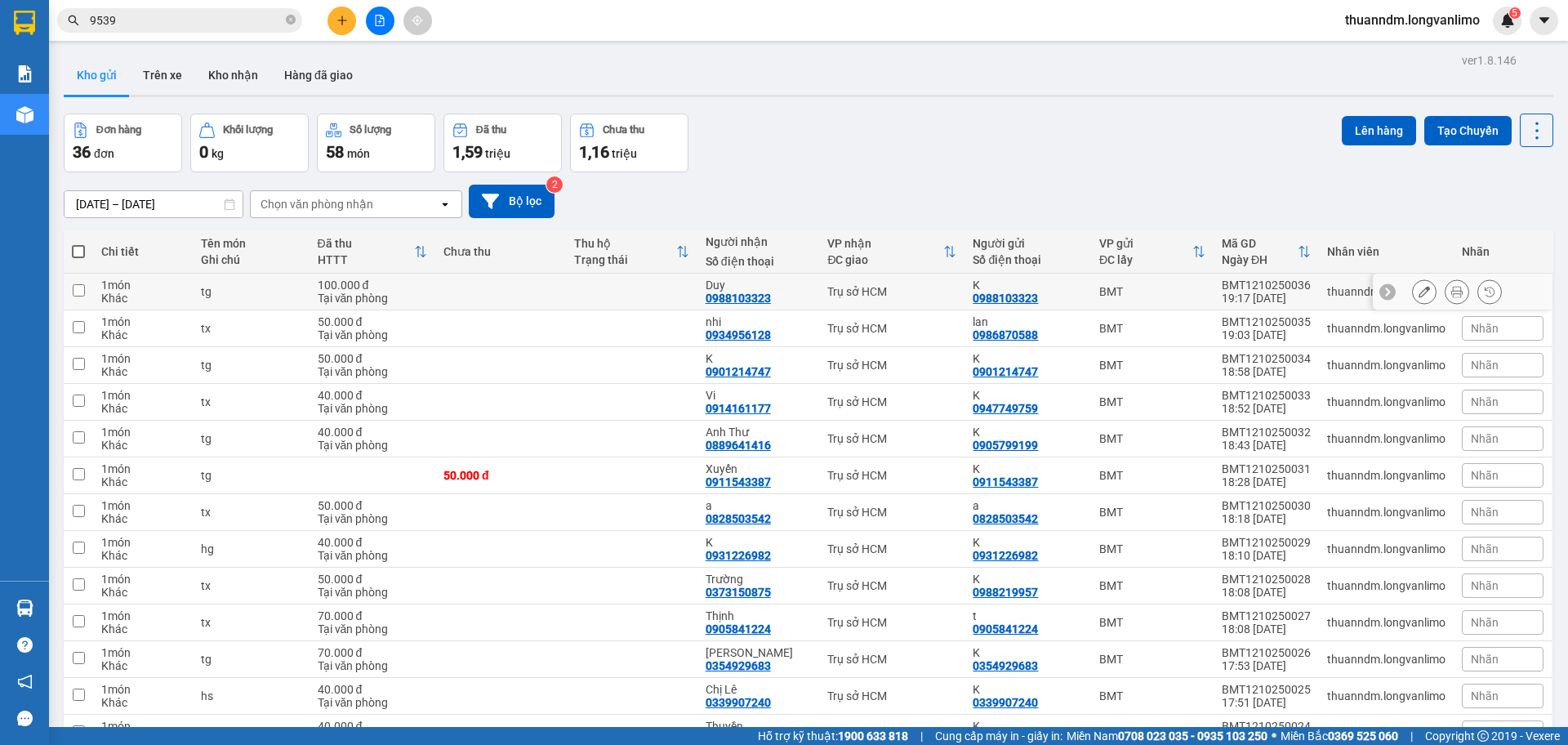
click at [394, 293] on div "Tại văn phòng" at bounding box center [372, 298] width 109 height 13
checkbox input "true"
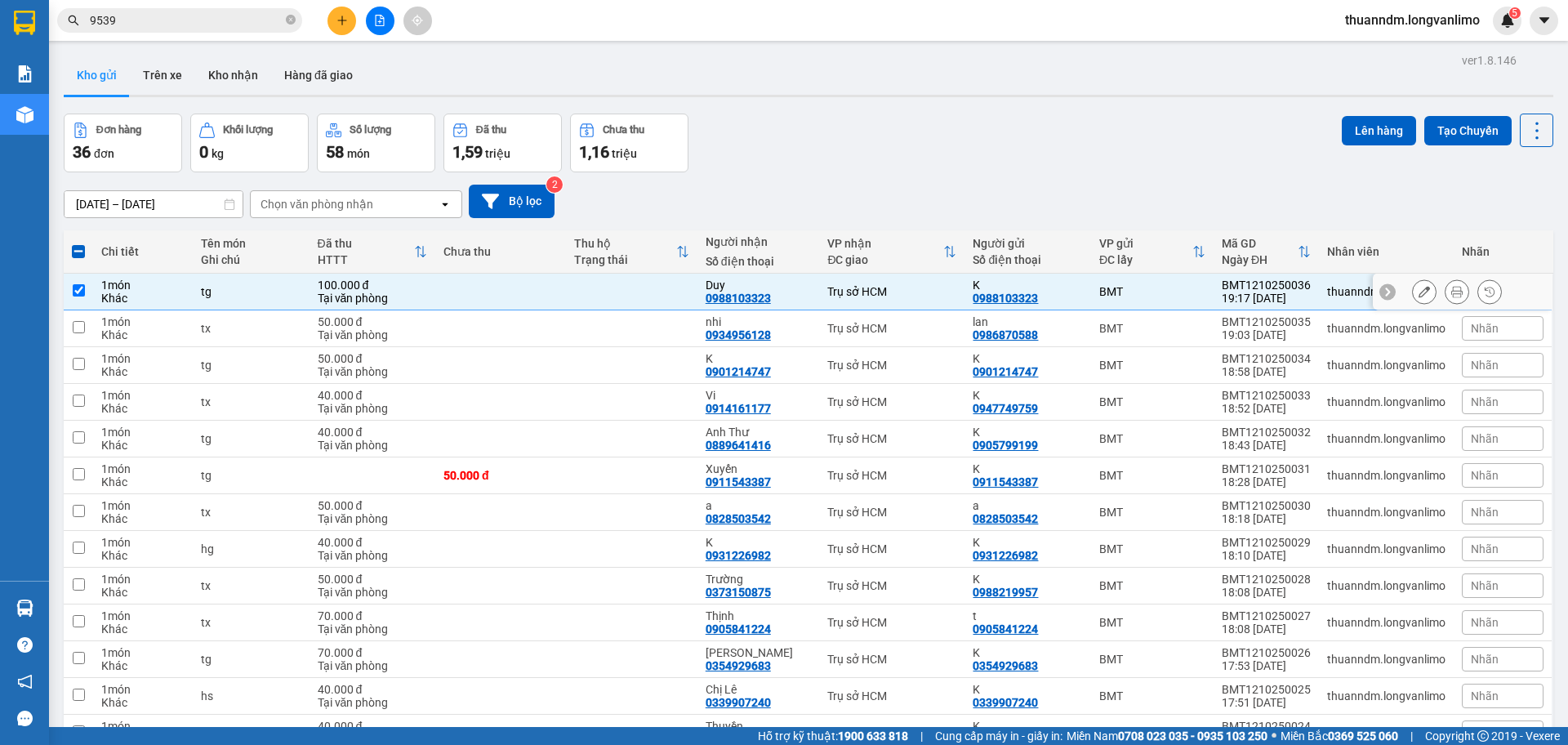
click at [1451, 292] on icon at bounding box center [1457, 291] width 12 height 12
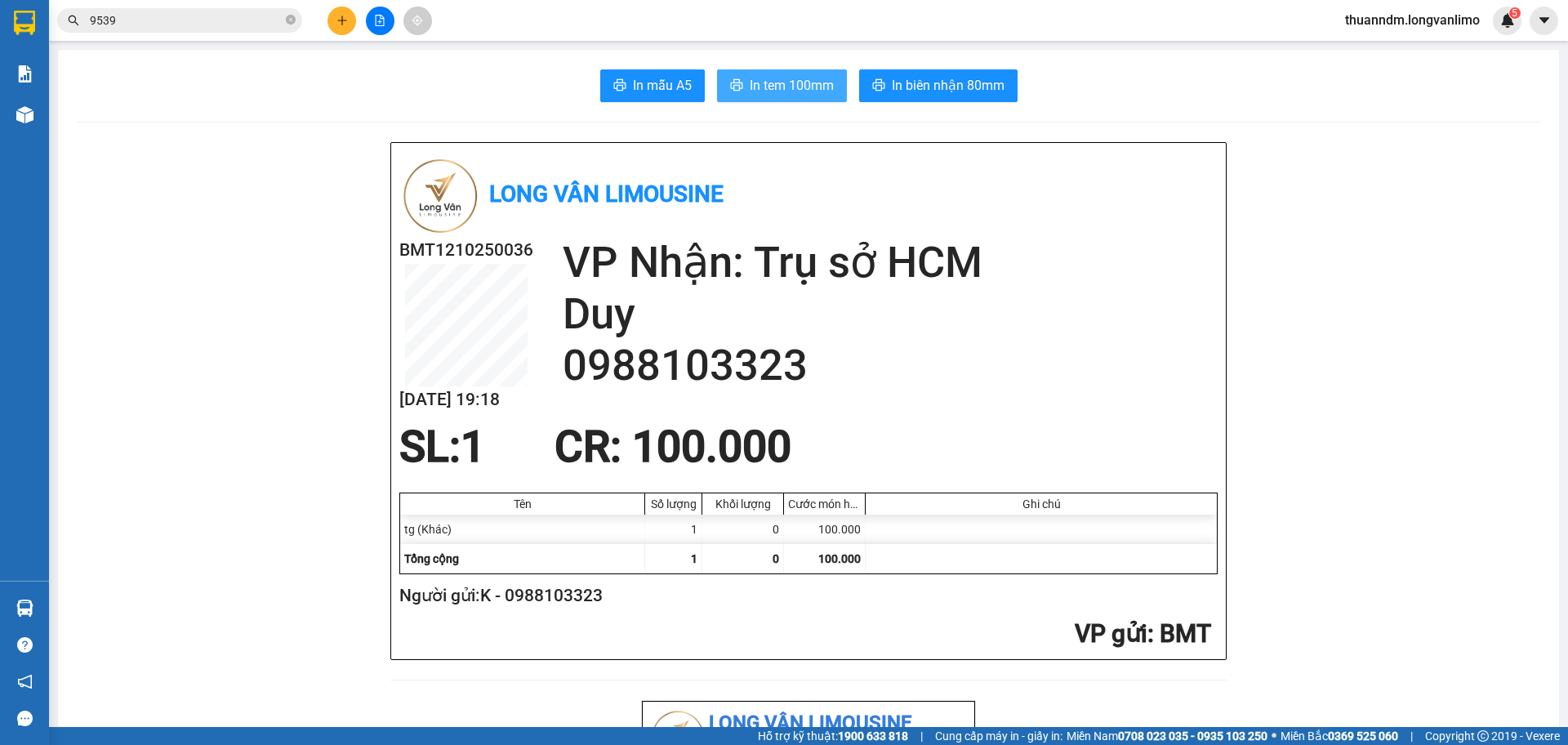
click at [805, 86] on span "In tem 100mm" at bounding box center [792, 85] width 84 height 21
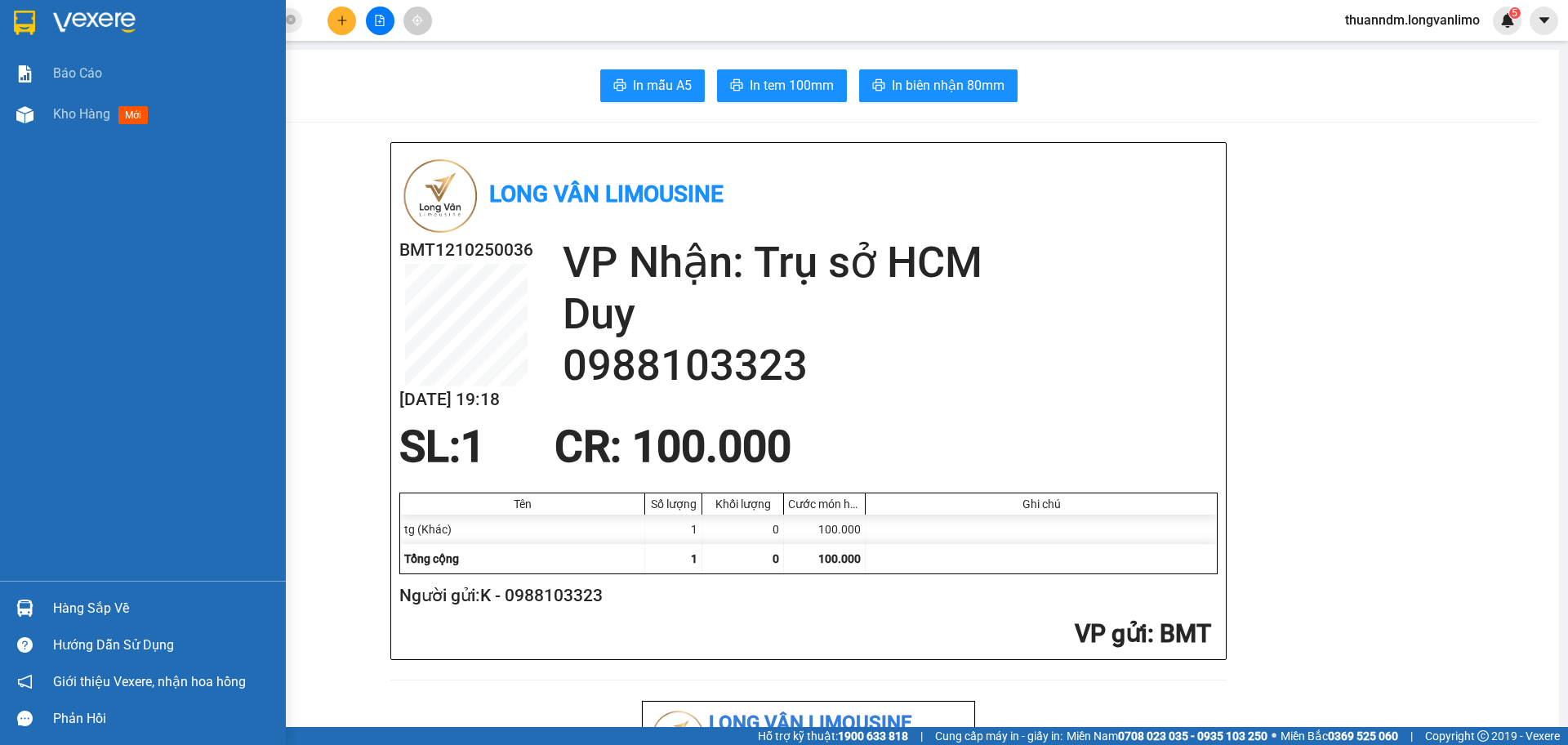
click at [4, 12] on div at bounding box center [142, 26] width 285 height 53
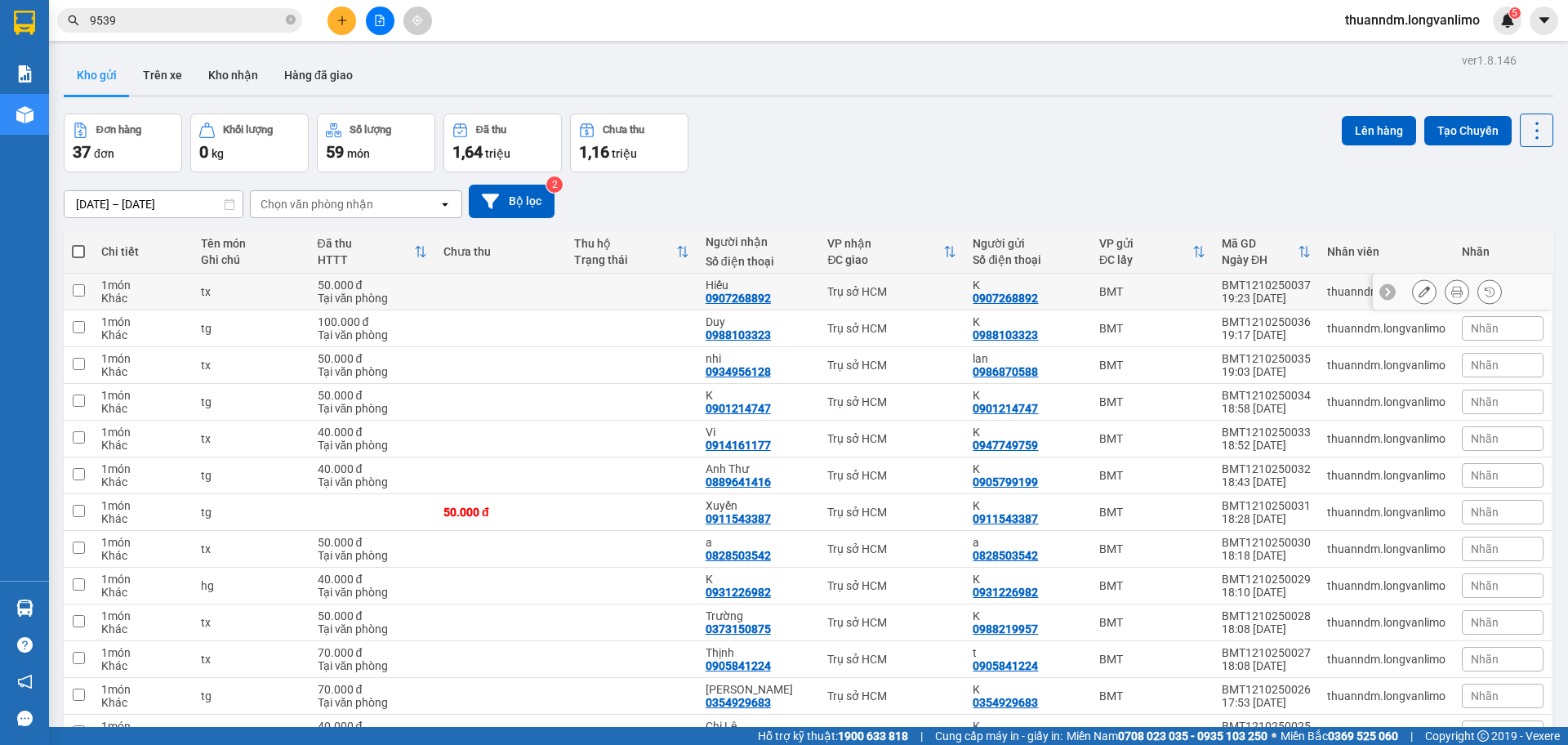
click at [396, 295] on div "Tại văn phòng" at bounding box center [372, 298] width 109 height 13
checkbox input "true"
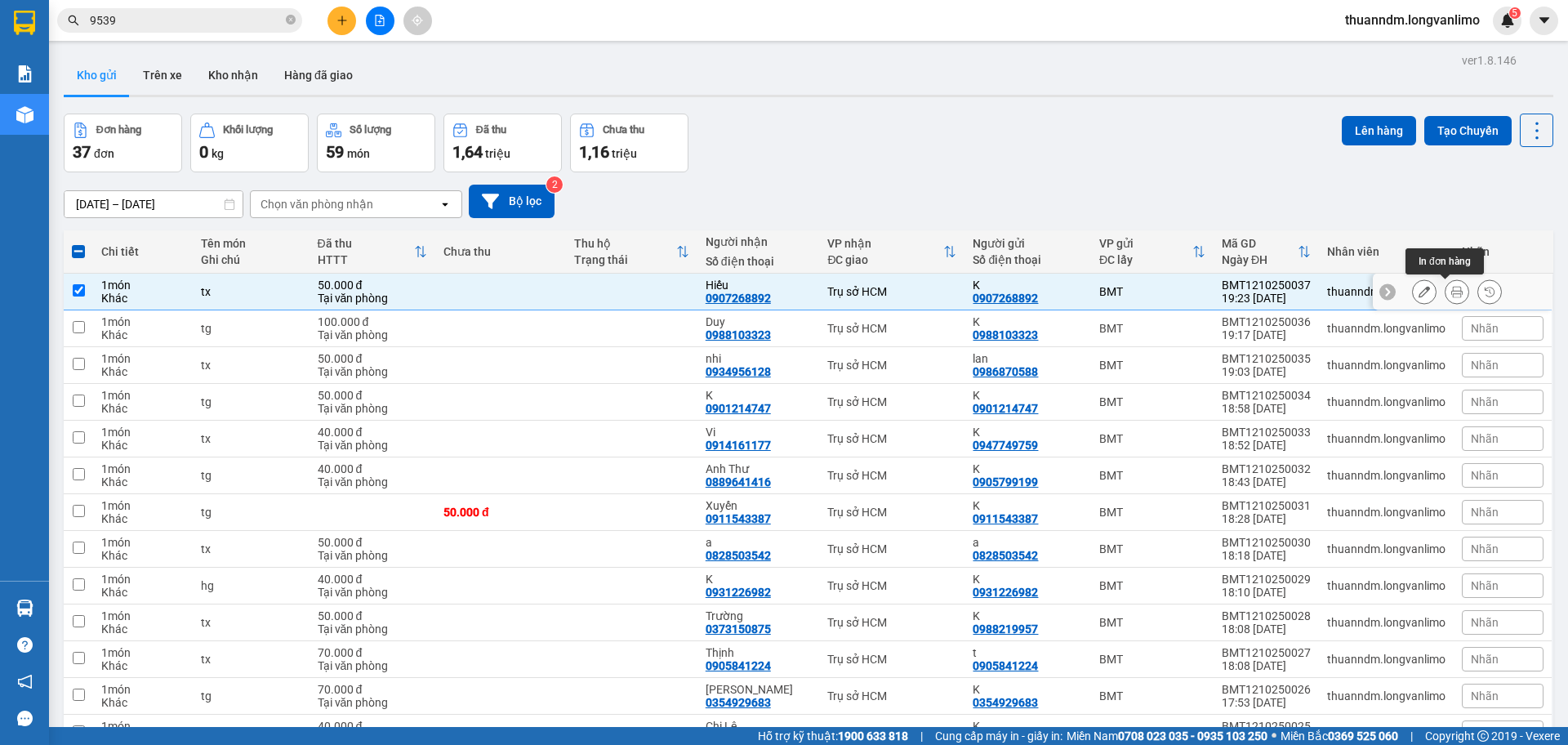
click at [1446, 291] on button at bounding box center [1457, 292] width 23 height 29
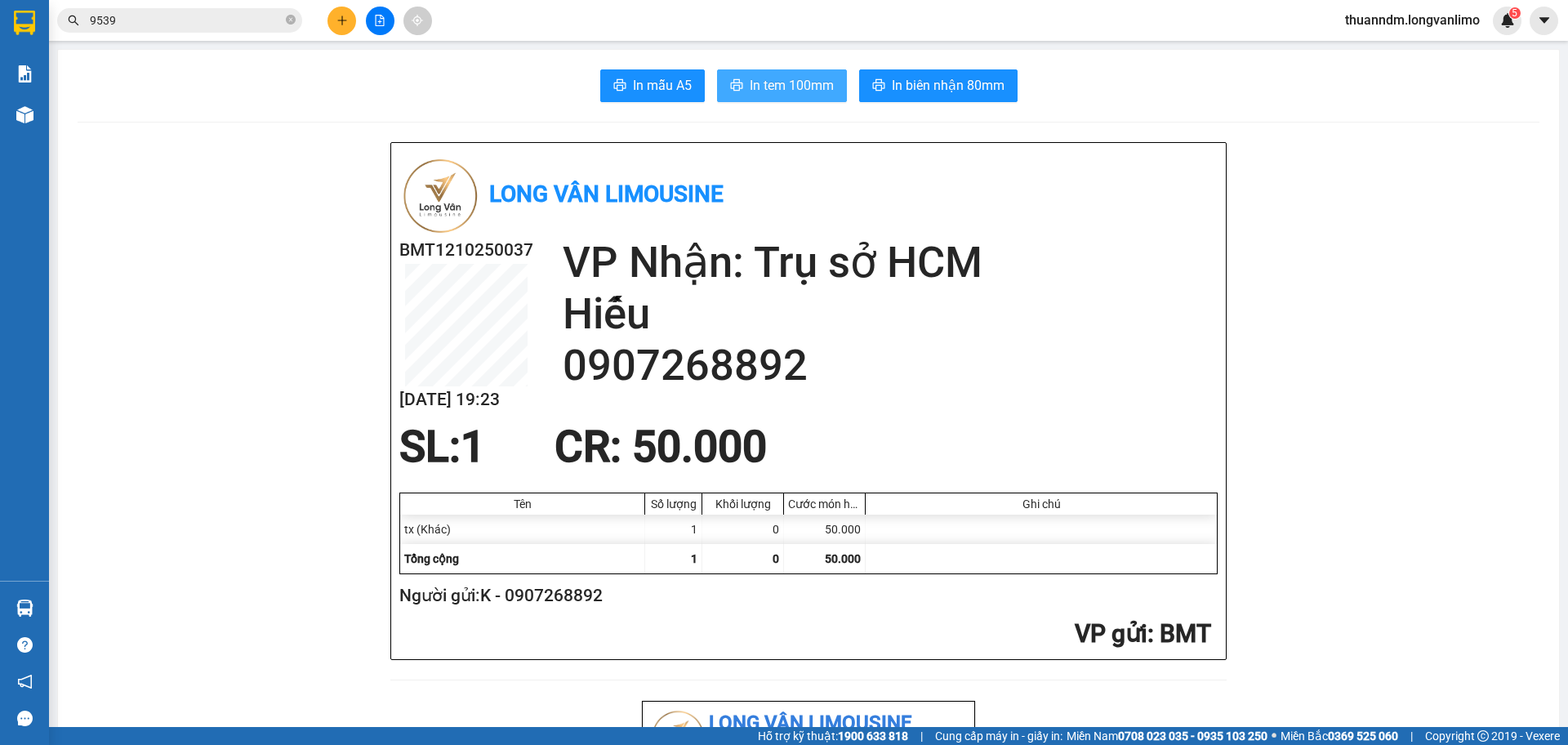
click at [751, 80] on span "In tem 100mm" at bounding box center [792, 85] width 84 height 21
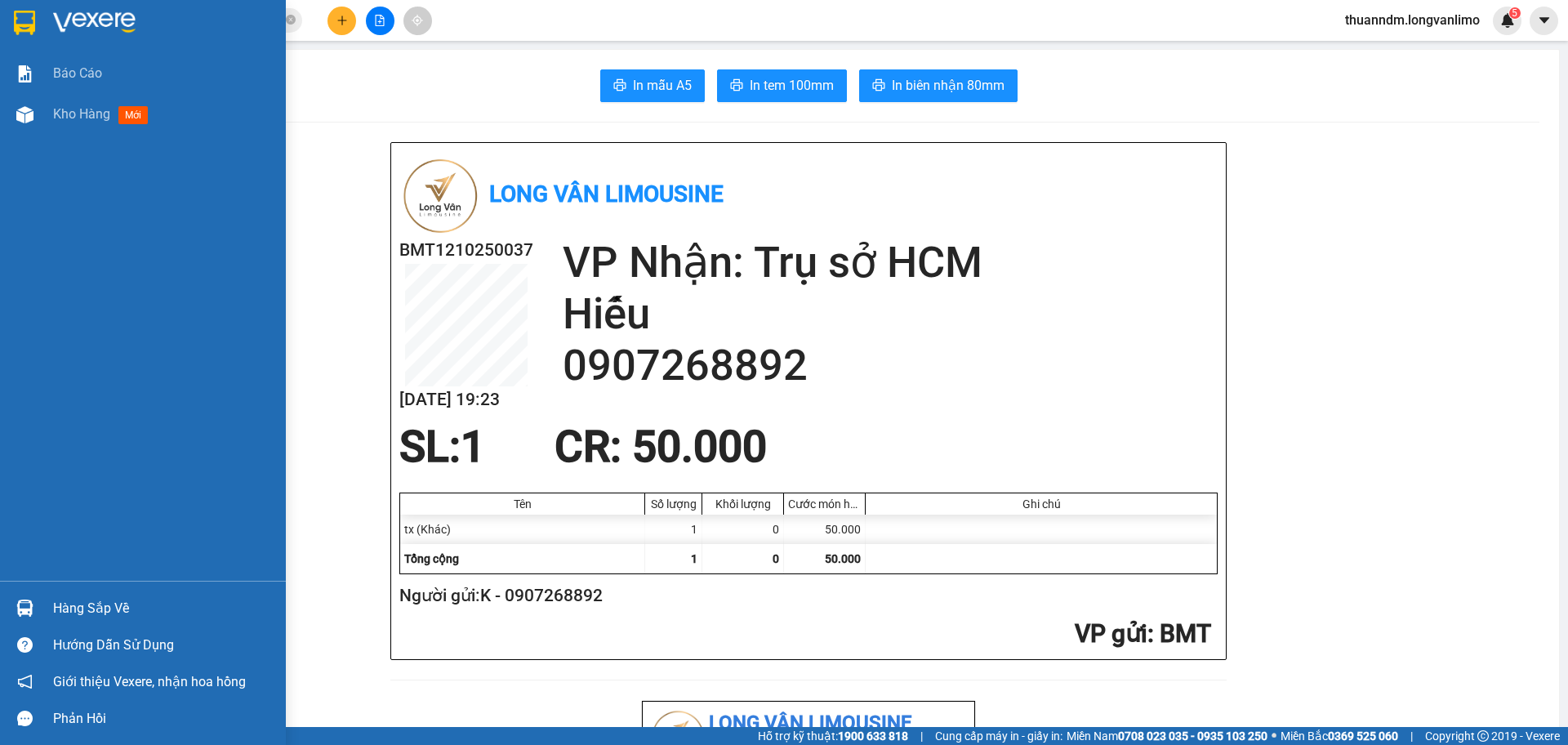
click at [23, 21] on img at bounding box center [25, 23] width 22 height 25
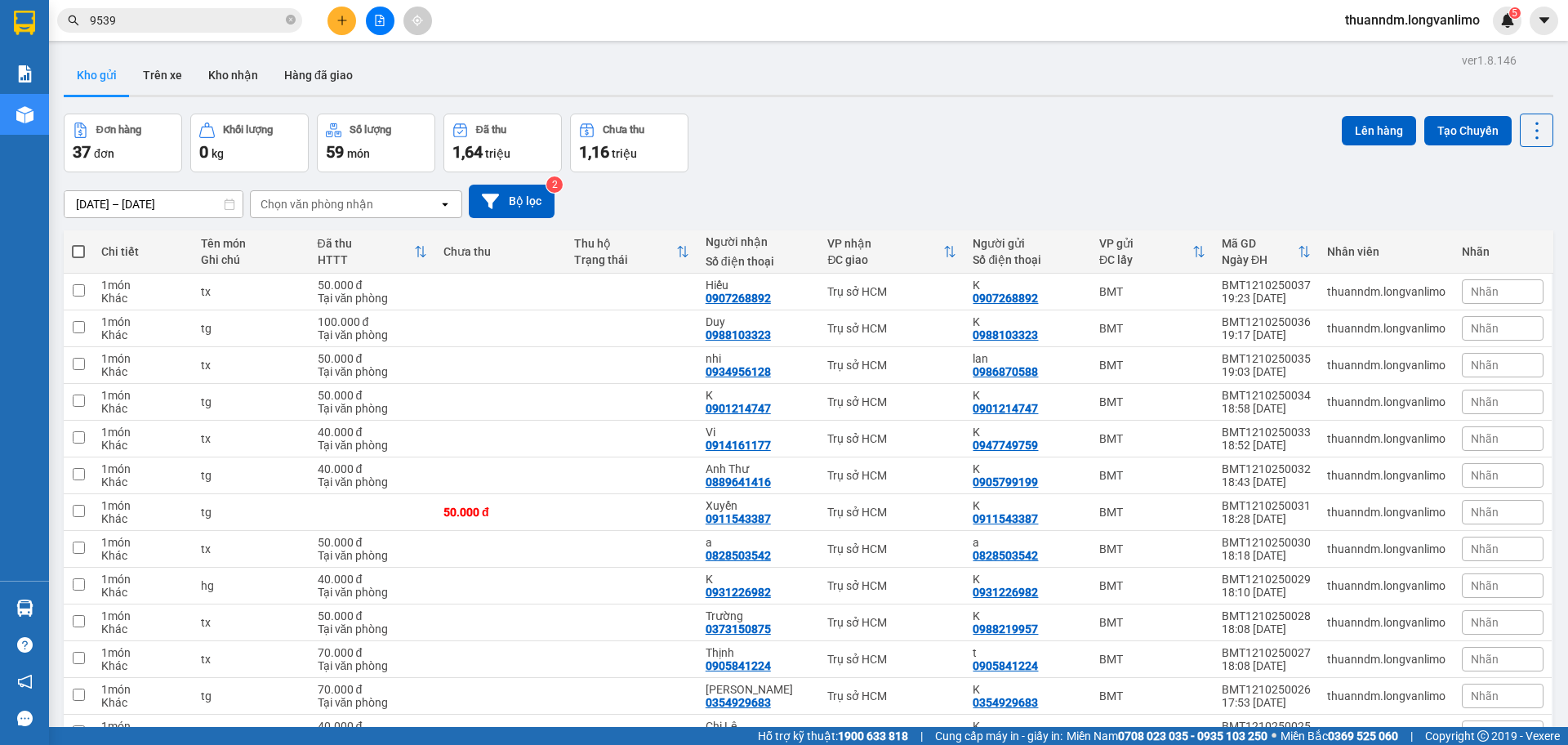
click at [243, 25] on input "9539" at bounding box center [186, 21] width 193 height 18
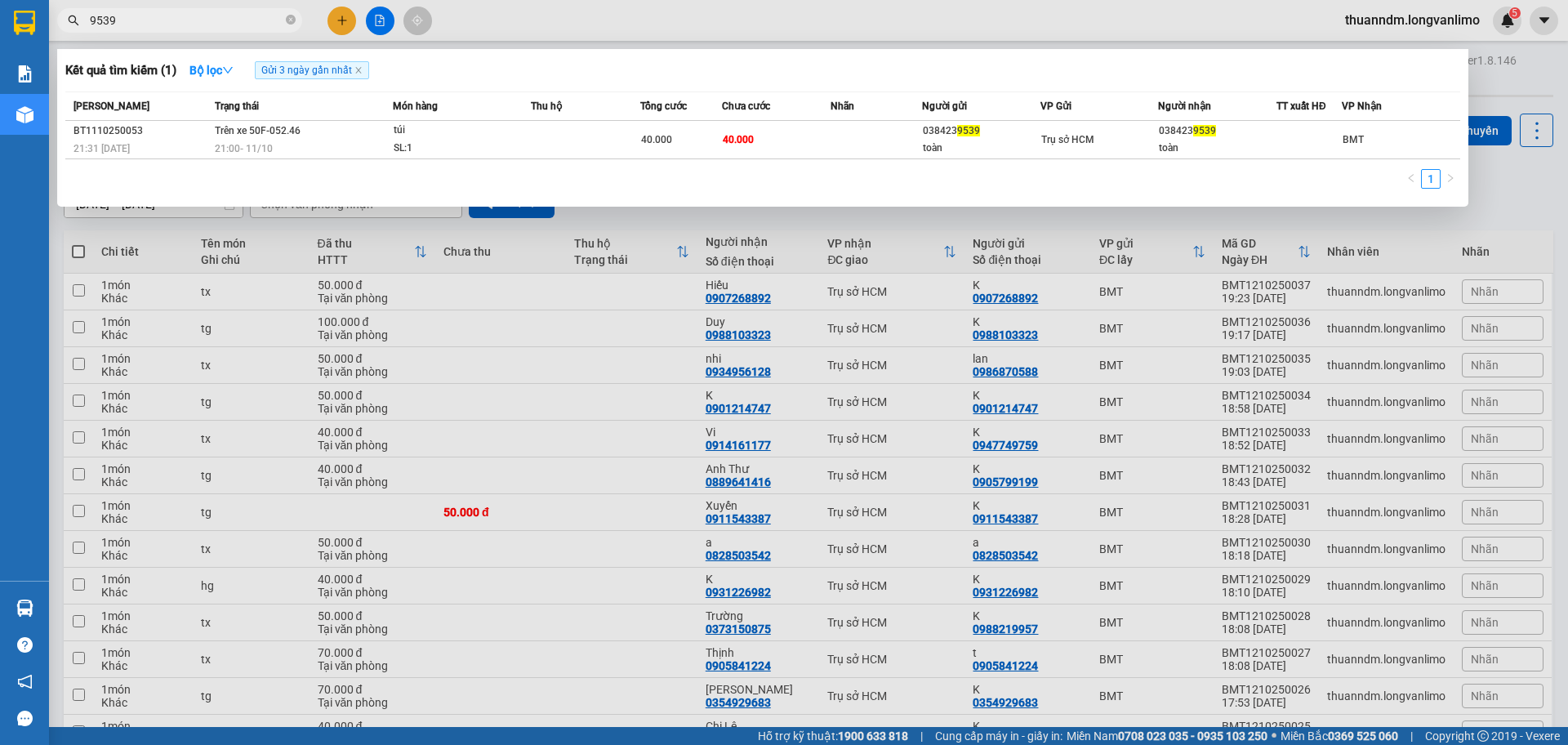
click at [243, 25] on input "9539" at bounding box center [186, 21] width 193 height 18
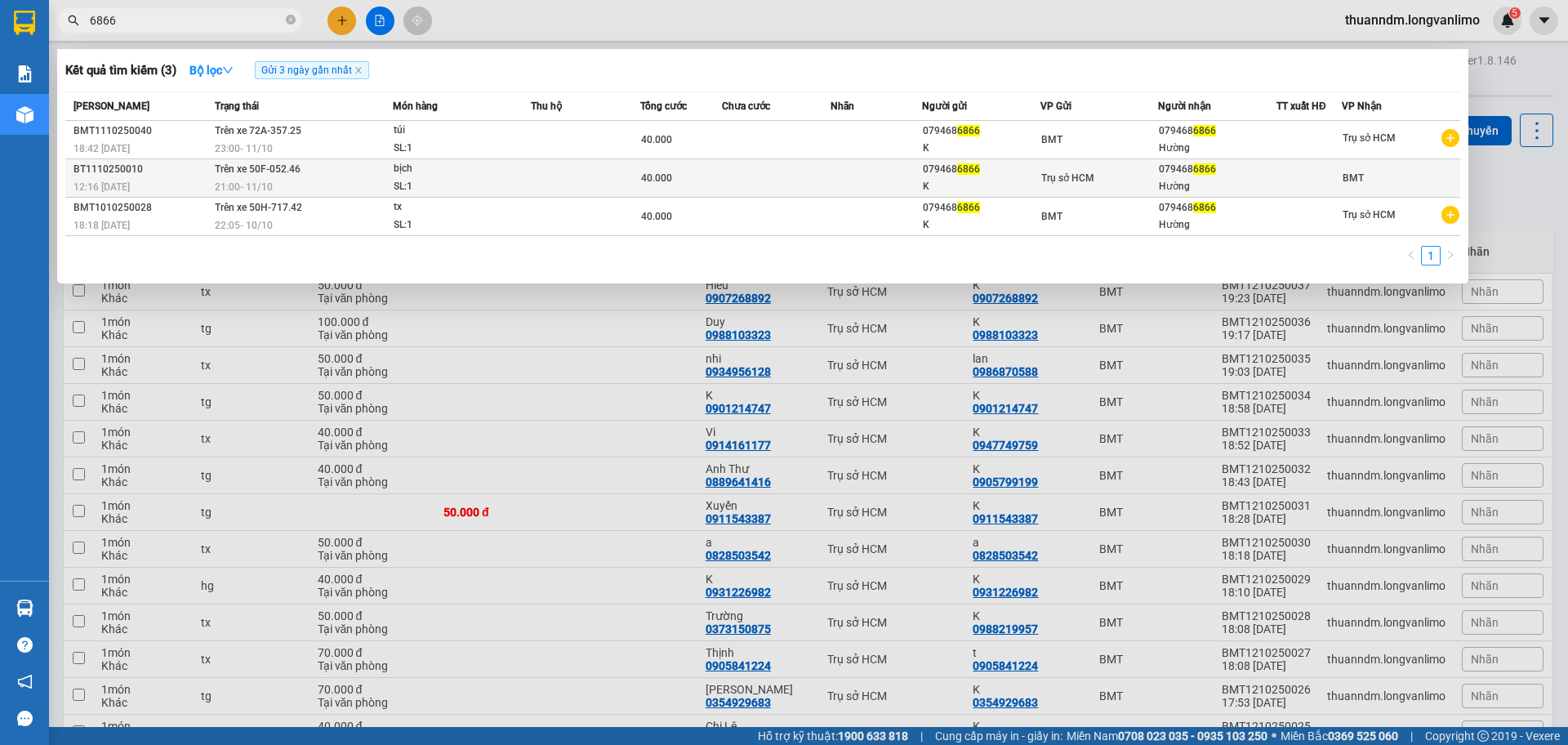
type input "6866"
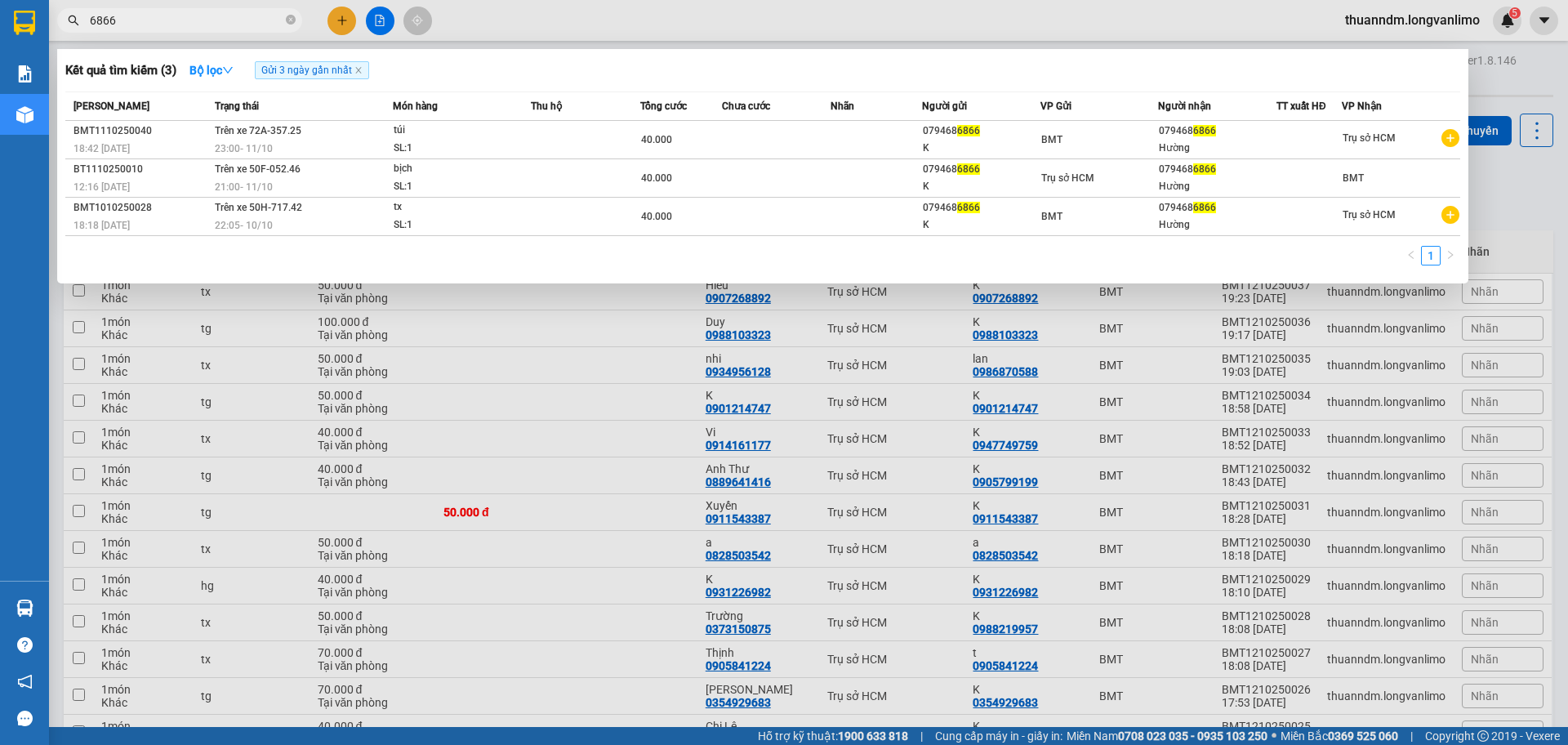
click at [881, 171] on td at bounding box center [876, 178] width 91 height 38
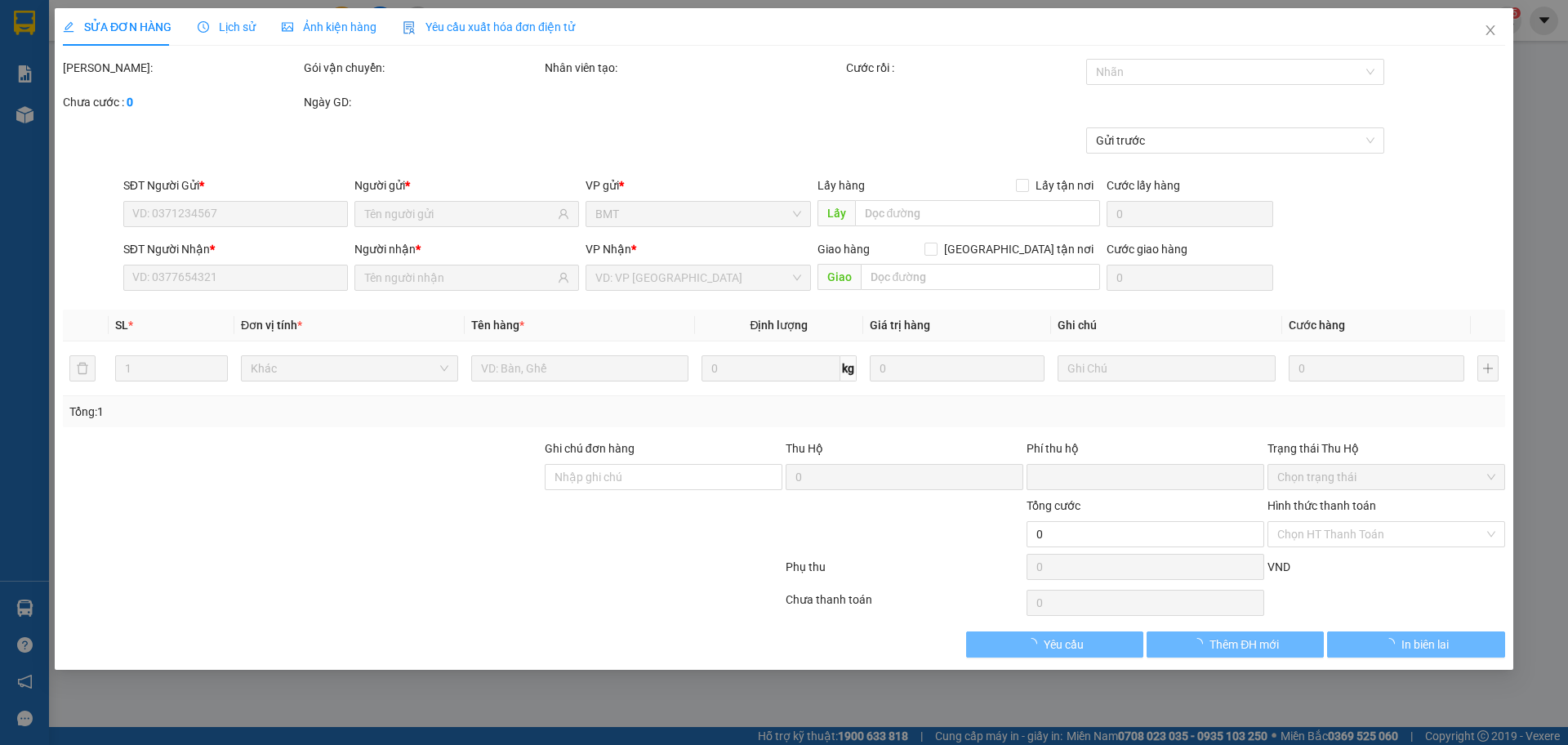
type input "0794686866"
type input "K"
type input "0794686866"
type input "Hường"
type input "0"
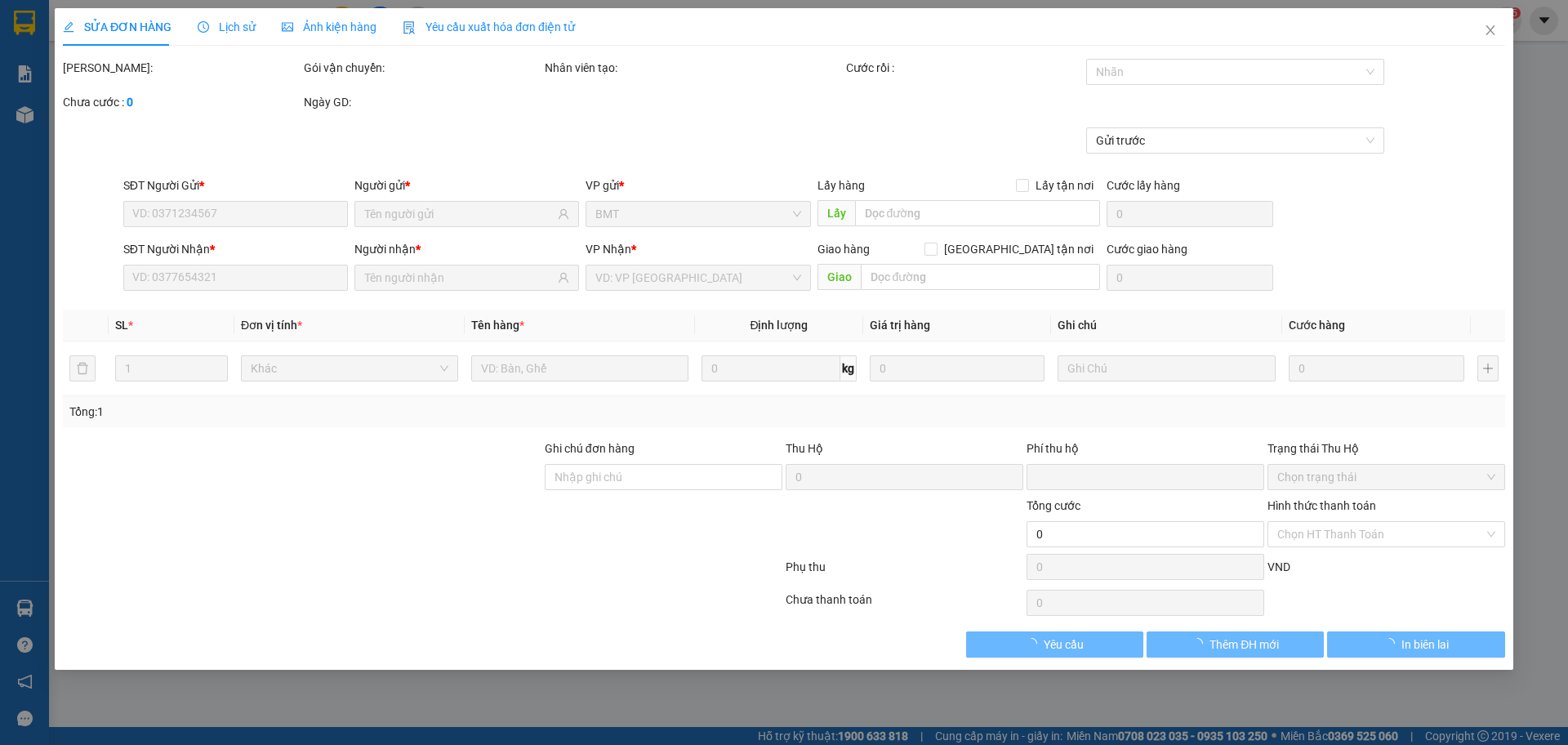
type input "40.000"
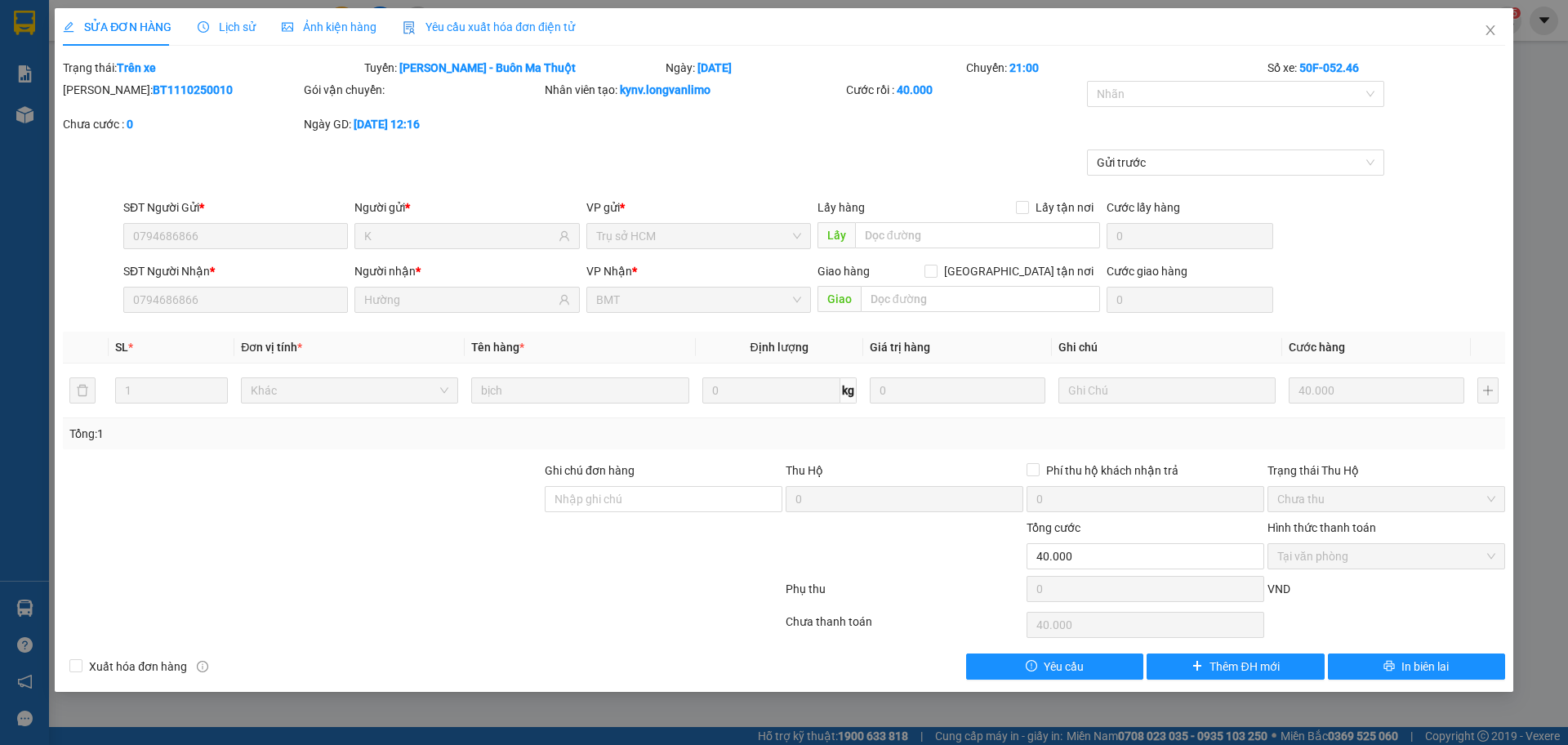
click at [328, 25] on span "Ảnh kiện hàng" at bounding box center [329, 27] width 94 height 13
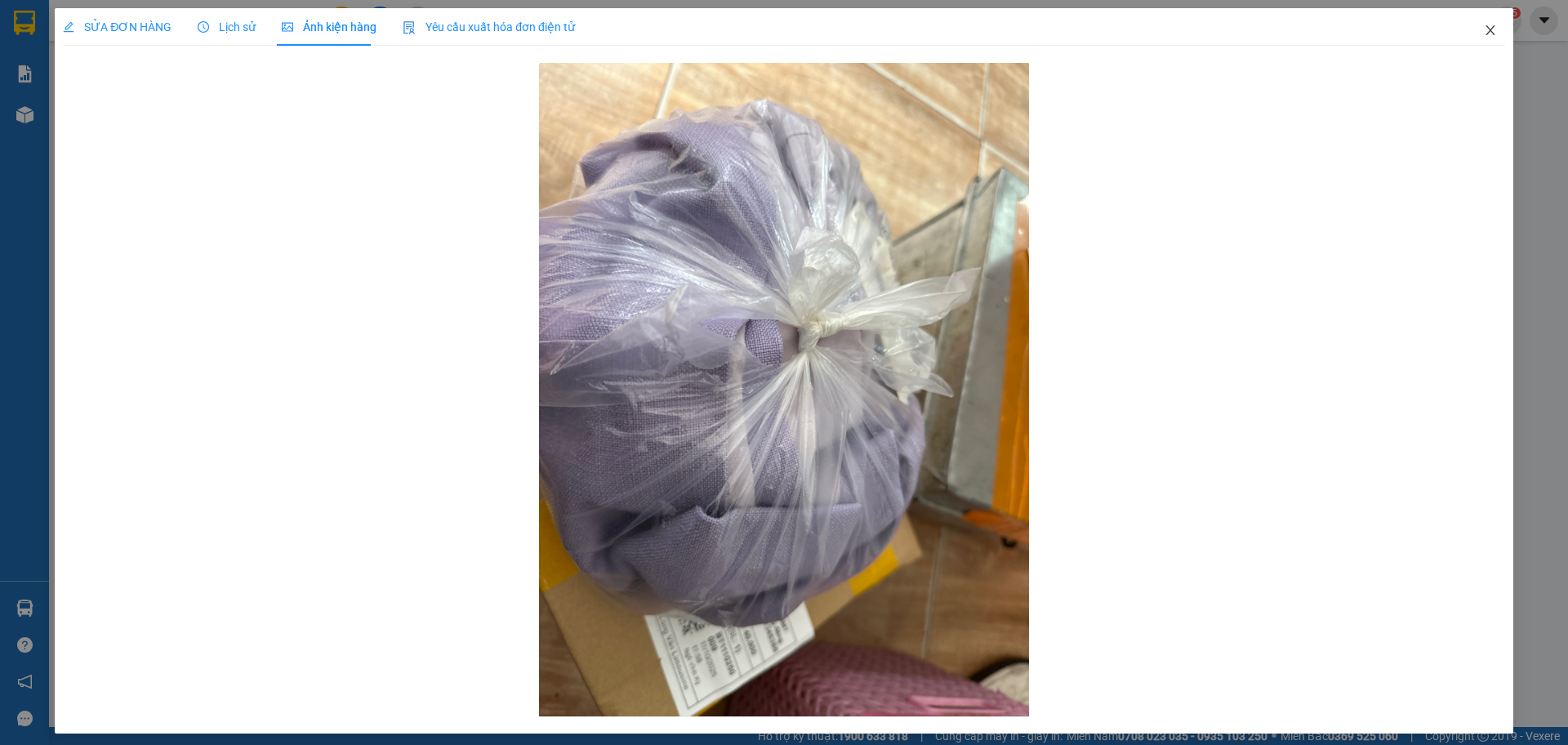
click at [1477, 22] on span "Close" at bounding box center [1490, 31] width 46 height 46
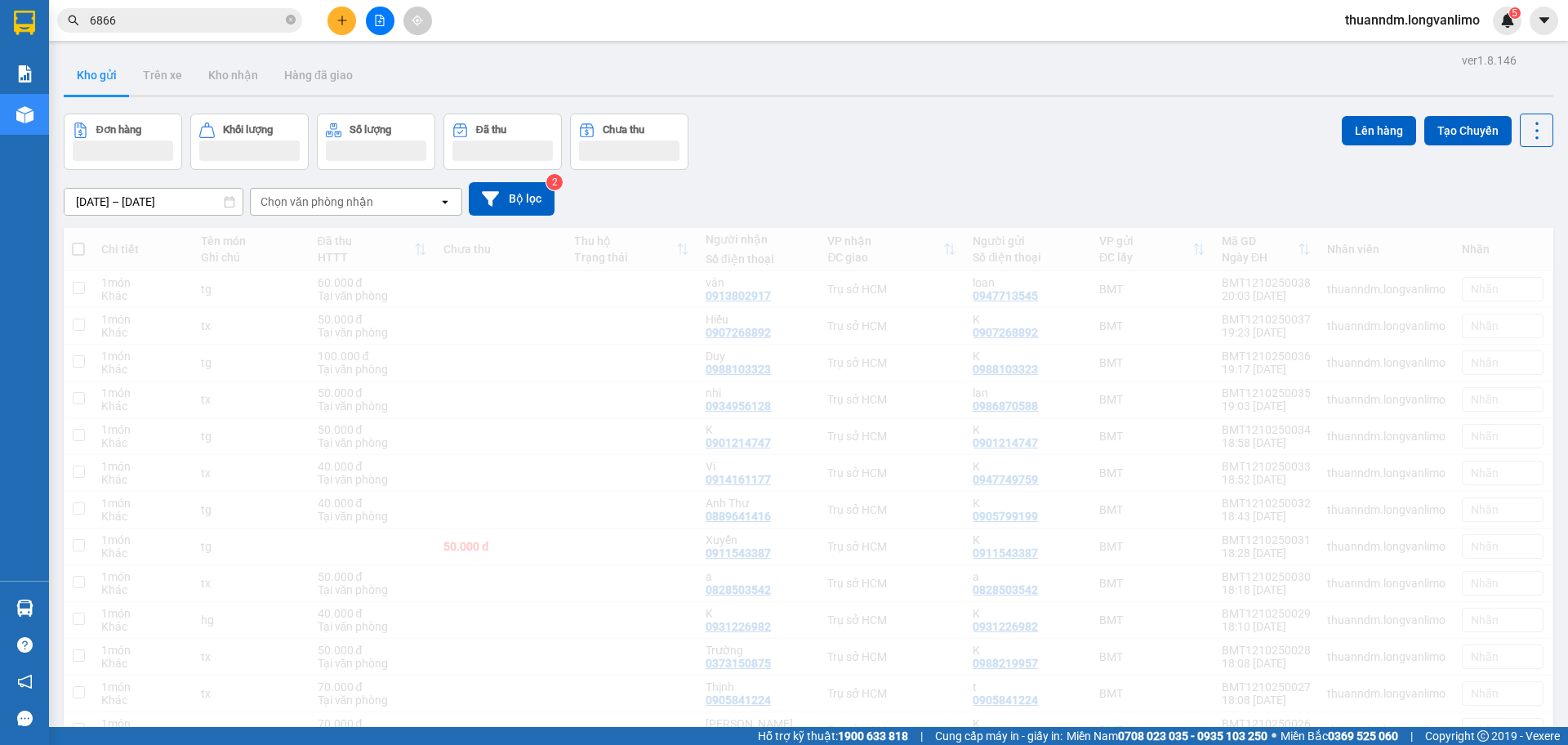
click at [177, 20] on input "6866" at bounding box center [186, 21] width 193 height 18
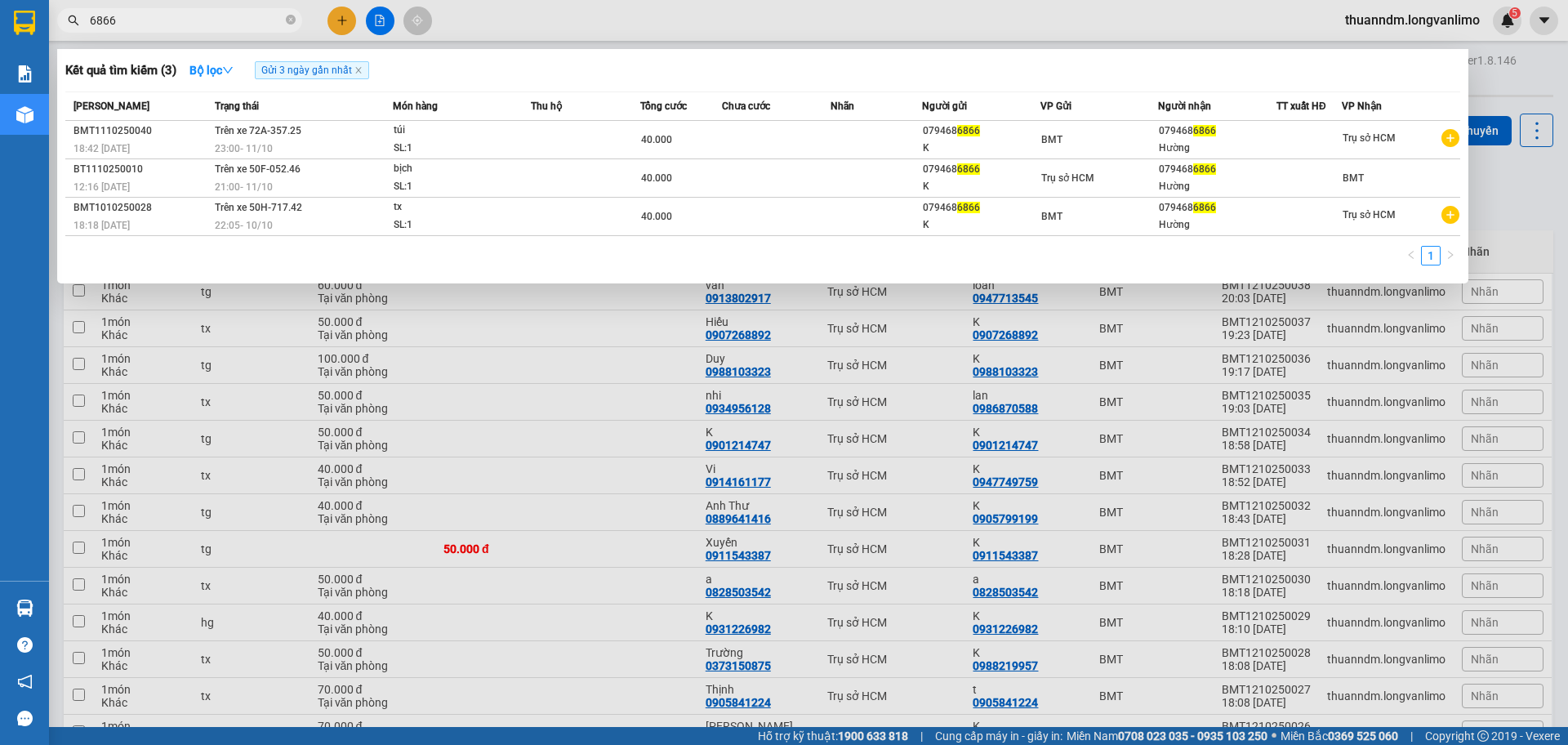
click at [177, 20] on input "6866" at bounding box center [186, 21] width 193 height 18
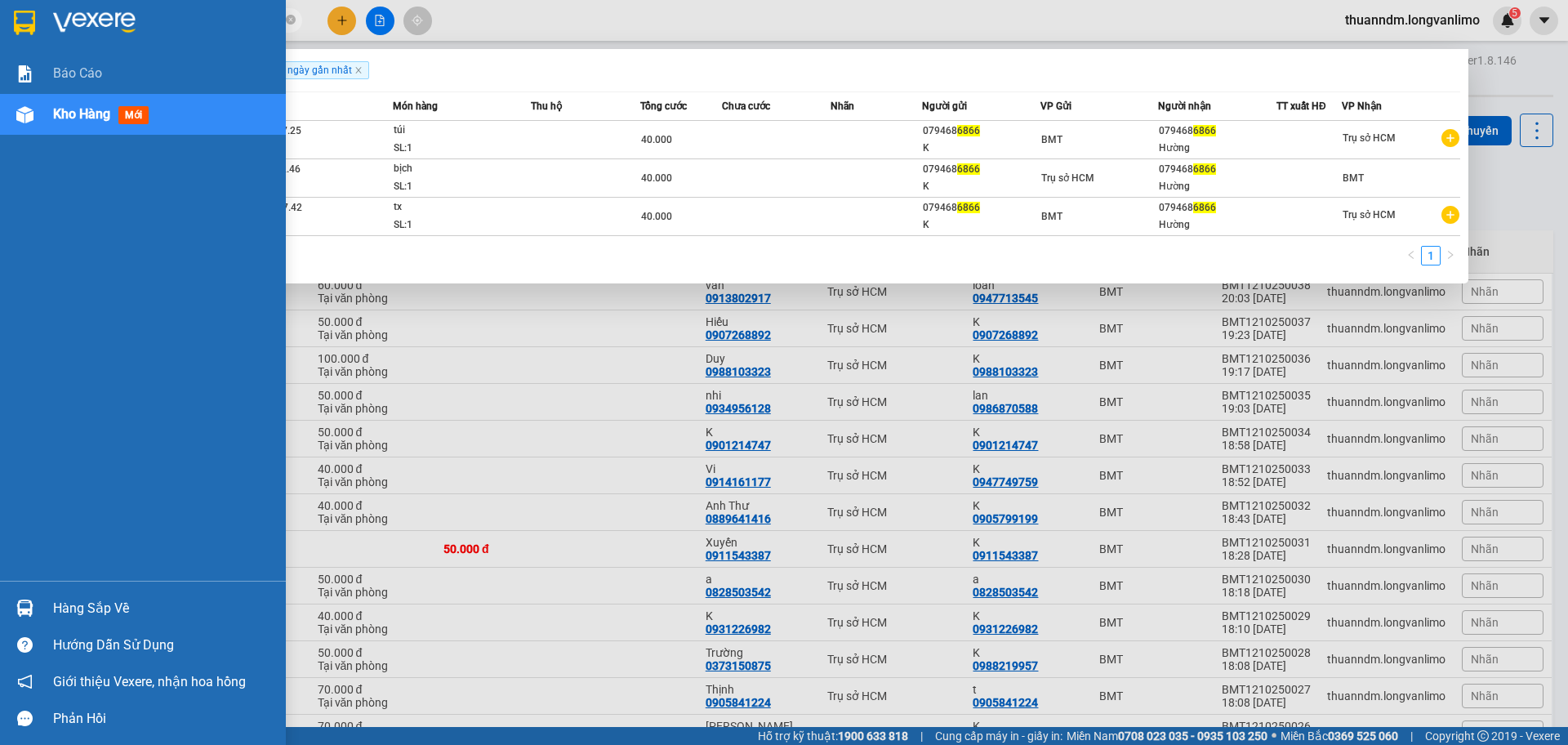
click at [8, 24] on div at bounding box center [142, 26] width 285 height 53
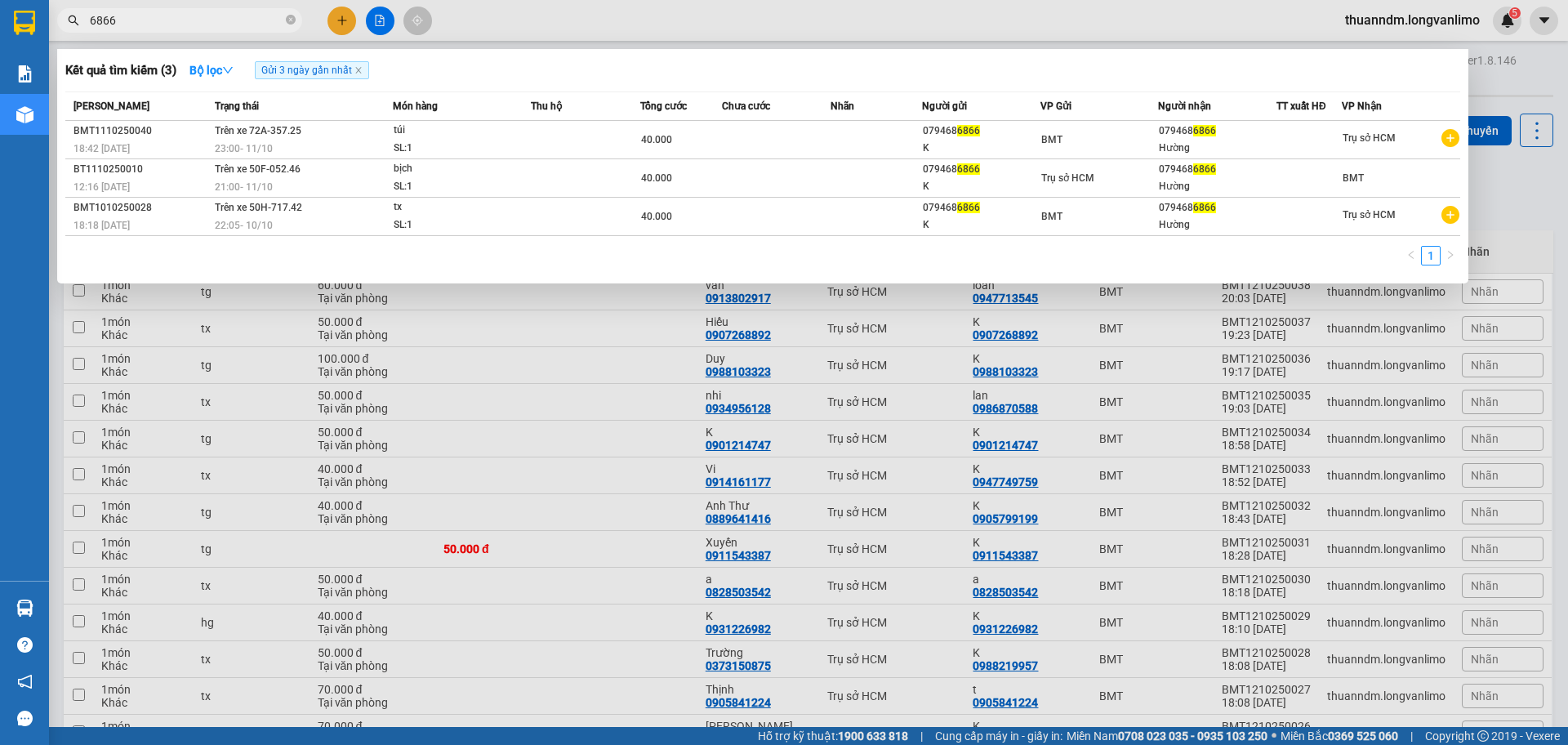
click at [554, 296] on div at bounding box center [784, 372] width 1568 height 745
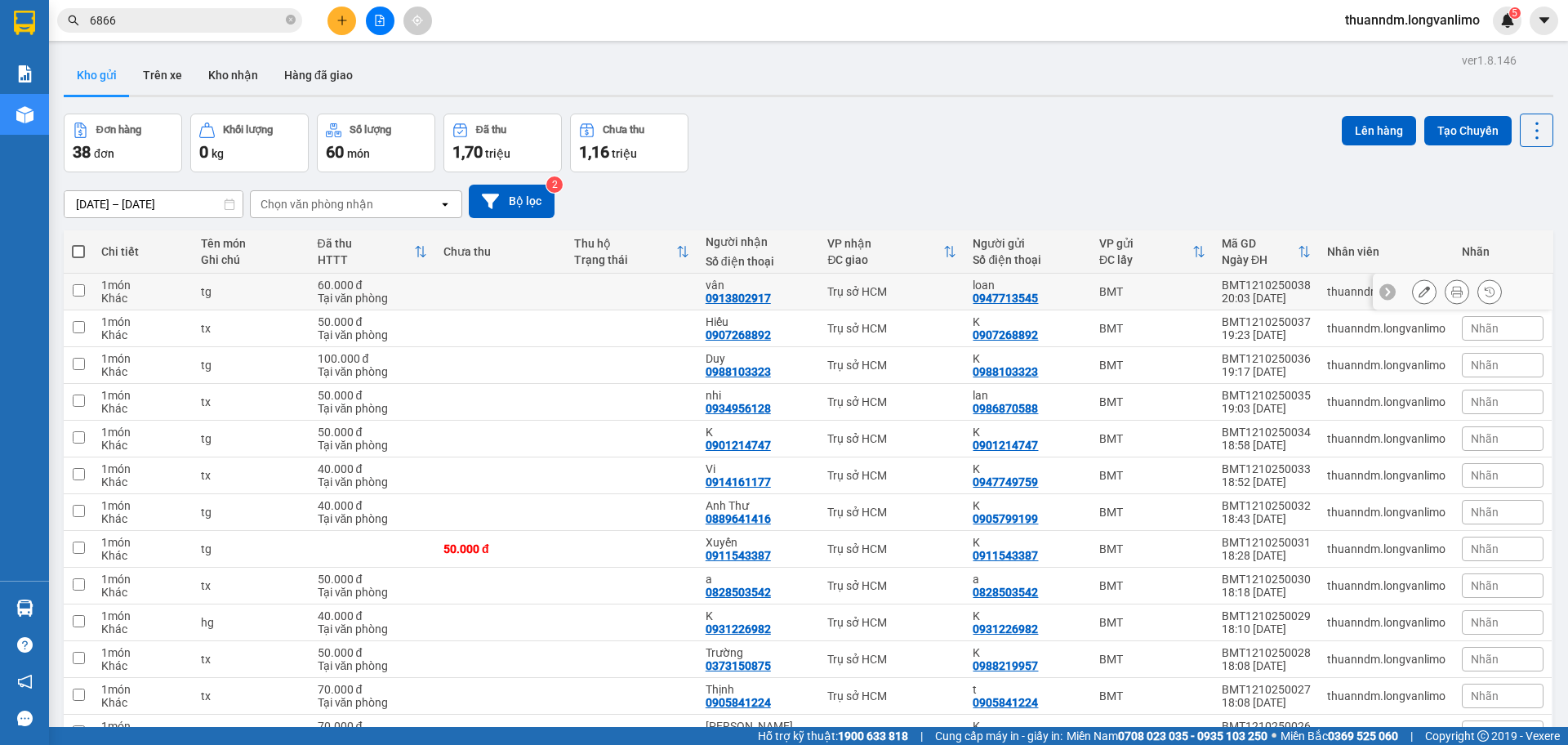
click at [491, 276] on td at bounding box center [501, 292] width 131 height 36
checkbox input "true"
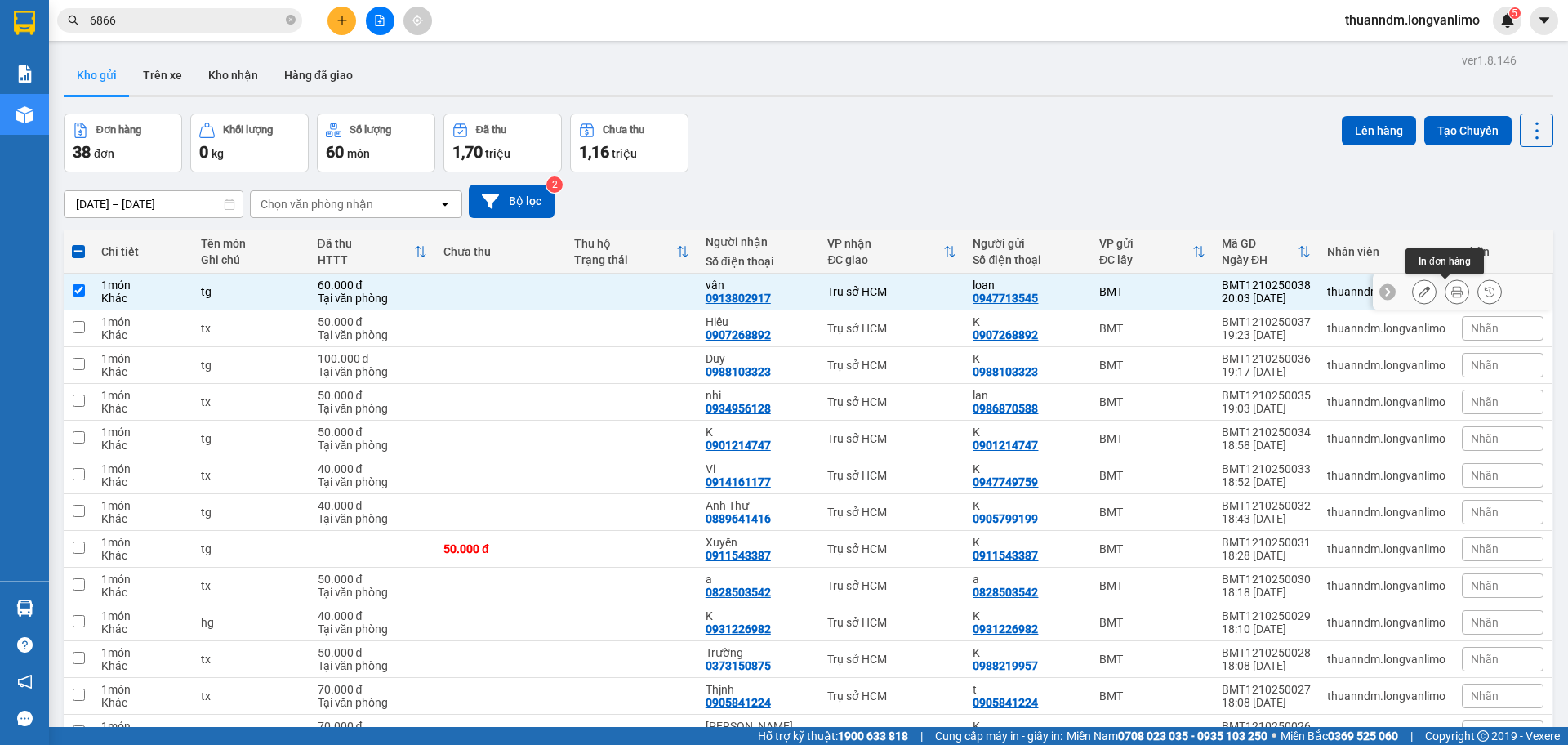
click at [1451, 291] on icon at bounding box center [1457, 291] width 12 height 12
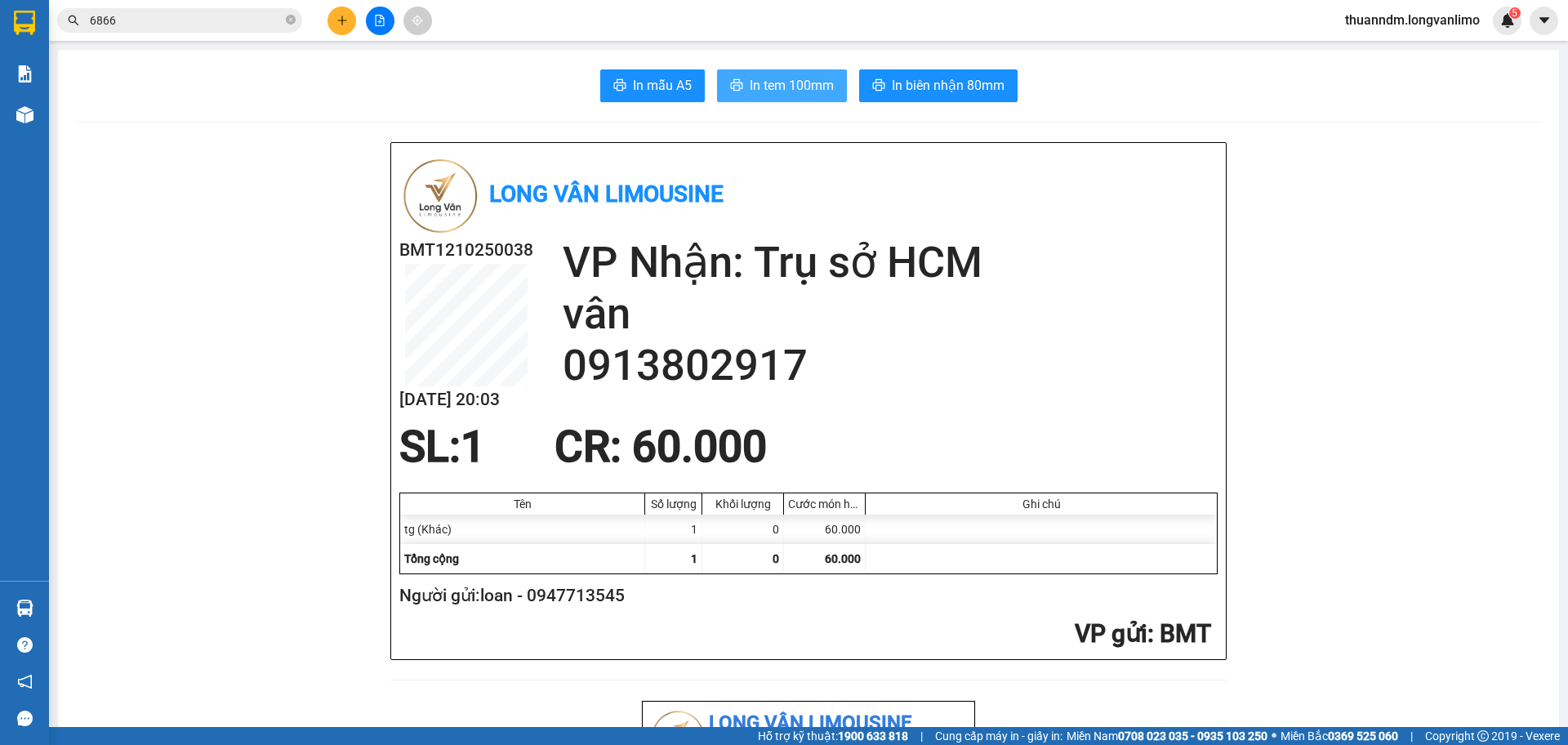
click at [796, 84] on span "In tem 100mm" at bounding box center [792, 85] width 84 height 21
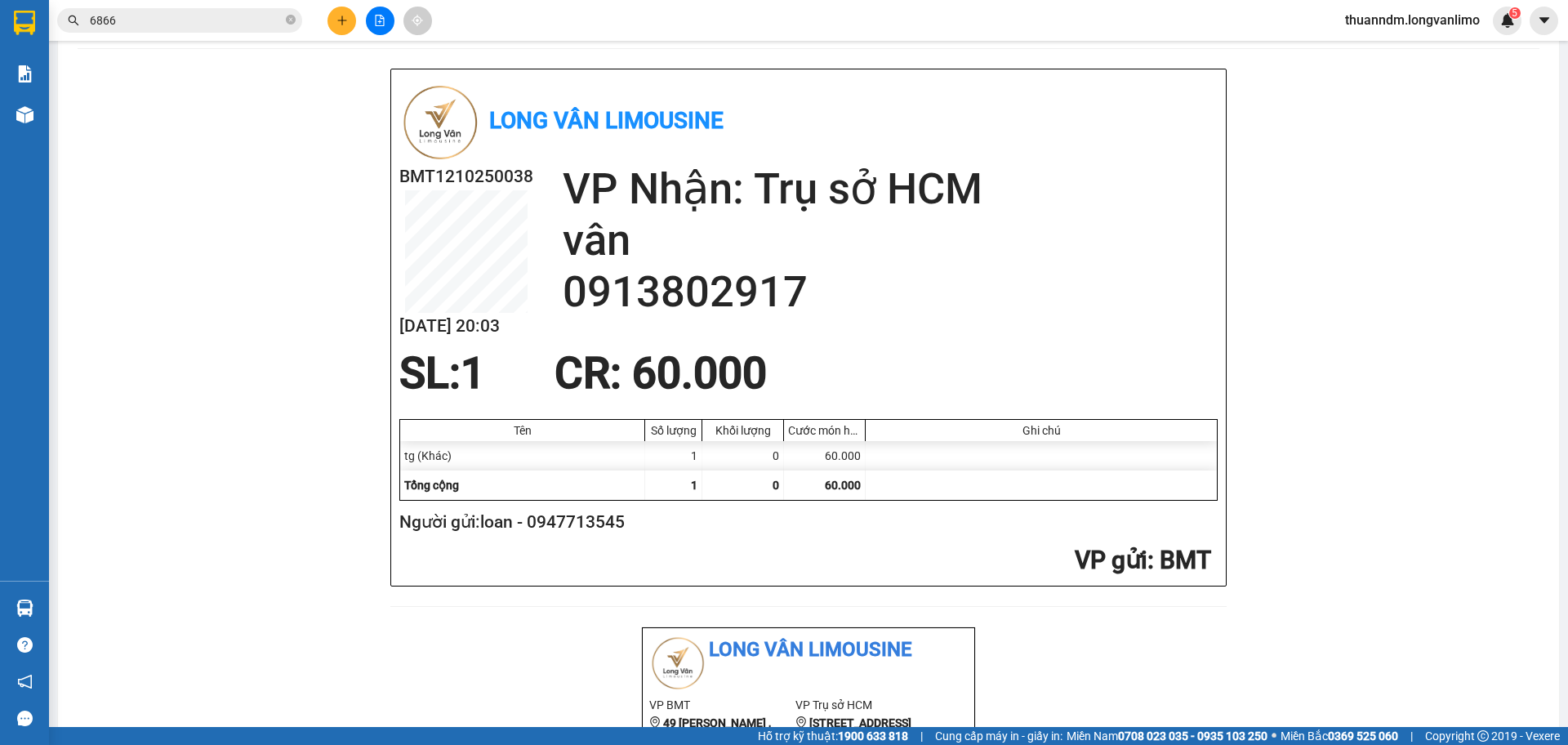
scroll to position [82, 0]
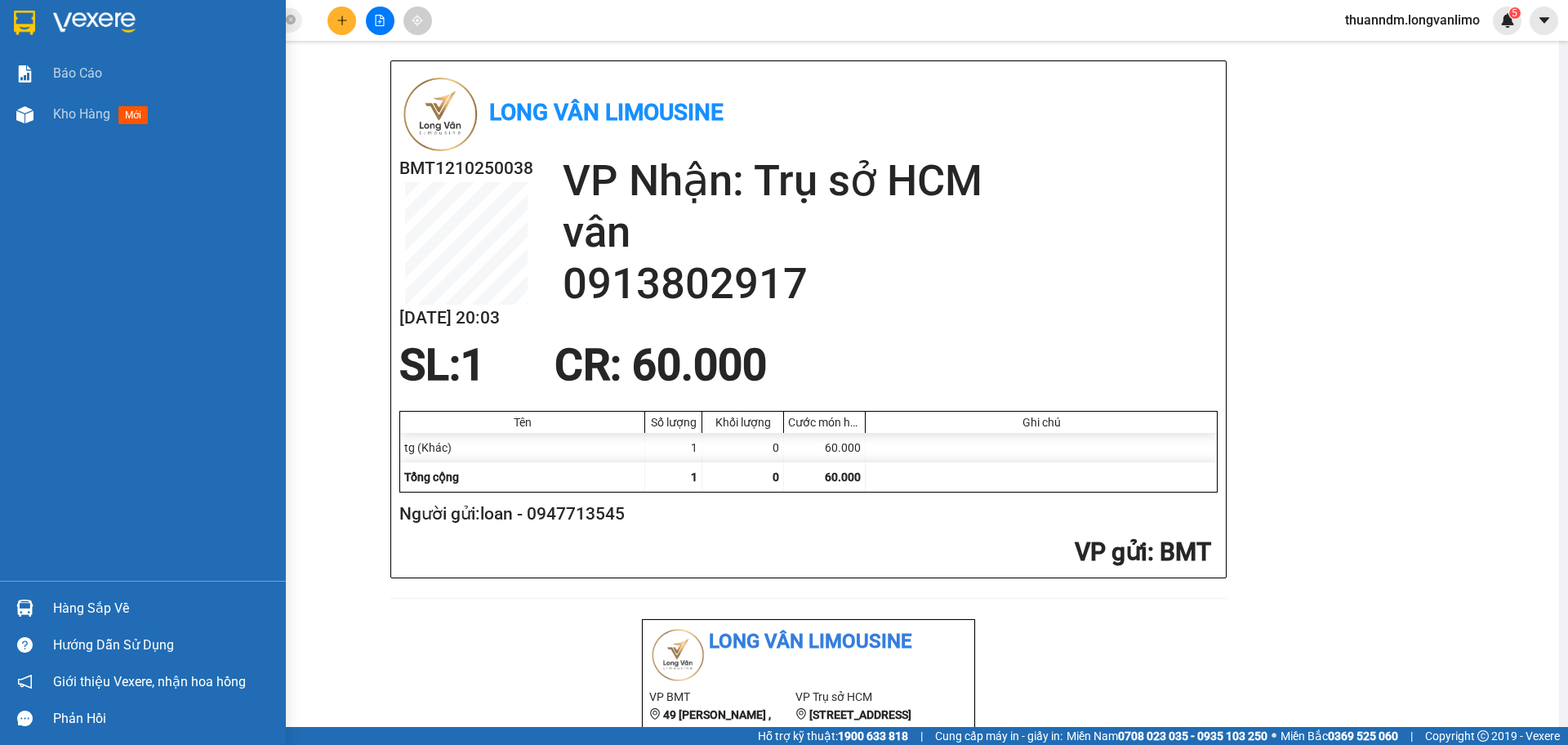
click at [31, 15] on img at bounding box center [25, 23] width 22 height 25
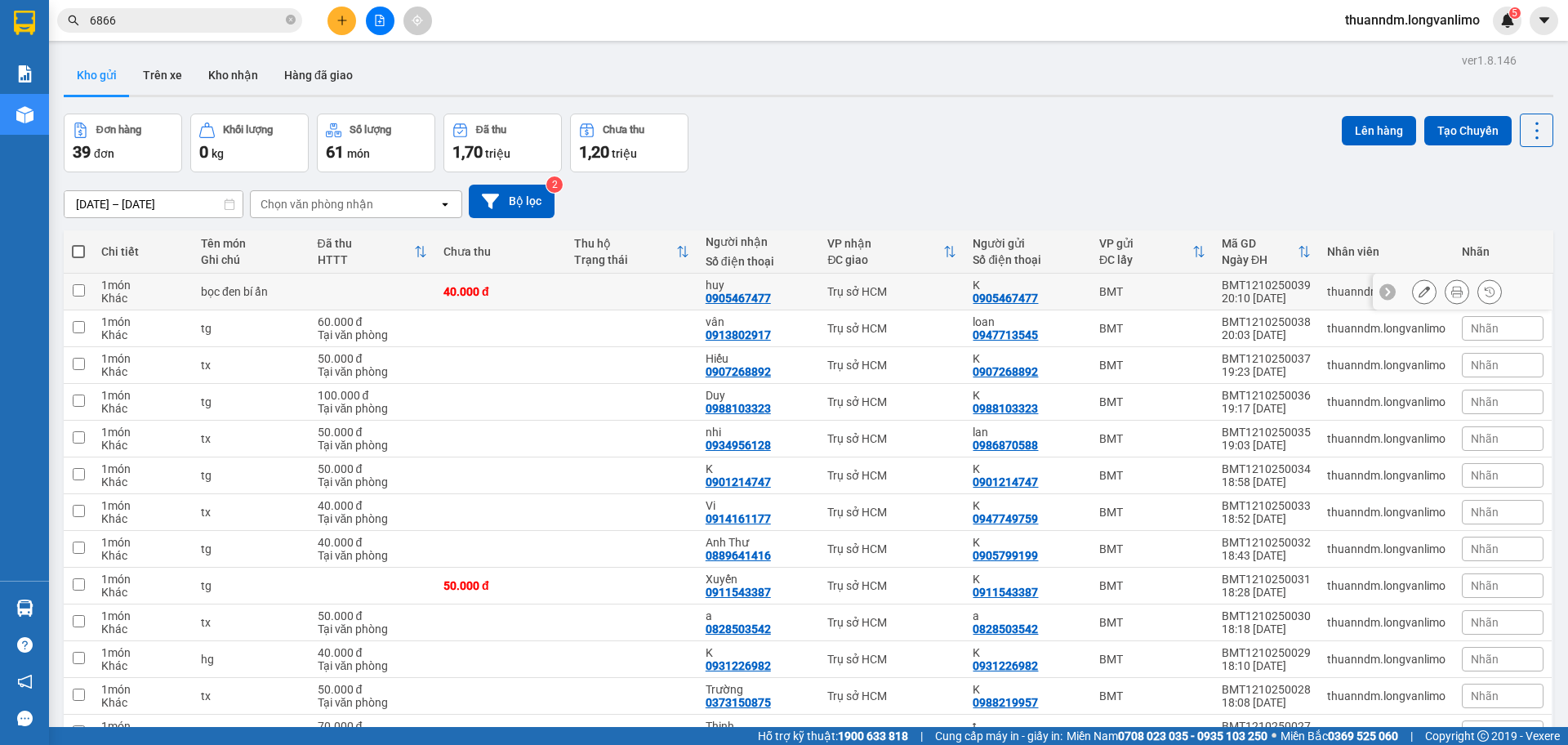
click at [366, 287] on td at bounding box center [372, 292] width 126 height 36
checkbox input "true"
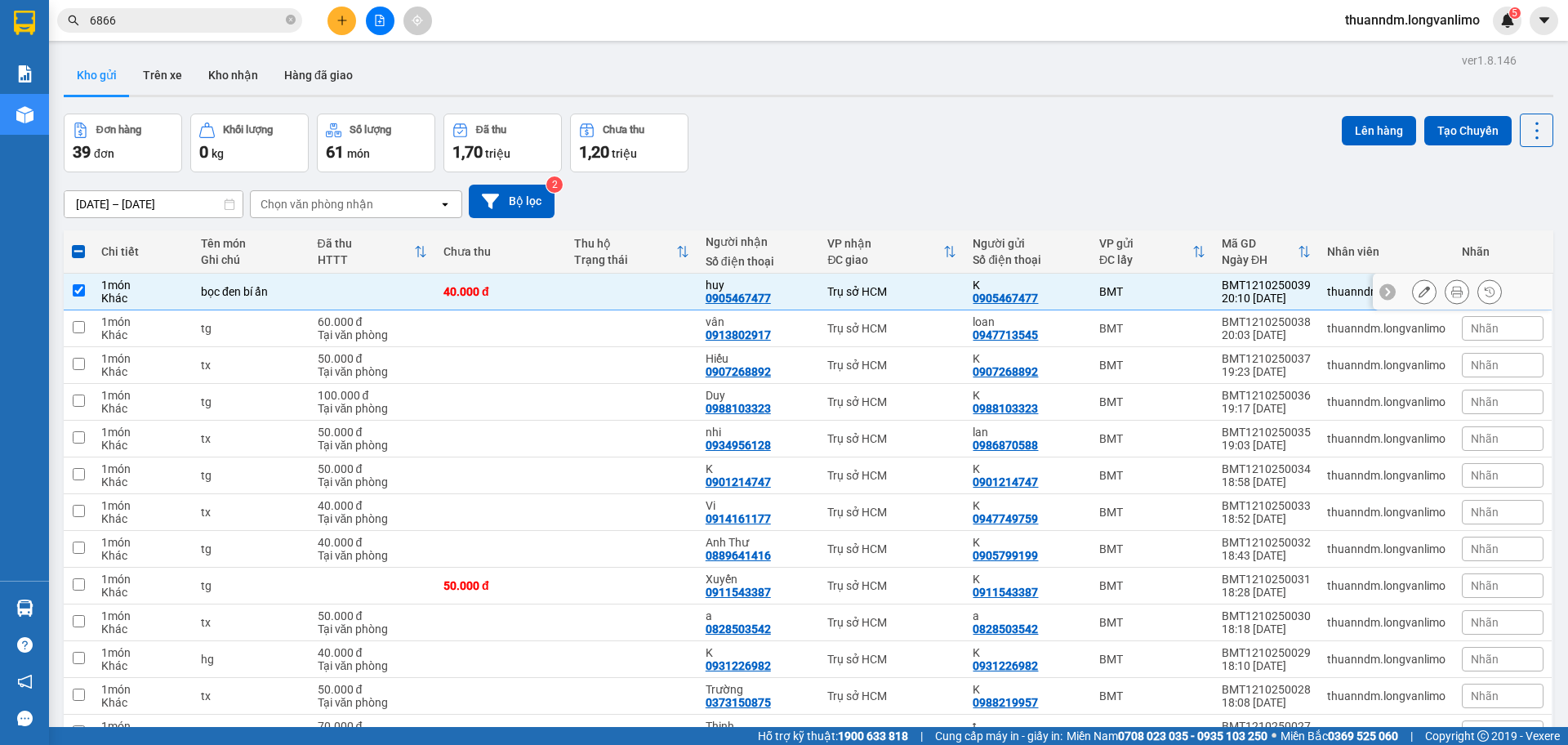
click at [1451, 293] on icon at bounding box center [1457, 291] width 12 height 12
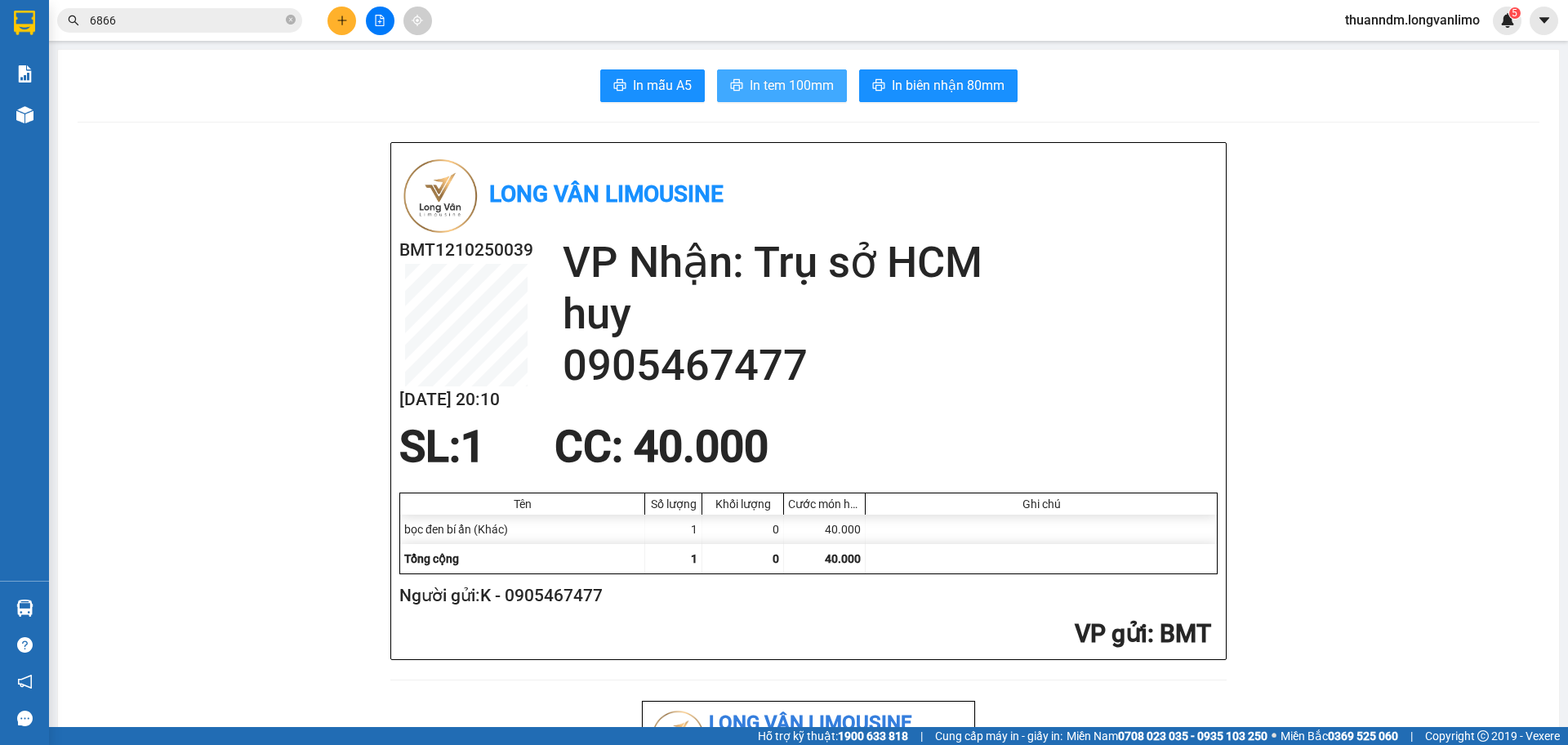
click at [750, 90] on span "In tem 100mm" at bounding box center [792, 85] width 84 height 21
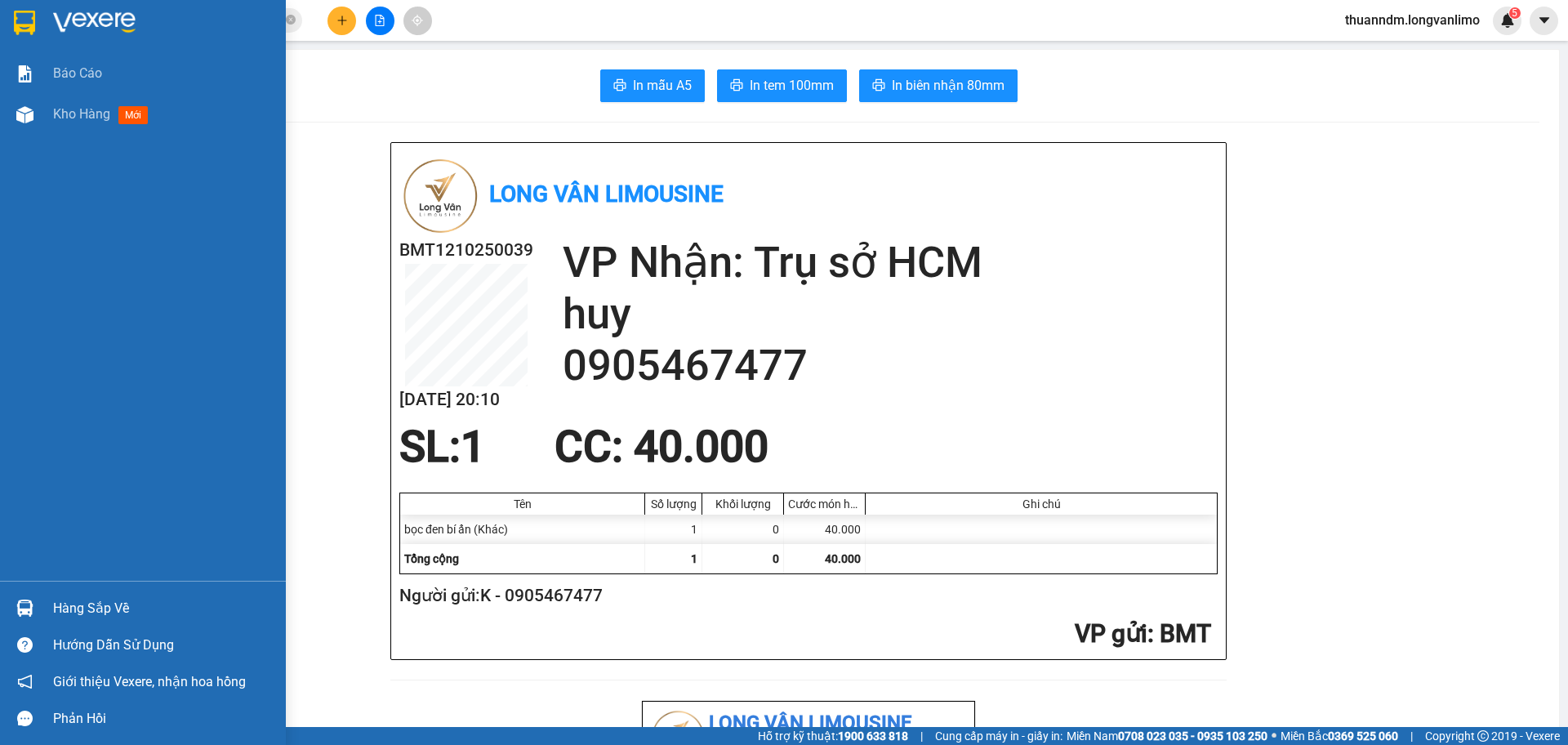
click at [26, 28] on img at bounding box center [25, 23] width 22 height 25
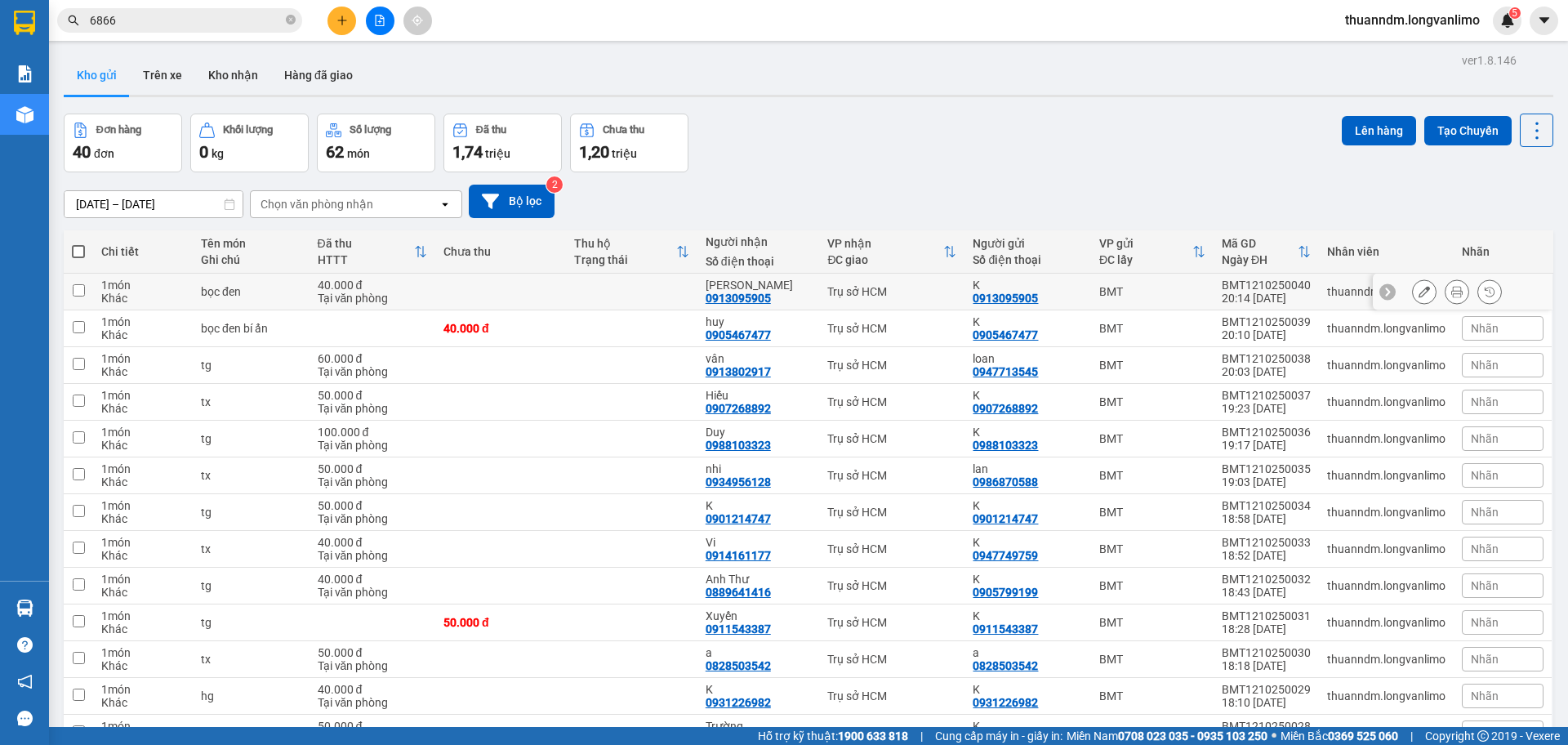
click at [447, 282] on td at bounding box center [501, 292] width 131 height 36
checkbox input "true"
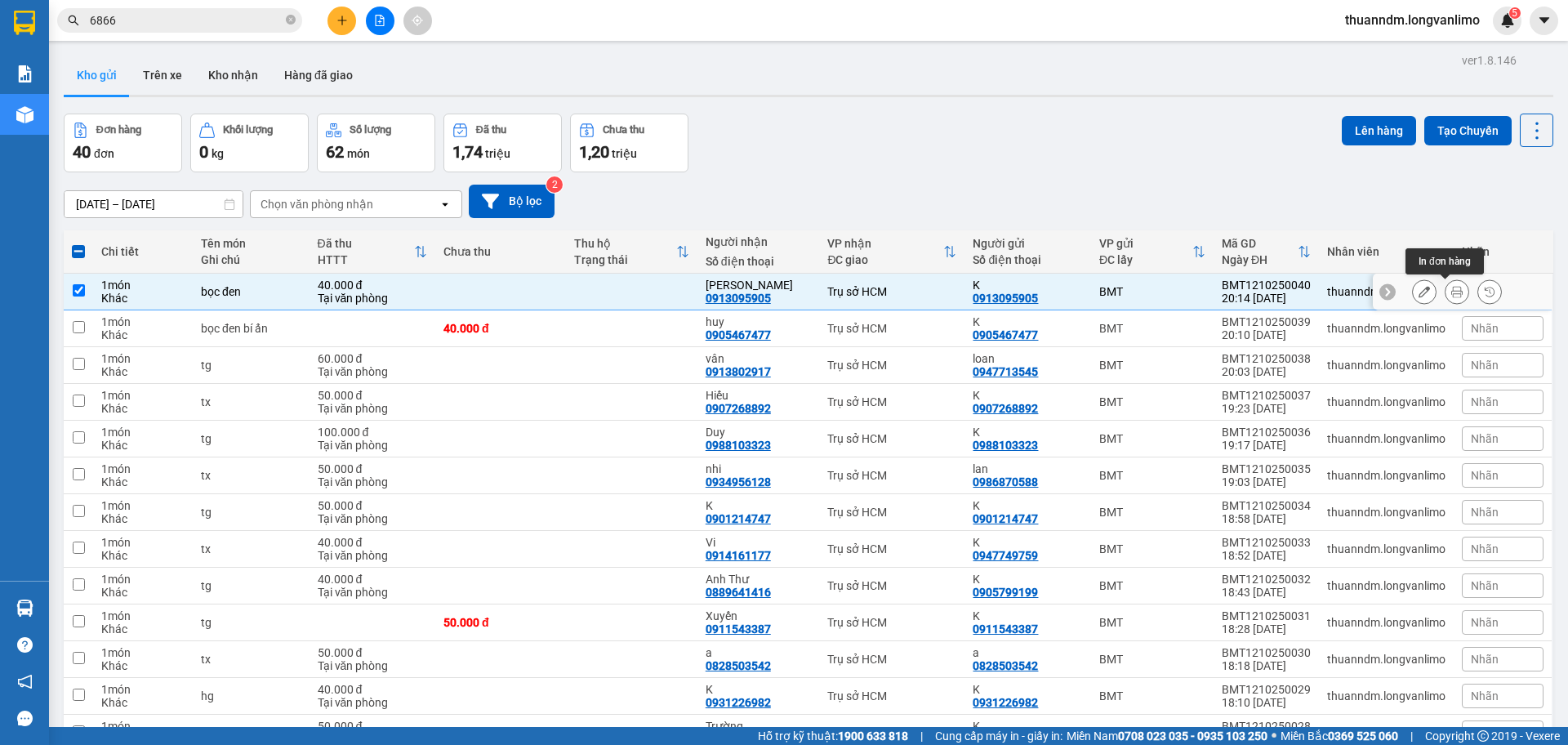
click at [1451, 287] on icon at bounding box center [1457, 291] width 12 height 12
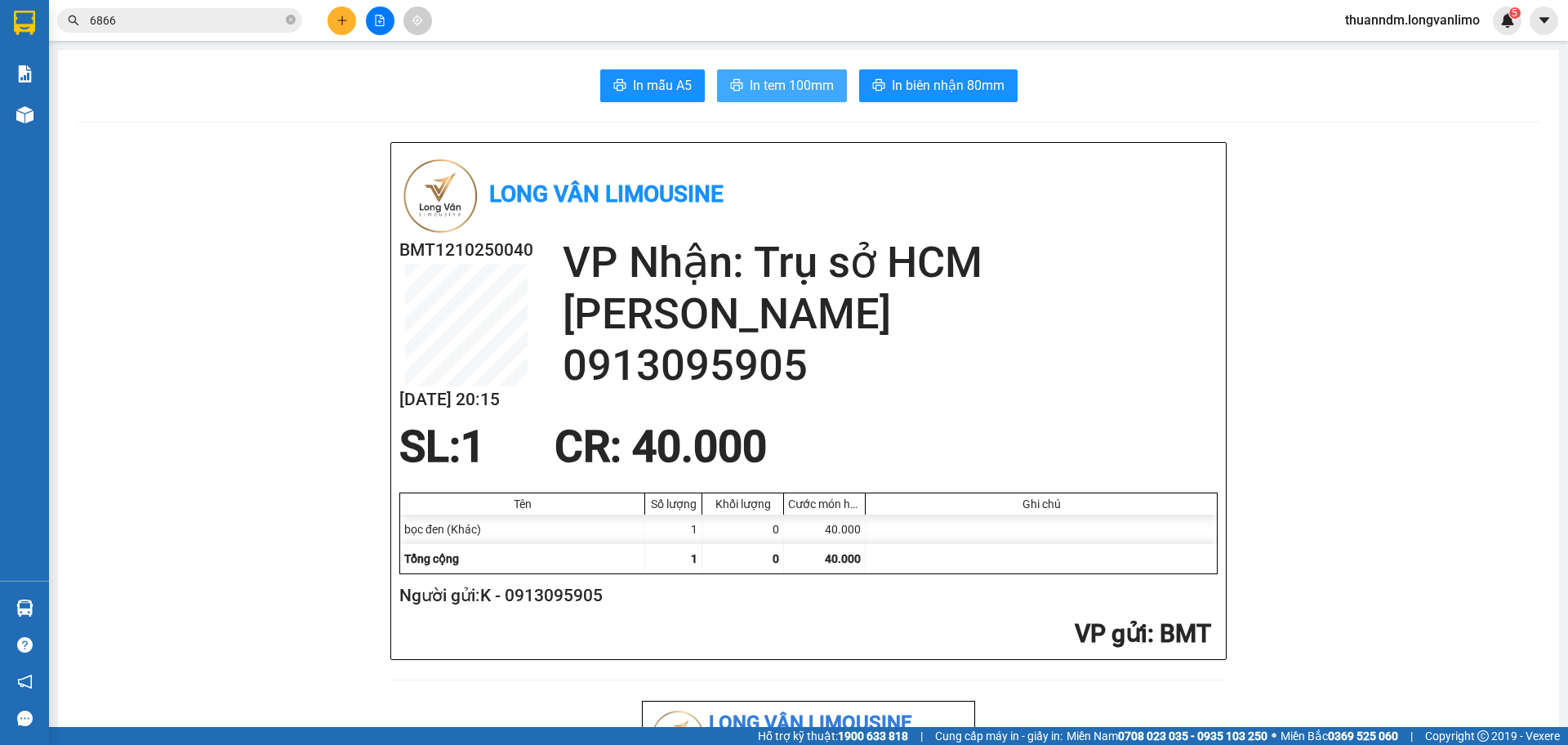
click at [750, 89] on span "In tem 100mm" at bounding box center [792, 85] width 84 height 21
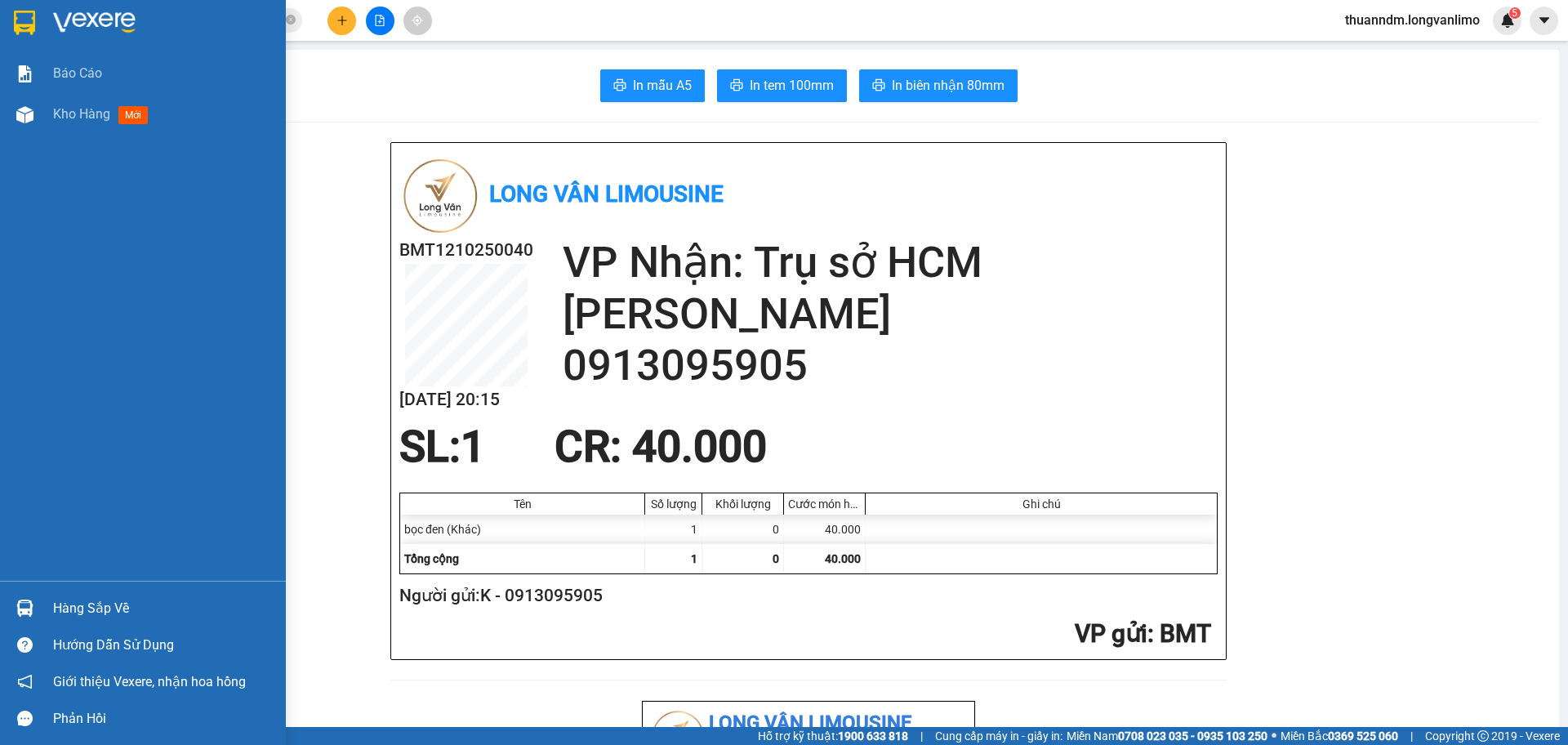
click at [7, 18] on div at bounding box center [142, 26] width 285 height 53
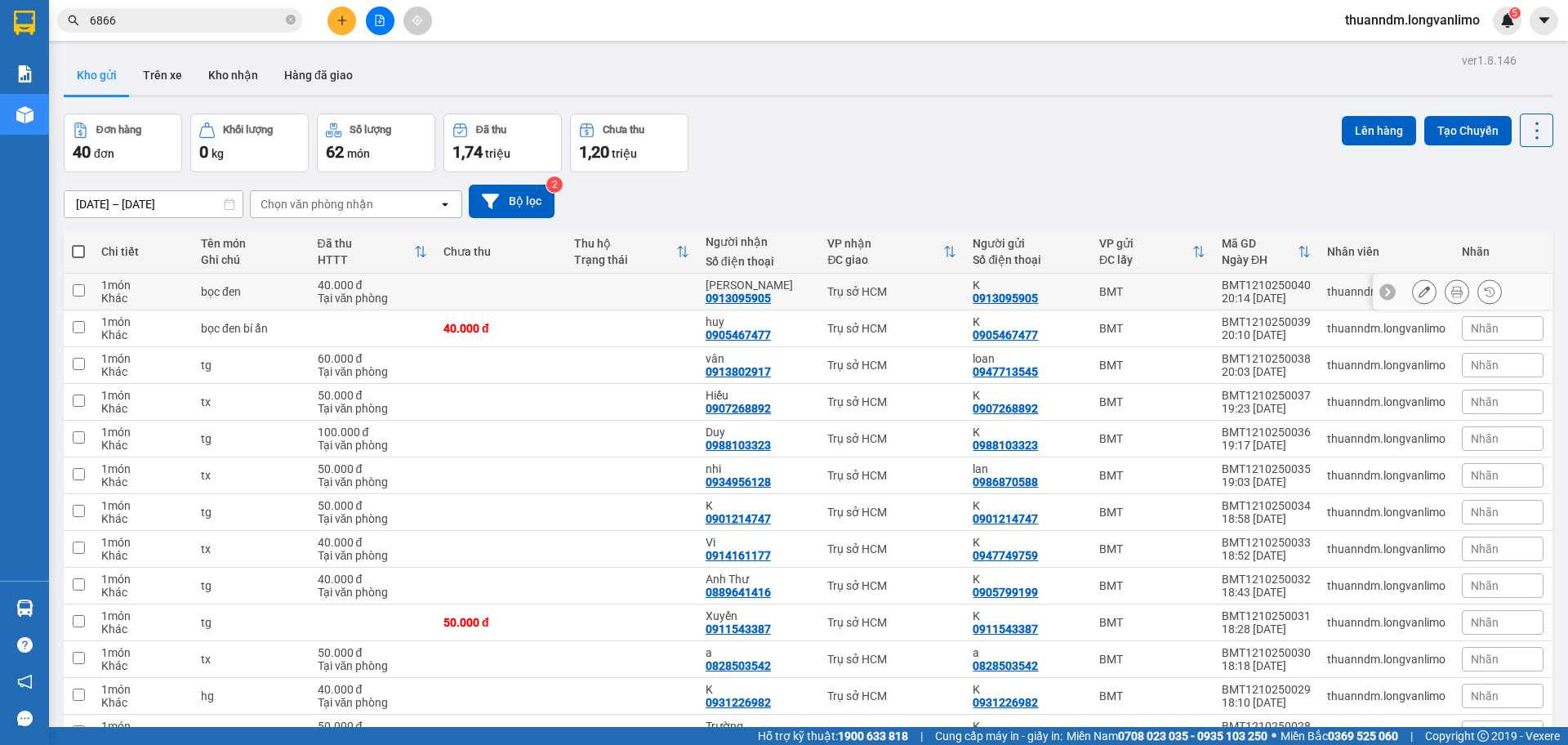
click at [329, 297] on div "Tại văn phòng" at bounding box center [372, 298] width 109 height 13
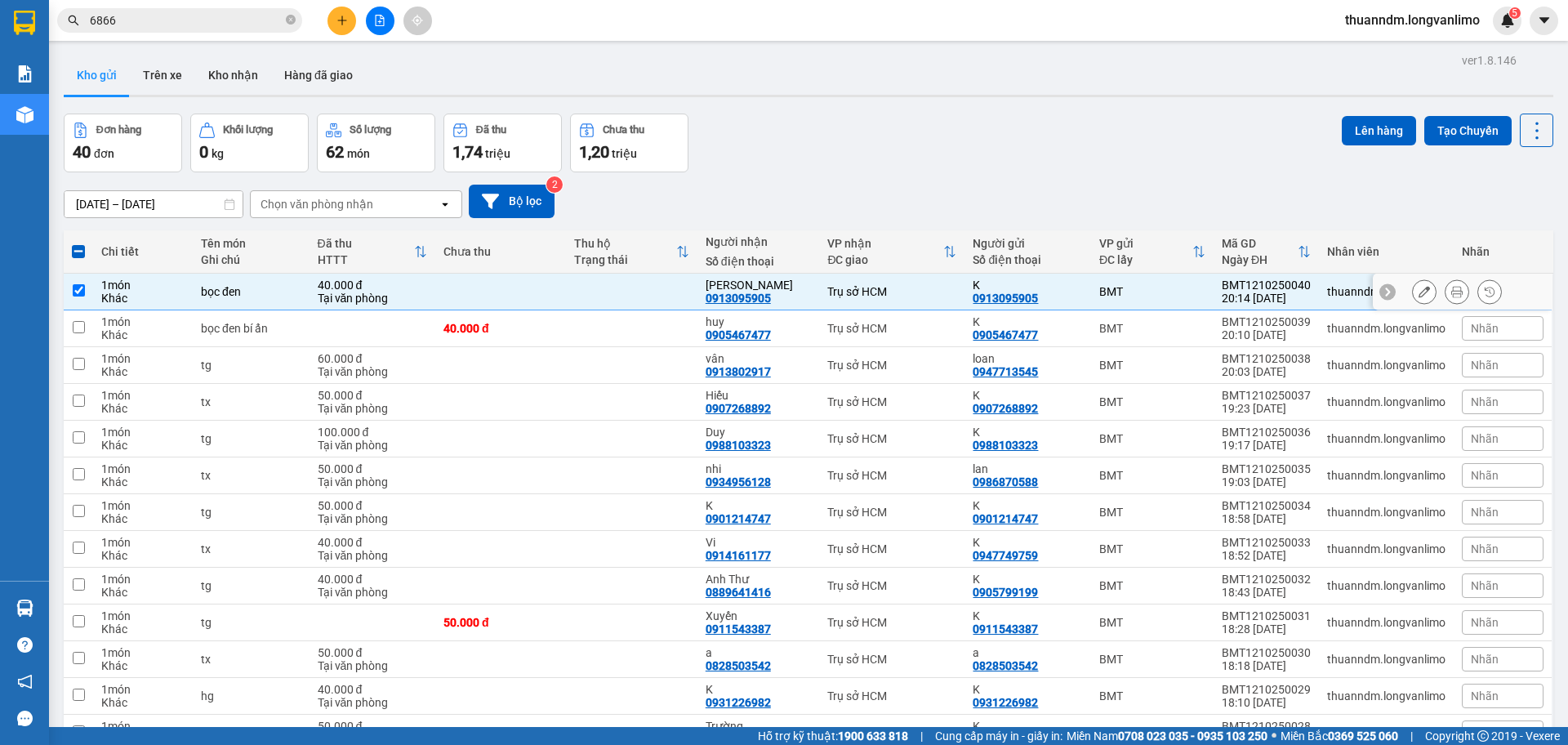
click at [336, 308] on td "40.000 đ Tại văn phòng" at bounding box center [372, 292] width 126 height 36
checkbox input "false"
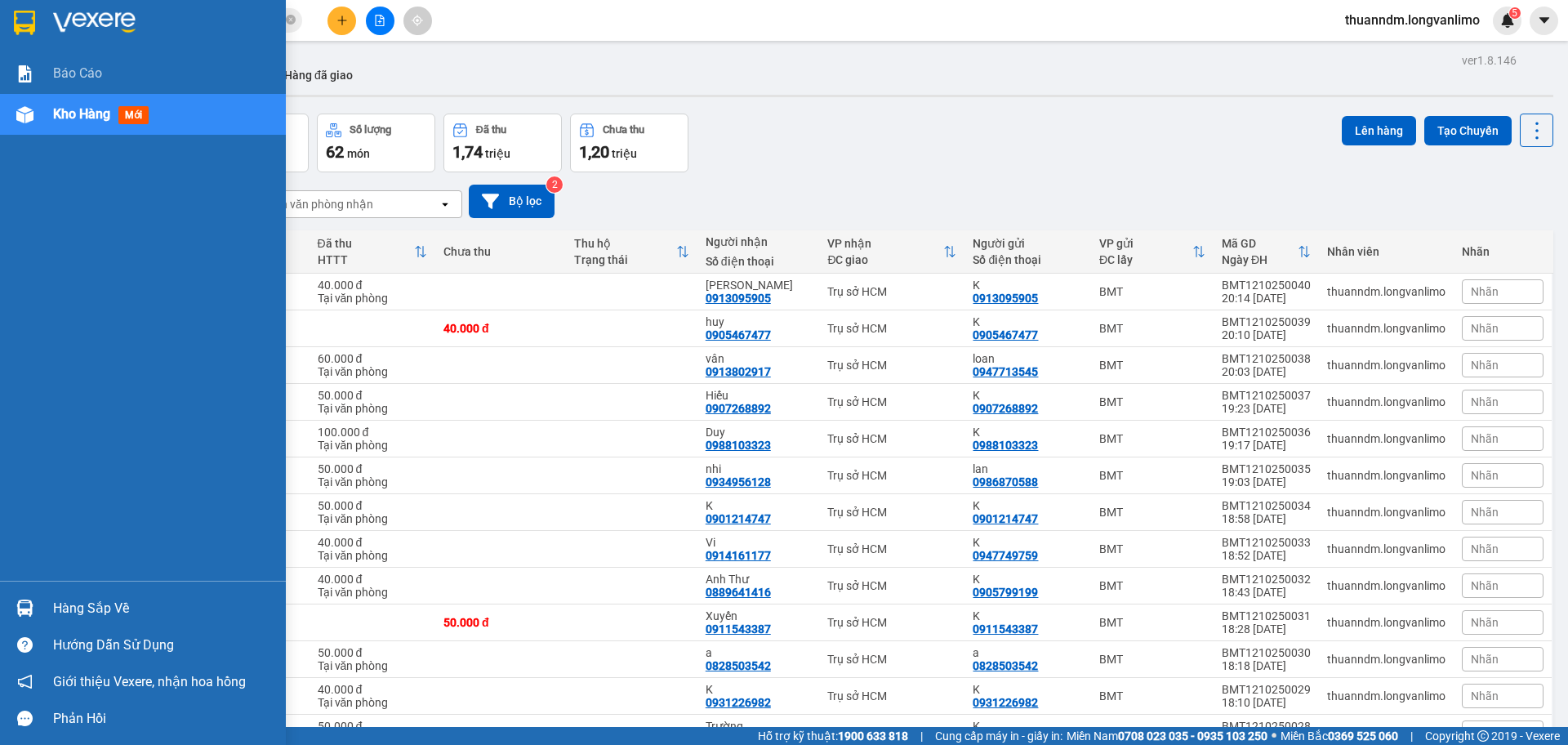
click at [26, 36] on div at bounding box center [142, 26] width 285 height 53
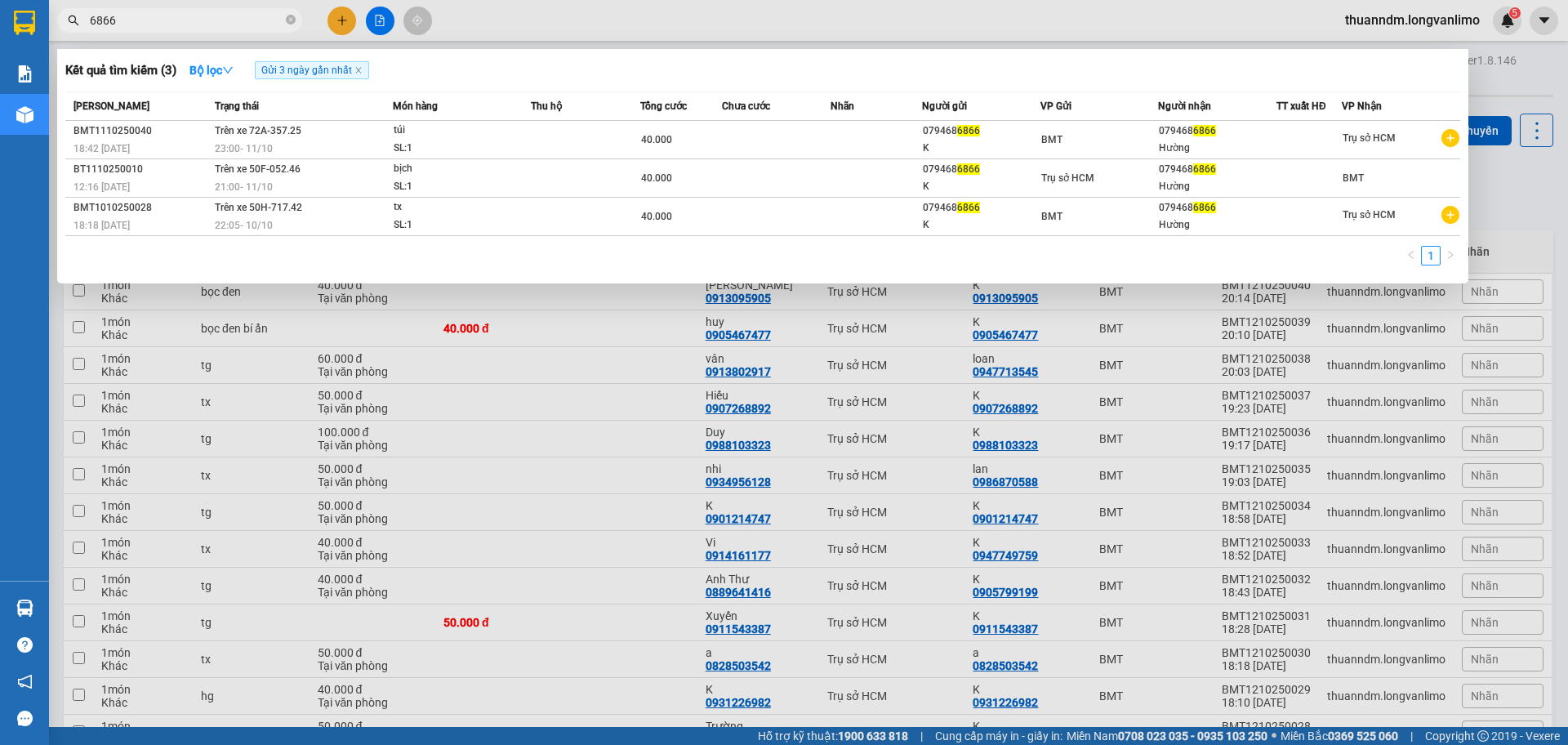
click at [198, 17] on input "6866" at bounding box center [186, 21] width 193 height 18
click at [563, 14] on div at bounding box center [784, 372] width 1568 height 745
click at [188, 22] on input "6866" at bounding box center [186, 21] width 193 height 18
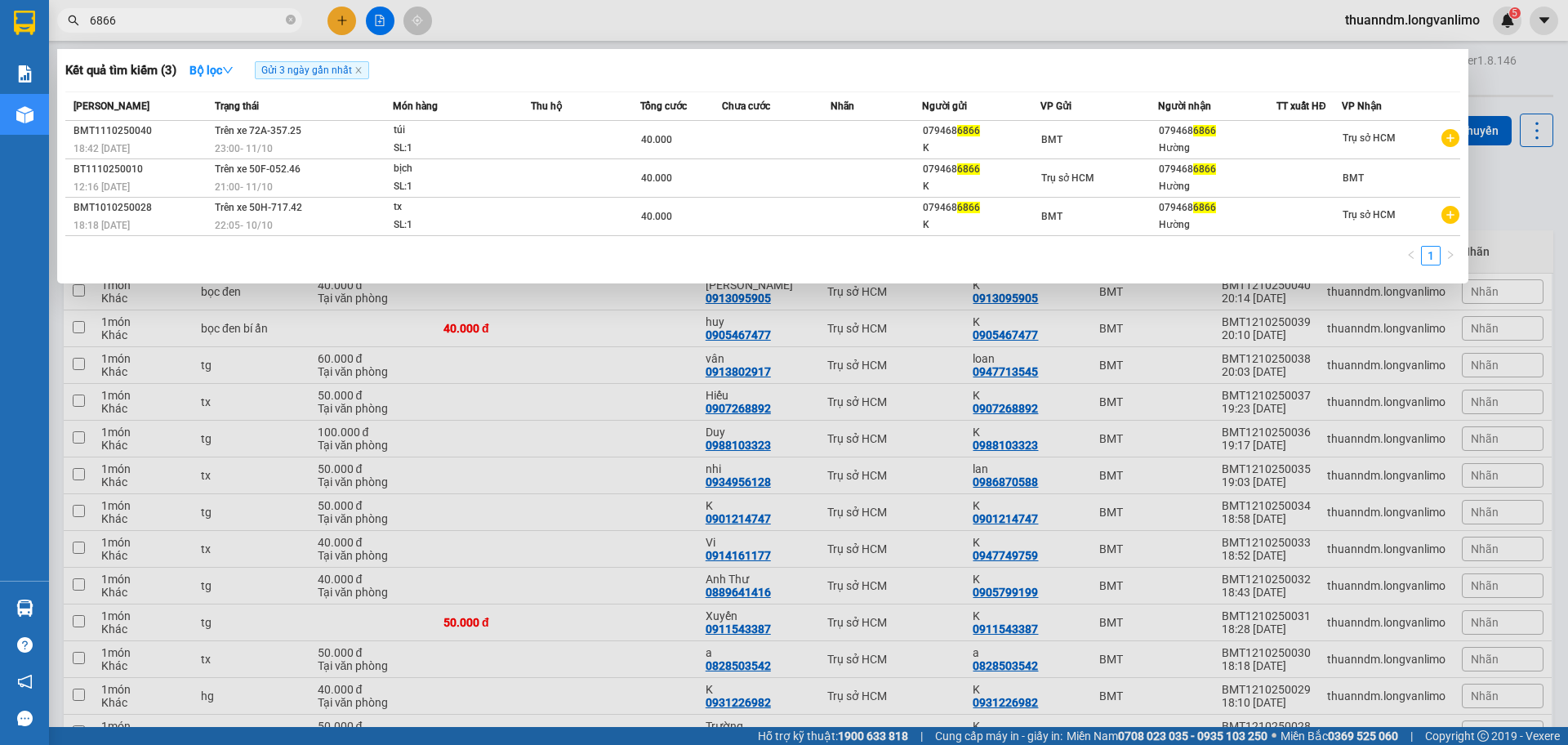
click at [188, 22] on input "6866" at bounding box center [186, 21] width 193 height 18
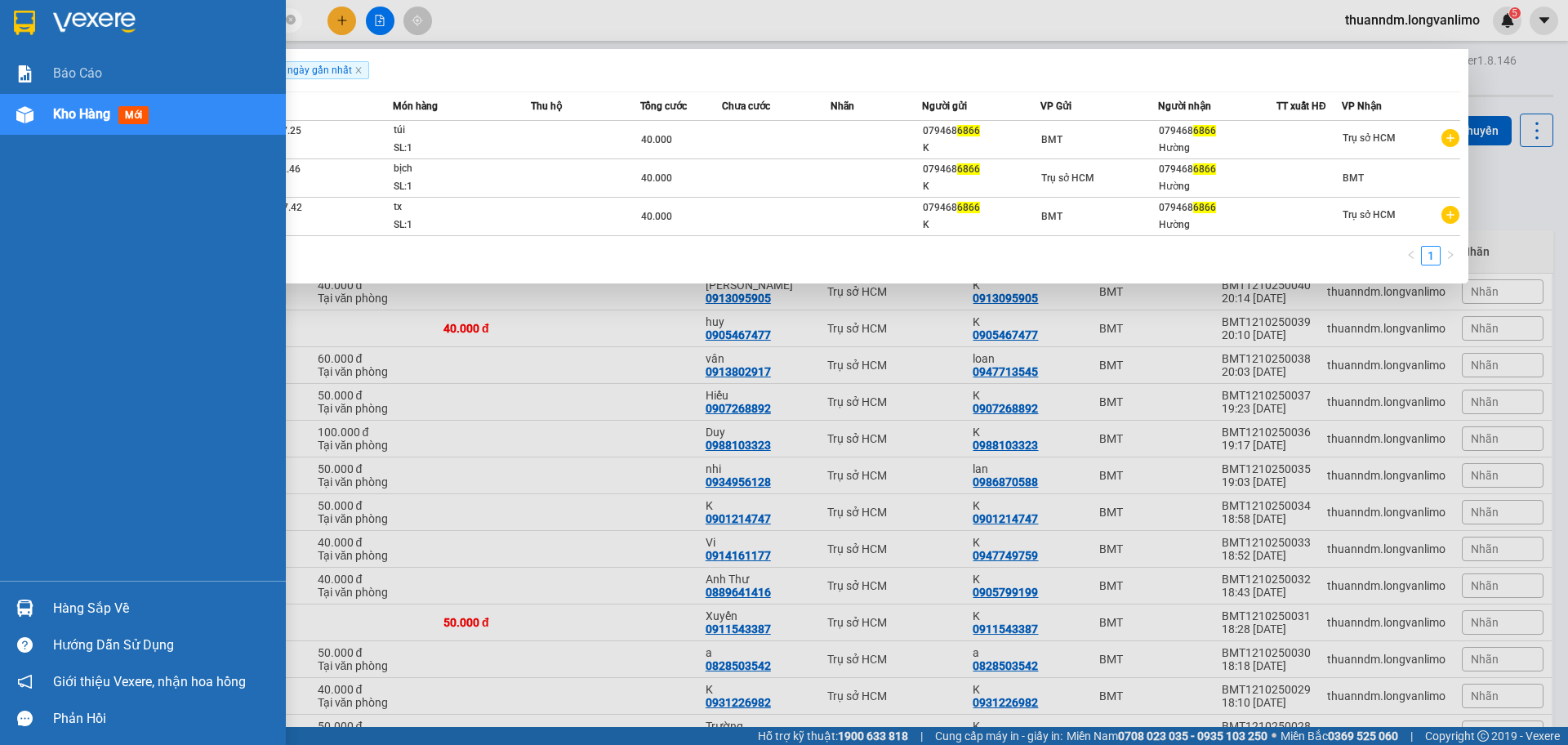
click at [25, 15] on img at bounding box center [25, 23] width 22 height 25
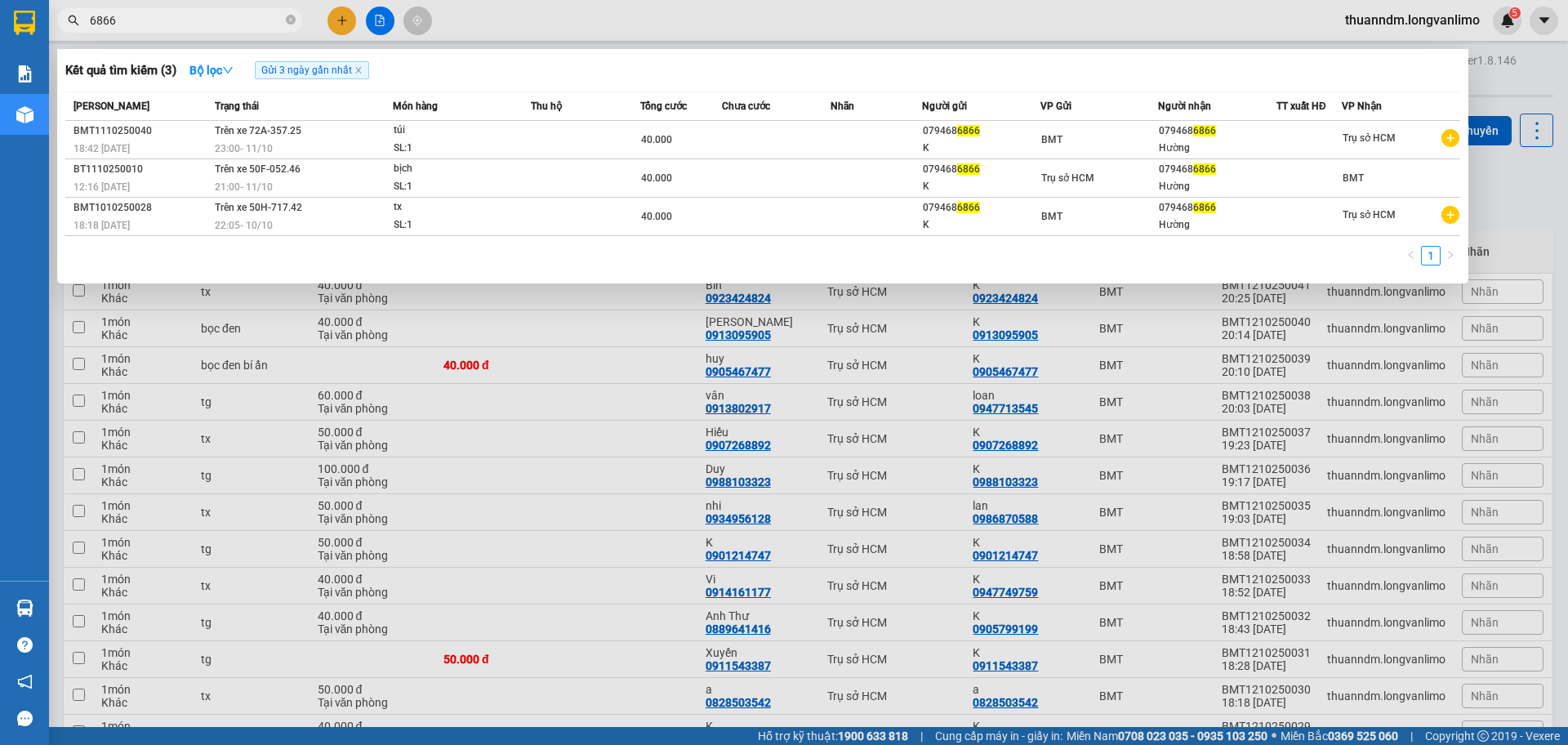
click at [422, 308] on div at bounding box center [784, 372] width 1568 height 745
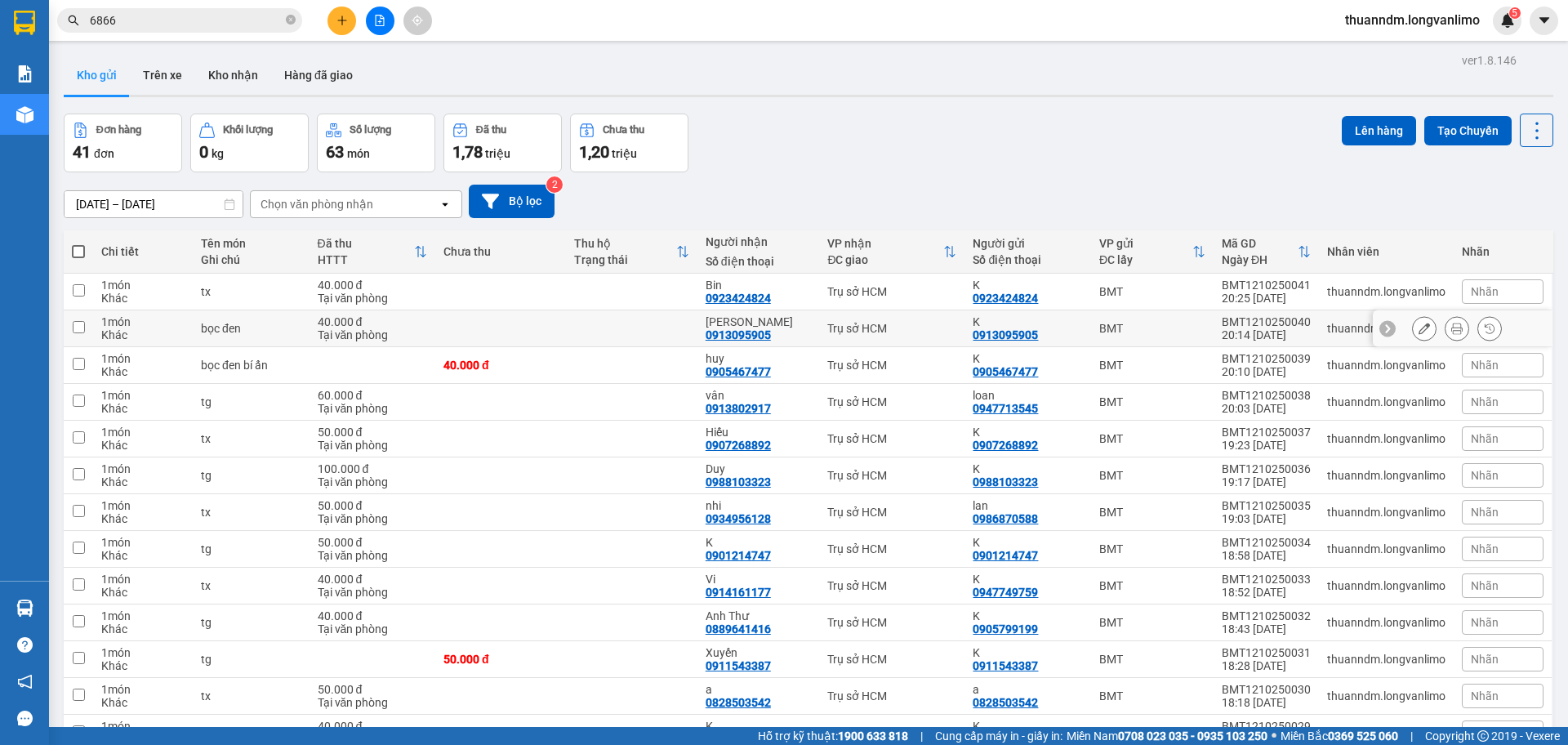
click at [410, 299] on div "Tại văn phòng" at bounding box center [372, 298] width 109 height 13
checkbox input "true"
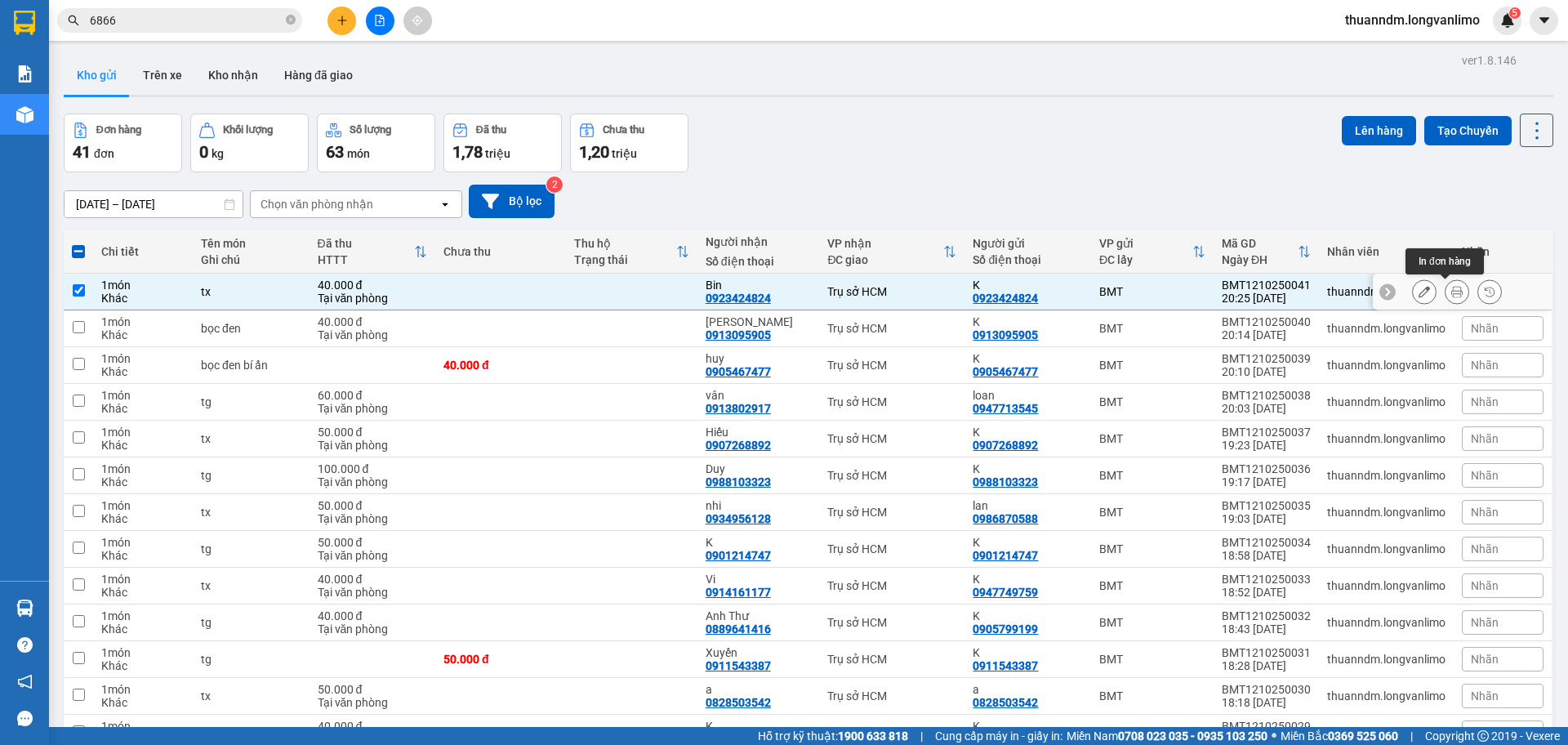
click at [1451, 289] on icon at bounding box center [1457, 291] width 12 height 12
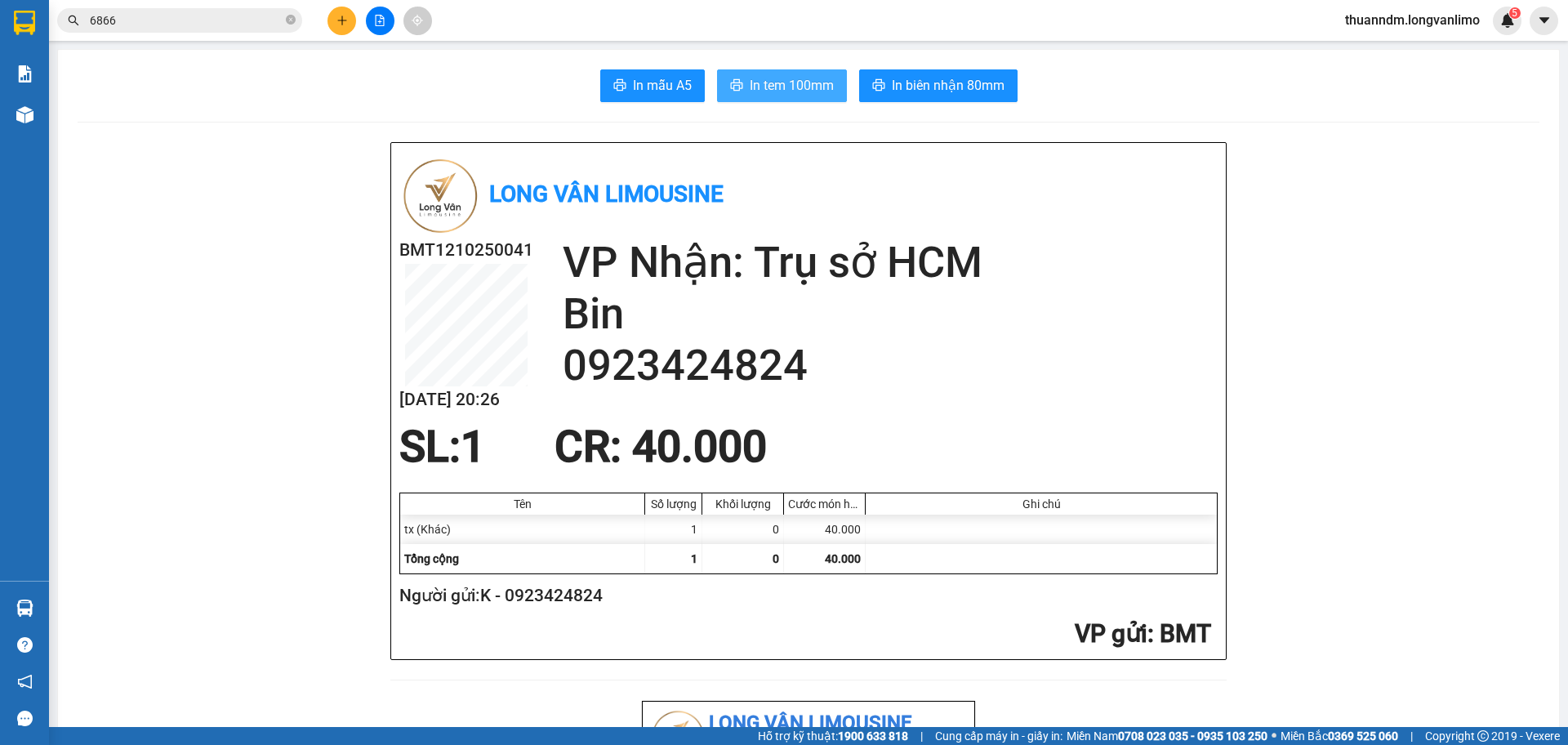
click at [789, 89] on span "In tem 100mm" at bounding box center [792, 85] width 84 height 21
click at [385, 25] on icon "file-add" at bounding box center [380, 21] width 12 height 12
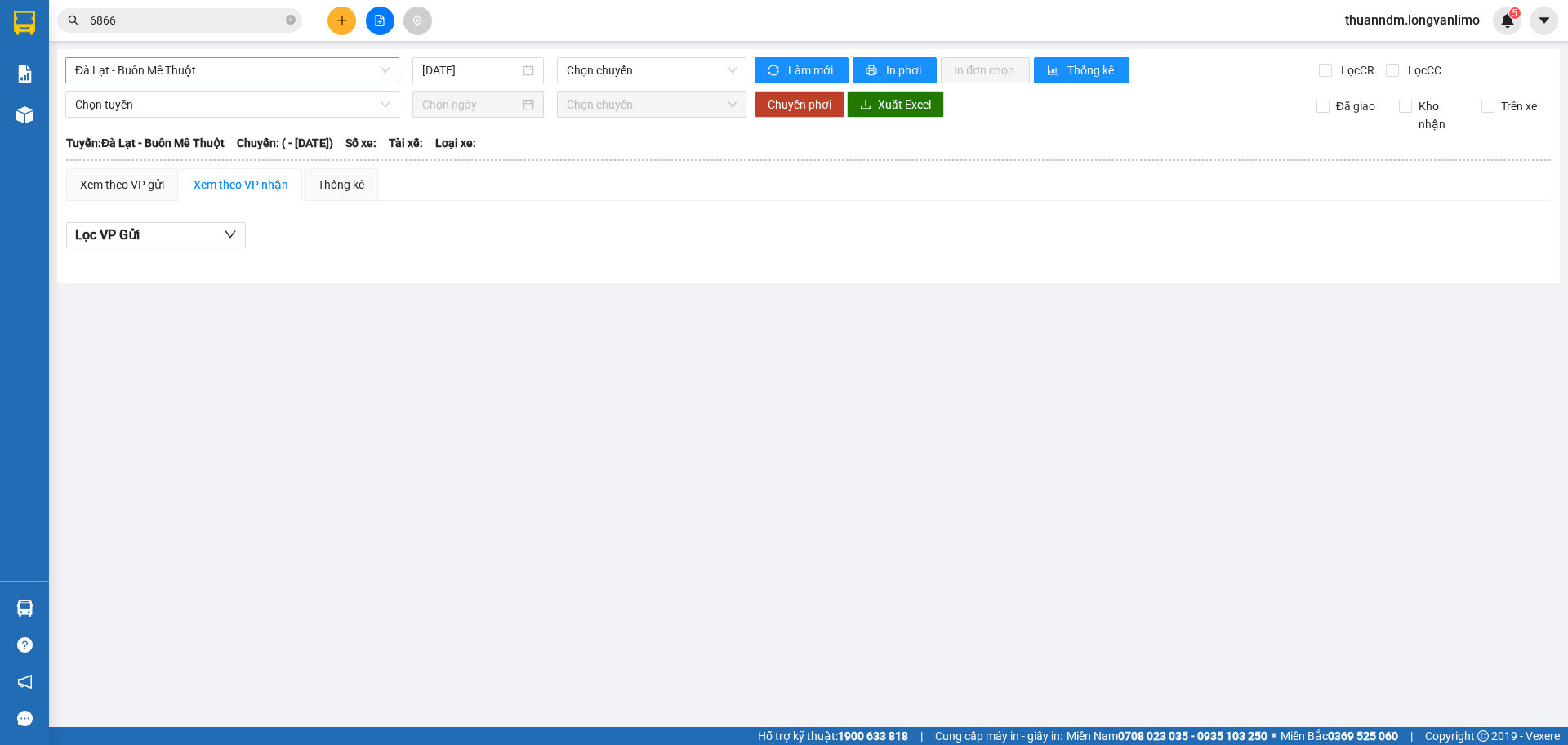
click at [199, 67] on span "Đà Lạt - Buôn Mê Thuột" at bounding box center [233, 70] width 314 height 25
click at [503, 53] on div "[GEOGRAPHIC_DATA] - Buôn Mê Thuột [DATE] Chọn chuyến Làm mới In phơi In đơn chọ…" at bounding box center [808, 166] width 1503 height 234
click at [380, 71] on span "Đà Lạt - Buôn Mê Thuột" at bounding box center [233, 70] width 314 height 25
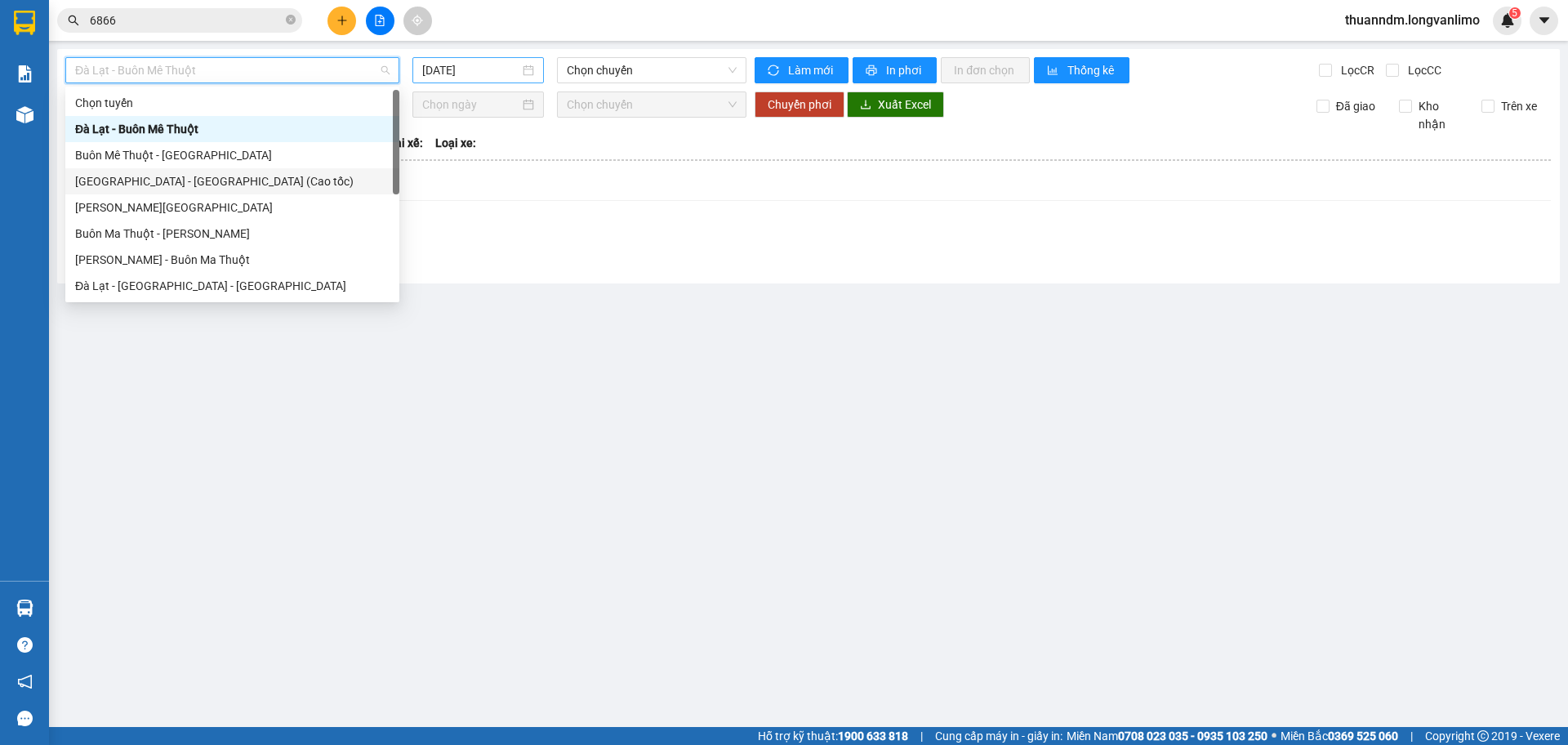
click at [487, 61] on input "[DATE]" at bounding box center [470, 70] width 97 height 18
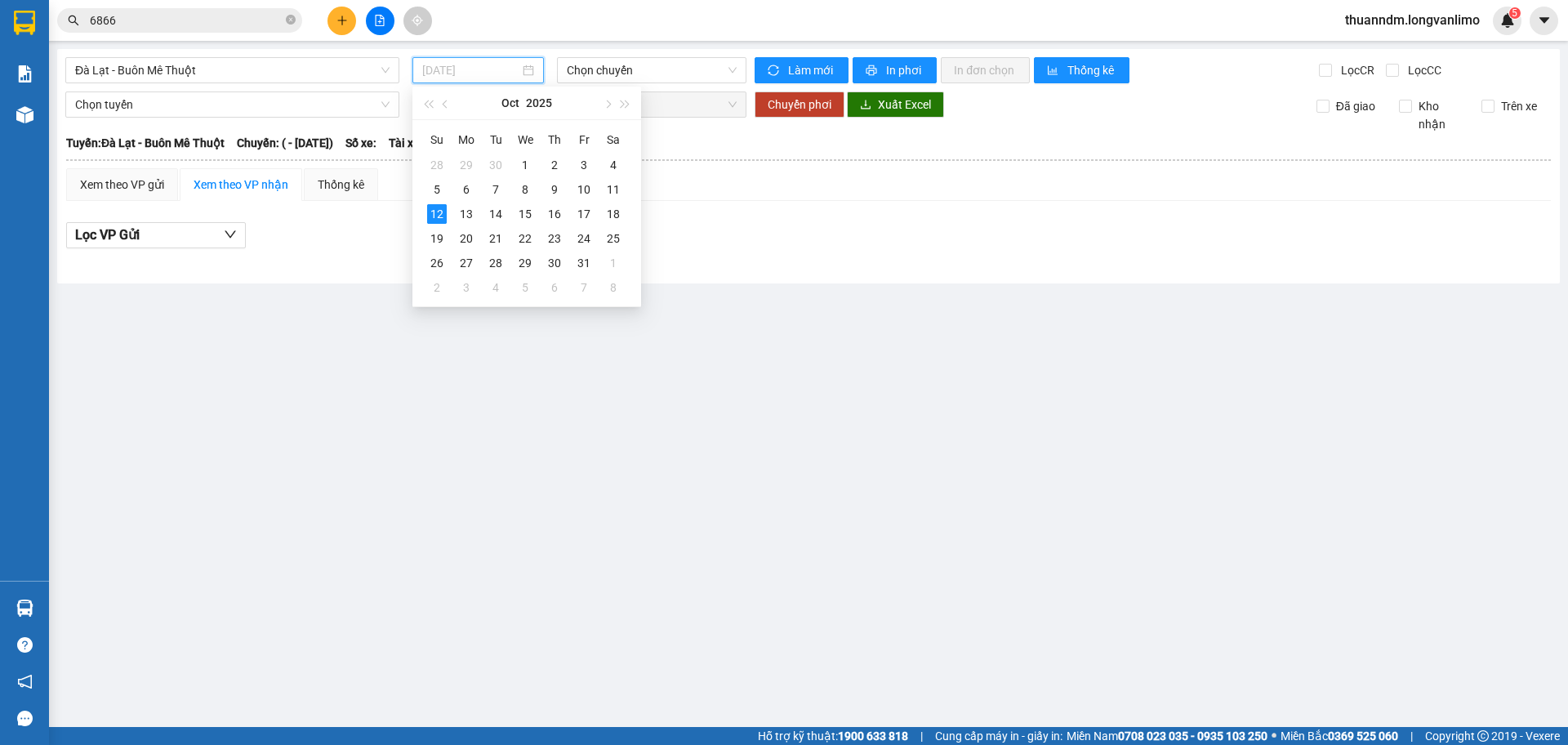
type input "[DATE]"
click at [242, 12] on input "6866" at bounding box center [186, 21] width 193 height 18
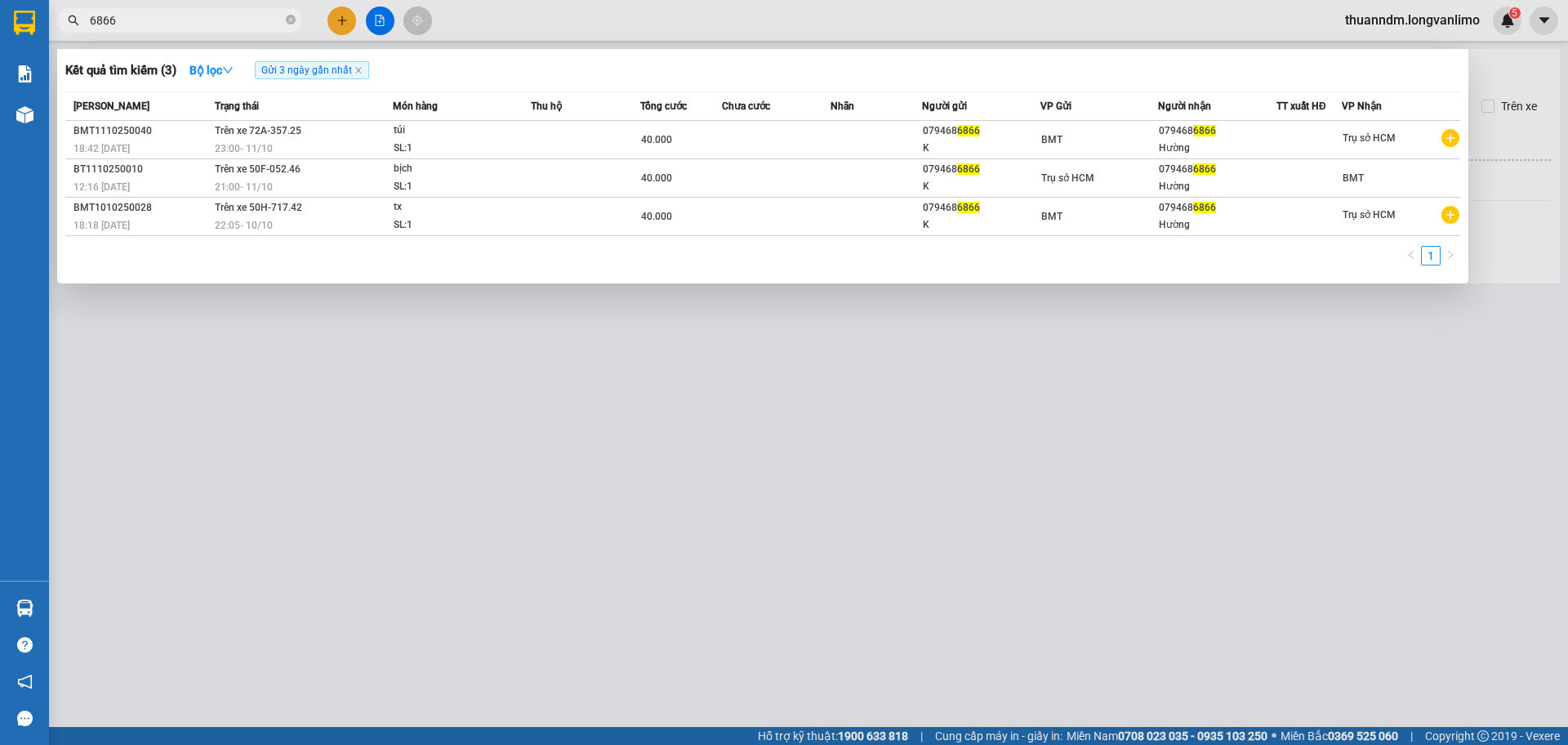
click at [357, 22] on div at bounding box center [784, 372] width 1568 height 745
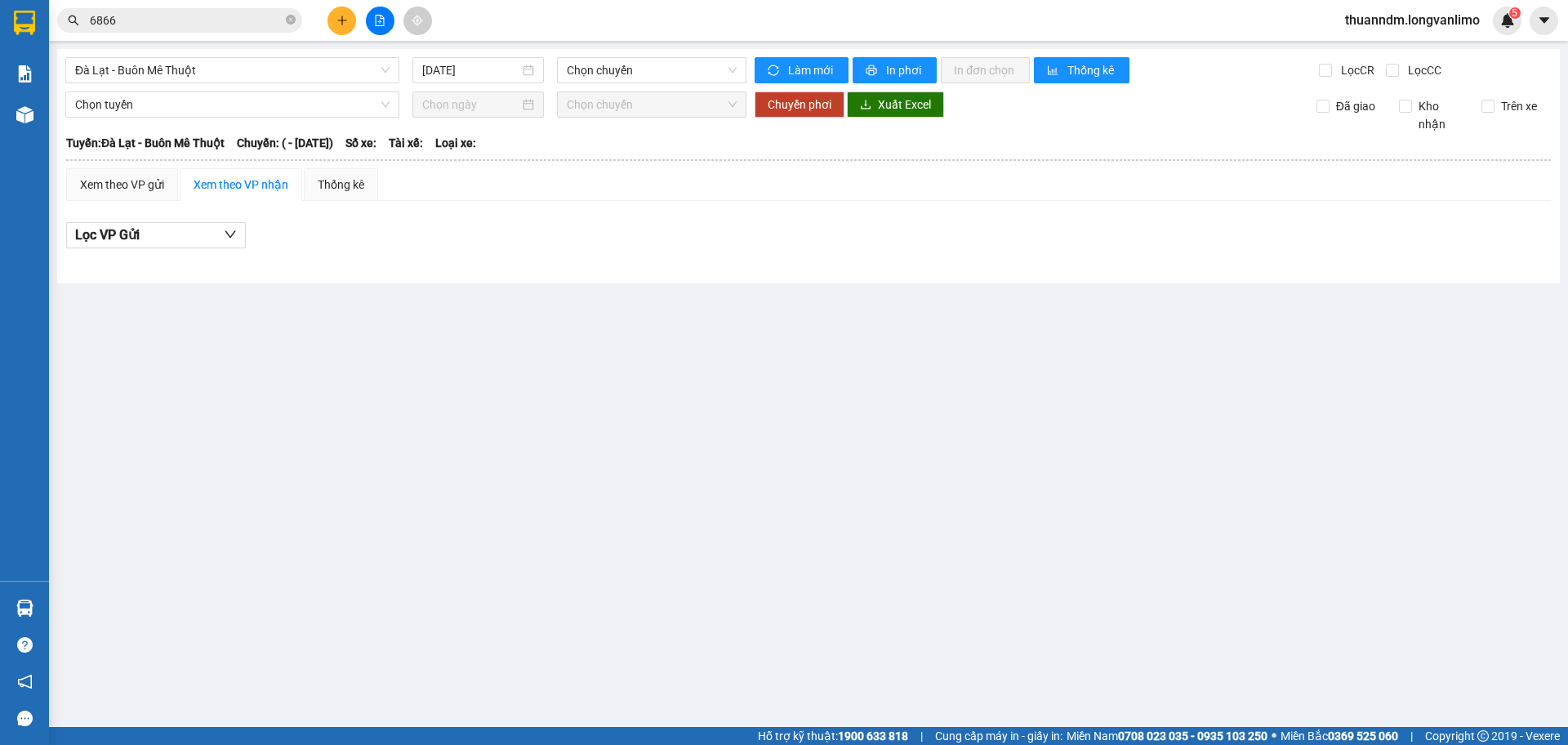
click at [372, 20] on button at bounding box center [380, 21] width 29 height 29
click at [309, 79] on span "Đà Lạt - Buôn Mê Thuột" at bounding box center [233, 70] width 314 height 25
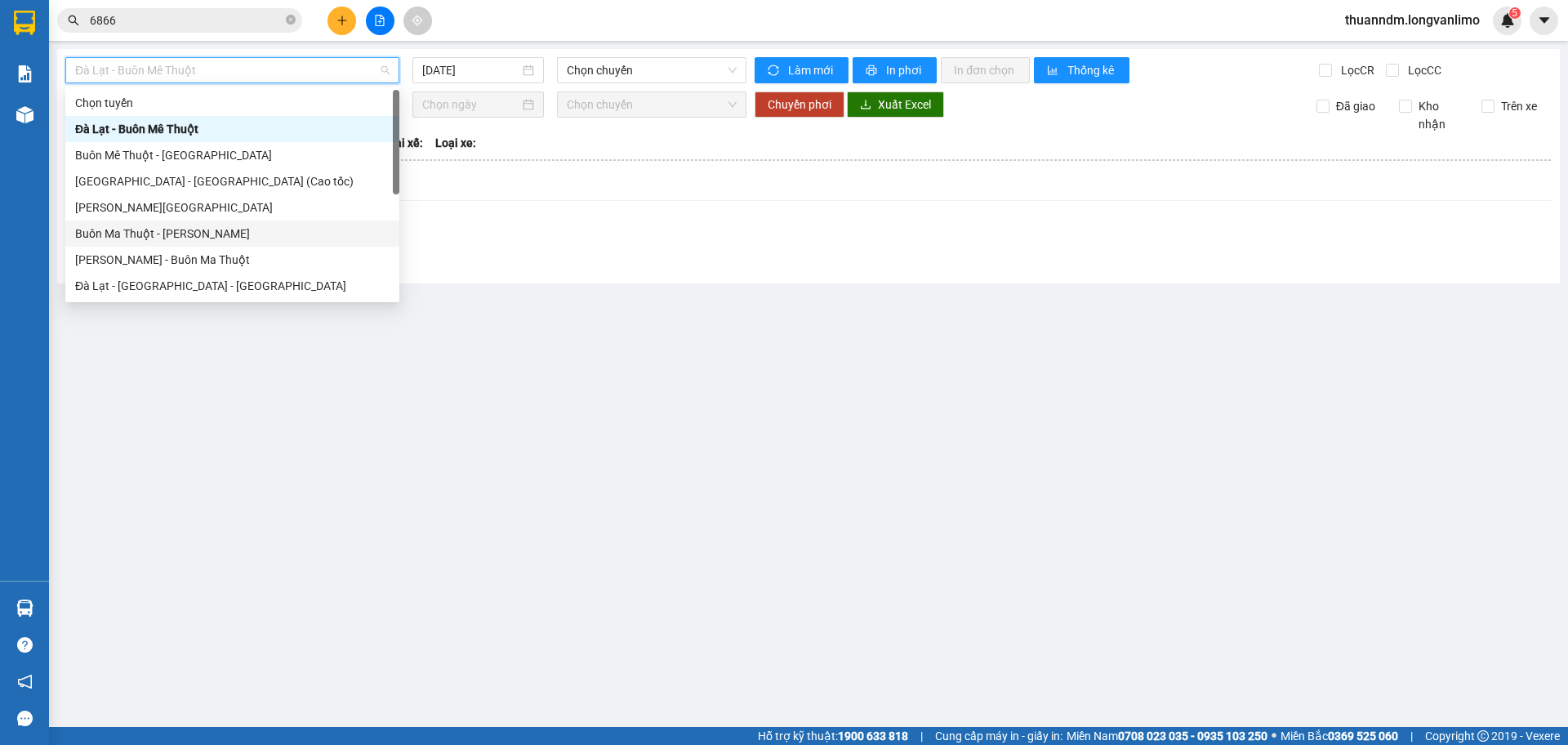
click at [252, 233] on div "Buôn Ma Thuột - [PERSON_NAME]" at bounding box center [233, 233] width 314 height 18
type input "[DATE]"
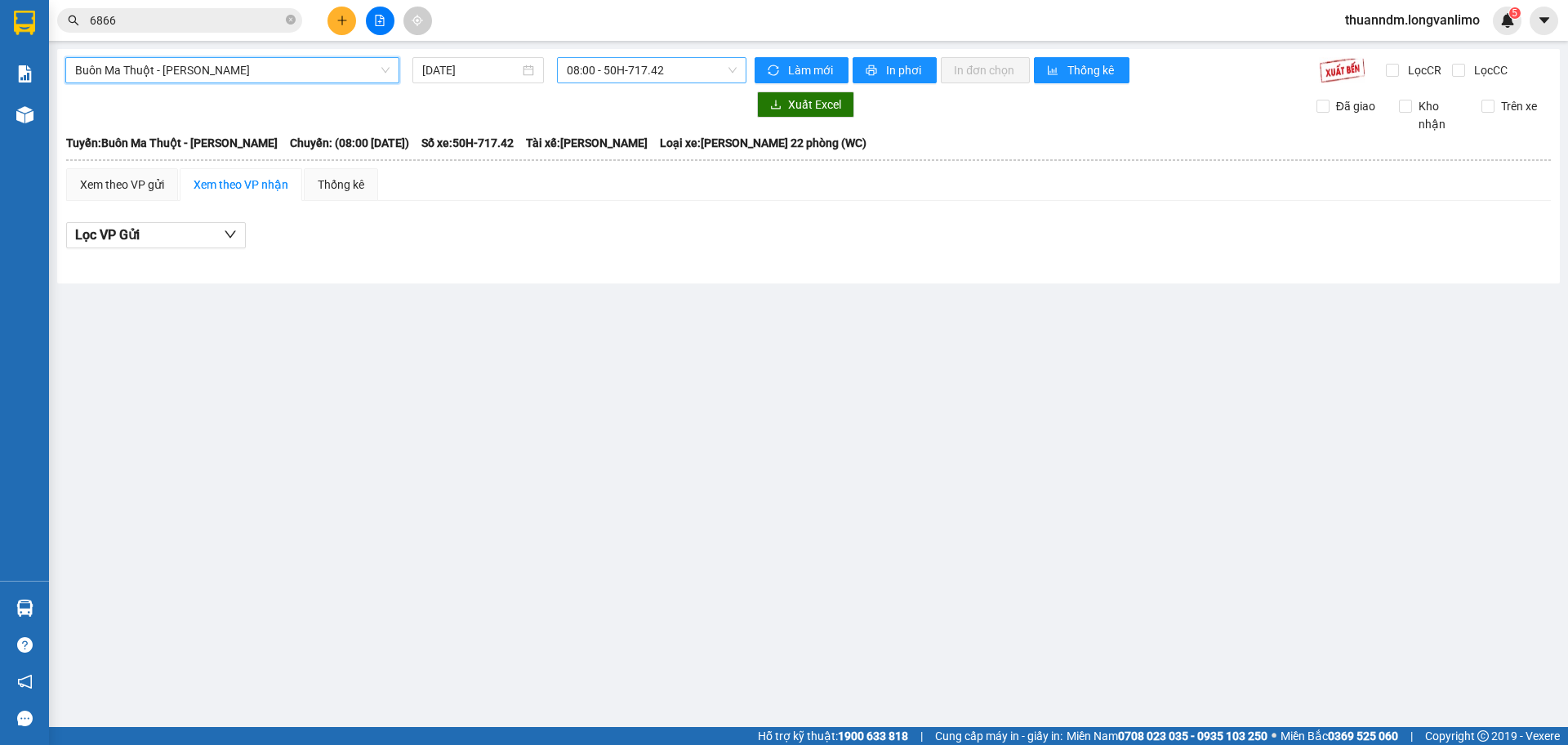
click at [592, 66] on span "08:00 - 50H-717.42" at bounding box center [651, 70] width 170 height 25
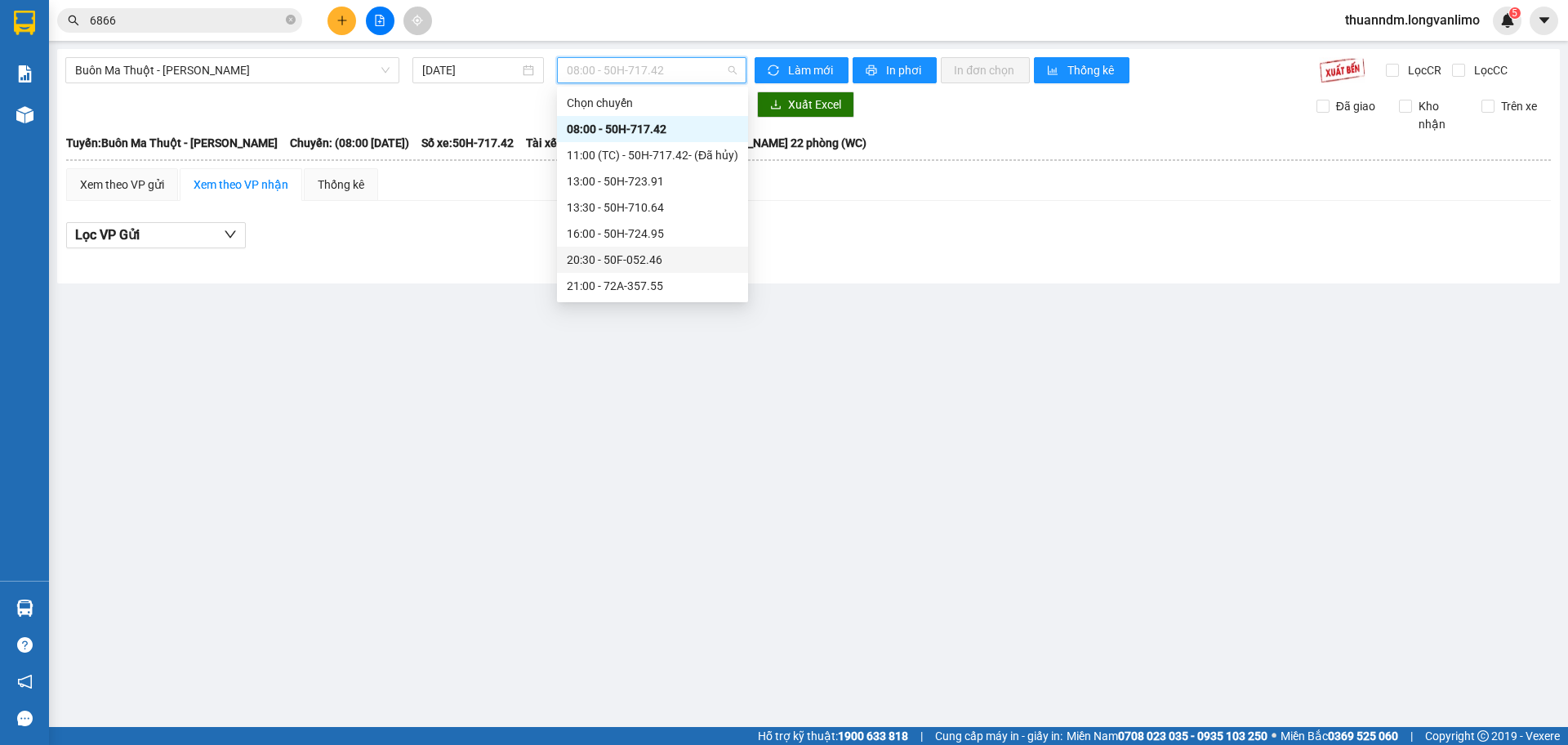
scroll to position [82, 0]
click at [657, 203] on div "21:00 - 72A-357.55" at bounding box center [652, 204] width 171 height 18
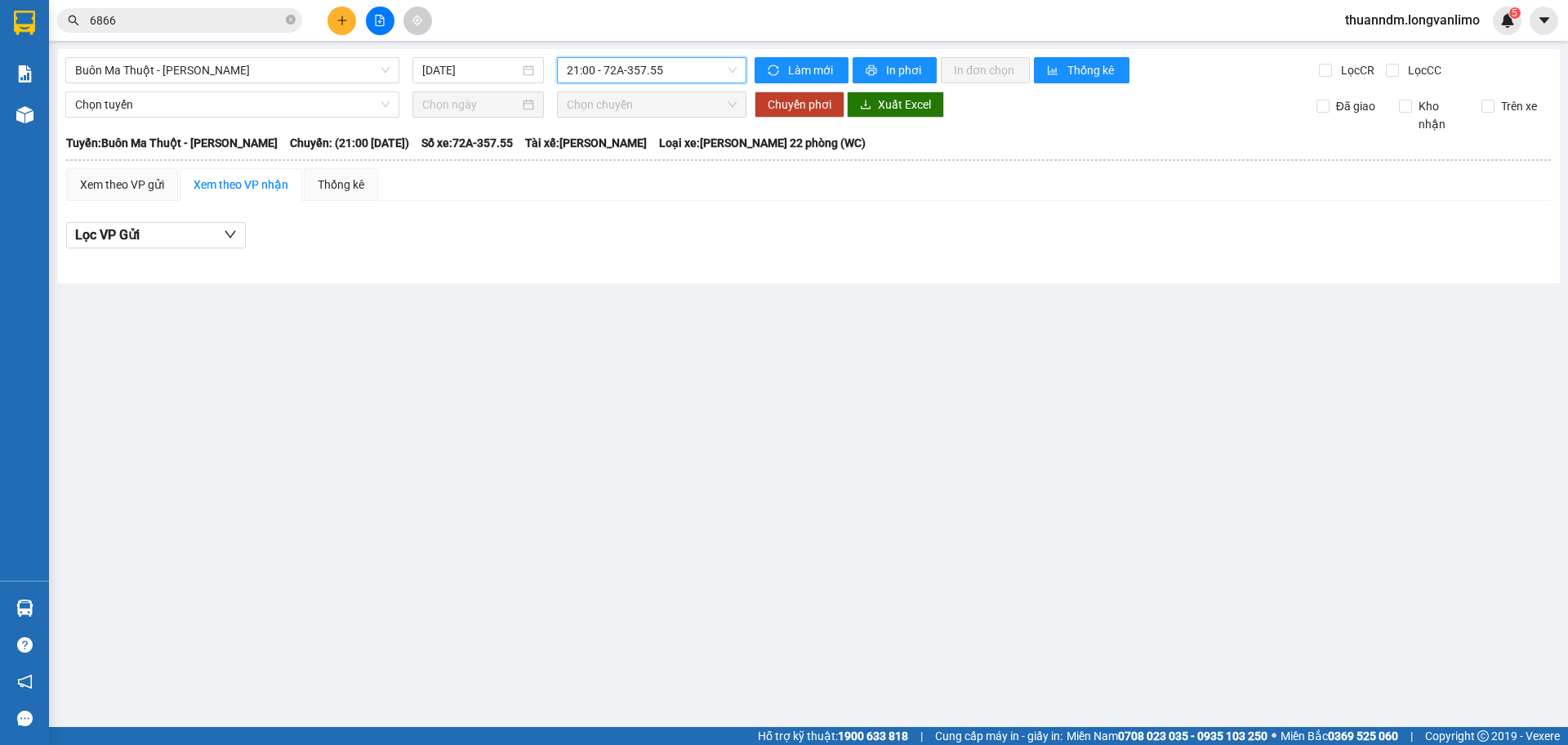
click at [605, 67] on span "21:00 - 72A-357.55" at bounding box center [651, 70] width 170 height 25
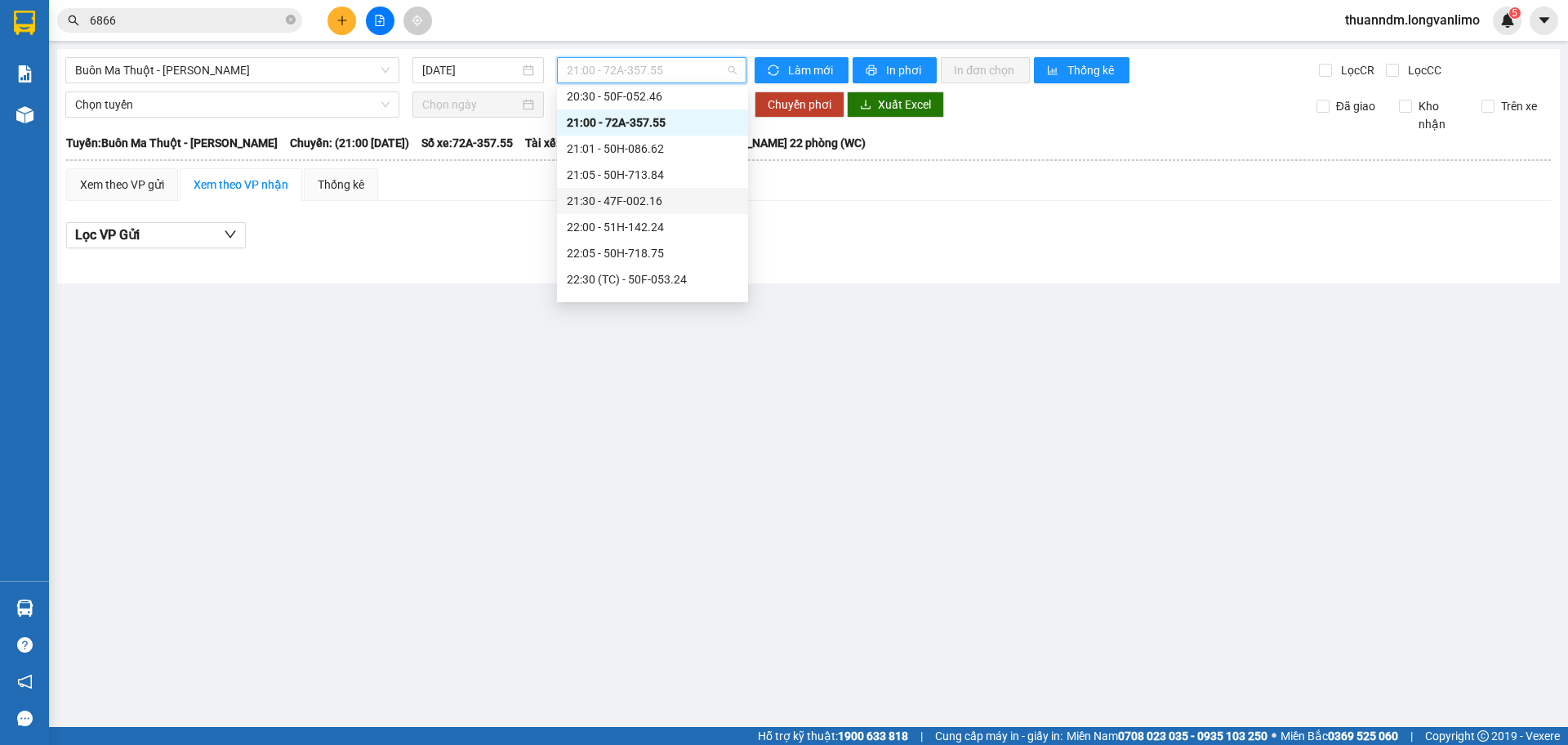
scroll to position [82, 0]
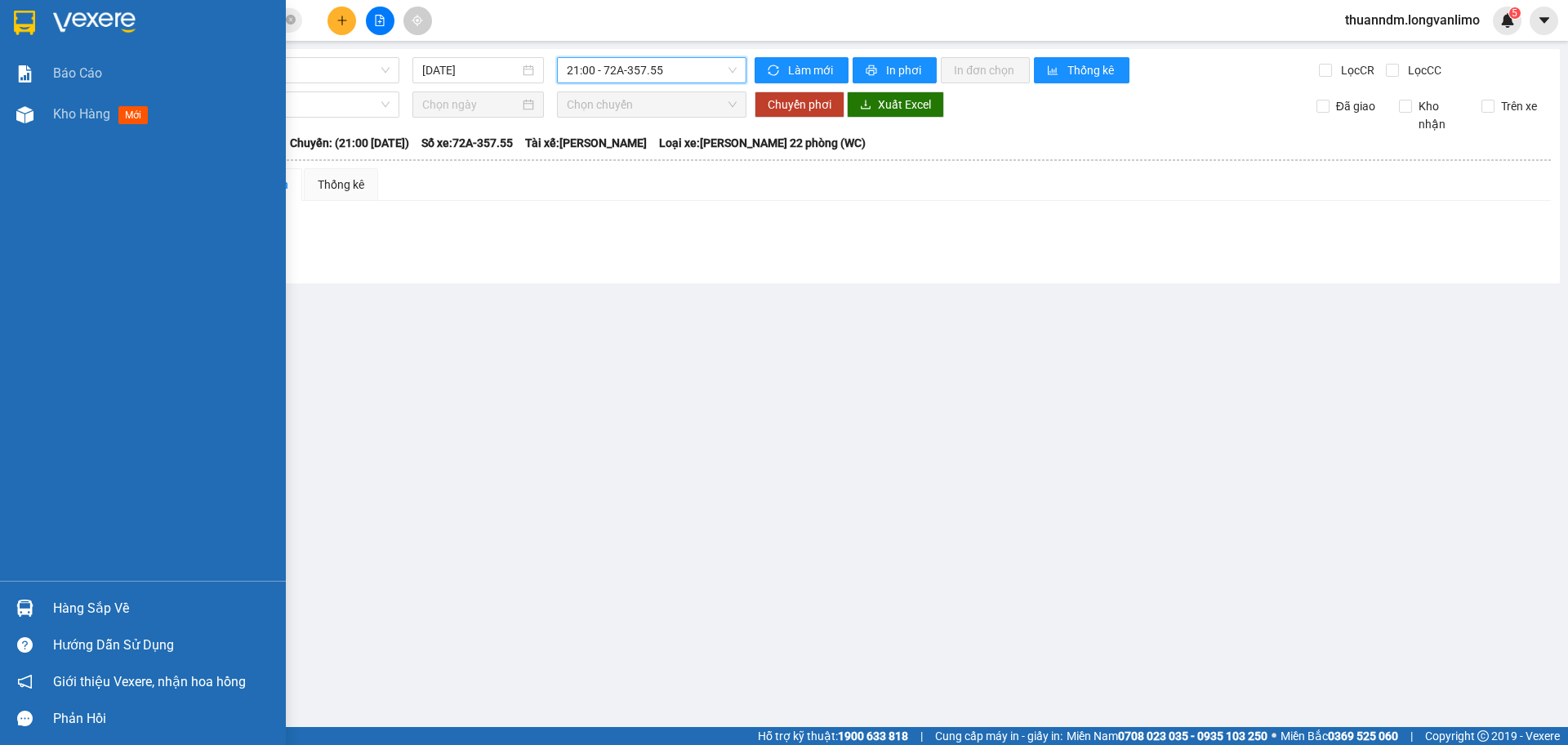
click at [39, 22] on div at bounding box center [142, 26] width 285 height 53
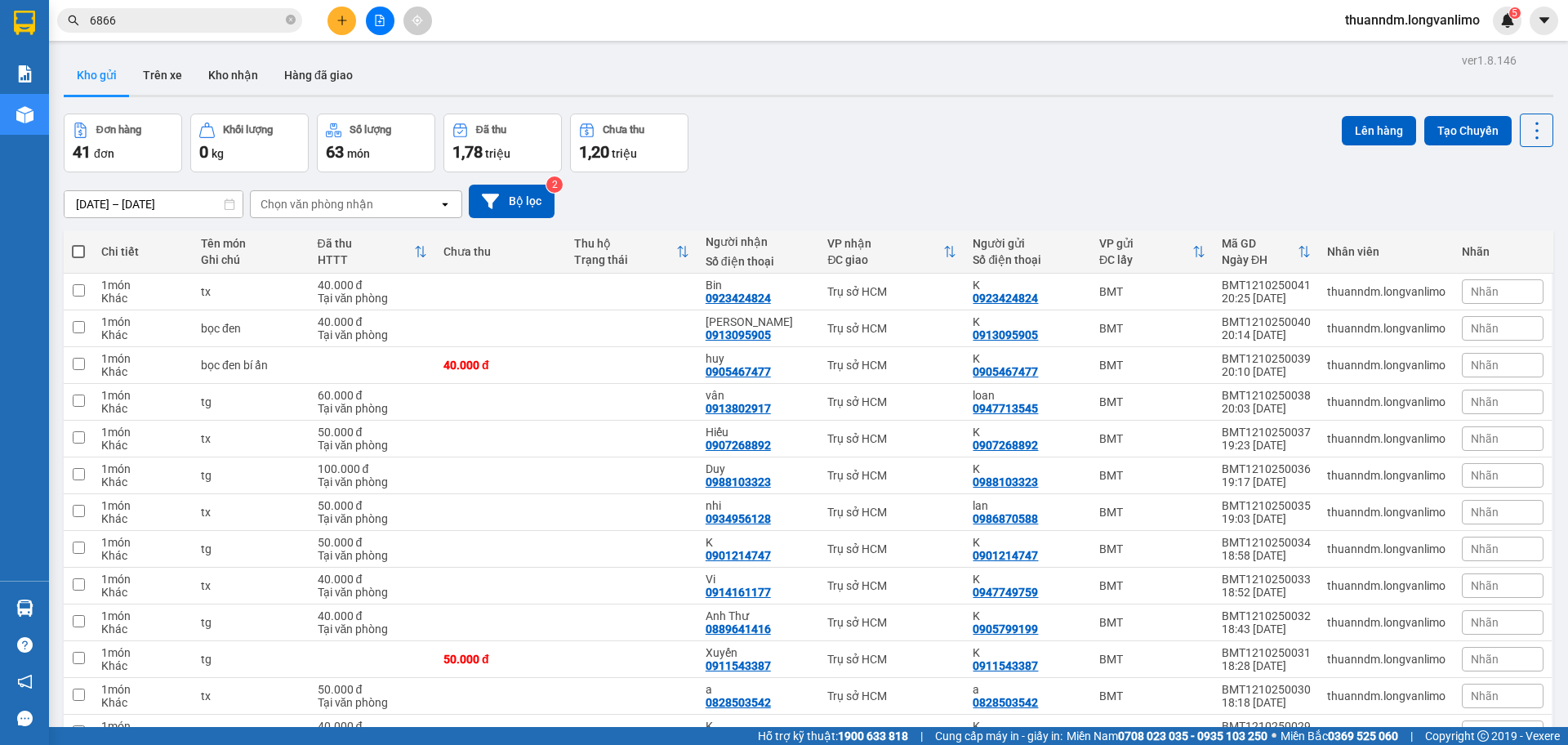
click at [137, 27] on input "6866" at bounding box center [186, 21] width 193 height 18
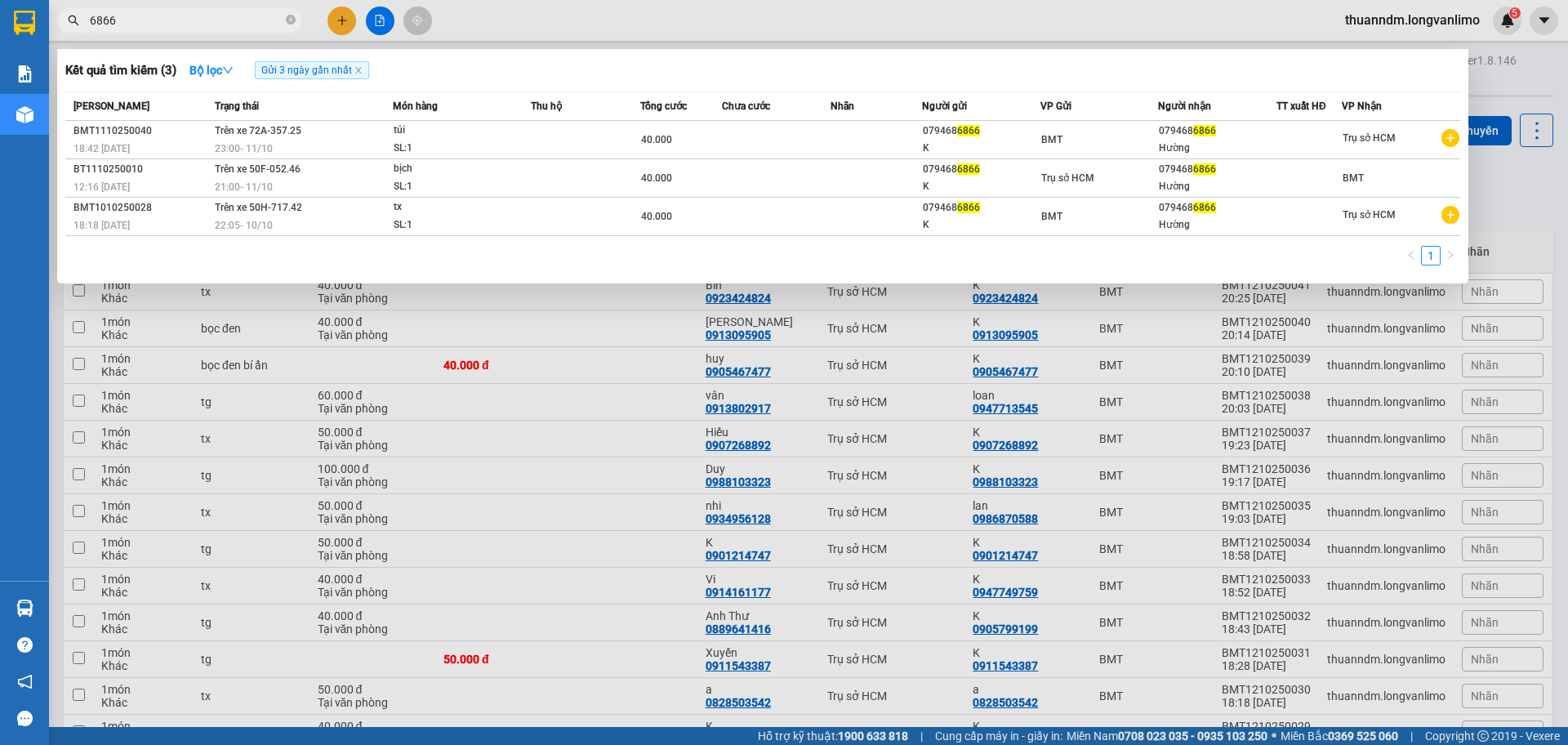
click at [137, 27] on input "6866" at bounding box center [186, 21] width 193 height 18
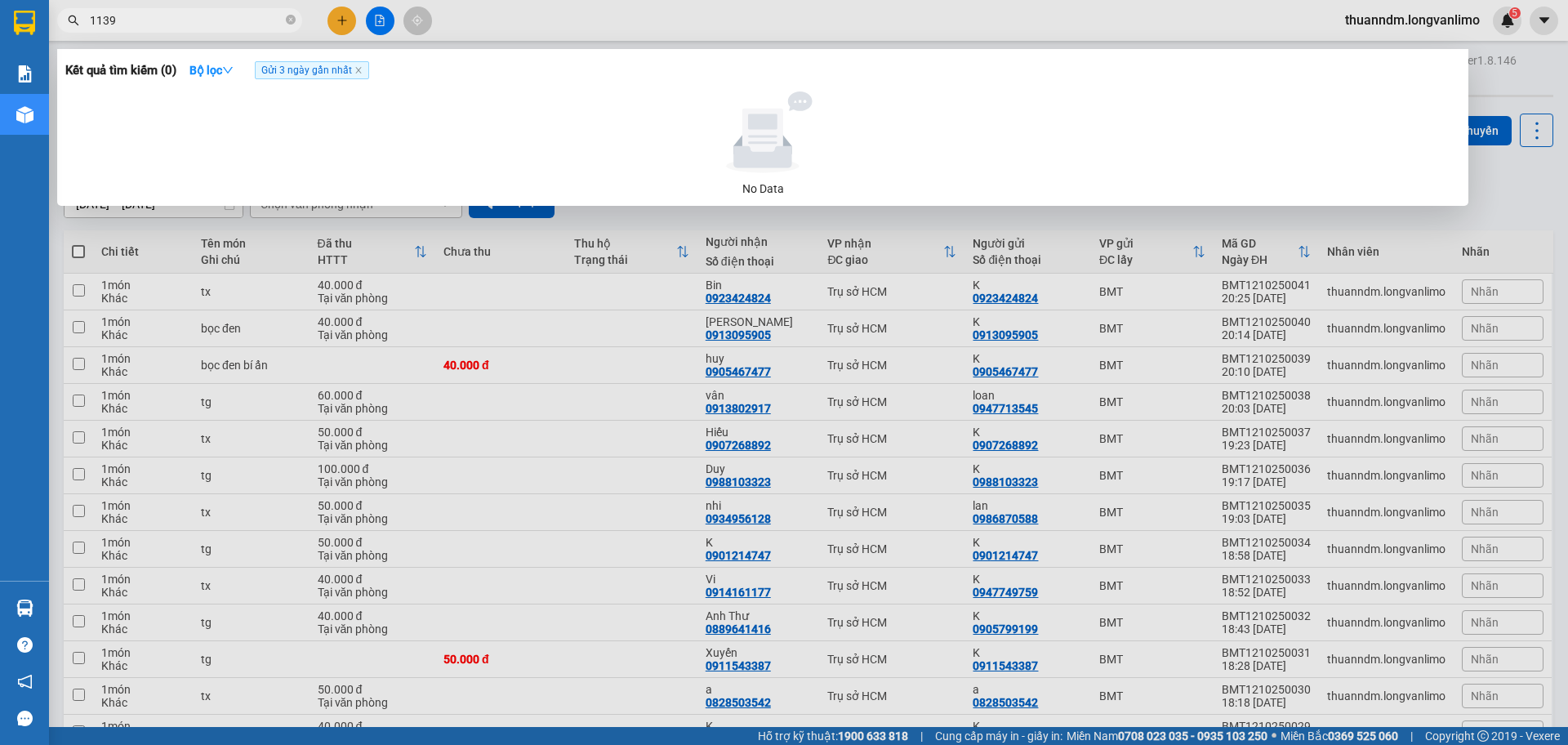
click at [160, 12] on input "1139" at bounding box center [186, 21] width 193 height 18
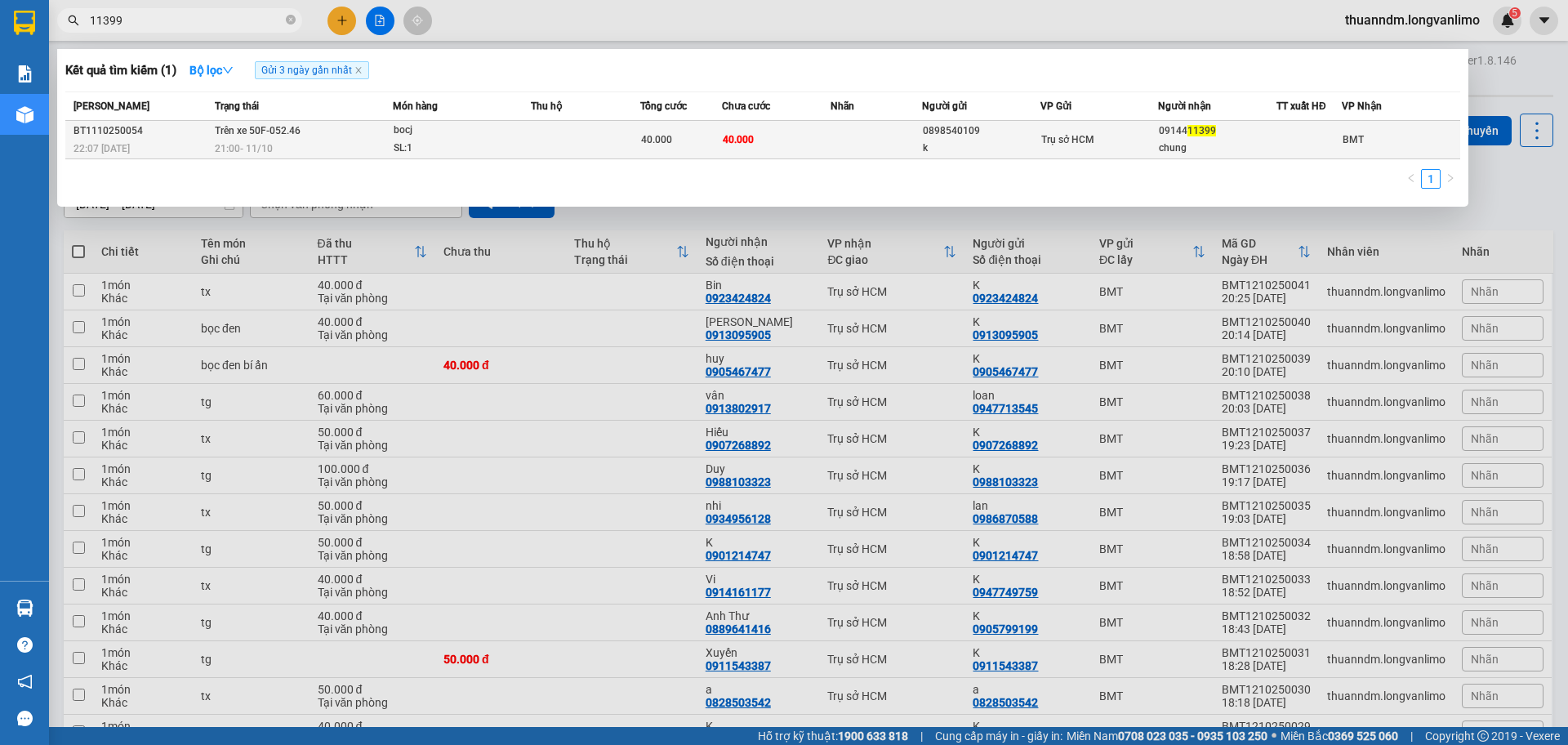
type input "11399"
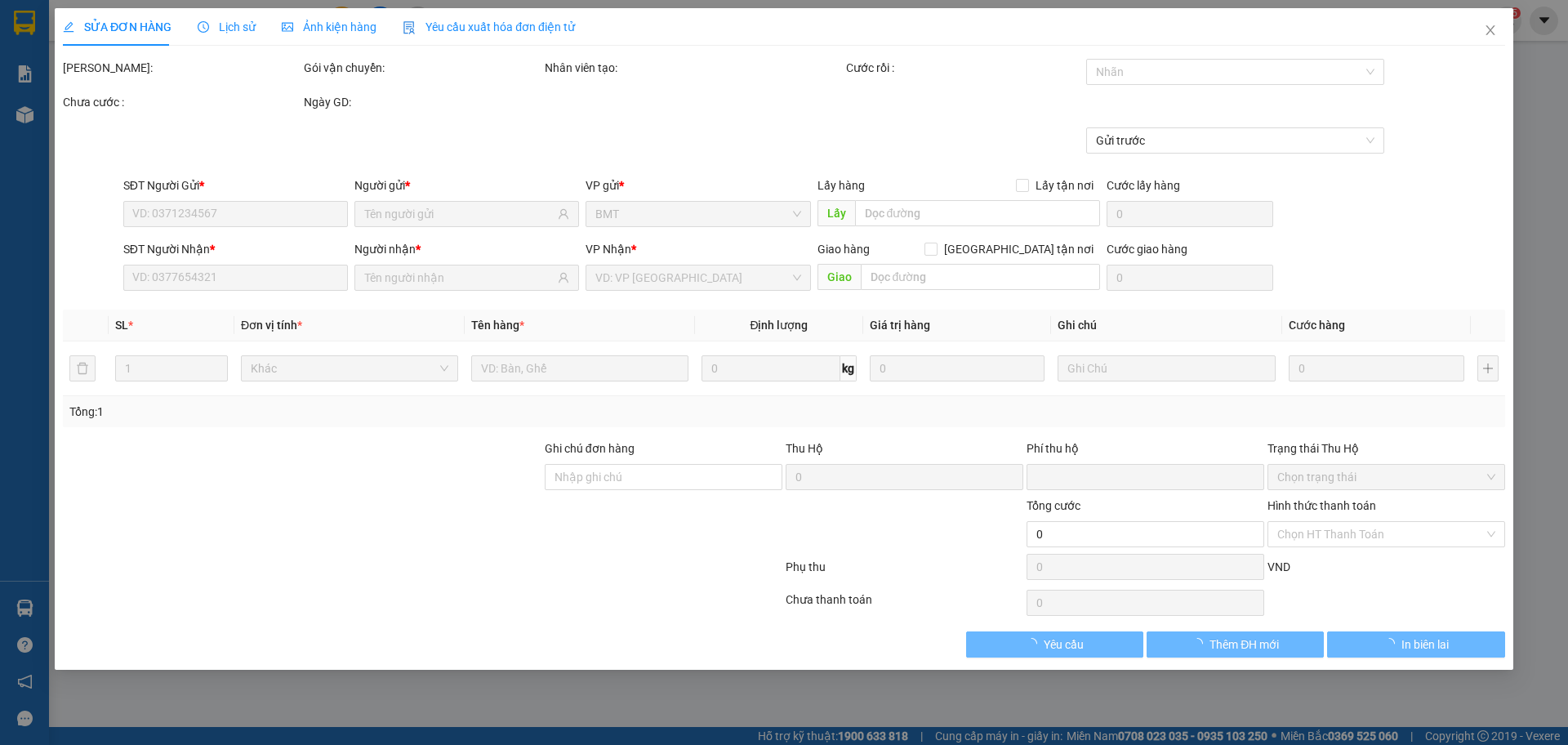
type input "0898540109"
type input "k"
type input "0914411399"
type input "chung"
type input "0"
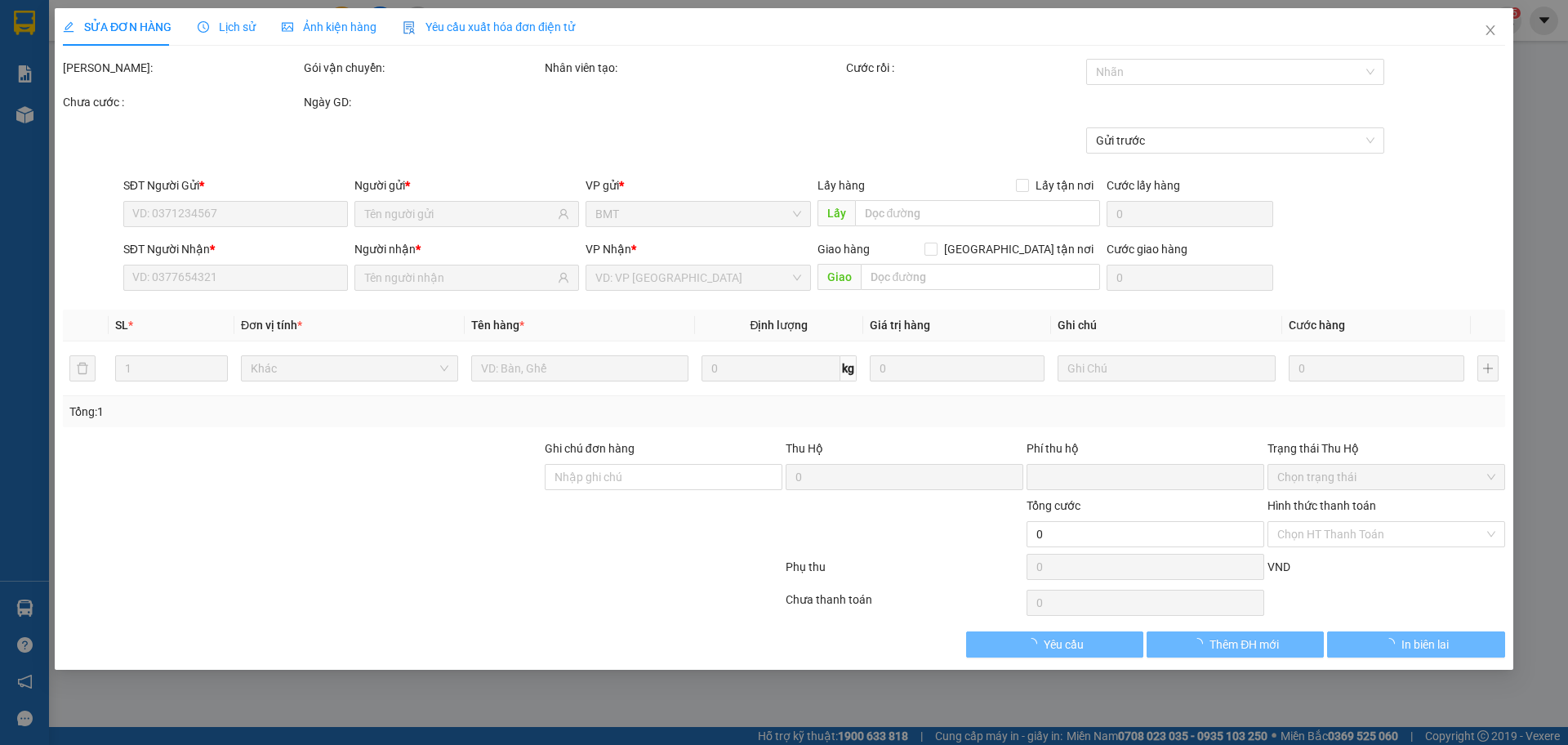
type input "40.000"
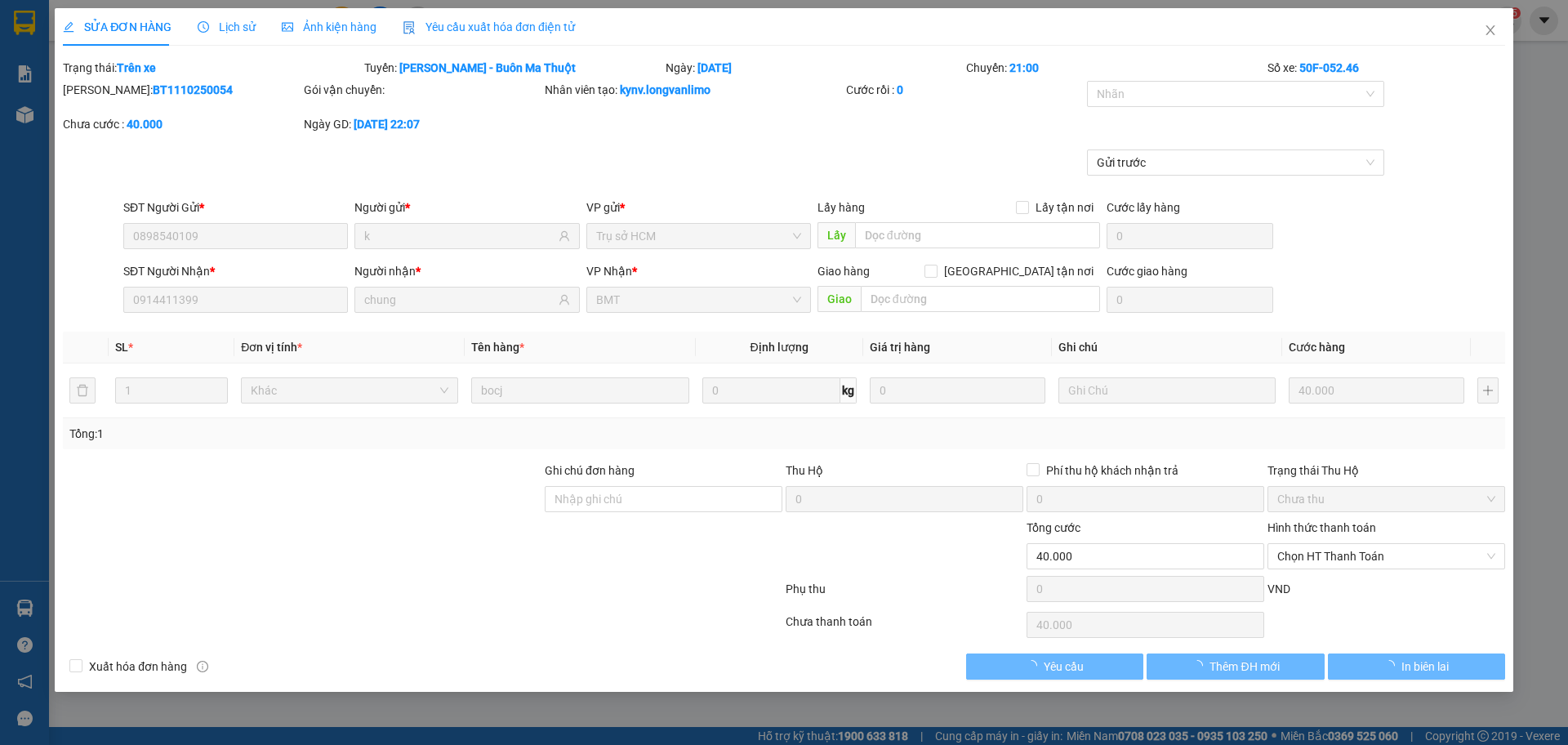
click at [341, 31] on span "Ảnh kiện hàng" at bounding box center [329, 27] width 94 height 13
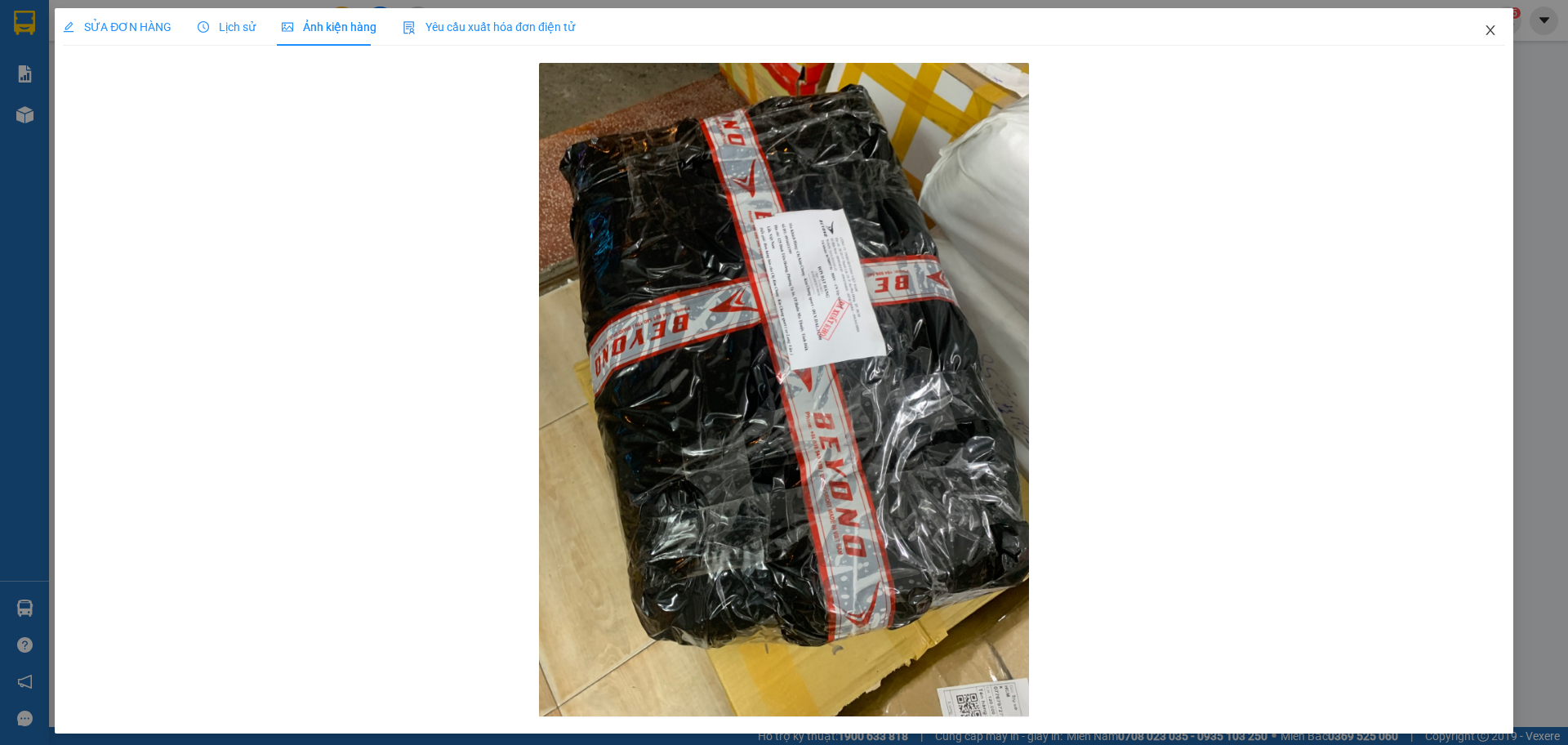
click at [1484, 23] on span "Close" at bounding box center [1490, 31] width 46 height 46
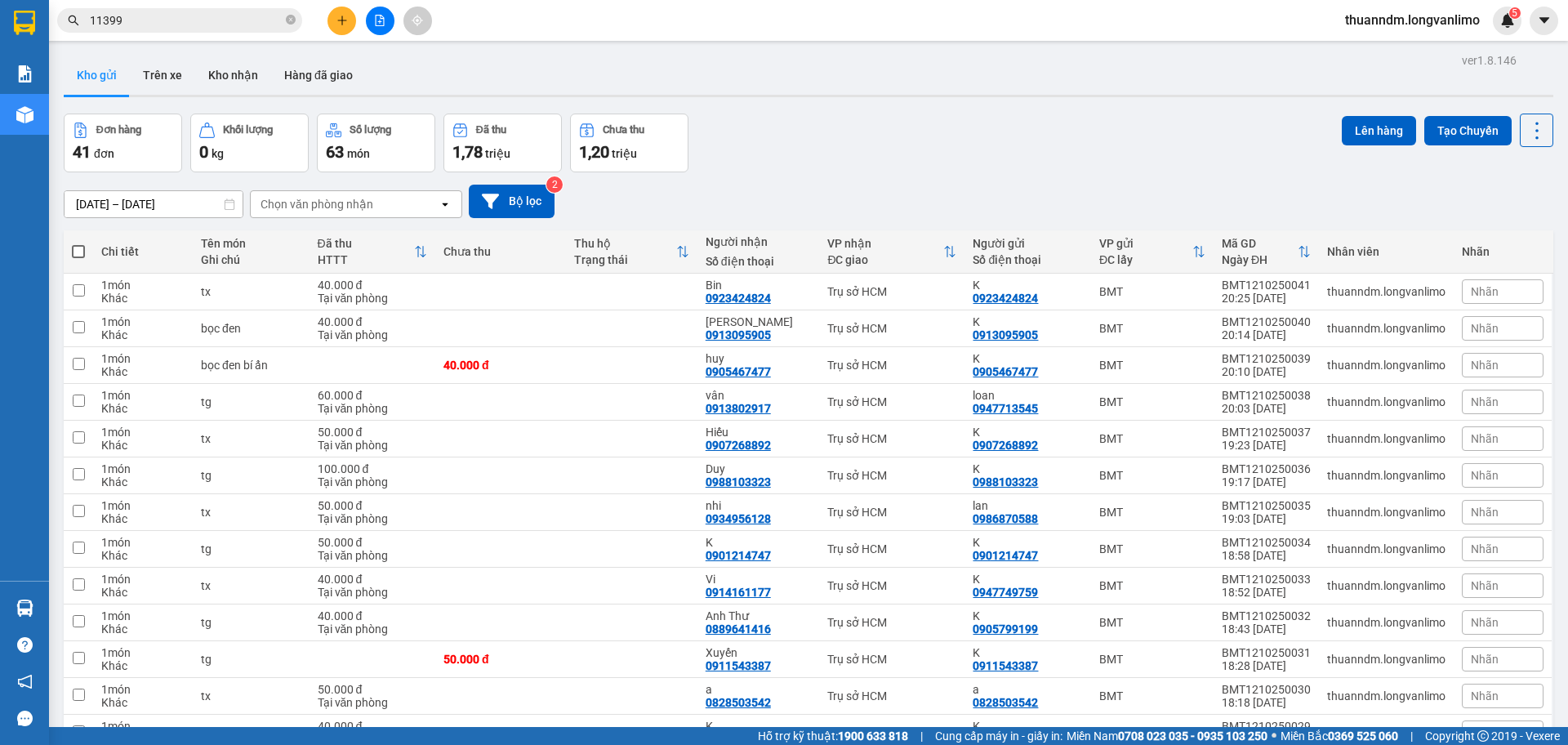
click at [204, 21] on input "11399" at bounding box center [186, 21] width 193 height 18
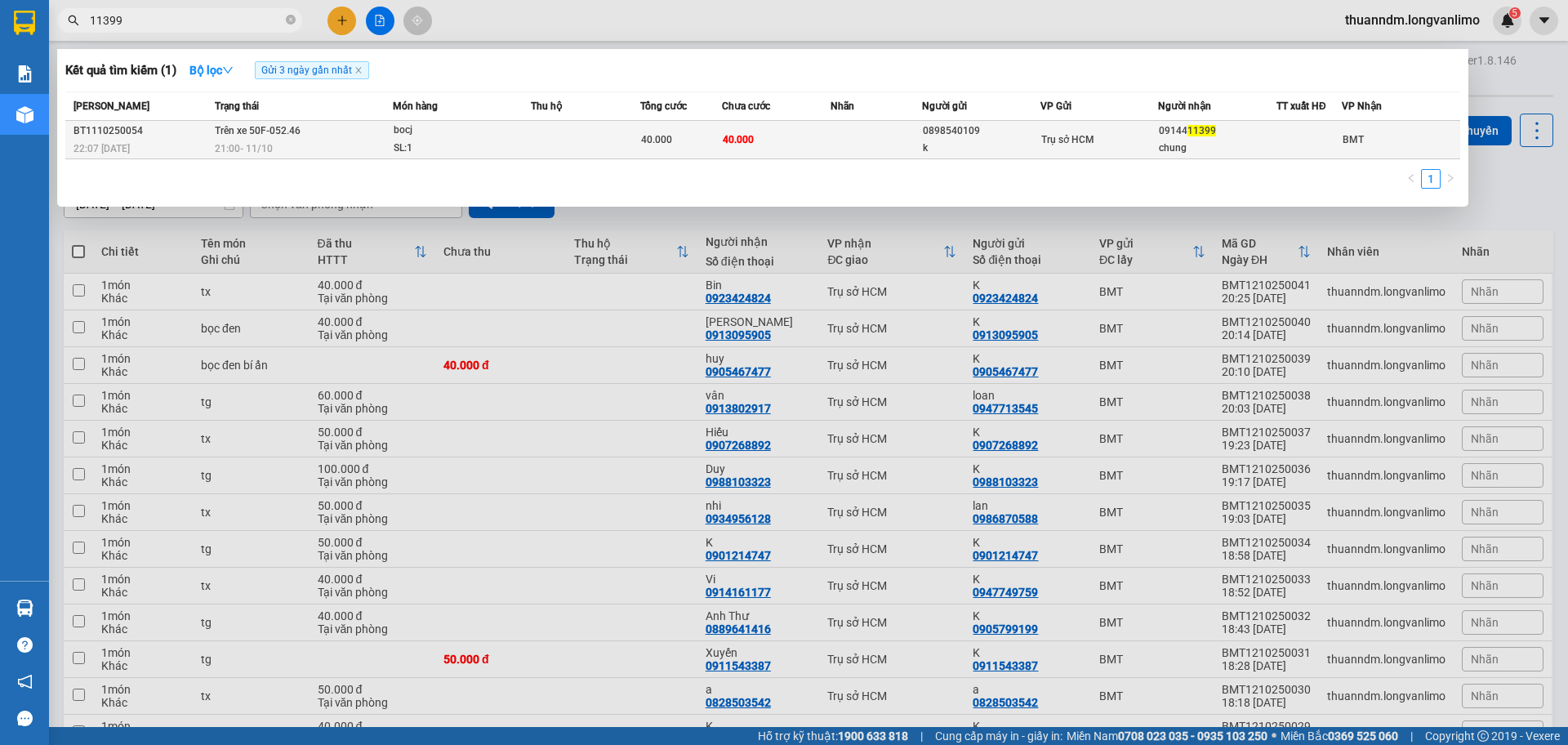
click at [477, 131] on div "bocj" at bounding box center [455, 131] width 122 height 18
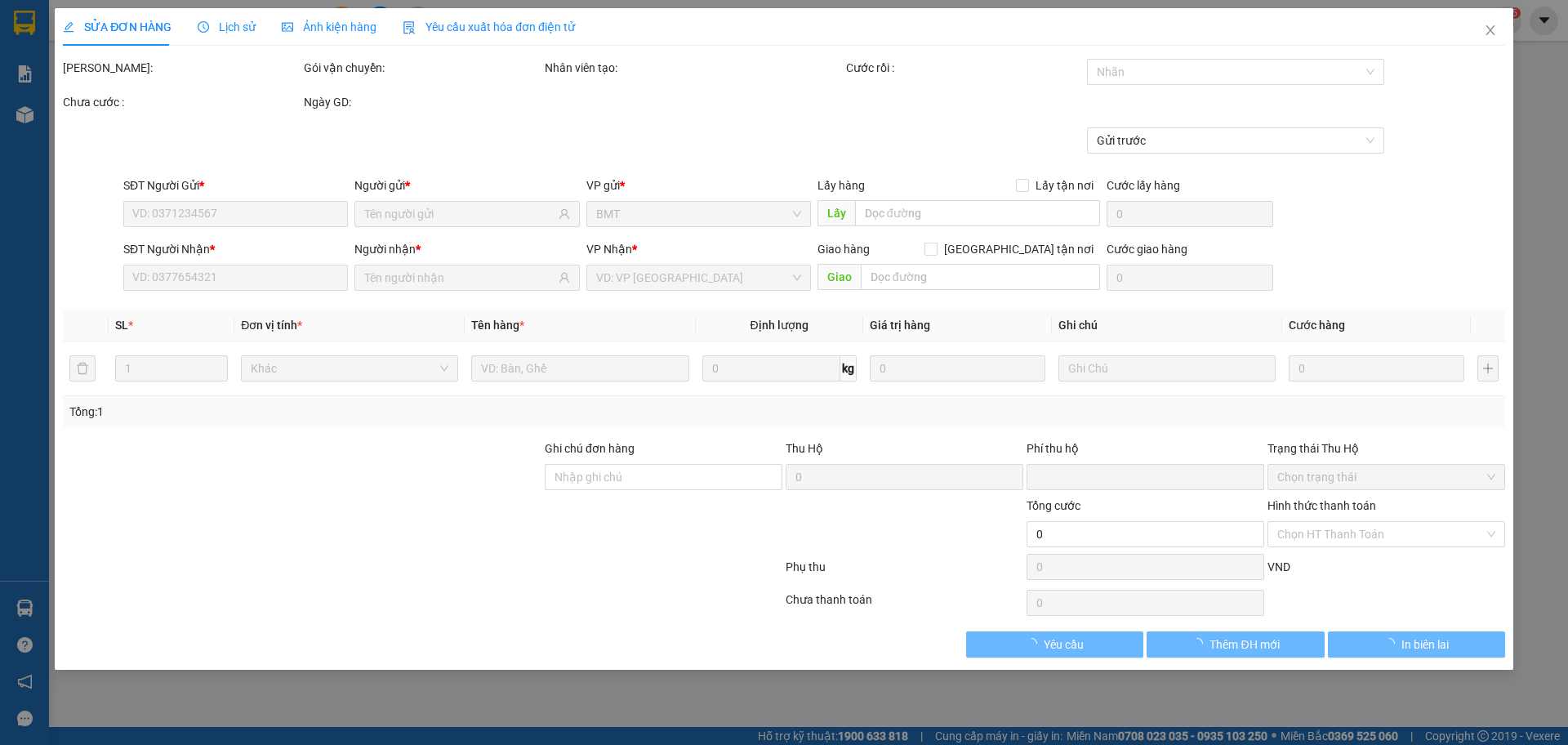
click at [158, 22] on span "SỬA ĐƠN HÀNG" at bounding box center [117, 27] width 108 height 13
type input "0898540109"
type input "k"
type input "0914411399"
type input "chung"
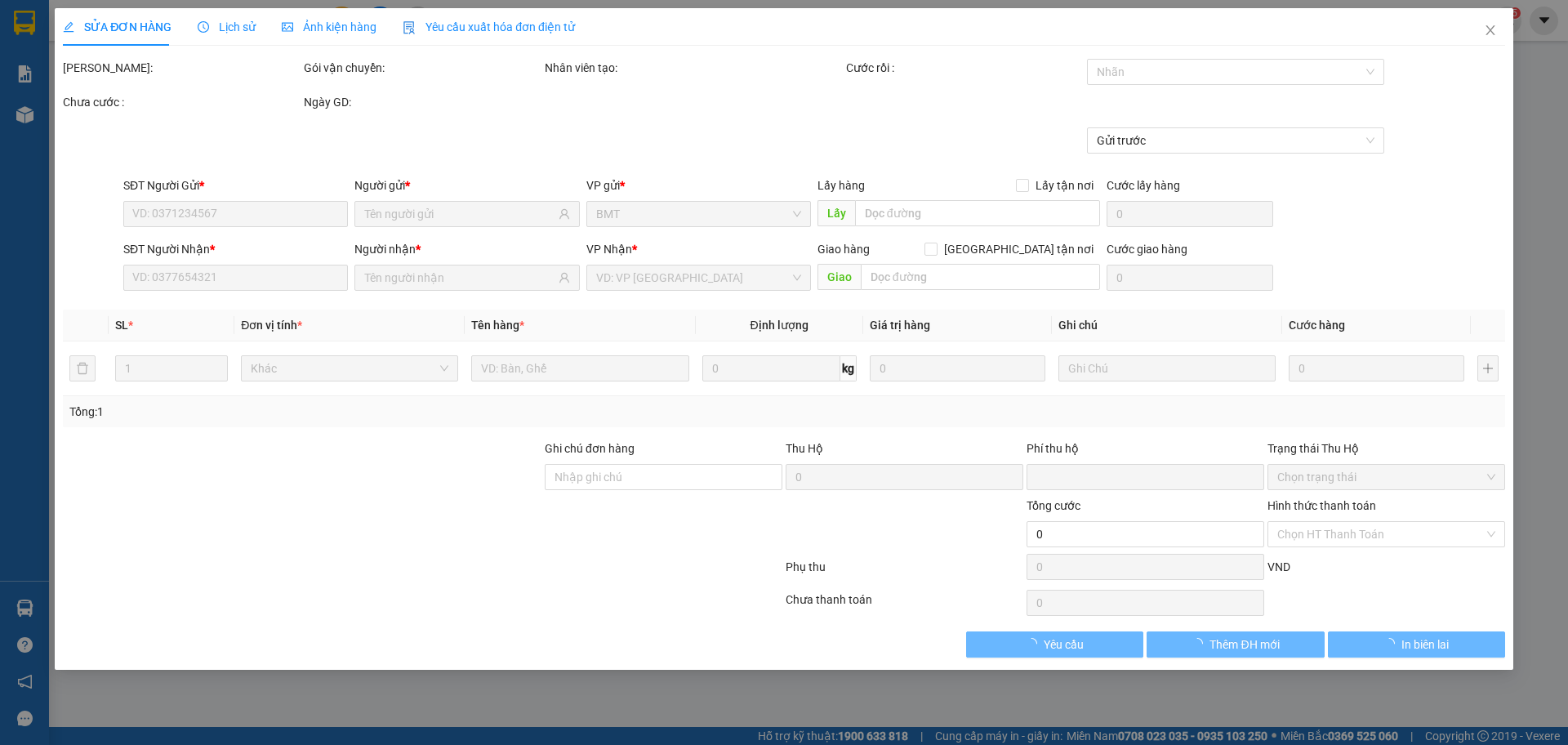
type input "0"
type input "40.000"
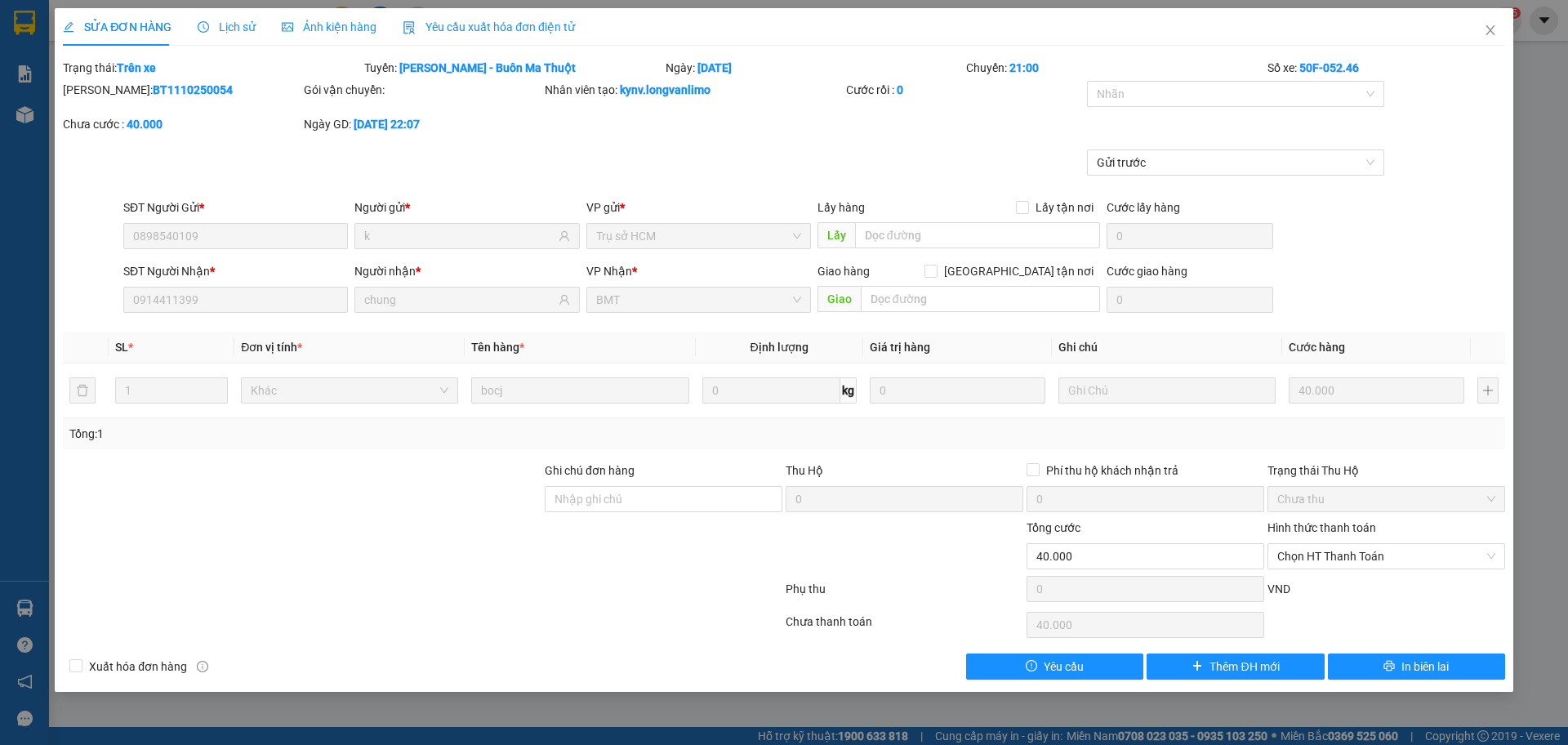
click at [164, 89] on b "BT1110250054" at bounding box center [193, 90] width 80 height 13
copy div "Mã ĐH: BT1110250054"
click at [248, 105] on div "Mã ĐH: BT1110250054" at bounding box center [181, 98] width 241 height 34
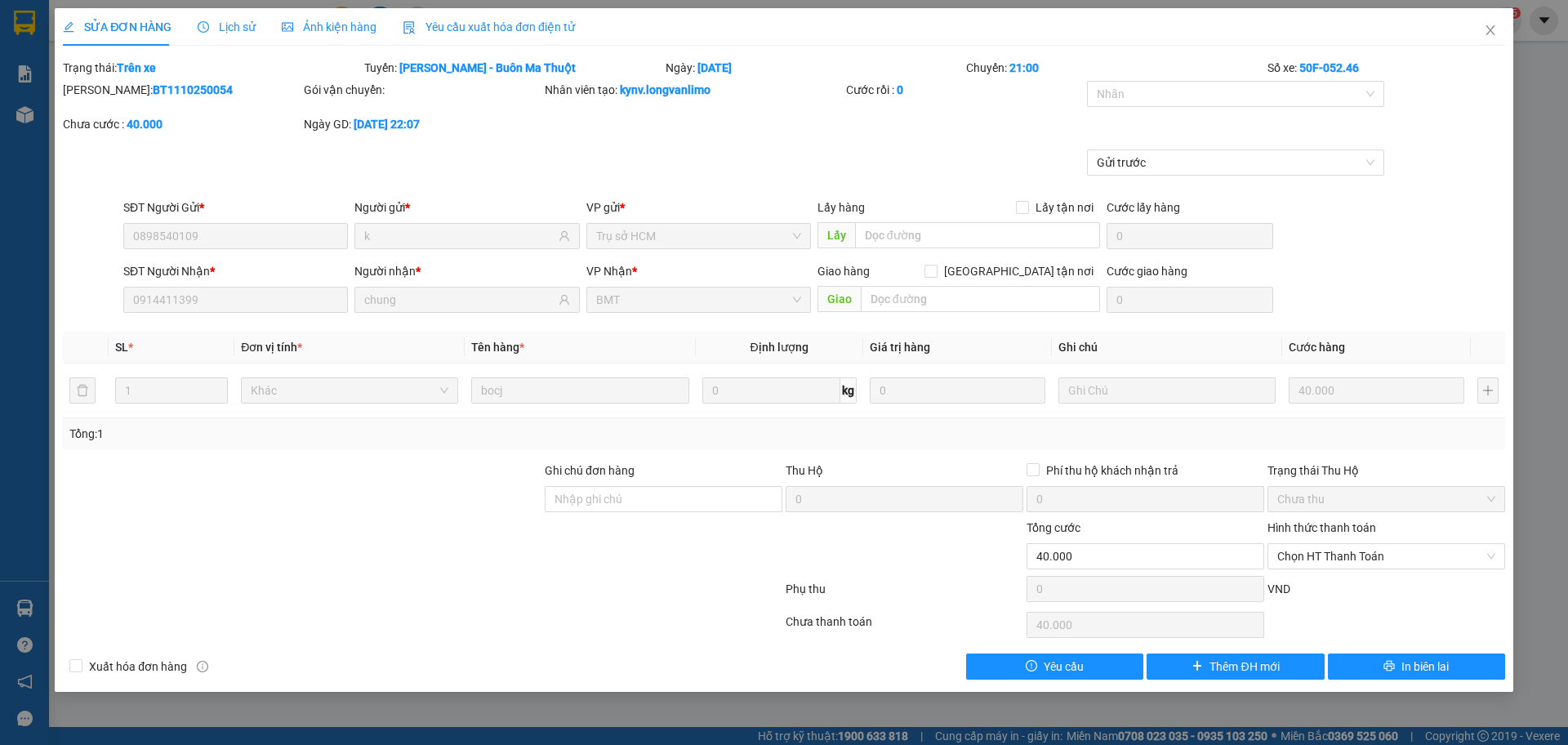
click at [153, 90] on b "BT1110250054" at bounding box center [193, 90] width 80 height 13
copy b "BT1110250054"
click at [1490, 31] on icon "close" at bounding box center [1489, 31] width 9 height 10
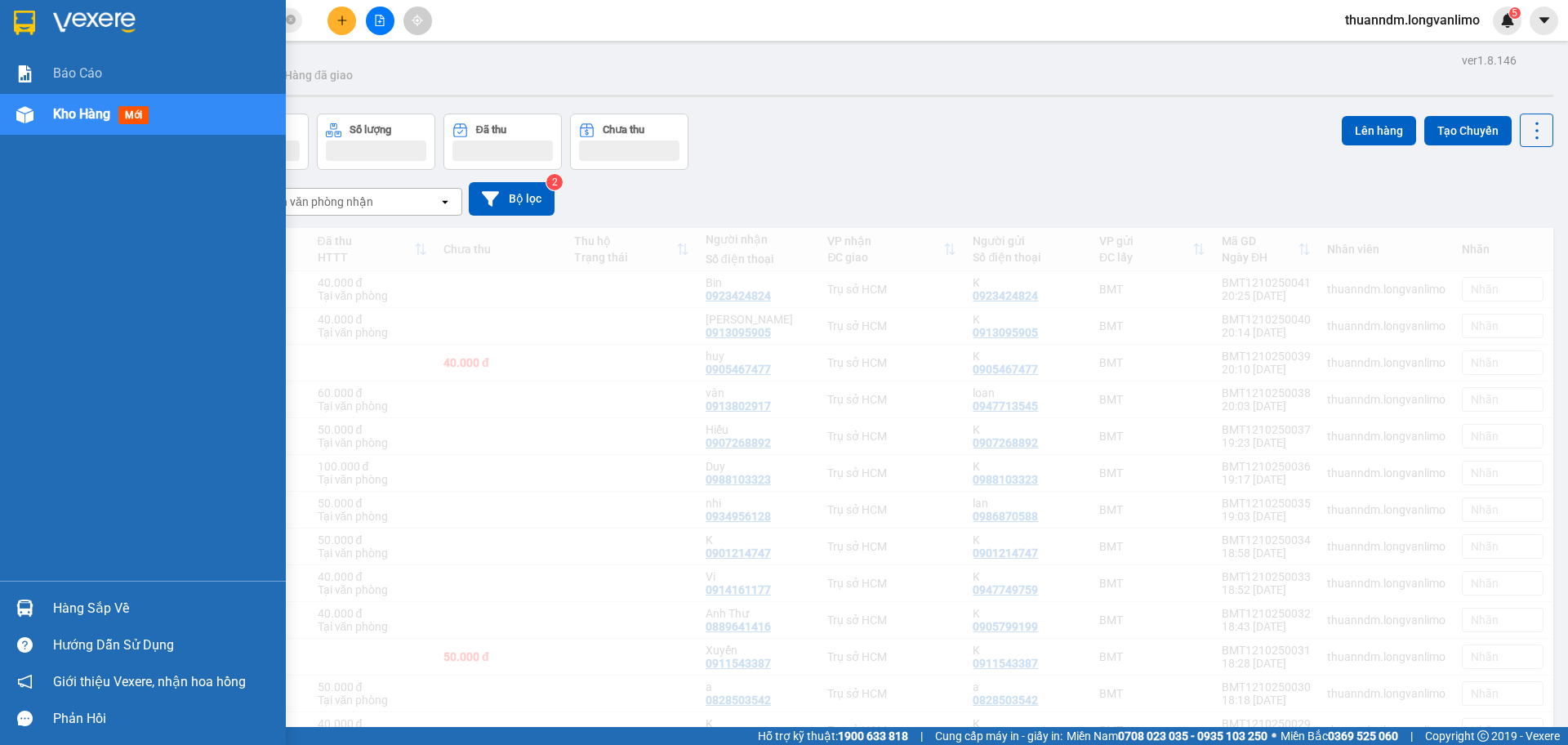
click at [20, 29] on img at bounding box center [25, 23] width 22 height 25
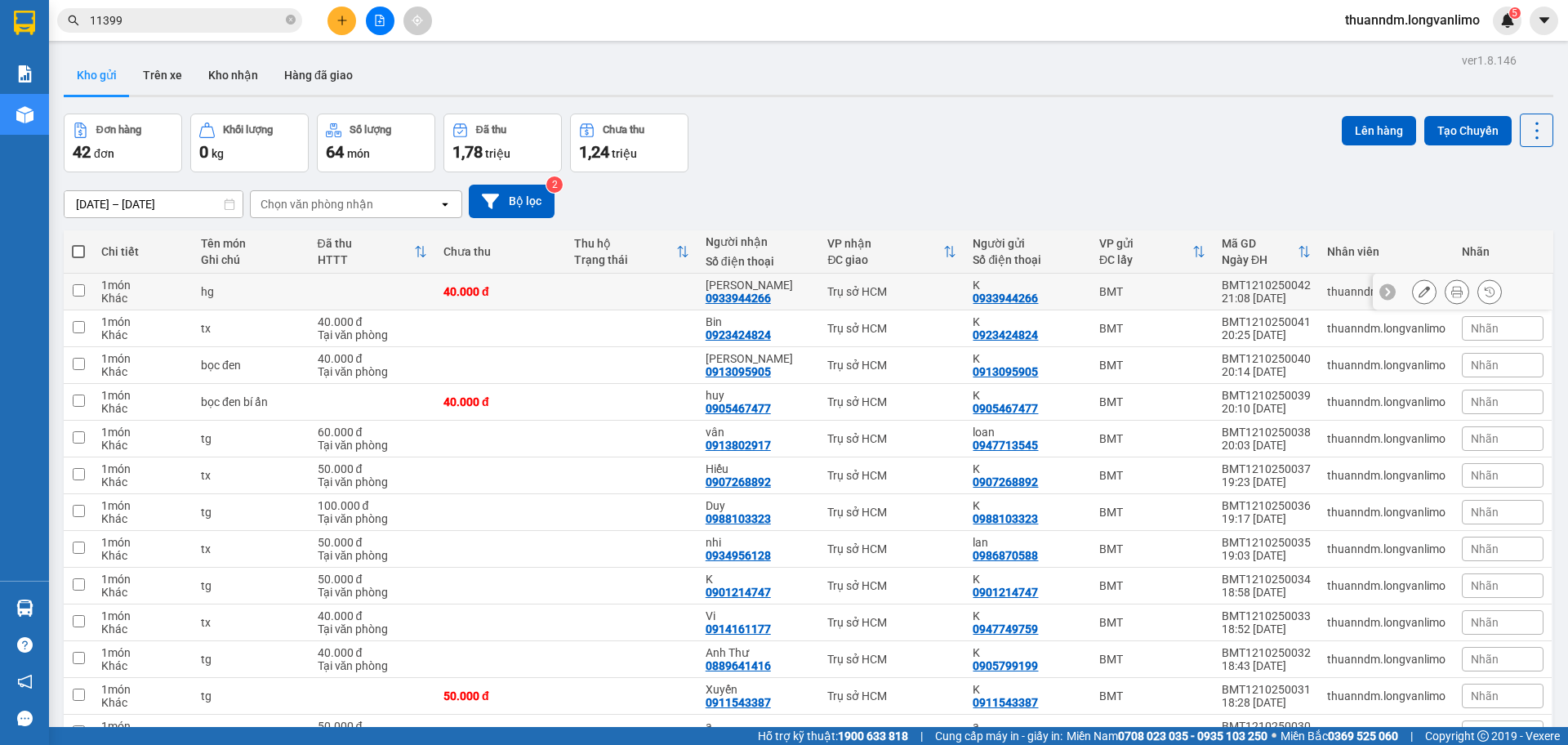
click at [531, 282] on td "40.000 đ" at bounding box center [501, 292] width 131 height 36
checkbox input "true"
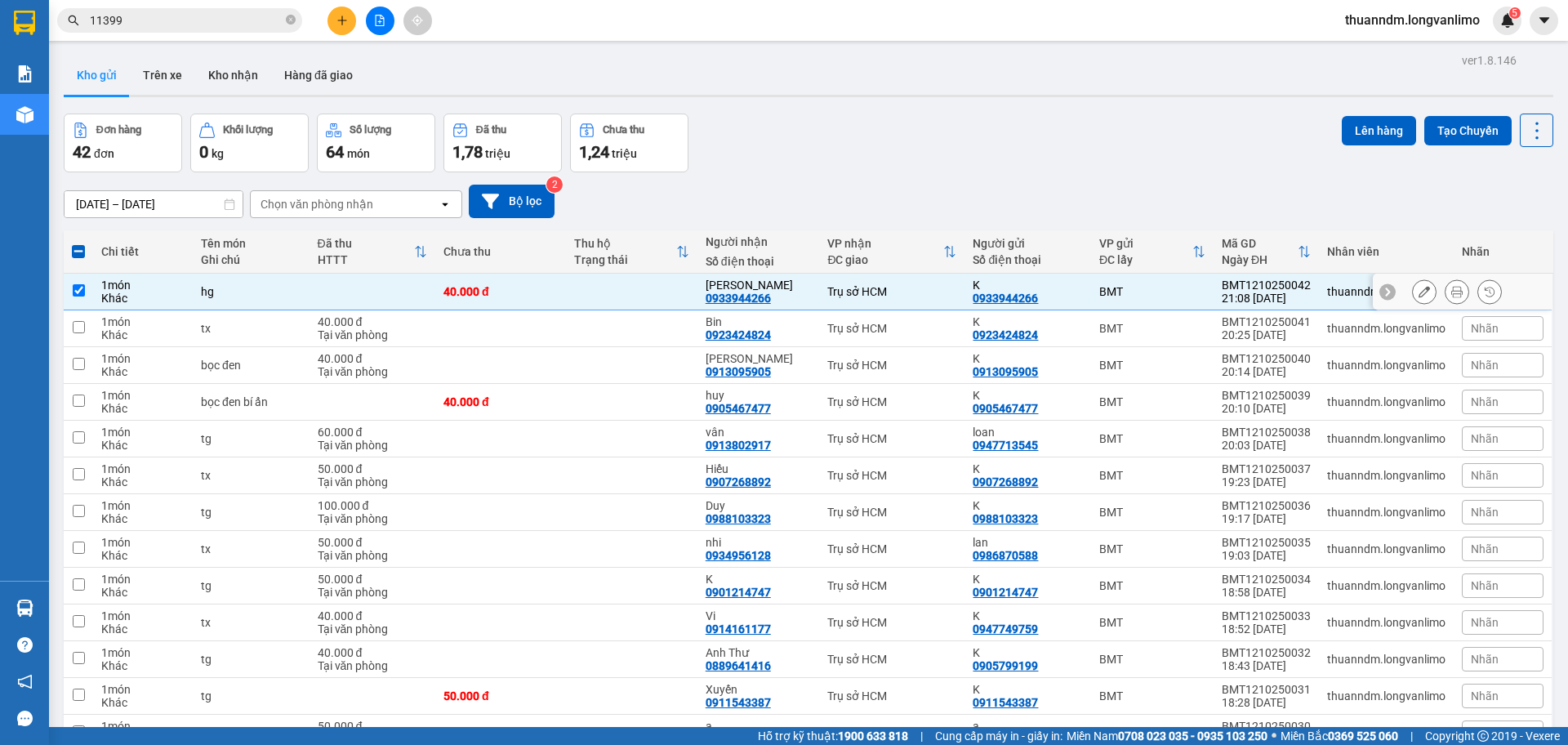
click at [1446, 291] on button at bounding box center [1457, 292] width 23 height 29
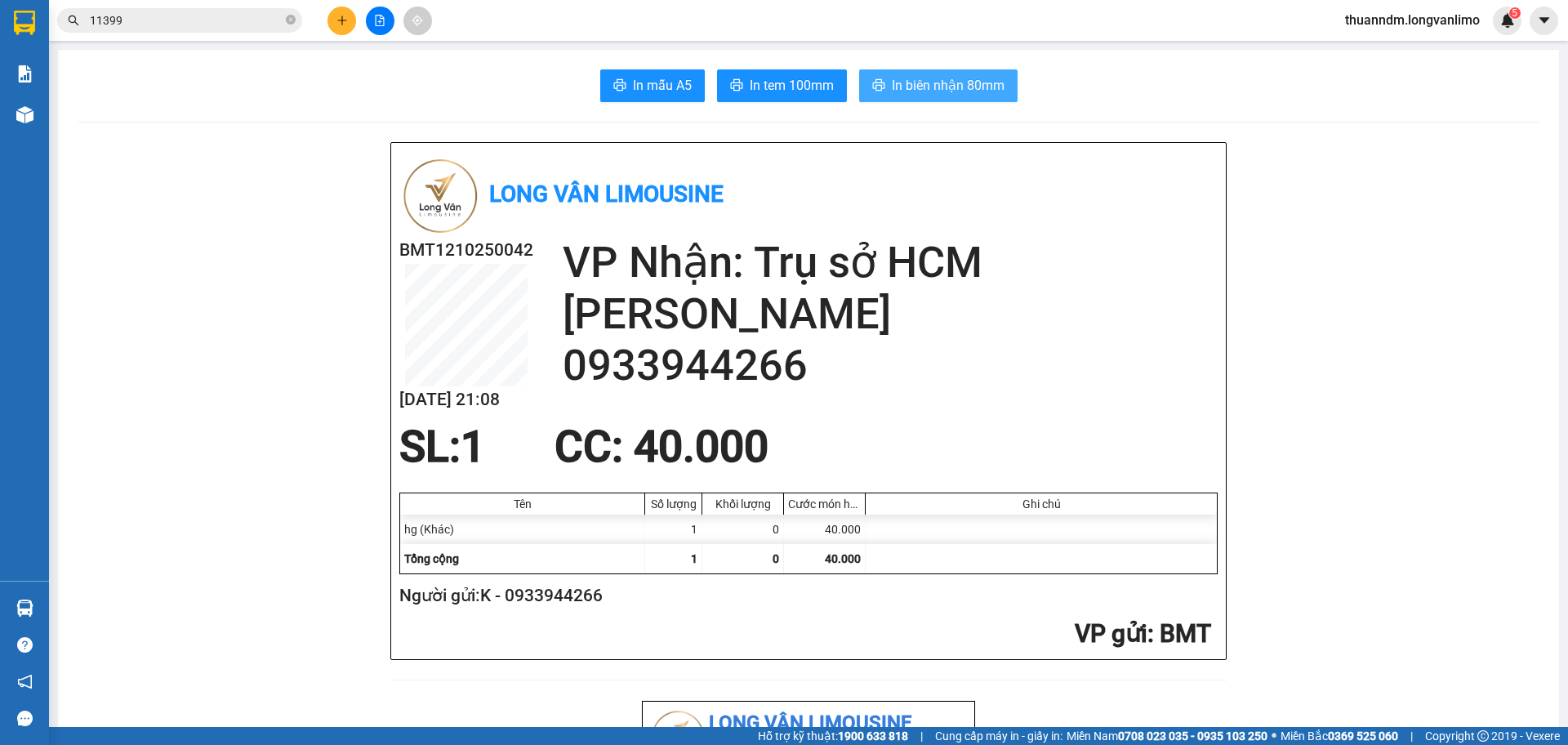
click at [872, 84] on icon "printer" at bounding box center [879, 85] width 13 height 13
click at [731, 90] on icon "printer" at bounding box center [736, 85] width 13 height 13
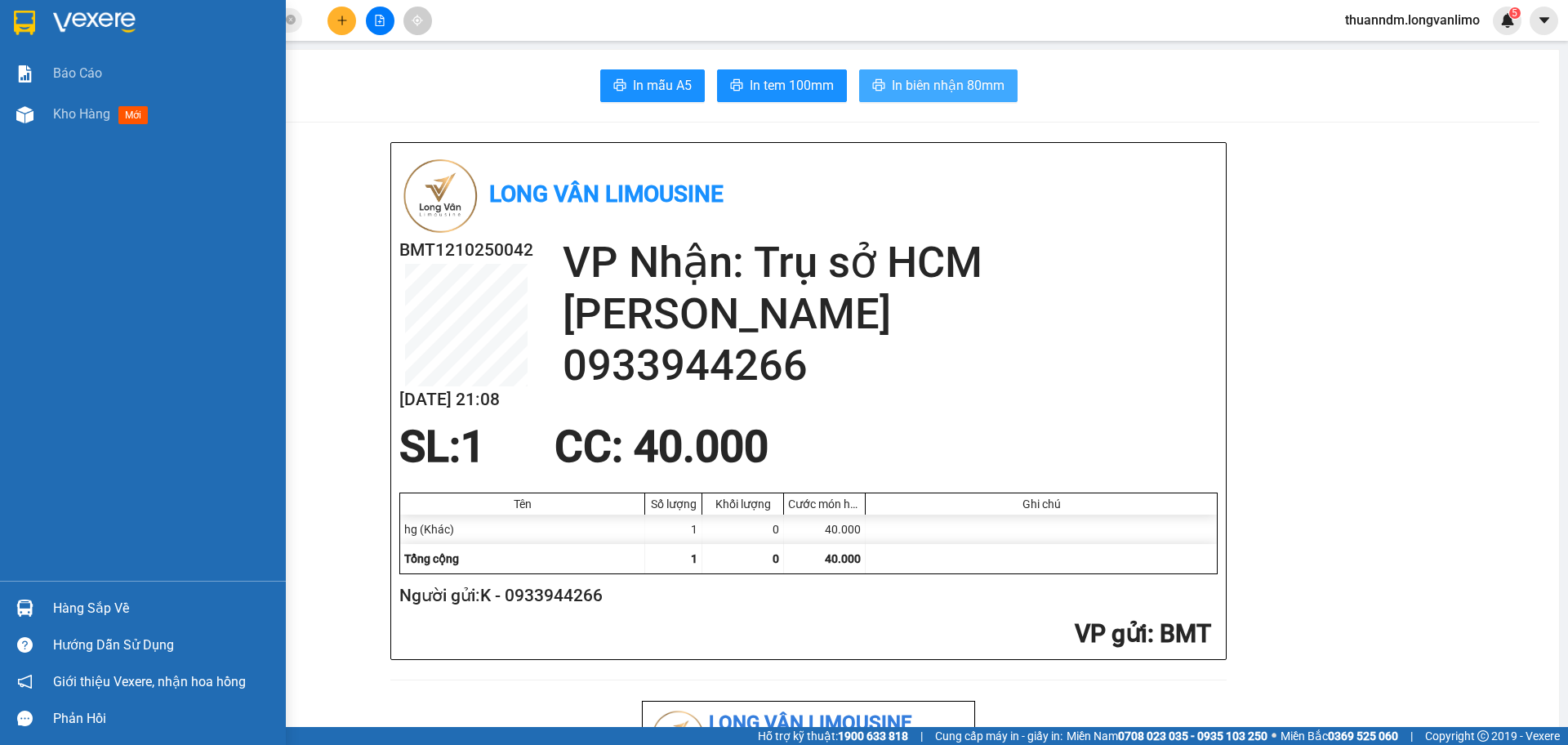
click at [25, 20] on img at bounding box center [25, 23] width 22 height 25
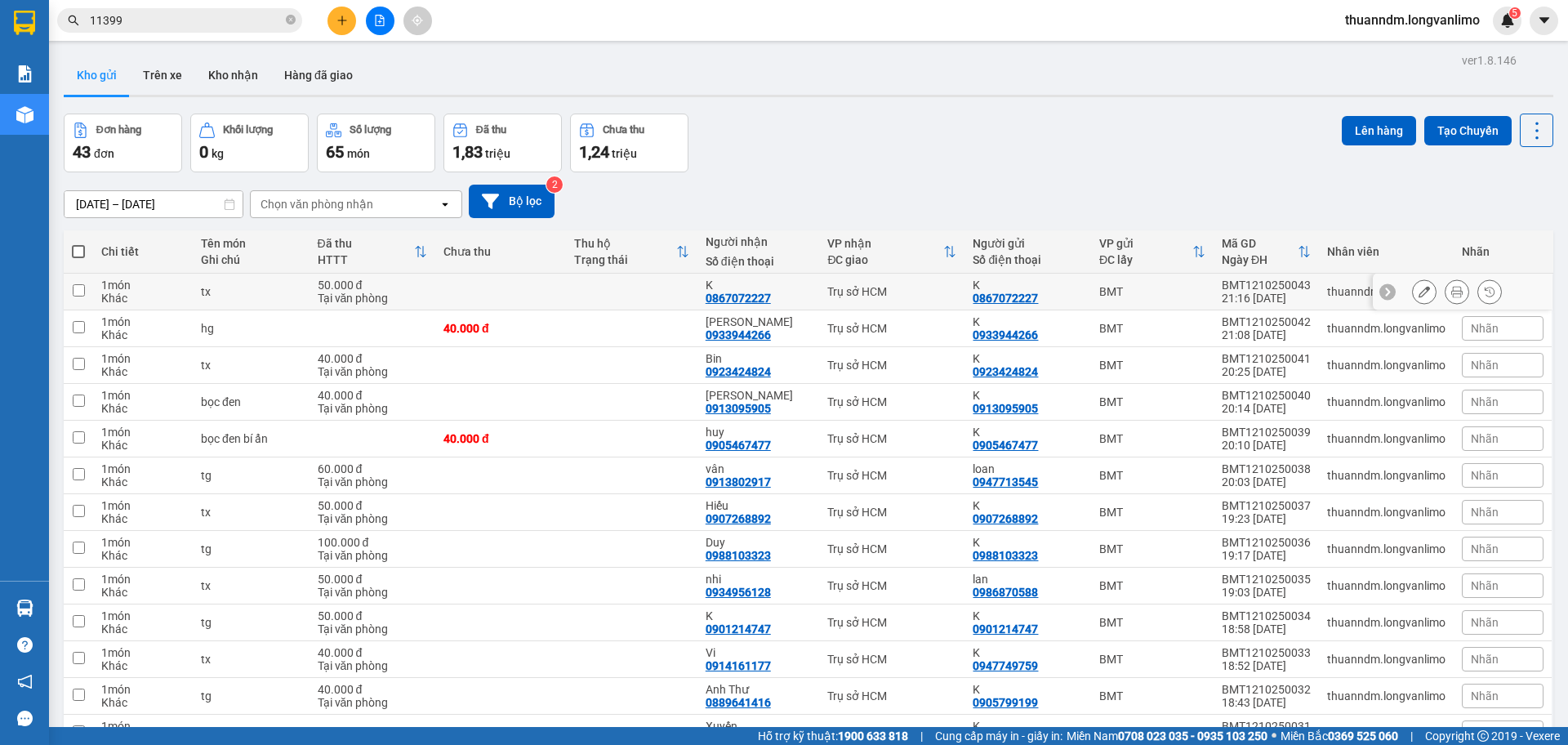
click at [474, 295] on td at bounding box center [501, 292] width 131 height 36
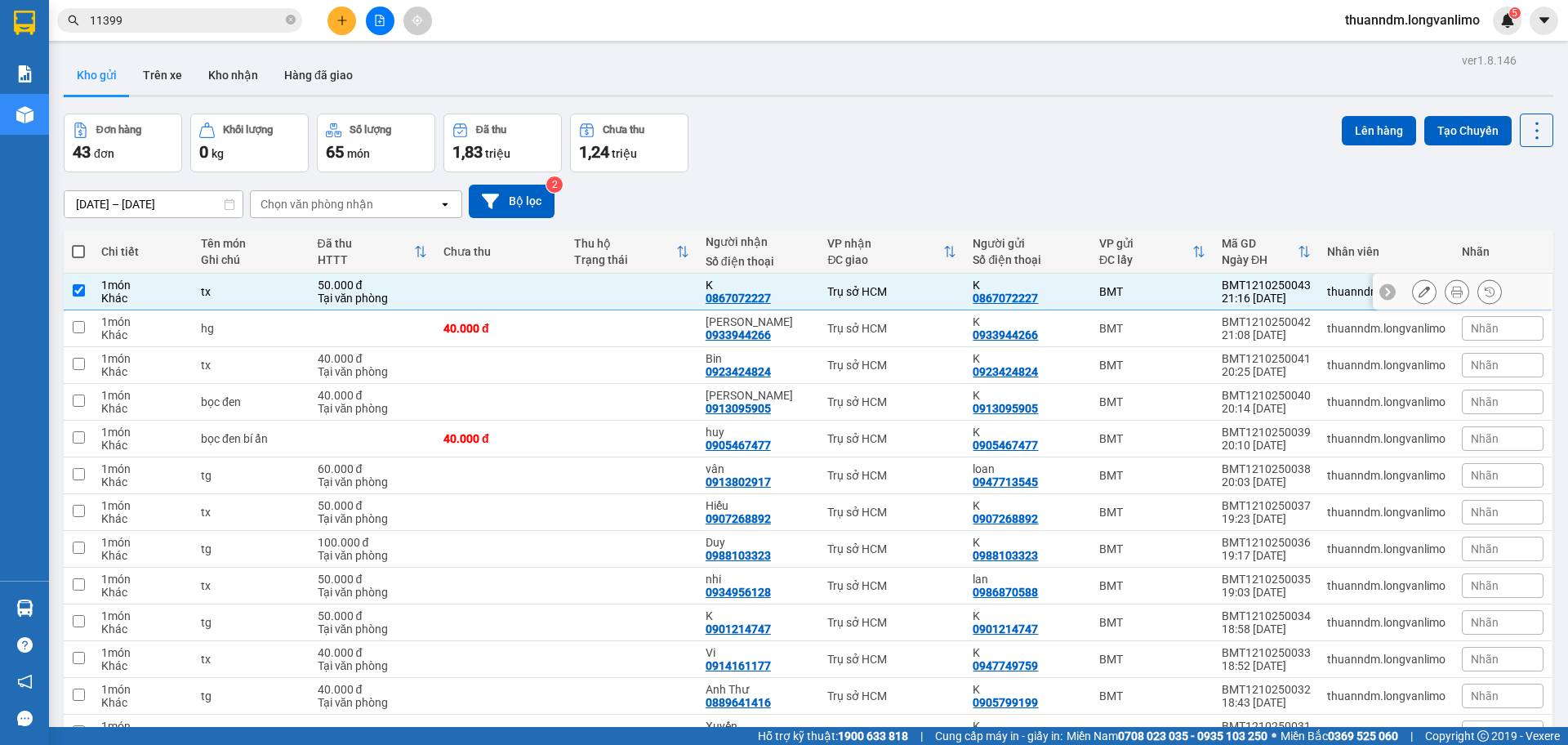
checkbox input "true"
click at [1446, 300] on button at bounding box center [1457, 292] width 23 height 29
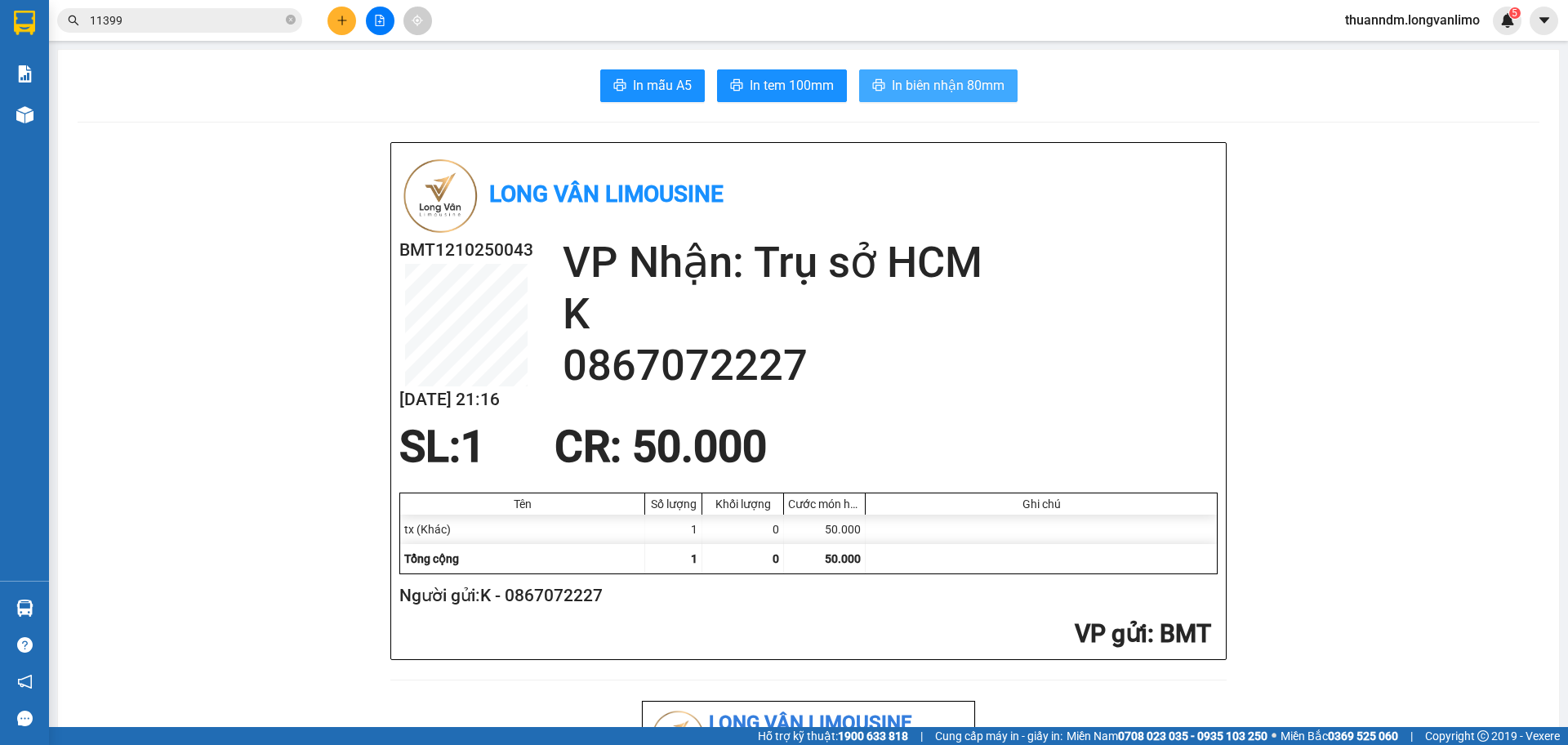
click at [922, 89] on span "In biên nhận 80mm" at bounding box center [948, 85] width 113 height 21
click at [759, 74] on button "In tem 100mm" at bounding box center [782, 85] width 130 height 32
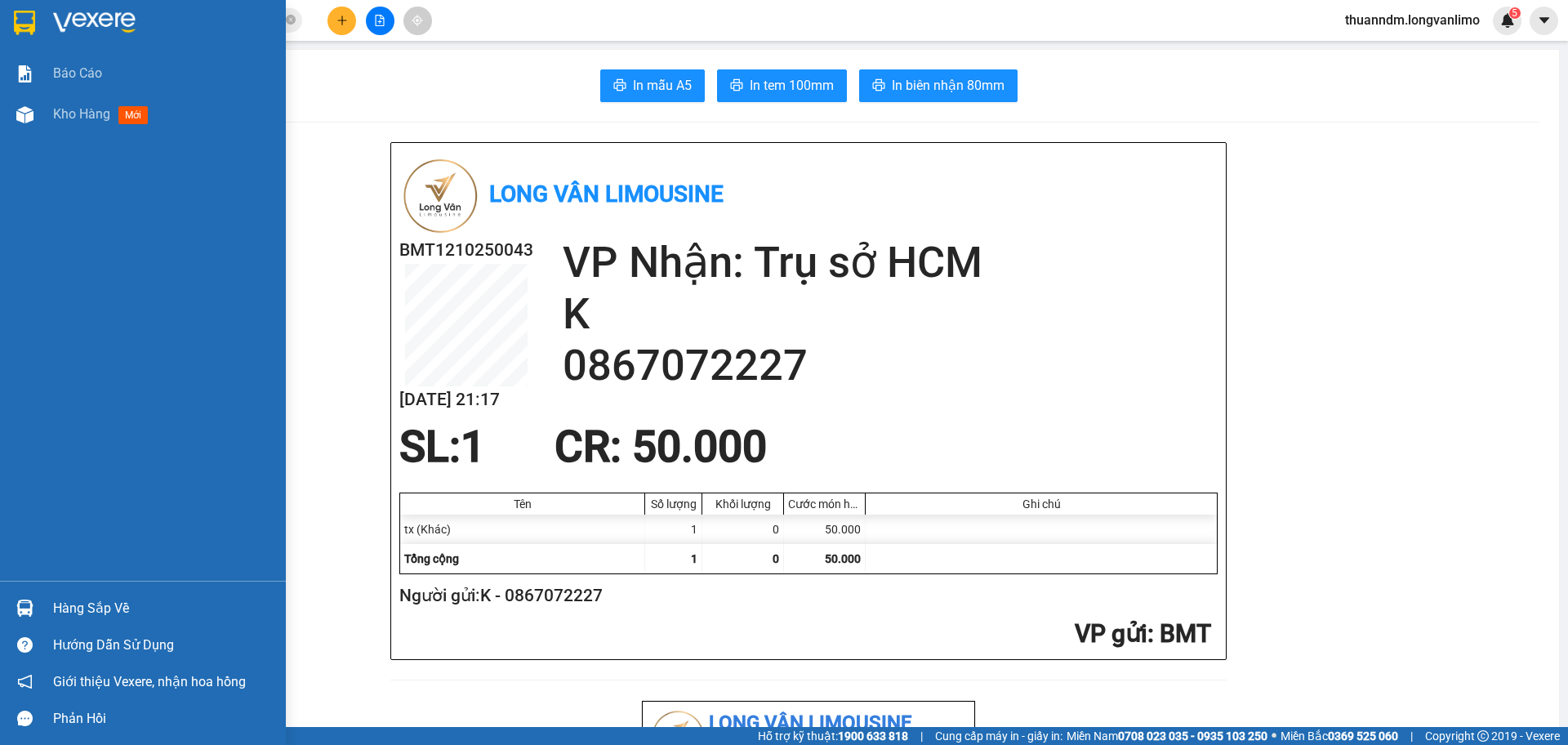
click at [25, 19] on img at bounding box center [25, 23] width 22 height 25
